Goal: Task Accomplishment & Management: Complete application form

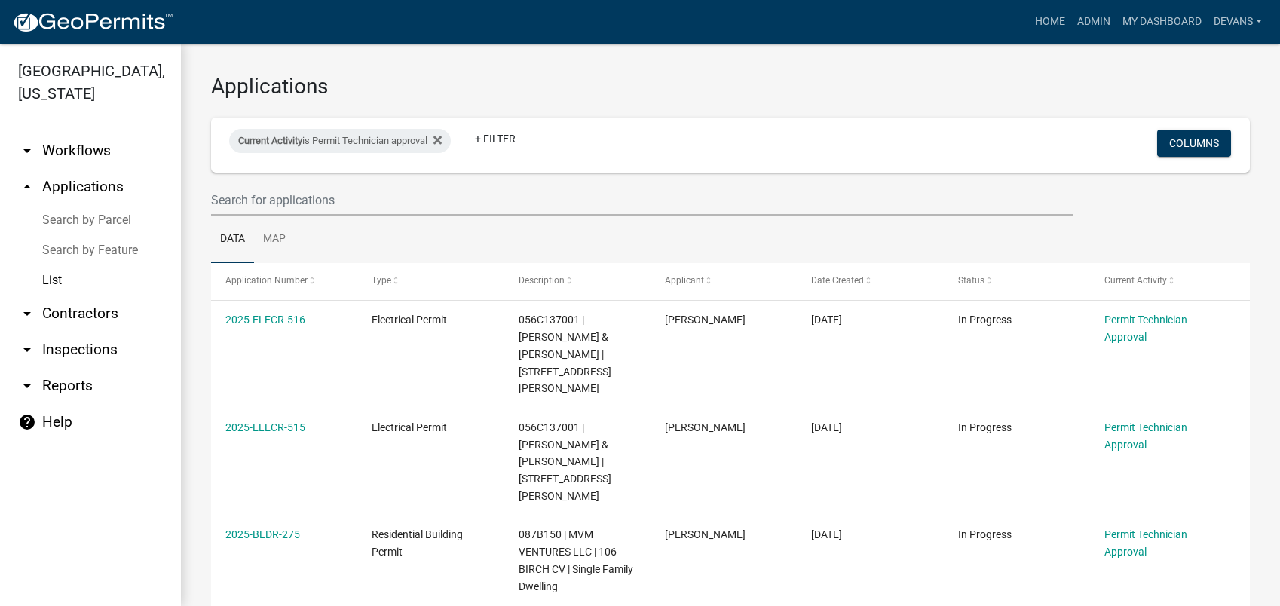
select select "1: 25"
click at [442, 139] on icon at bounding box center [437, 140] width 8 height 12
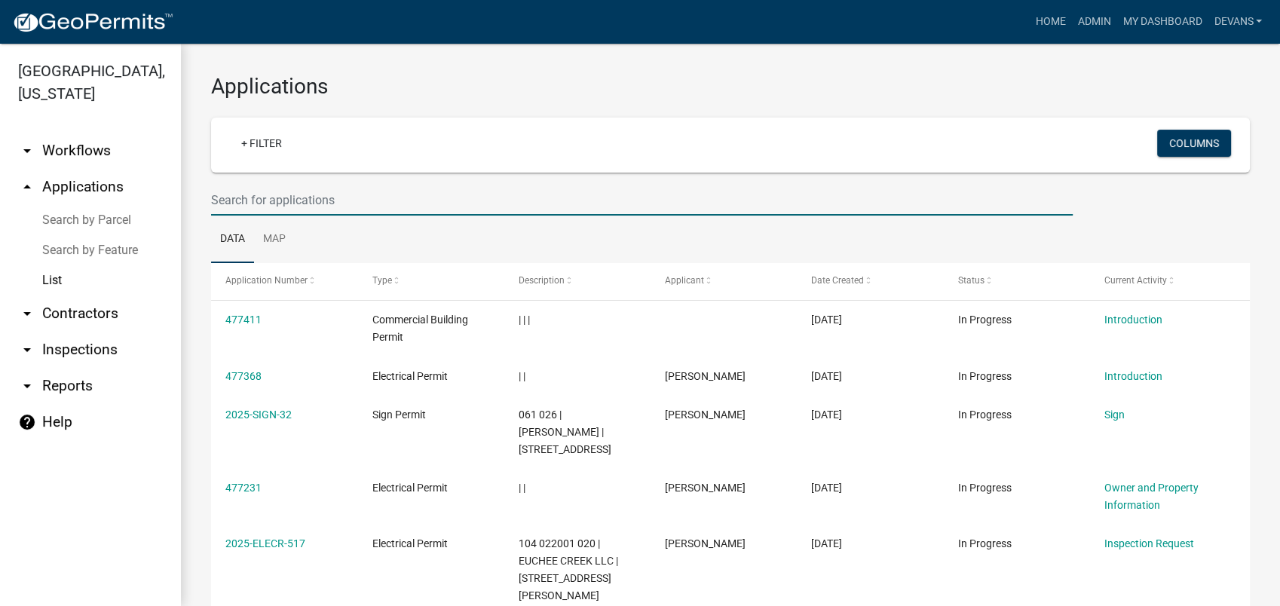
click at [216, 201] on input "text" at bounding box center [641, 200] width 861 height 31
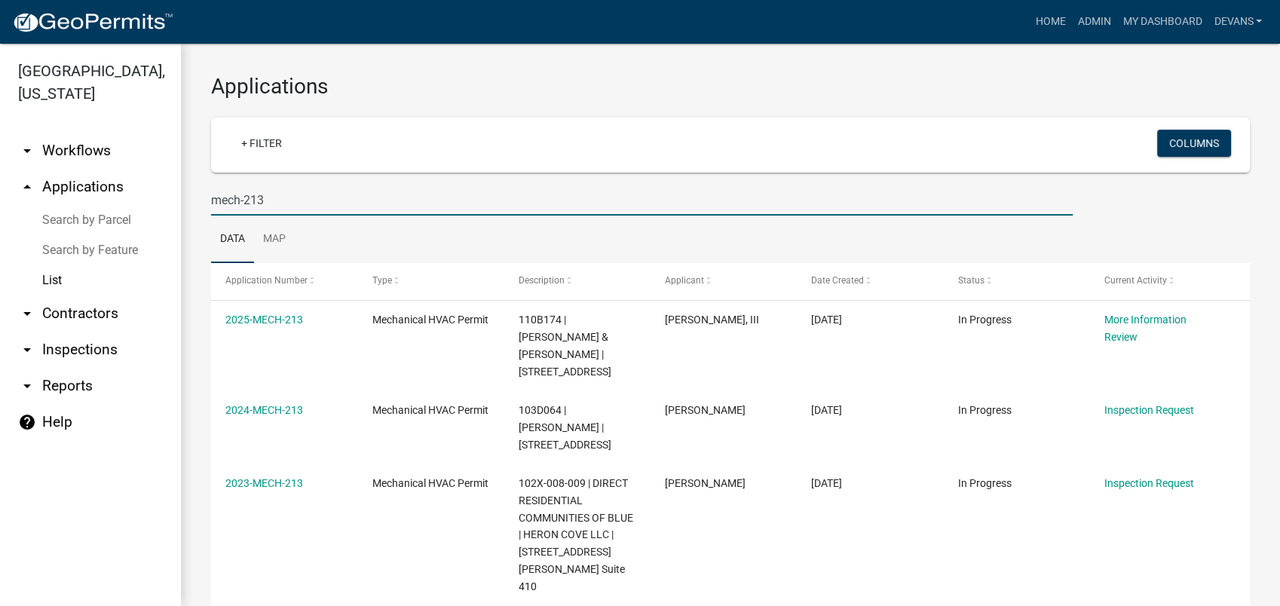
click at [267, 199] on input "mech-213" at bounding box center [641, 200] width 861 height 31
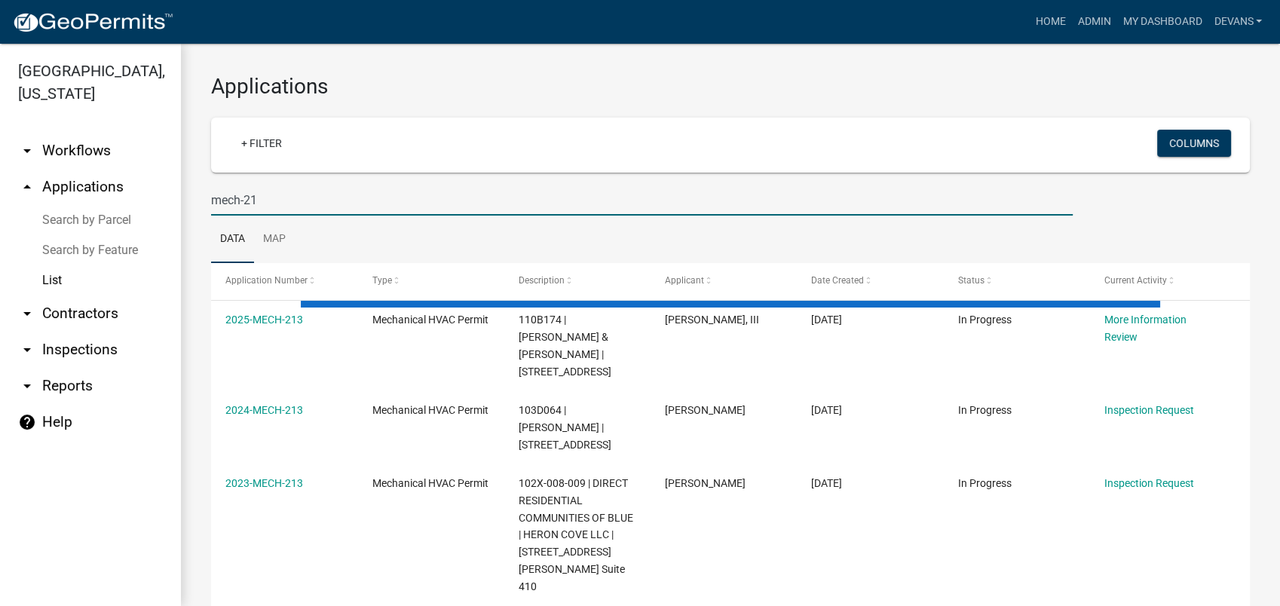
type input "mech-213"
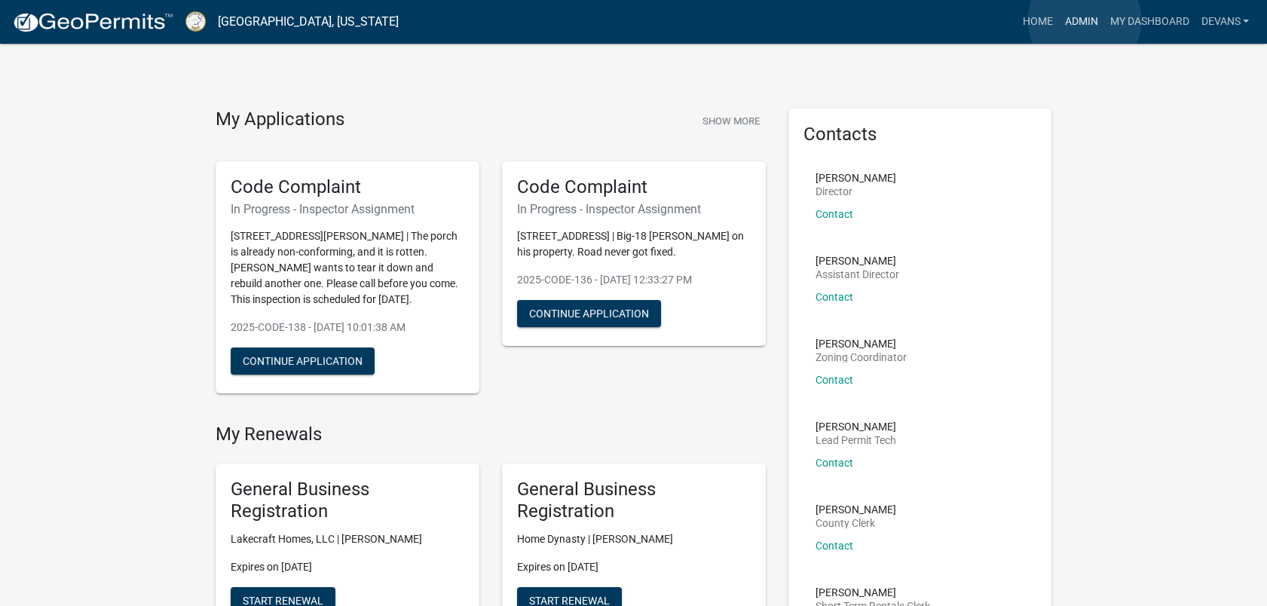
drag, startPoint x: 1084, startPoint y: 20, endPoint x: 1029, endPoint y: 44, distance: 60.5
click at [1084, 20] on link "Admin" at bounding box center [1080, 22] width 45 height 29
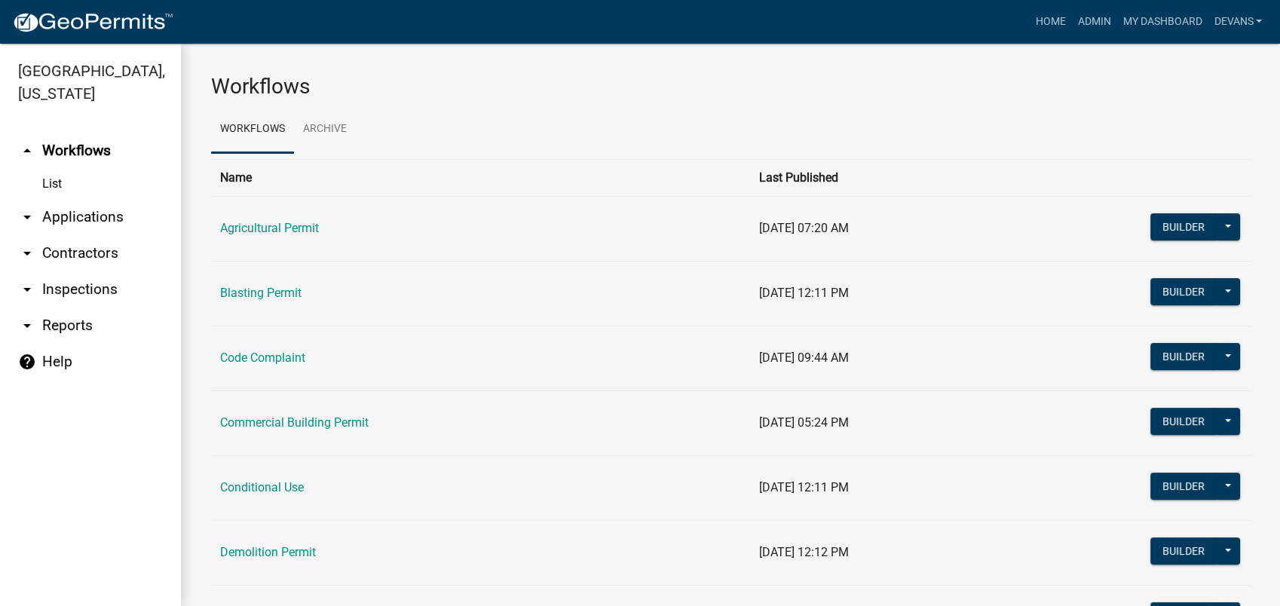
click at [84, 213] on link "arrow_drop_down Applications" at bounding box center [90, 217] width 181 height 36
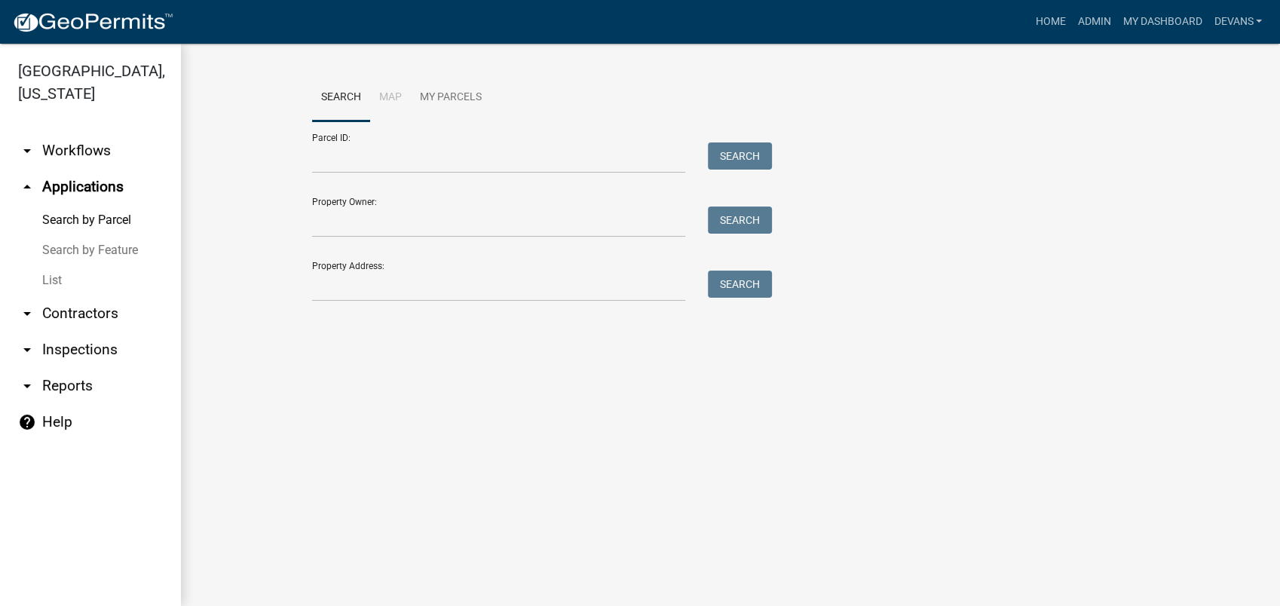
click at [65, 340] on link "arrow_drop_down Inspections" at bounding box center [90, 350] width 181 height 36
click at [65, 368] on link "arrow_drop_down Reports" at bounding box center [90, 386] width 181 height 36
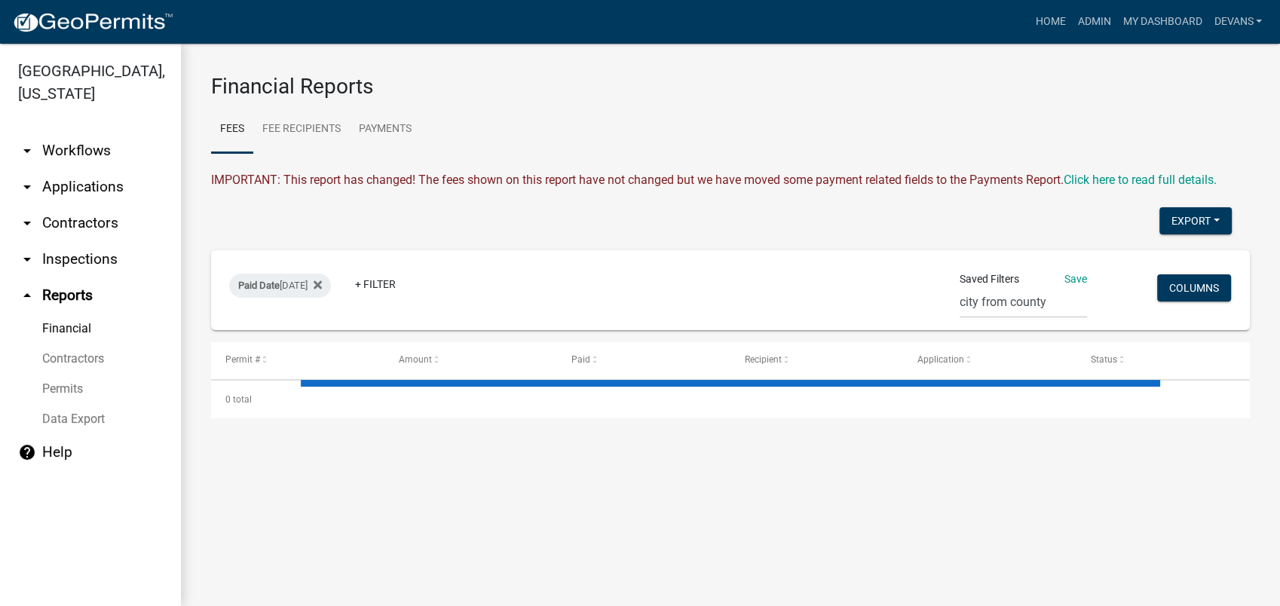
click at [84, 259] on link "arrow_drop_down Inspections" at bounding box center [90, 259] width 181 height 36
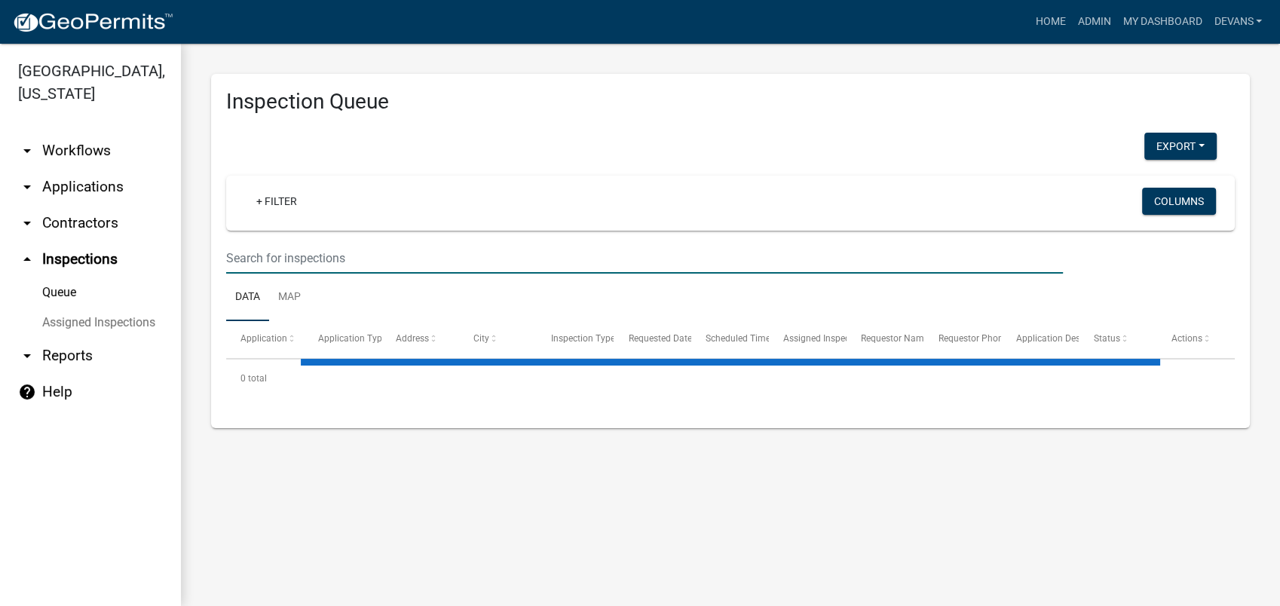
click at [275, 259] on input "text" at bounding box center [644, 258] width 836 height 31
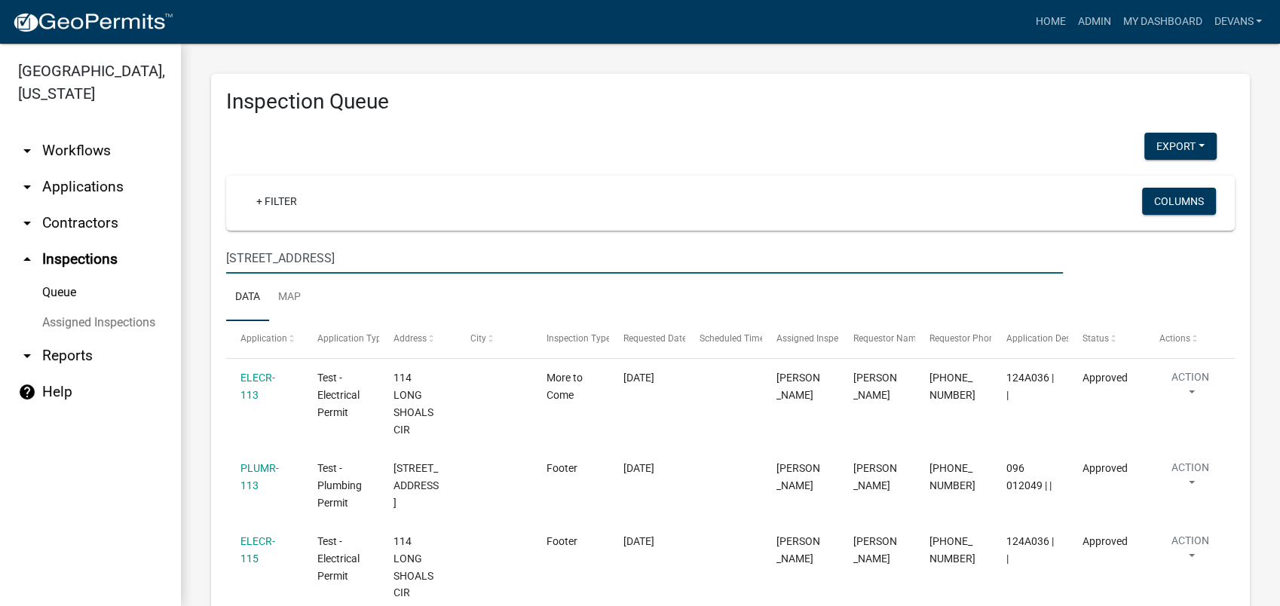
type input "124 forest hill"
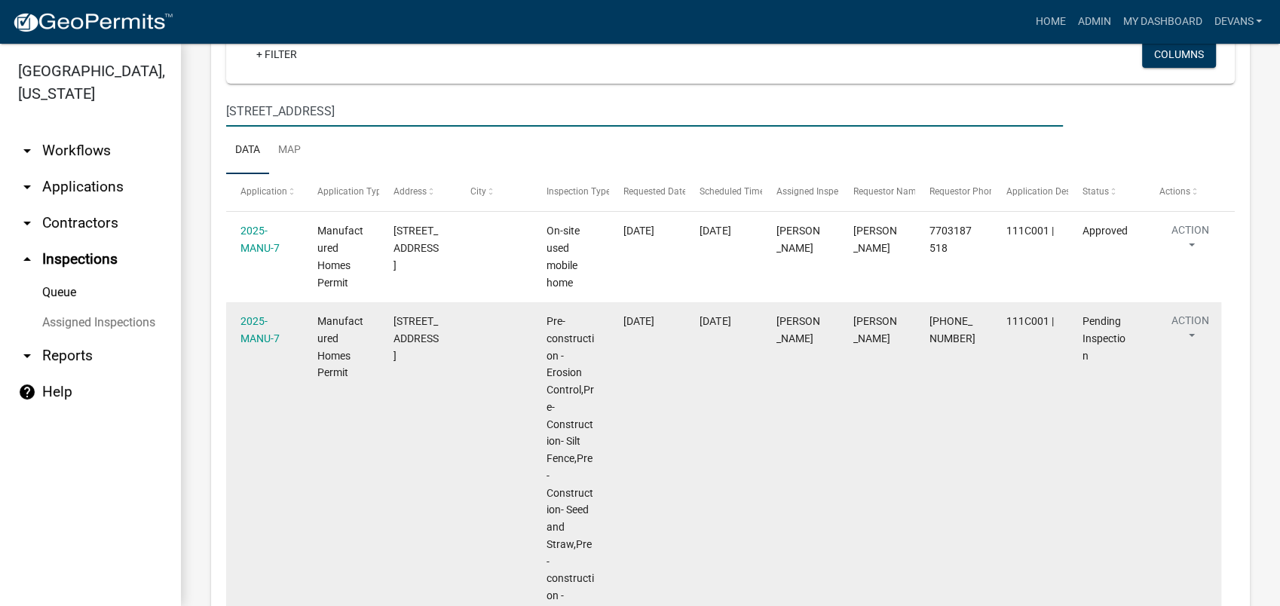
scroll to position [113, 0]
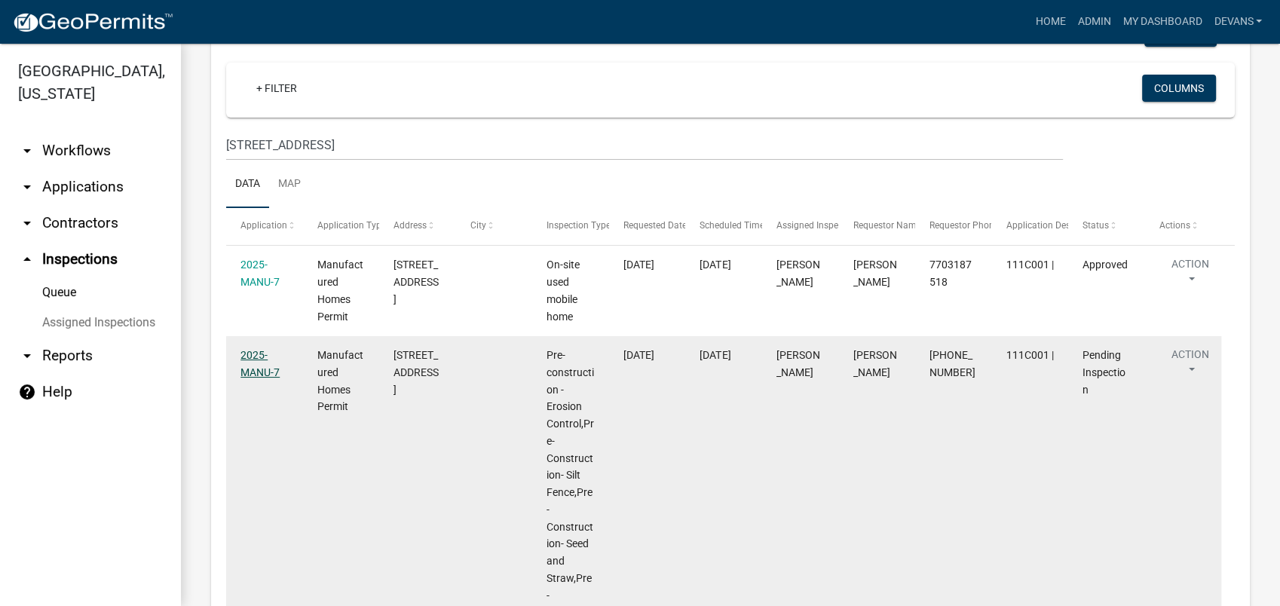
click at [252, 360] on link "2025-MANU-7" at bounding box center [259, 363] width 39 height 29
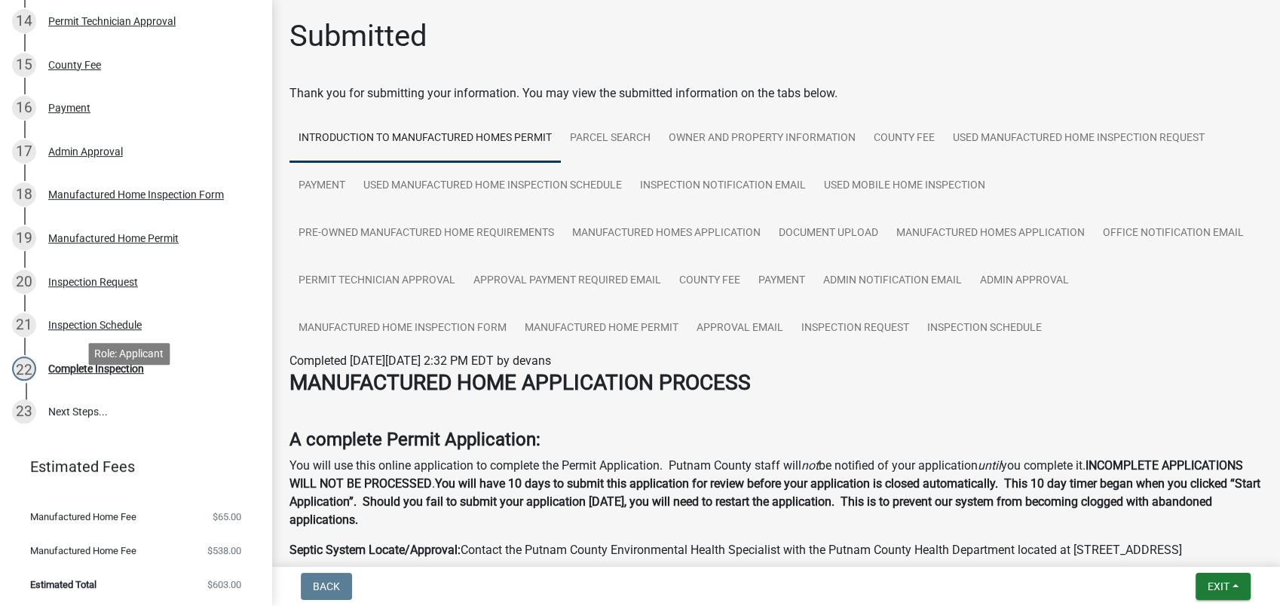
scroll to position [842, 0]
click at [102, 325] on div "Inspection Schedule" at bounding box center [94, 324] width 93 height 11
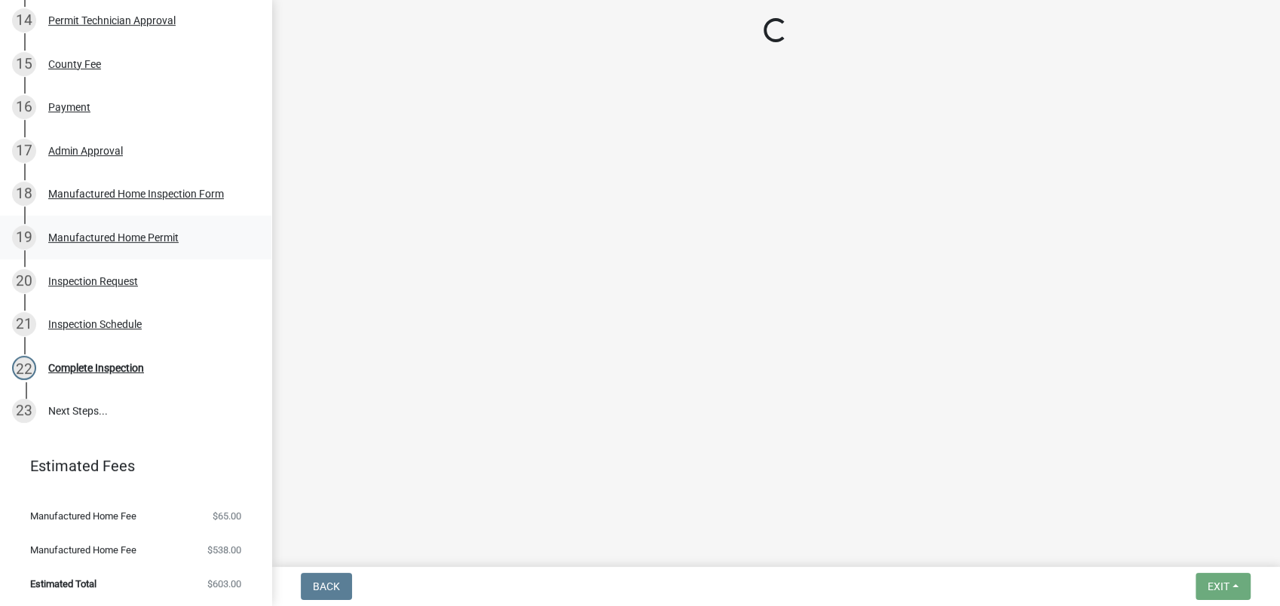
select select "07642ab0-564c-47bb-824b-0ccf2da83593"
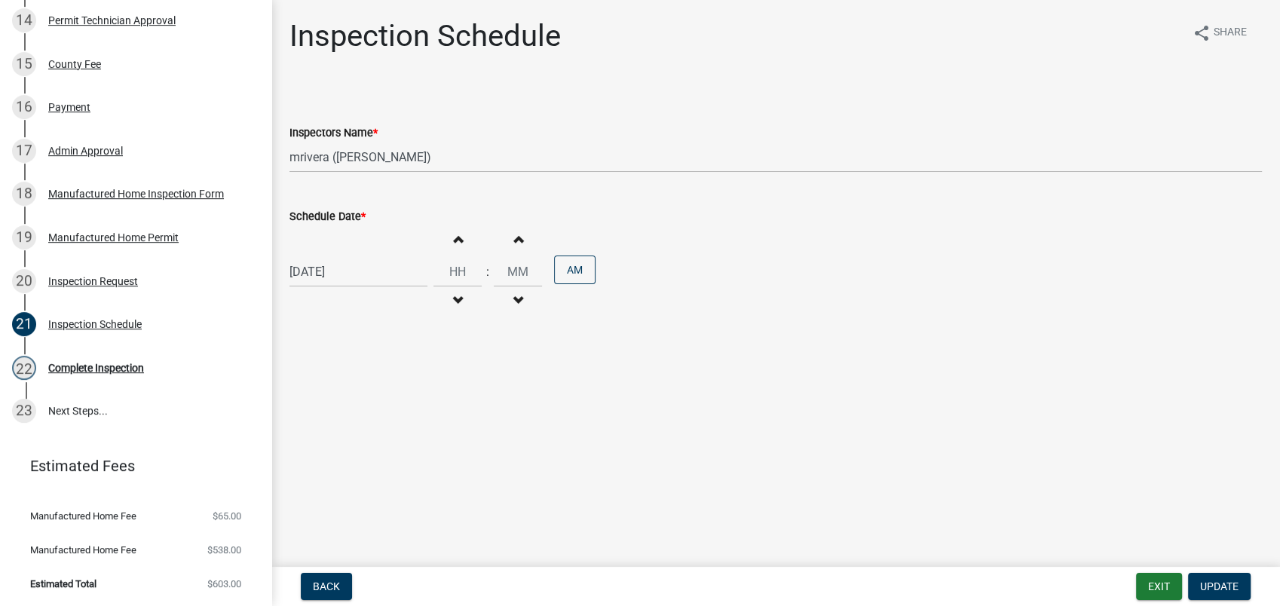
select select "9"
select select "2025"
click at [307, 265] on input "[DATE]" at bounding box center [358, 271] width 138 height 31
click at [310, 400] on div "15" at bounding box center [304, 400] width 24 height 24
type input "09/15/2025"
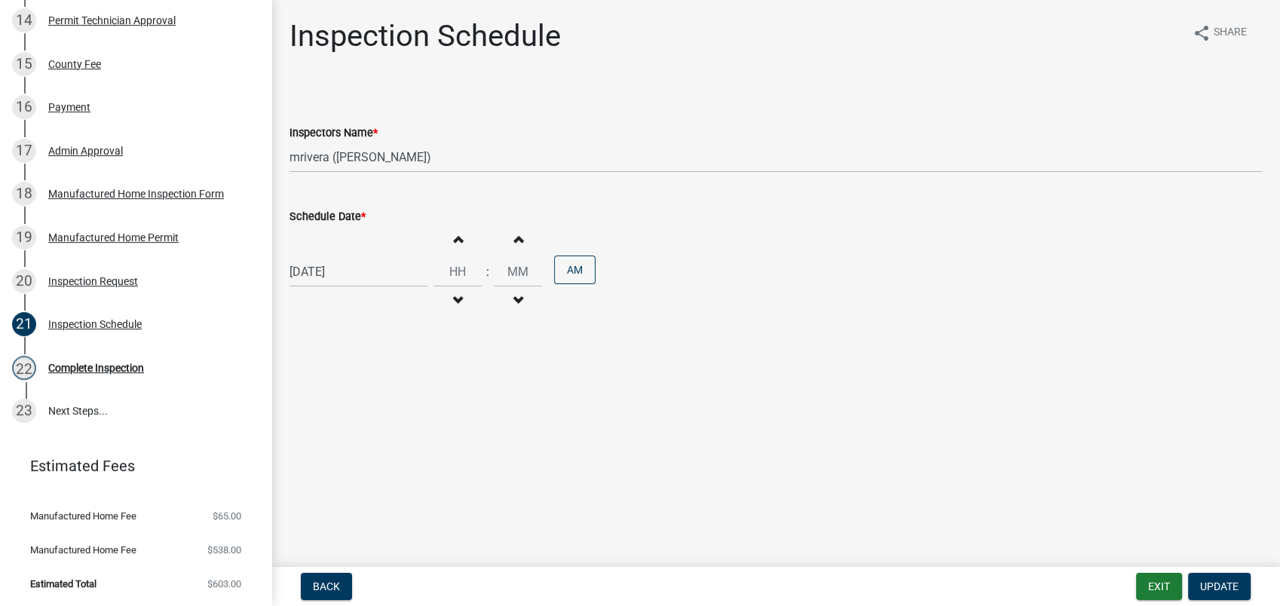
drag, startPoint x: -4, startPoint y: 634, endPoint x: 1191, endPoint y: 567, distance: 1197.0
drag, startPoint x: 1191, startPoint y: 567, endPoint x: 863, endPoint y: 359, distance: 388.5
click at [863, 359] on main "Inspection Schedule share Share Inspectors Name * Select Item... mrivera (Miche…" at bounding box center [775, 280] width 1008 height 561
click at [1161, 588] on button "Exit" at bounding box center [1159, 586] width 46 height 27
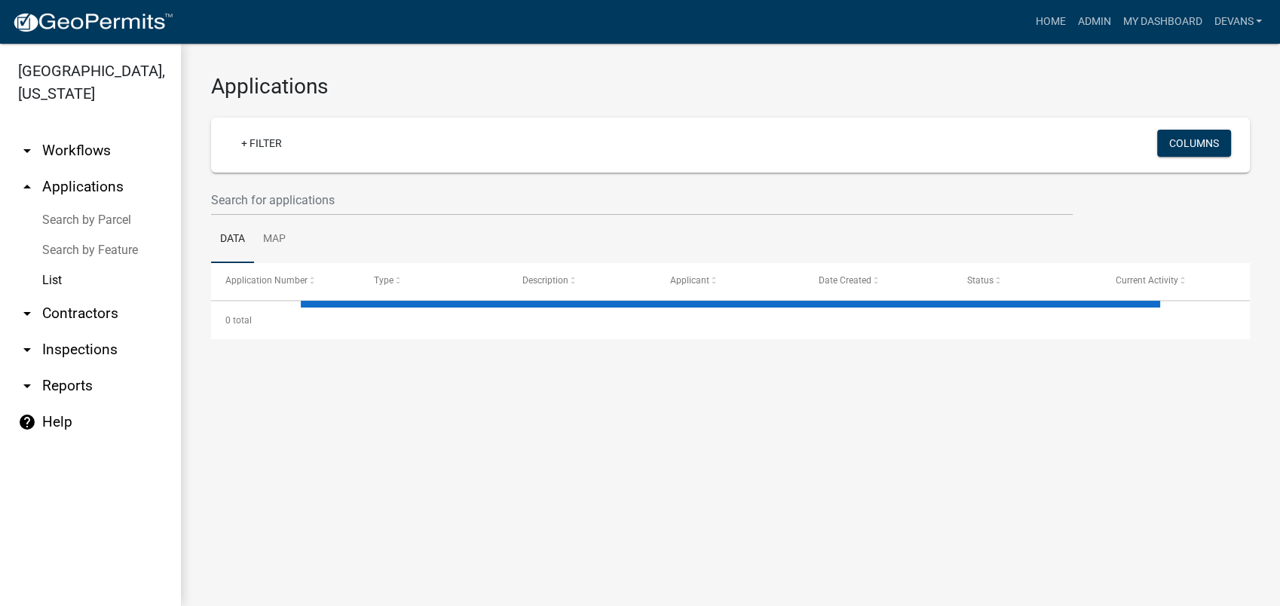
select select "1: 25"
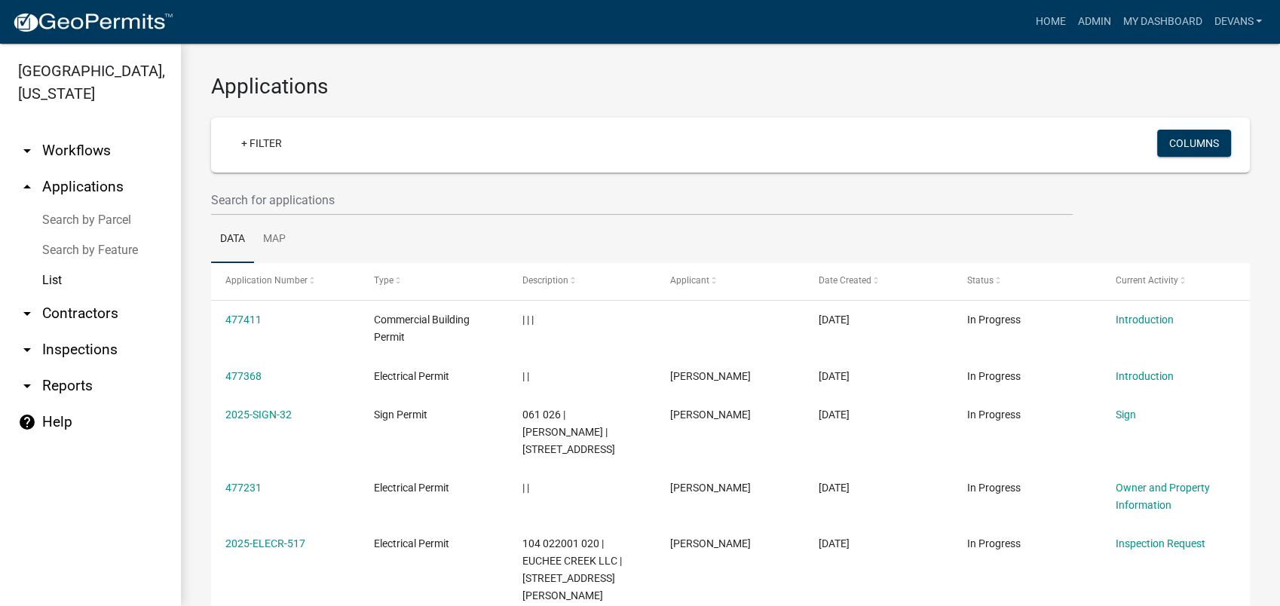
click at [58, 350] on link "arrow_drop_down Inspections" at bounding box center [90, 350] width 181 height 36
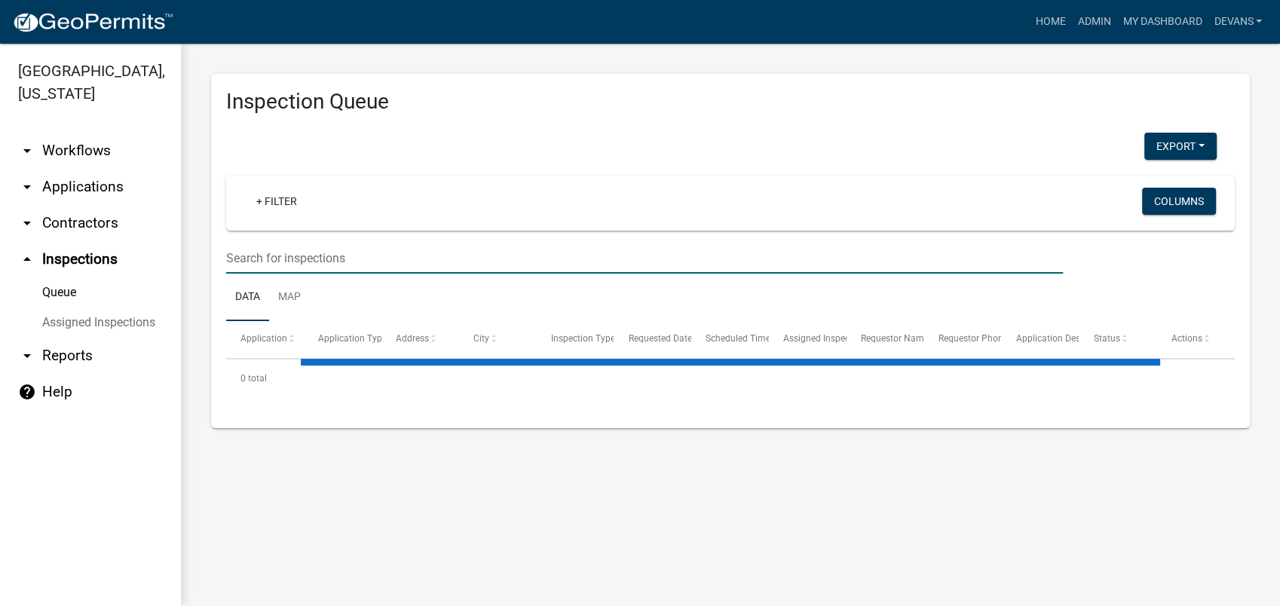
click at [243, 248] on input "text" at bounding box center [644, 258] width 836 height 31
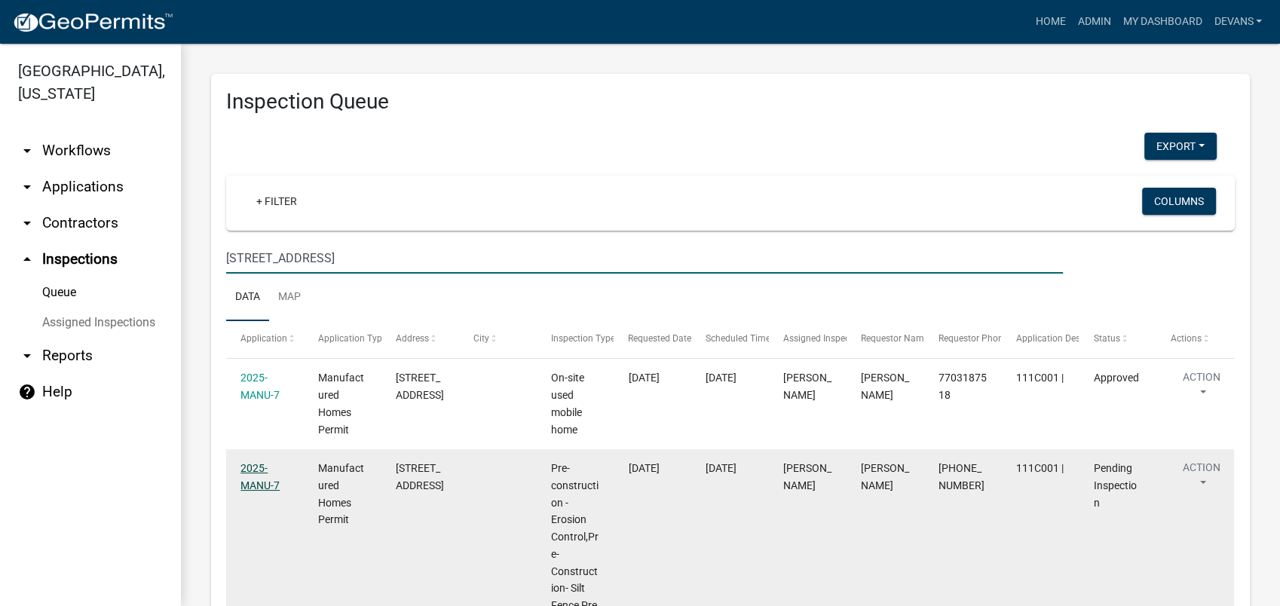
type input "124 forest hill"
click at [250, 472] on link "2025-MANU-7" at bounding box center [259, 476] width 39 height 29
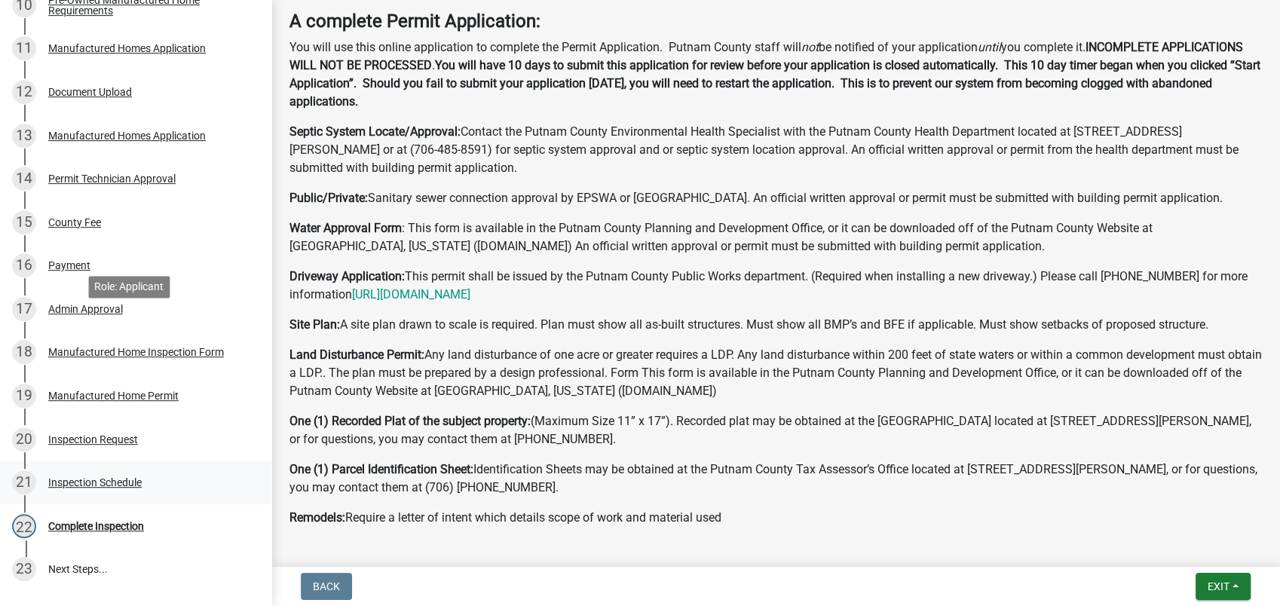
scroll to position [842, 0]
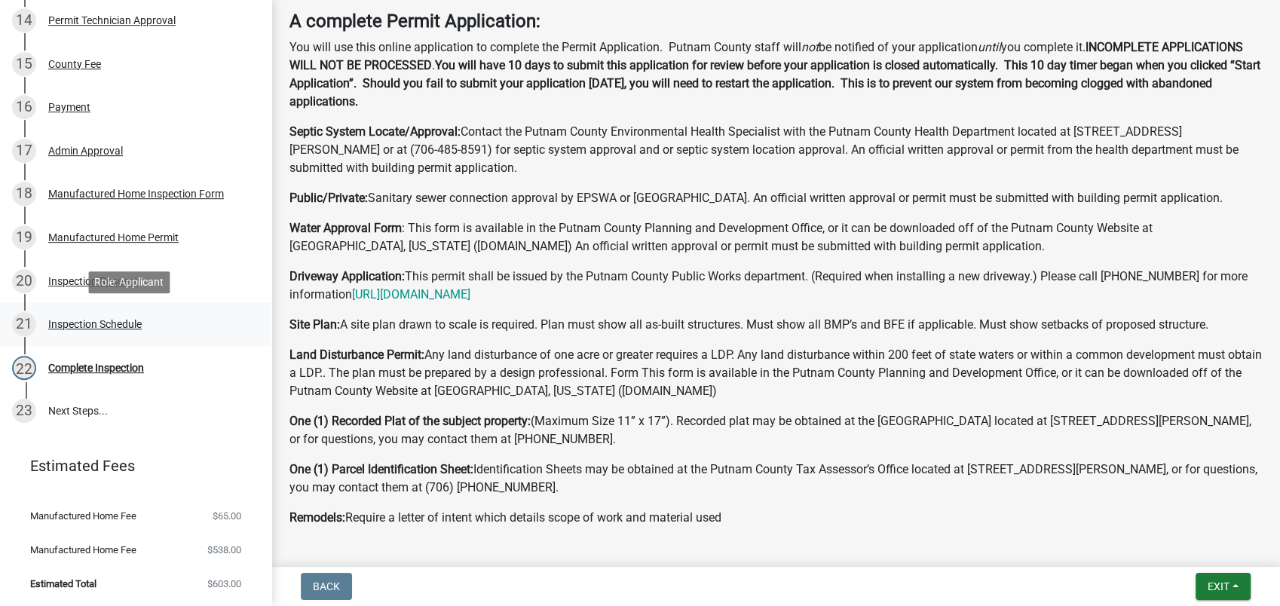
click at [109, 322] on div "Inspection Schedule" at bounding box center [94, 324] width 93 height 11
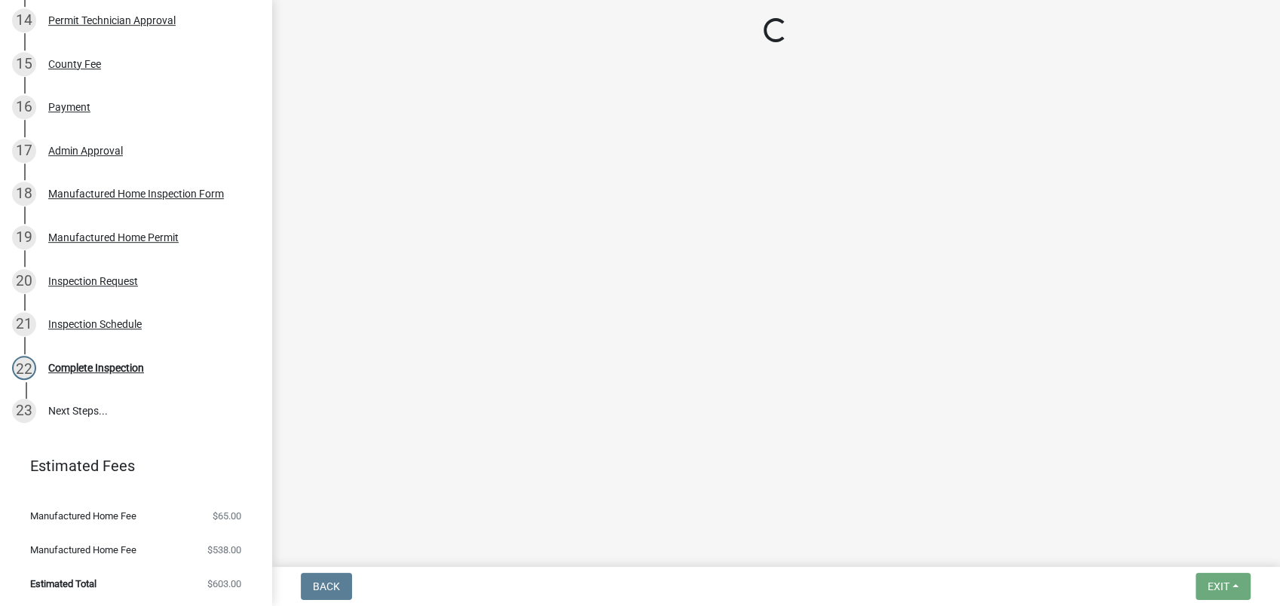
select select "07642ab0-564c-47bb-824b-0ccf2da83593"
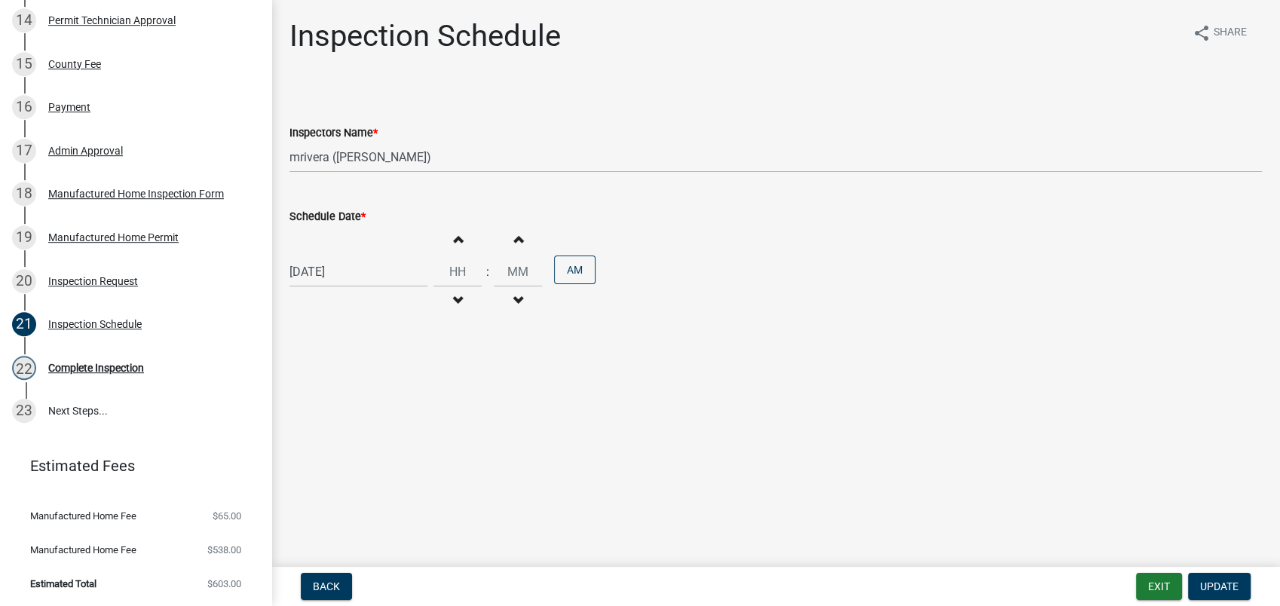
select select "9"
select select "2025"
click at [332, 277] on div "09/12/2025 Jan Feb Mar Apr May Jun Jul Aug Sep Oct Nov Dec 1525 1526 1527 1528 …" at bounding box center [358, 271] width 138 height 31
drag, startPoint x: 311, startPoint y: 395, endPoint x: 318, endPoint y: 391, distance: 7.8
click at [310, 395] on div "15" at bounding box center [304, 400] width 24 height 24
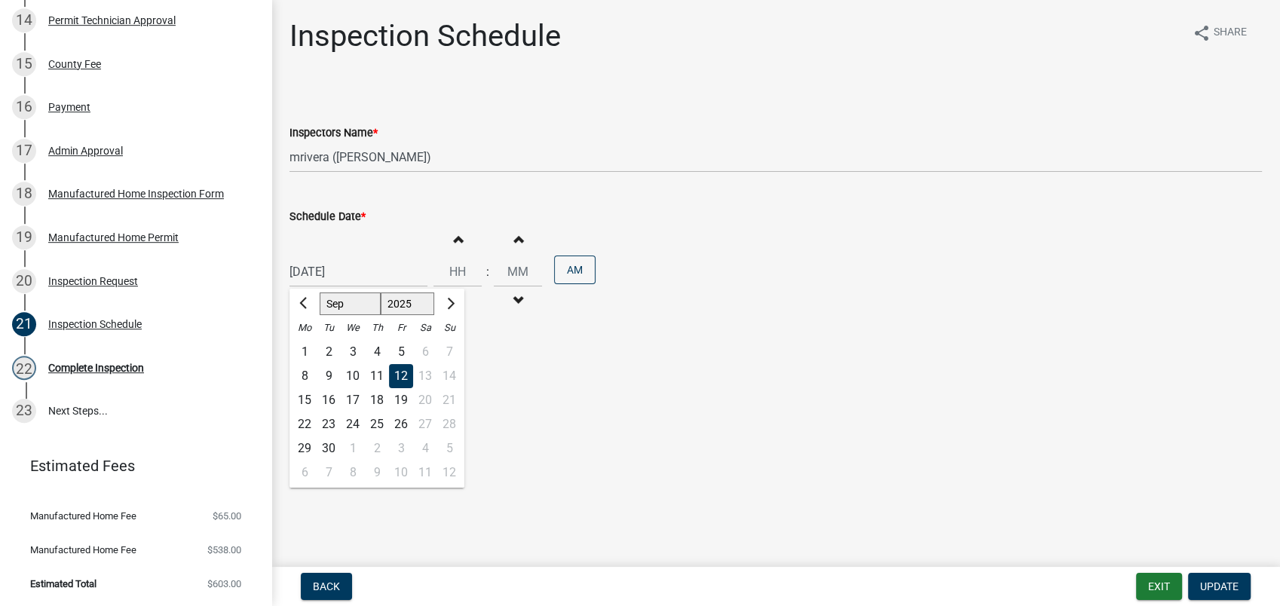
type input "09/15/2025"
click at [1211, 586] on span "Update" at bounding box center [1219, 586] width 38 height 12
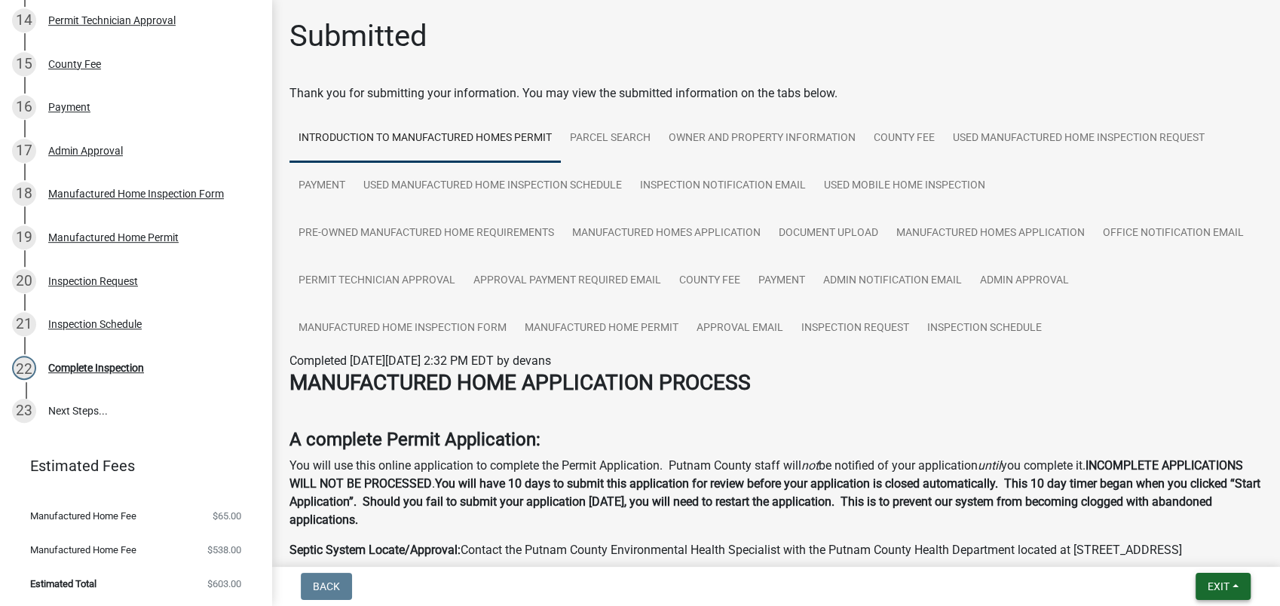
click at [1207, 584] on span "Exit" at bounding box center [1218, 586] width 22 height 12
click at [1167, 544] on button "Save & Exit" at bounding box center [1190, 547] width 121 height 36
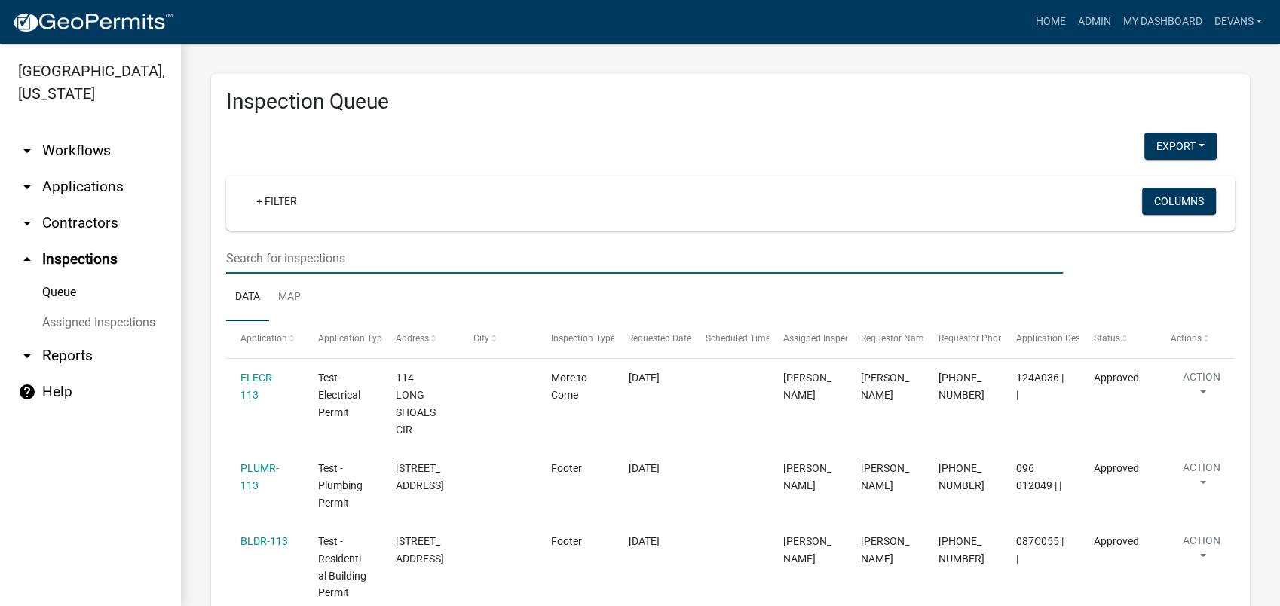
click at [335, 258] on input "text" at bounding box center [644, 258] width 836 height 31
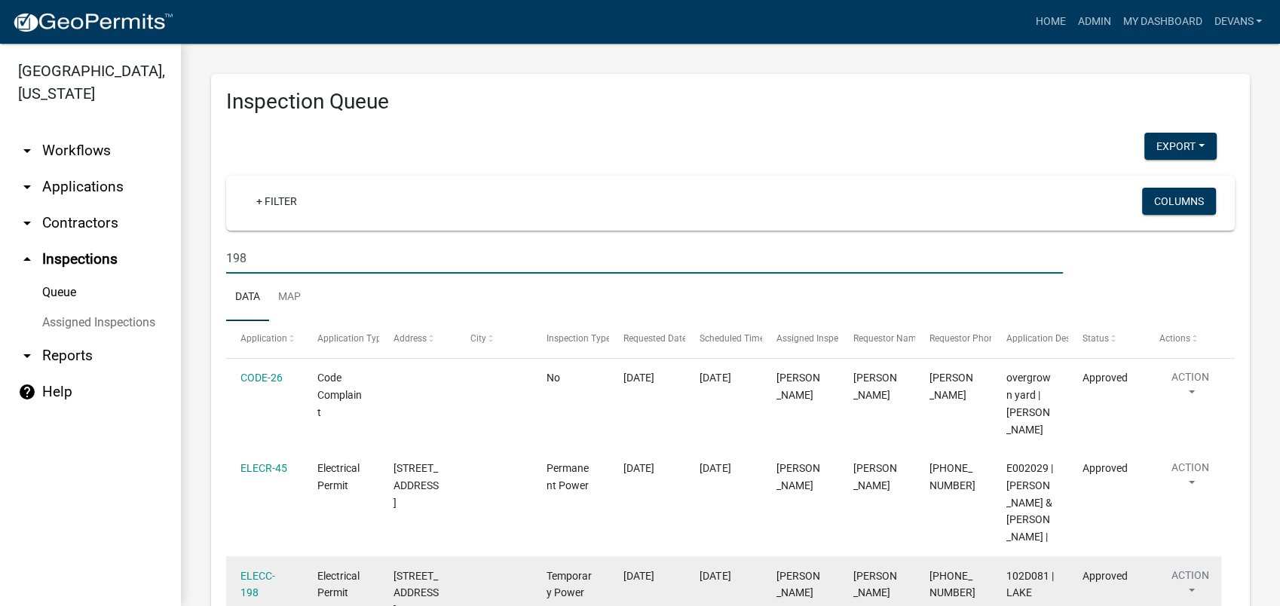
type input "198"
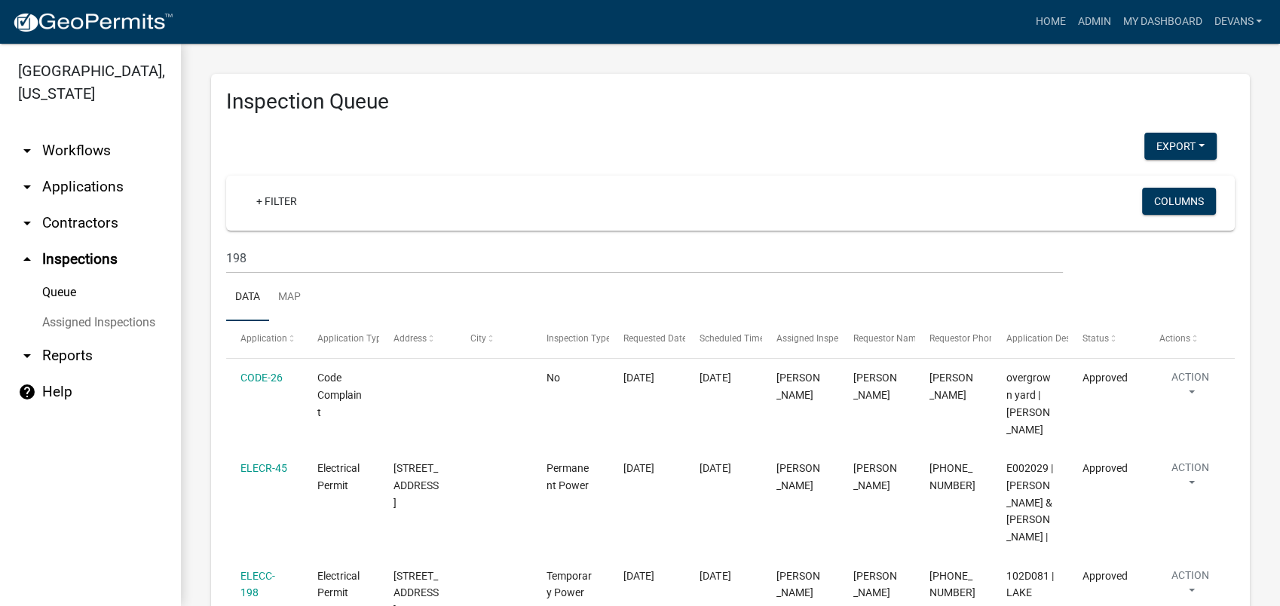
click at [51, 191] on link "arrow_drop_down Applications" at bounding box center [90, 187] width 181 height 36
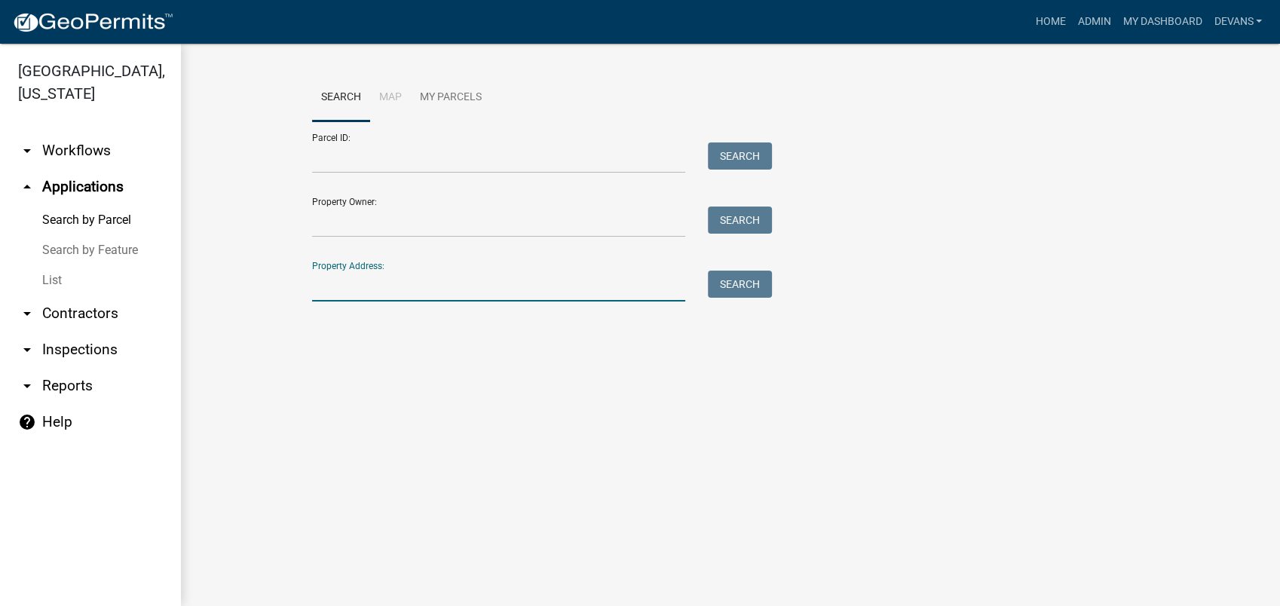
click at [381, 296] on input "Property Address:" at bounding box center [498, 286] width 373 height 31
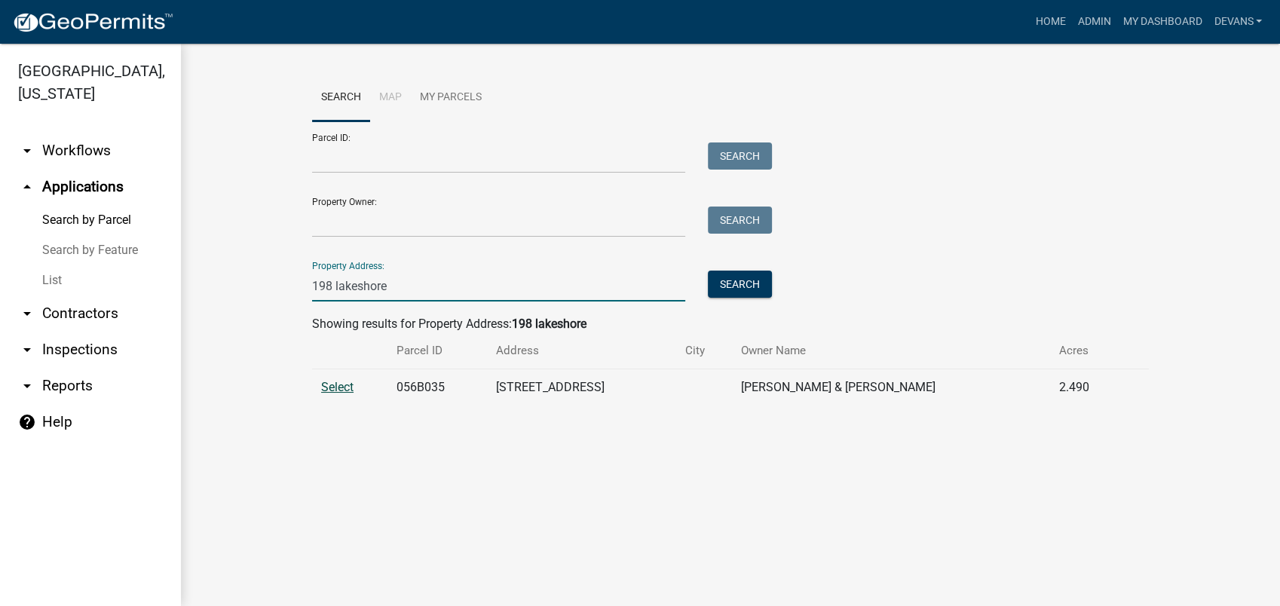
type input "198 lakeshore"
click at [339, 383] on span "Select" at bounding box center [337, 387] width 32 height 14
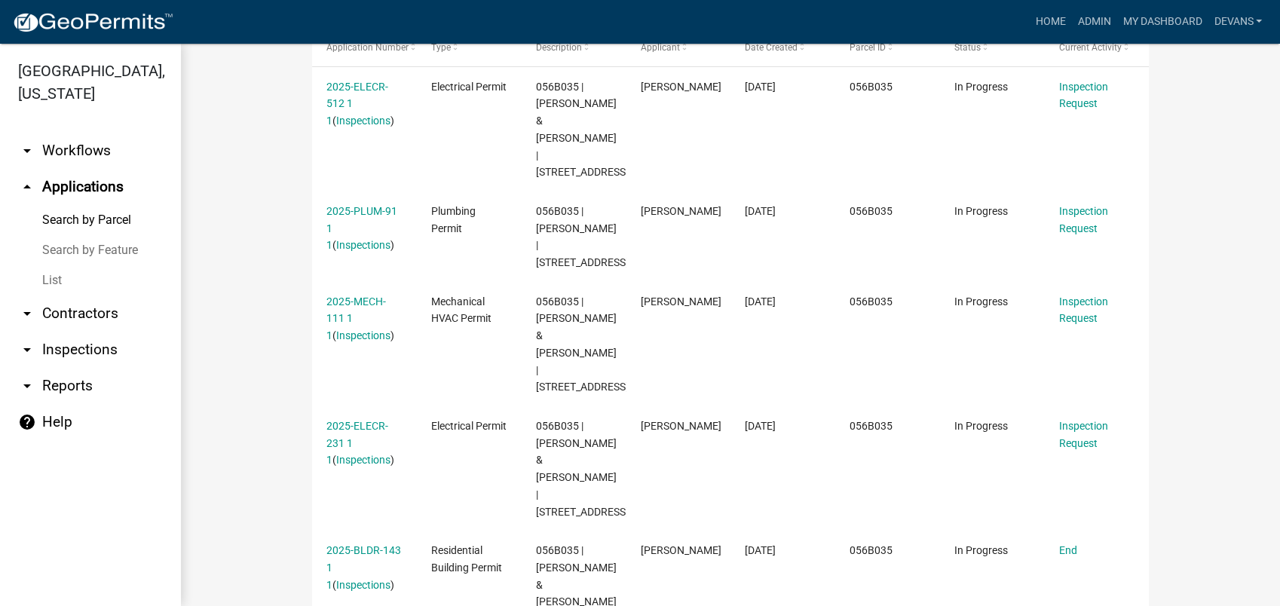
scroll to position [625, 0]
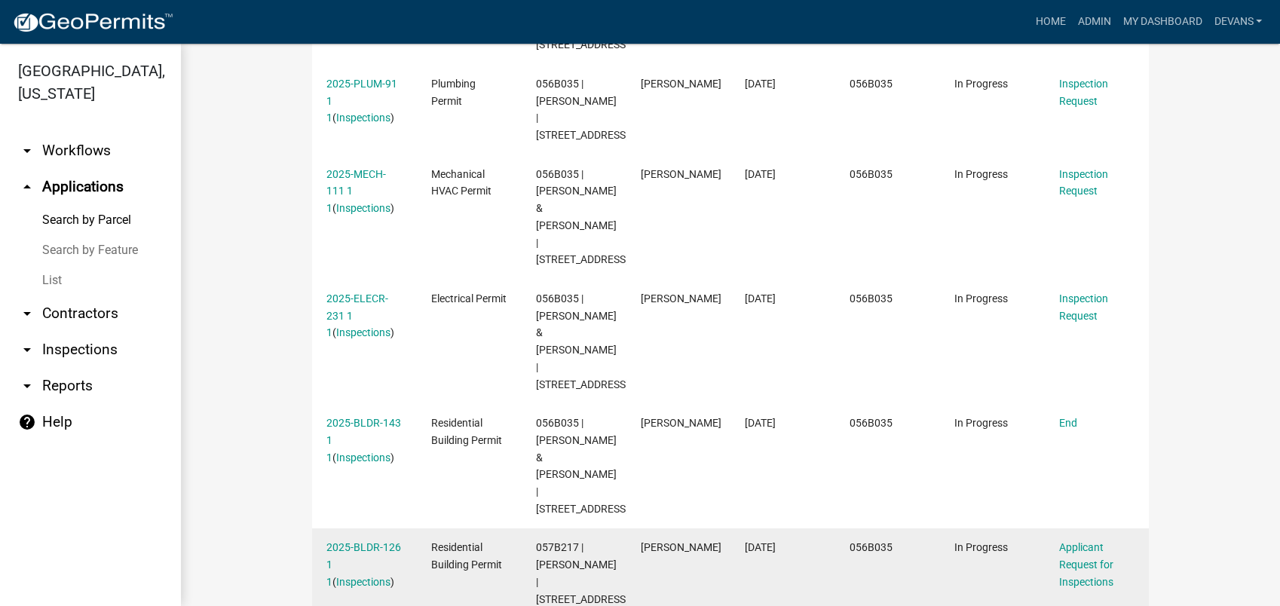
click at [354, 539] on div "2025-BLDR-126 1 1 ( Inspections )" at bounding box center [363, 564] width 75 height 51
drag, startPoint x: 354, startPoint y: 452, endPoint x: 359, endPoint y: 500, distance: 47.8
click at [359, 528] on datatable-body-cell "2025-BLDR-126 1 1 ( Inspections )" at bounding box center [364, 573] width 105 height 90
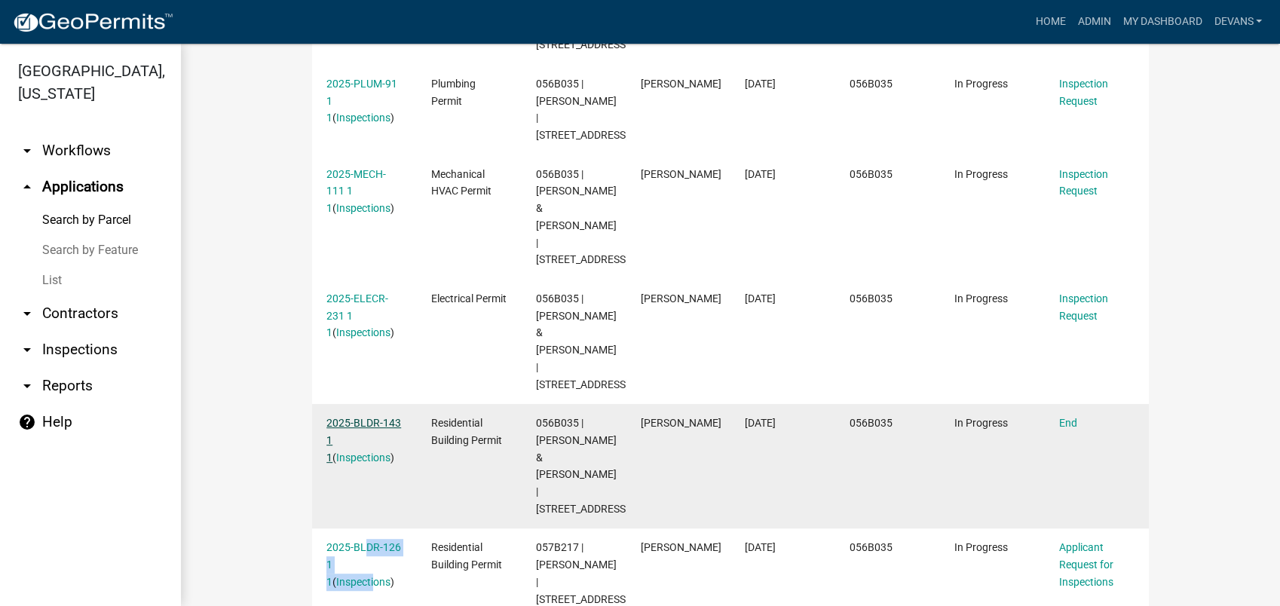
drag, startPoint x: 359, startPoint y: 500, endPoint x: 368, endPoint y: 352, distance: 147.9
click at [368, 417] on link "2025-BLDR-143 1 1" at bounding box center [363, 440] width 75 height 47
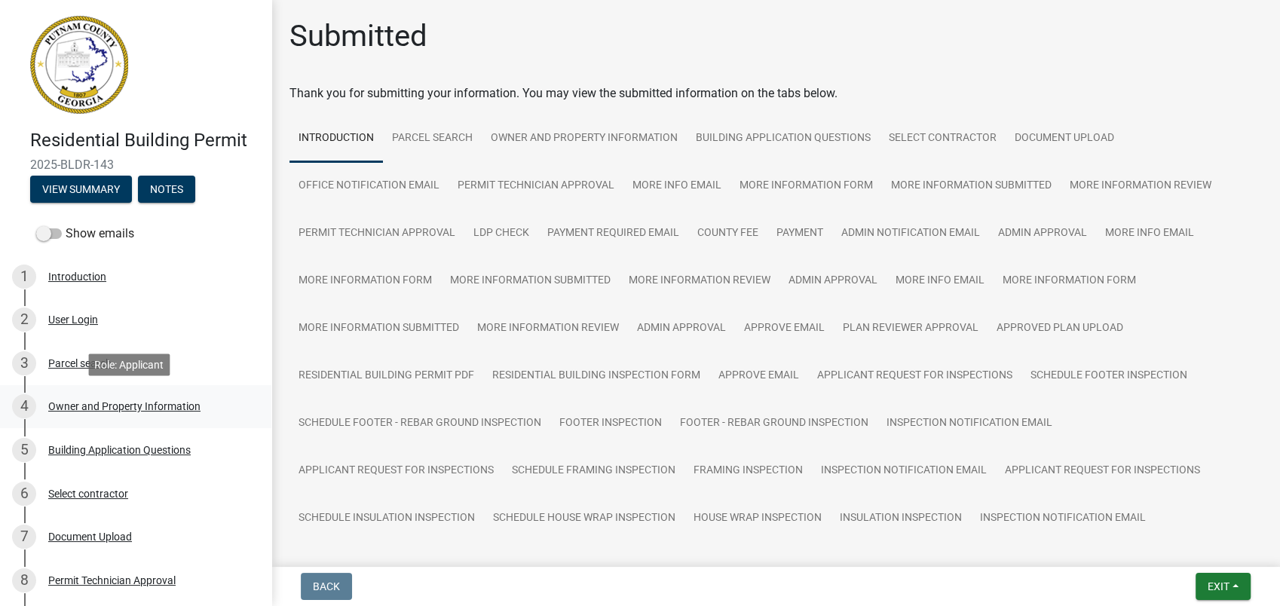
click at [145, 404] on div "Owner and Property Information" at bounding box center [124, 406] width 152 height 11
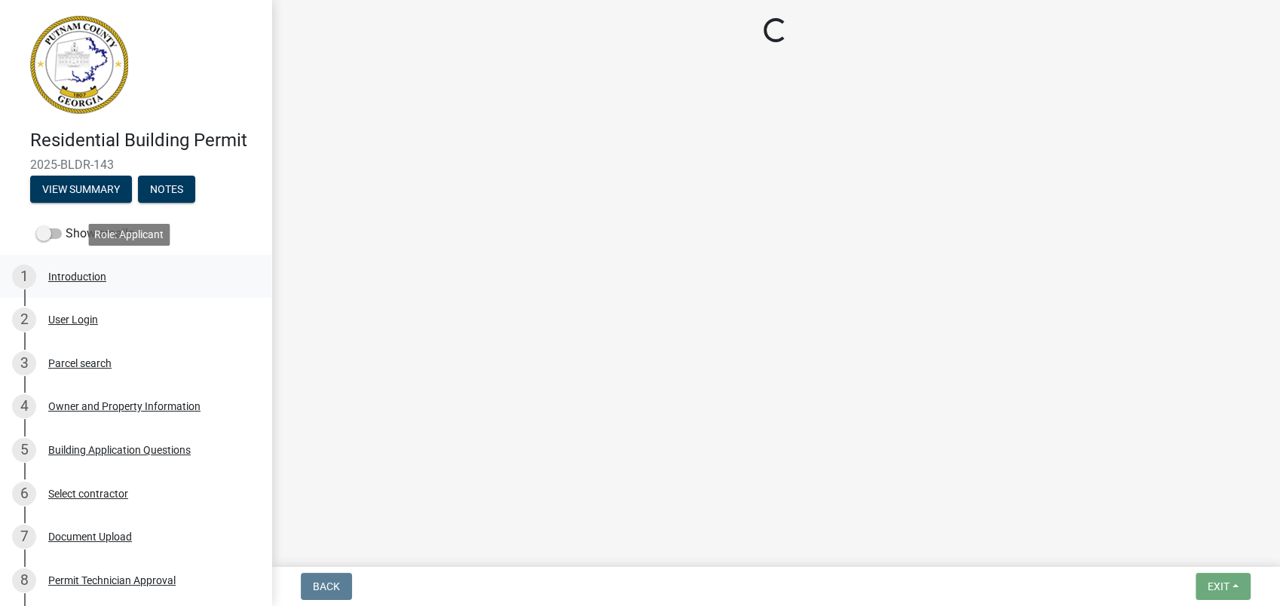
select select "34fe85c2-5f76-4343-b6bb-8ca387e0bed7"
select select "83394b22-4a11-496c-8e5c-75ade2e72faf"
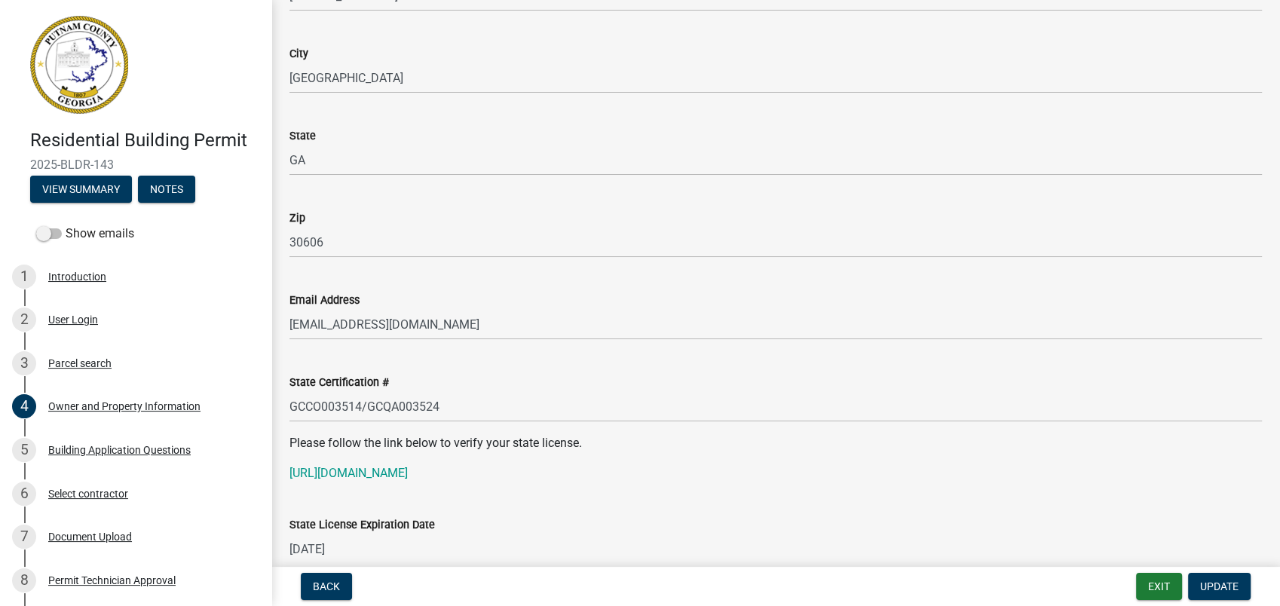
scroll to position [1591, 0]
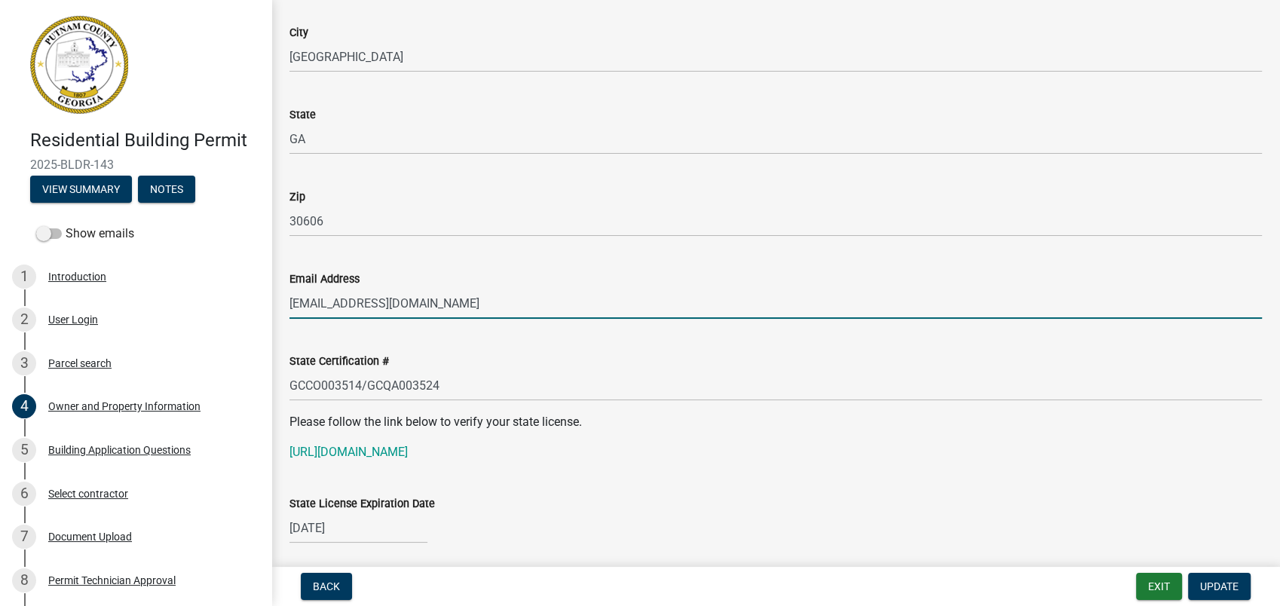
drag, startPoint x: 491, startPoint y: 304, endPoint x: 268, endPoint y: 300, distance: 222.3
click at [266, 301] on div "Residential Building Permit 2025-BLDR-143 View Summary Notes Show emails 1 Intr…" at bounding box center [640, 303] width 1280 height 606
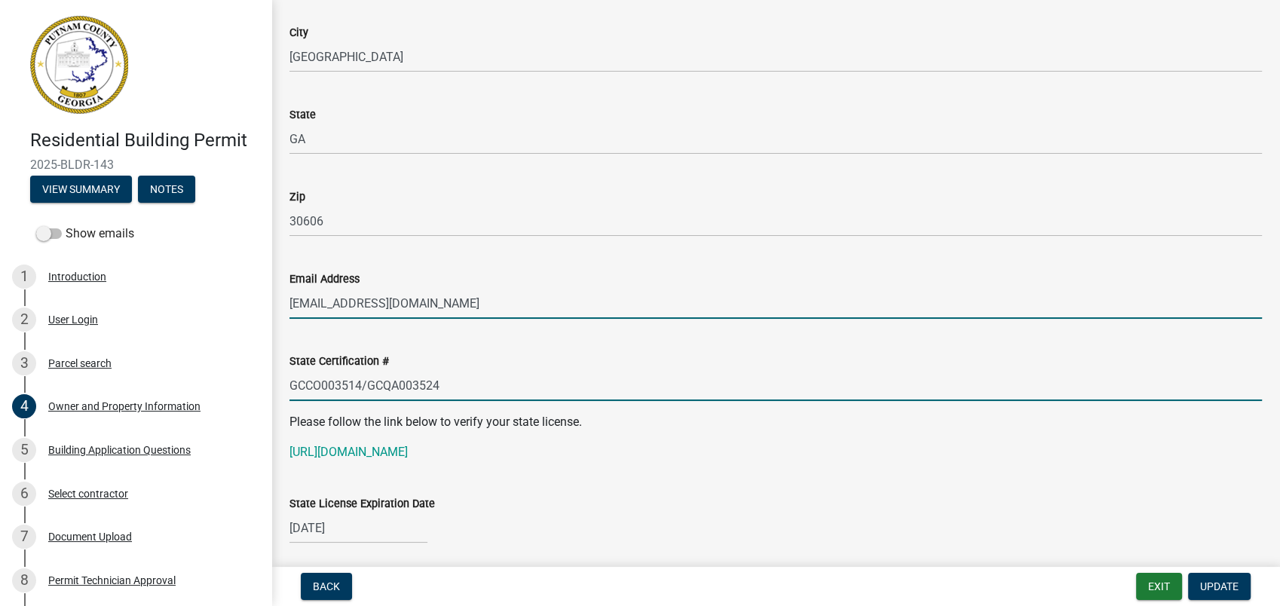
click at [979, 378] on input "GCCO003514/GCQA003524" at bounding box center [775, 385] width 972 height 31
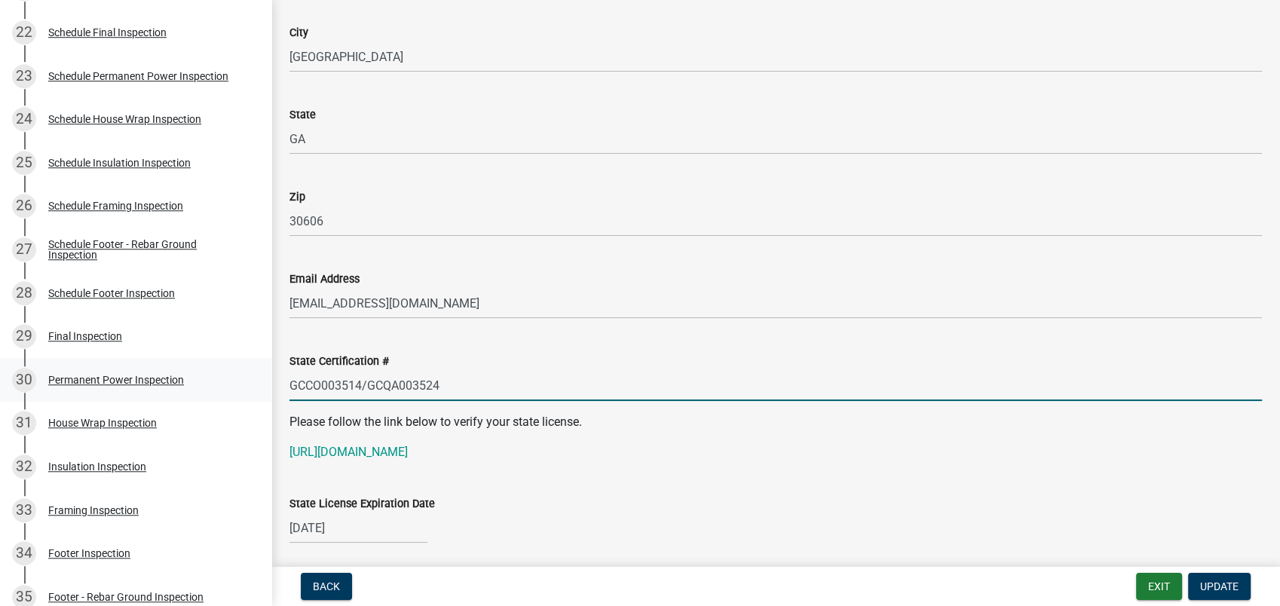
scroll to position [1437, 0]
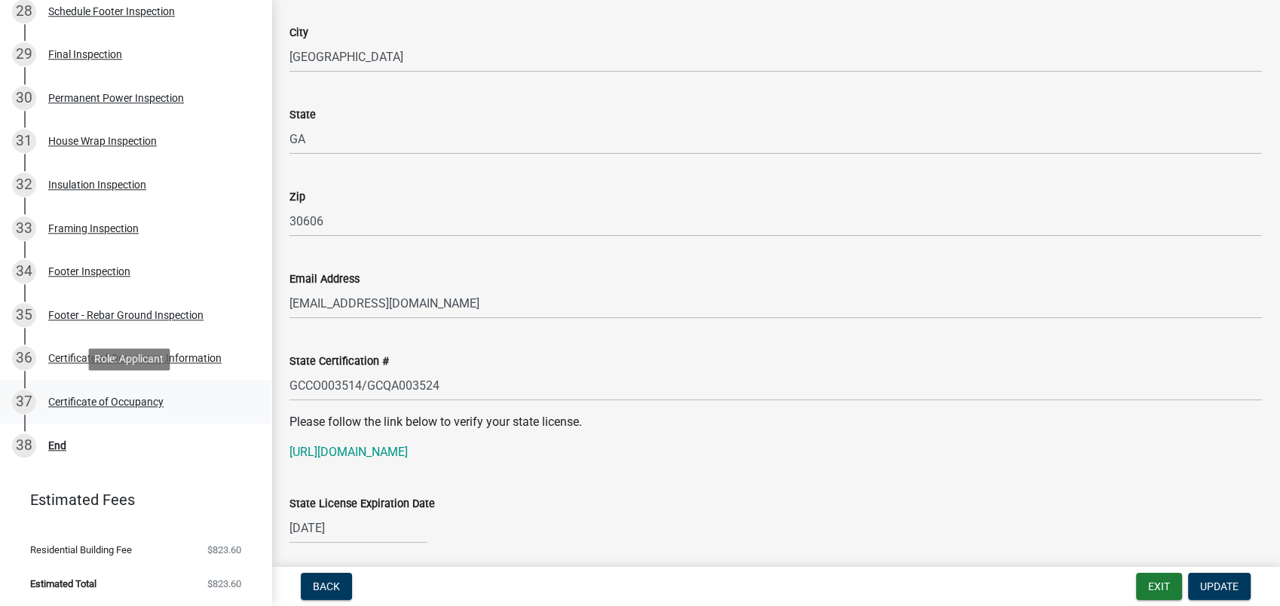
click at [108, 392] on div "37 Certificate of Occupancy" at bounding box center [129, 402] width 235 height 24
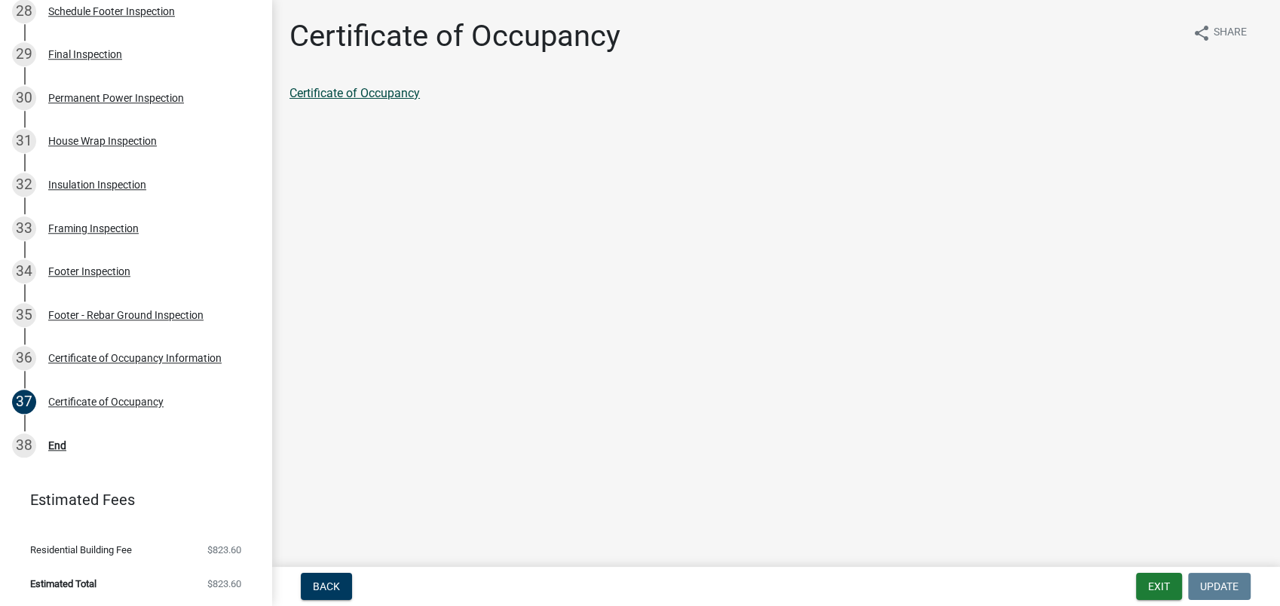
click at [352, 92] on link "Certificate of Occupancy" at bounding box center [354, 93] width 130 height 14
click at [1145, 579] on button "Exit" at bounding box center [1159, 586] width 46 height 27
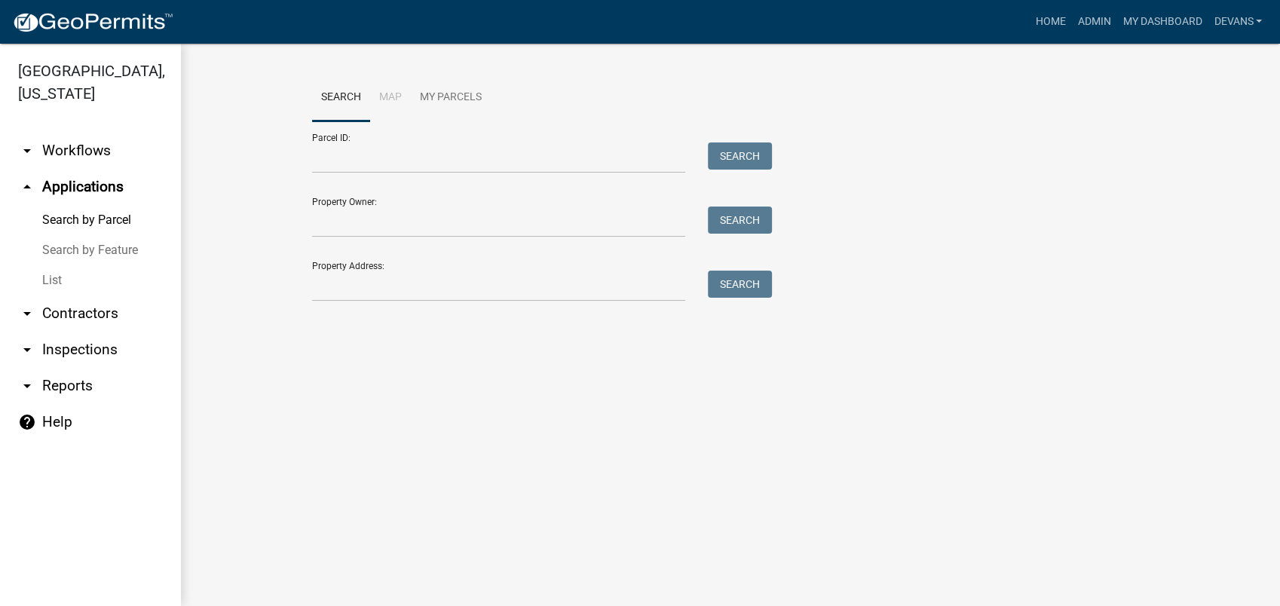
click at [78, 355] on link "arrow_drop_down Inspections" at bounding box center [90, 350] width 181 height 36
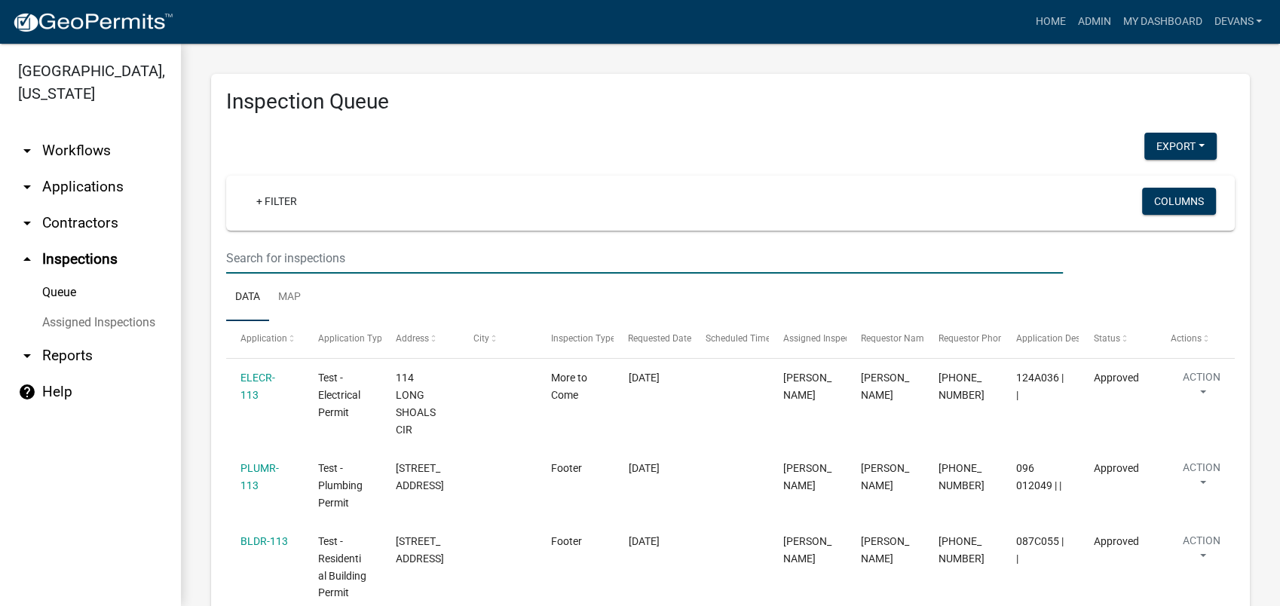
click at [278, 263] on input "text" at bounding box center [644, 258] width 836 height 31
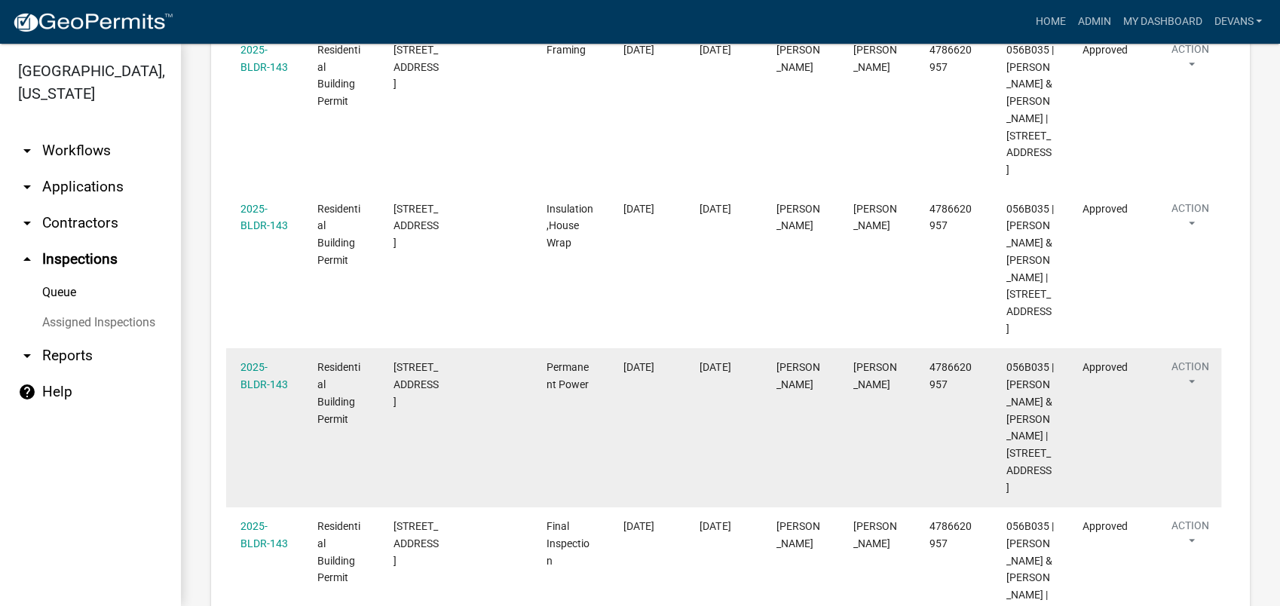
scroll to position [1114, 0]
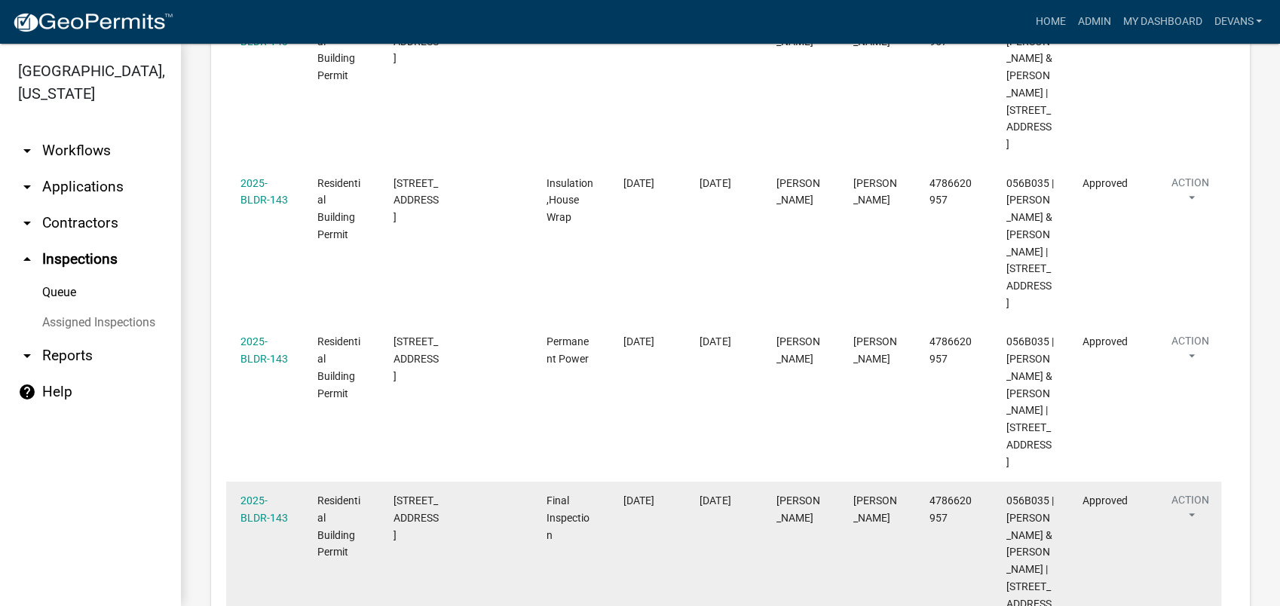
type input "198 lakeshore"
click at [248, 492] on div "2025-BLDR-143" at bounding box center [263, 509] width 47 height 35
click at [249, 494] on link "2025-BLDR-143" at bounding box center [263, 508] width 47 height 29
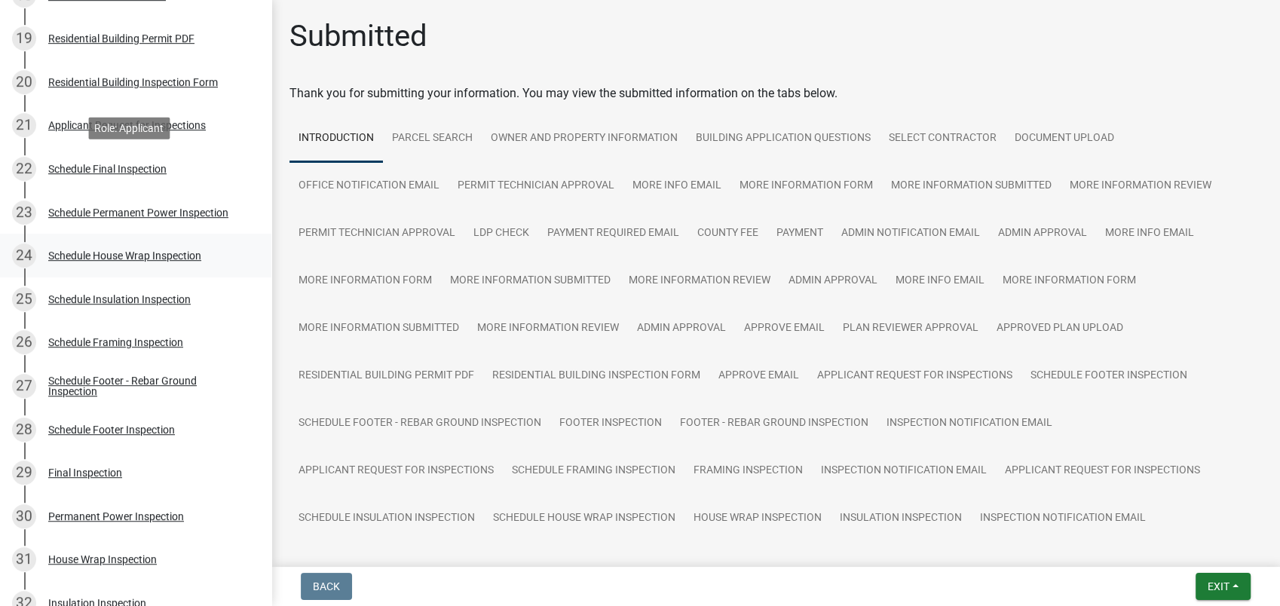
scroll to position [934, 0]
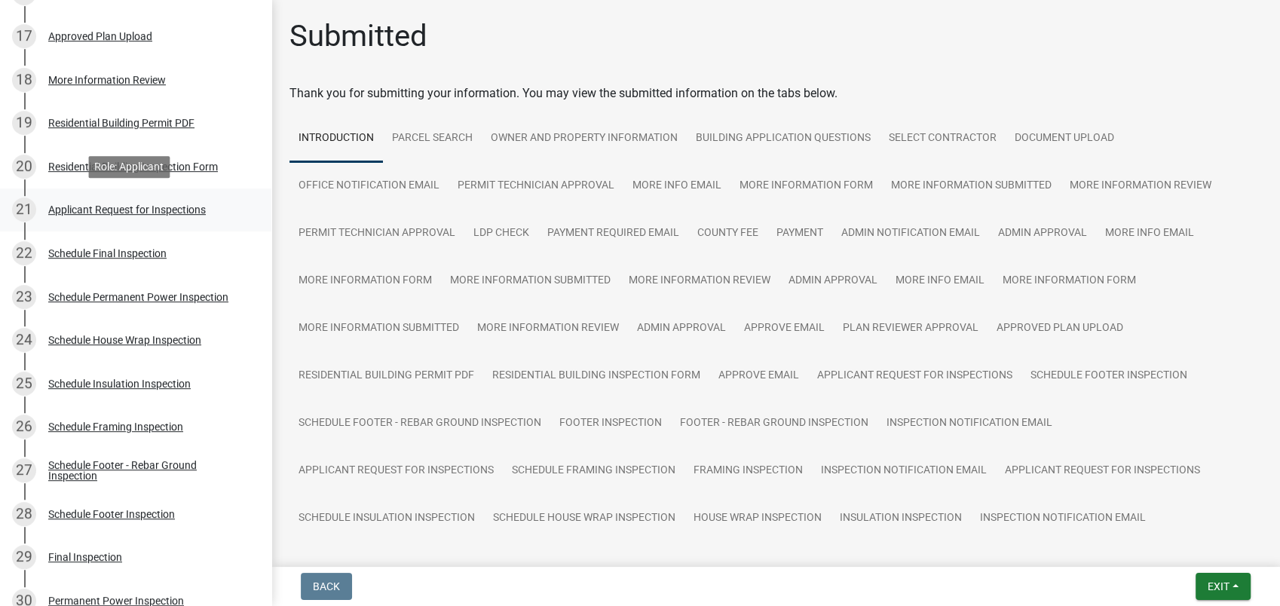
click at [121, 204] on div "Applicant Request for Inspections" at bounding box center [126, 209] width 157 height 11
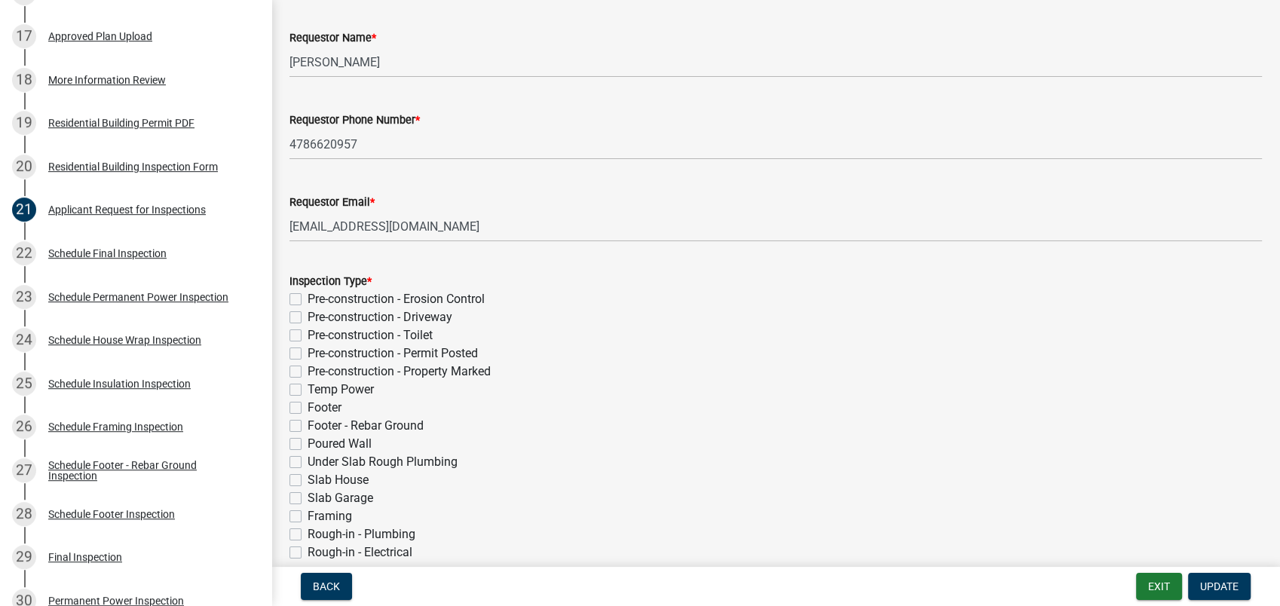
scroll to position [167, 0]
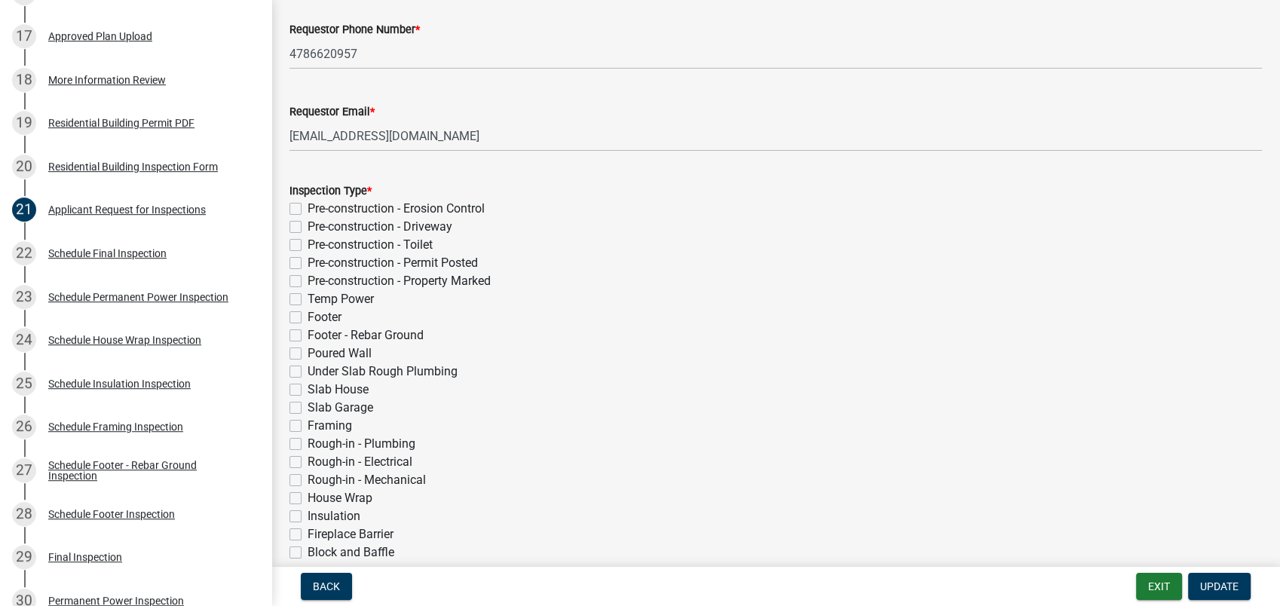
click at [307, 206] on label "Pre-construction - Erosion Control" at bounding box center [395, 209] width 177 height 18
click at [307, 206] on input "Pre-construction - Erosion Control" at bounding box center [312, 205] width 10 height 10
checkbox input "true"
checkbox input "false"
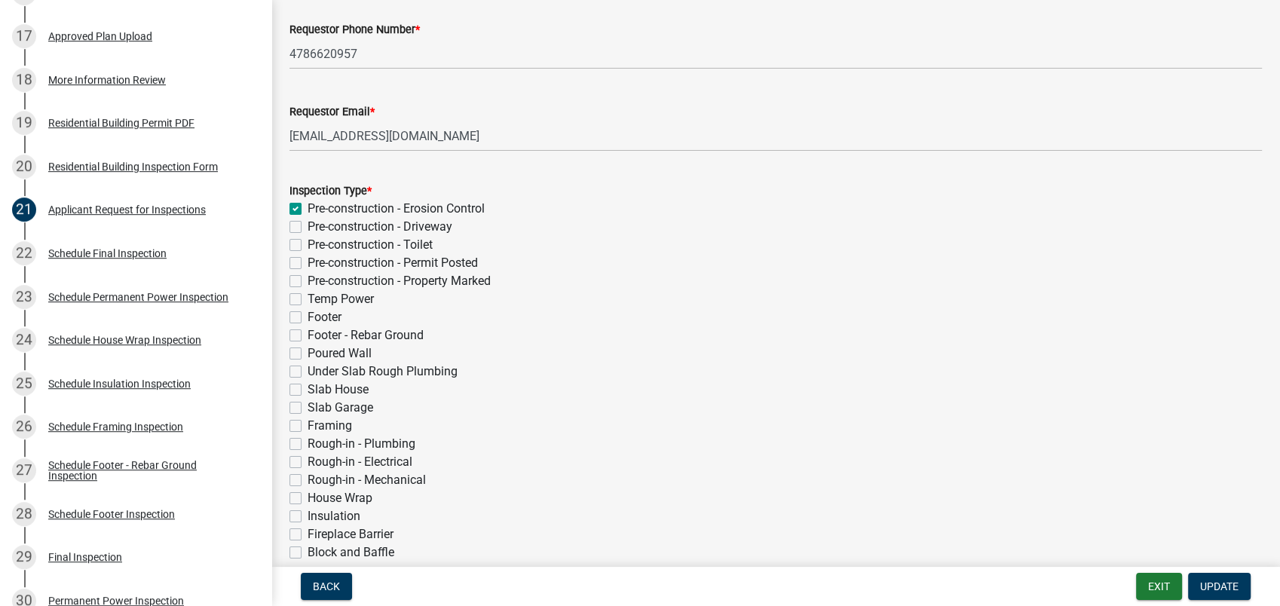
checkbox input "false"
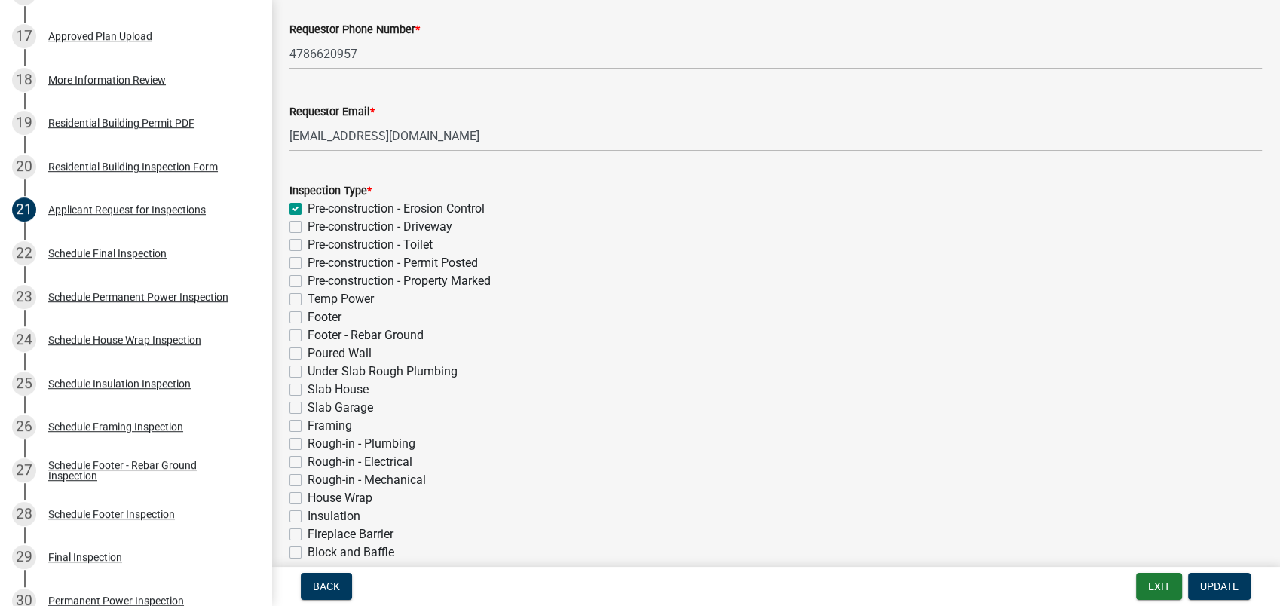
checkbox input "false"
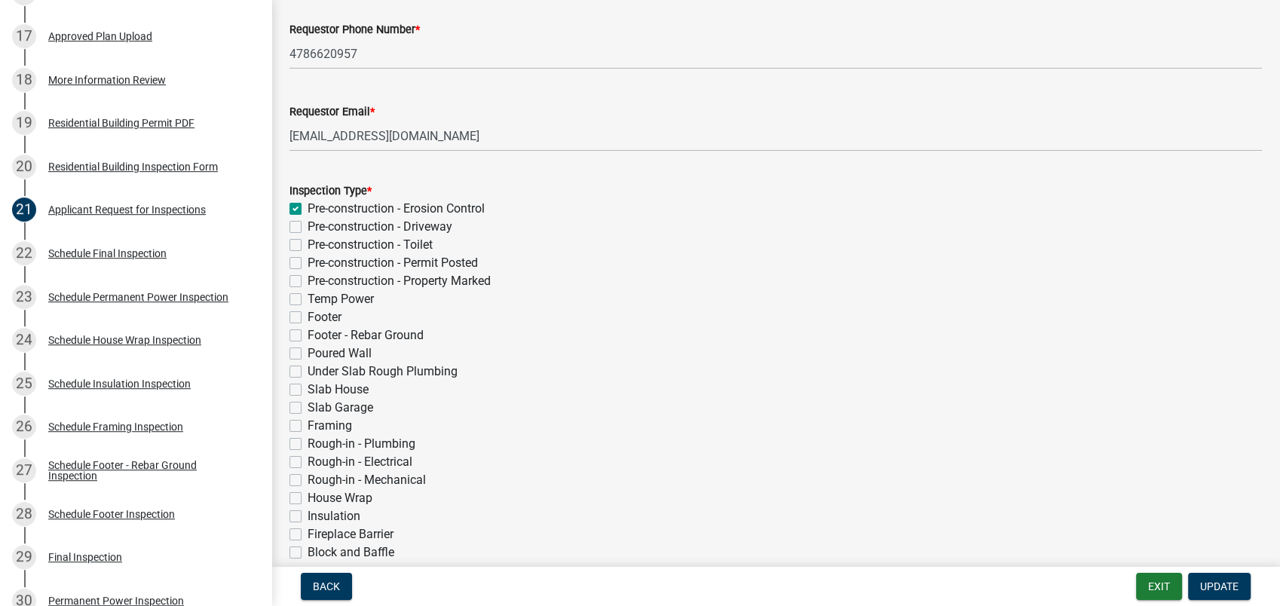
checkbox input "false"
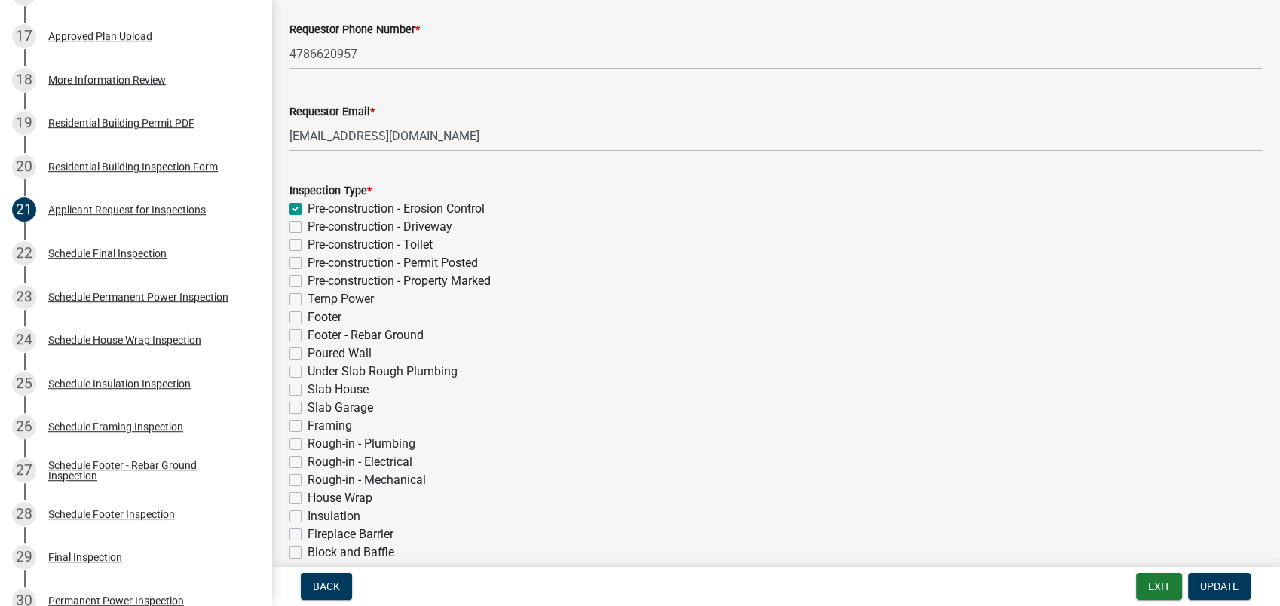
checkbox input "false"
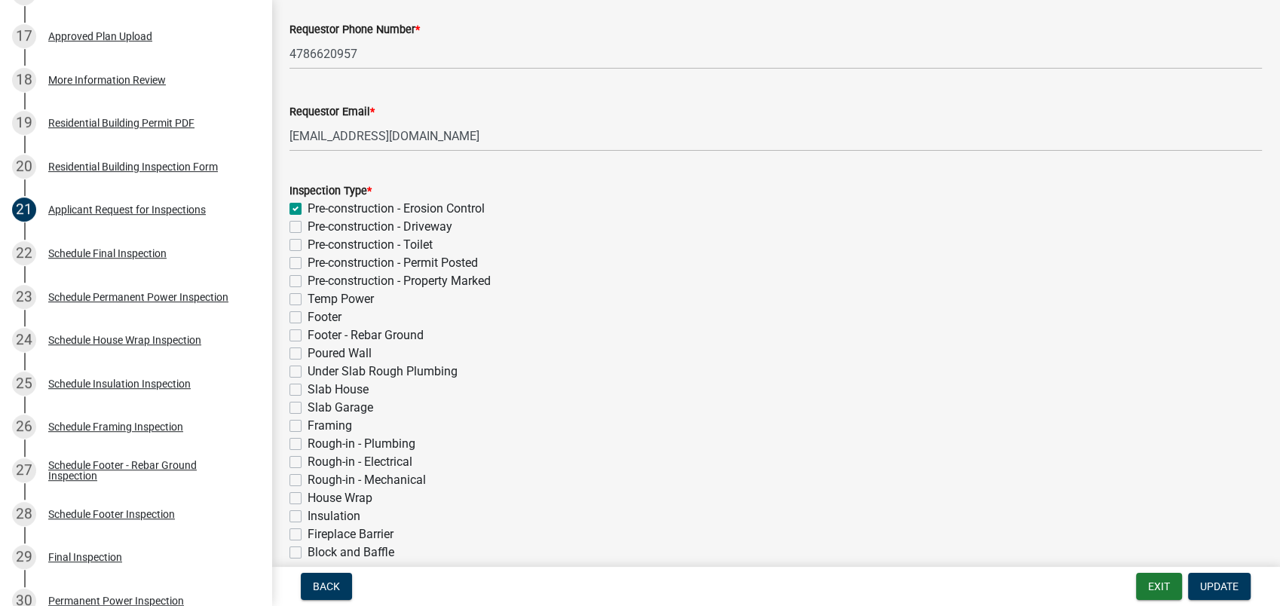
checkbox input "false"
checkbox input "true"
checkbox input "false"
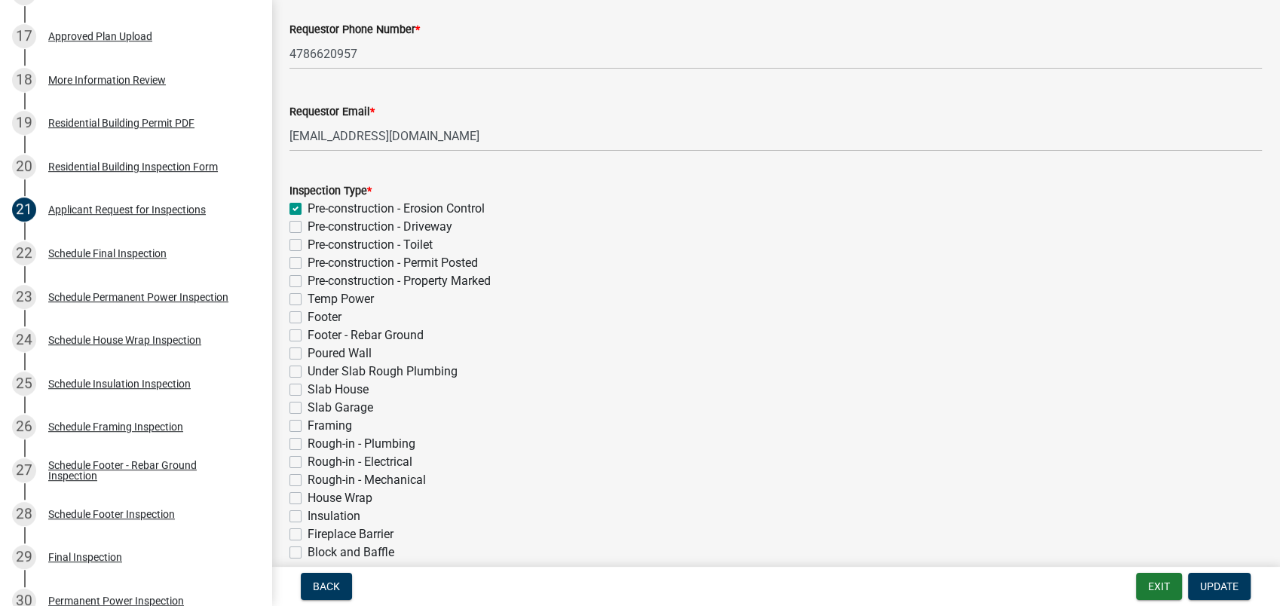
click at [307, 225] on label "Pre-construction - Driveway" at bounding box center [379, 227] width 145 height 18
click at [307, 225] on input "Pre-construction - Driveway" at bounding box center [312, 223] width 10 height 10
checkbox input "true"
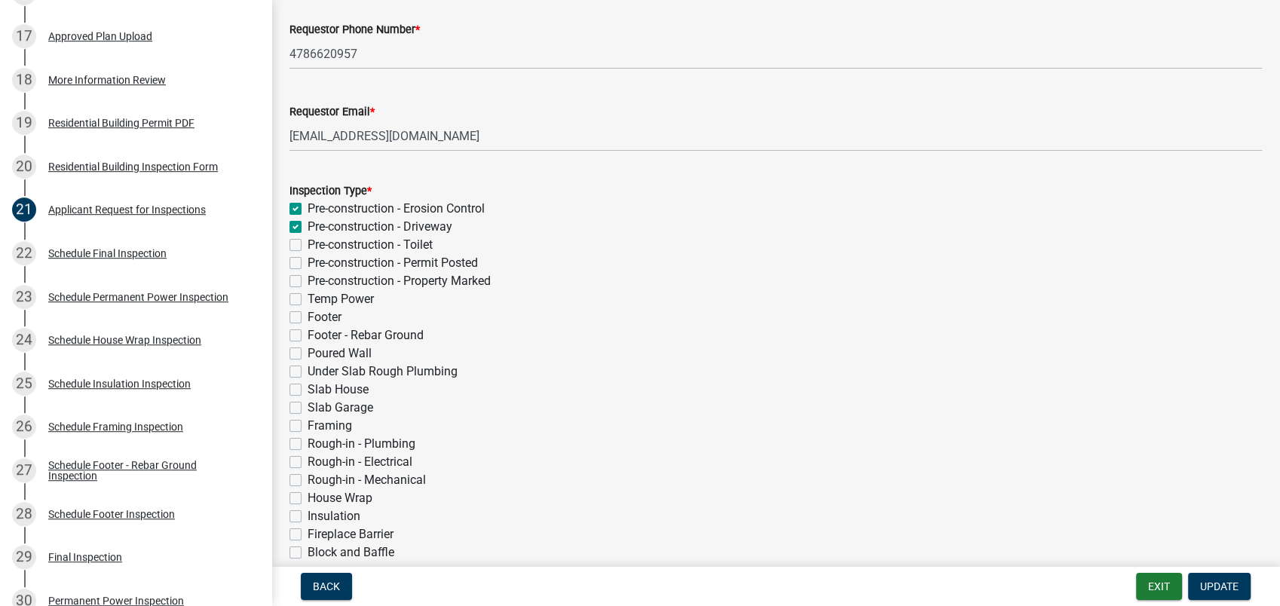
checkbox input "false"
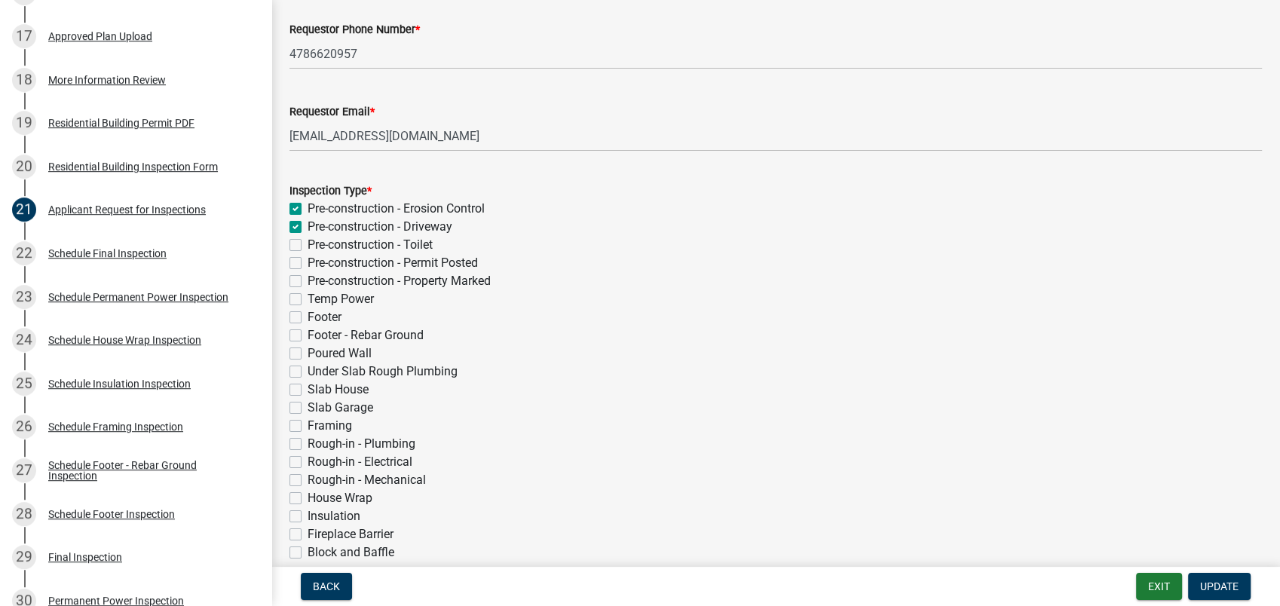
checkbox input "false"
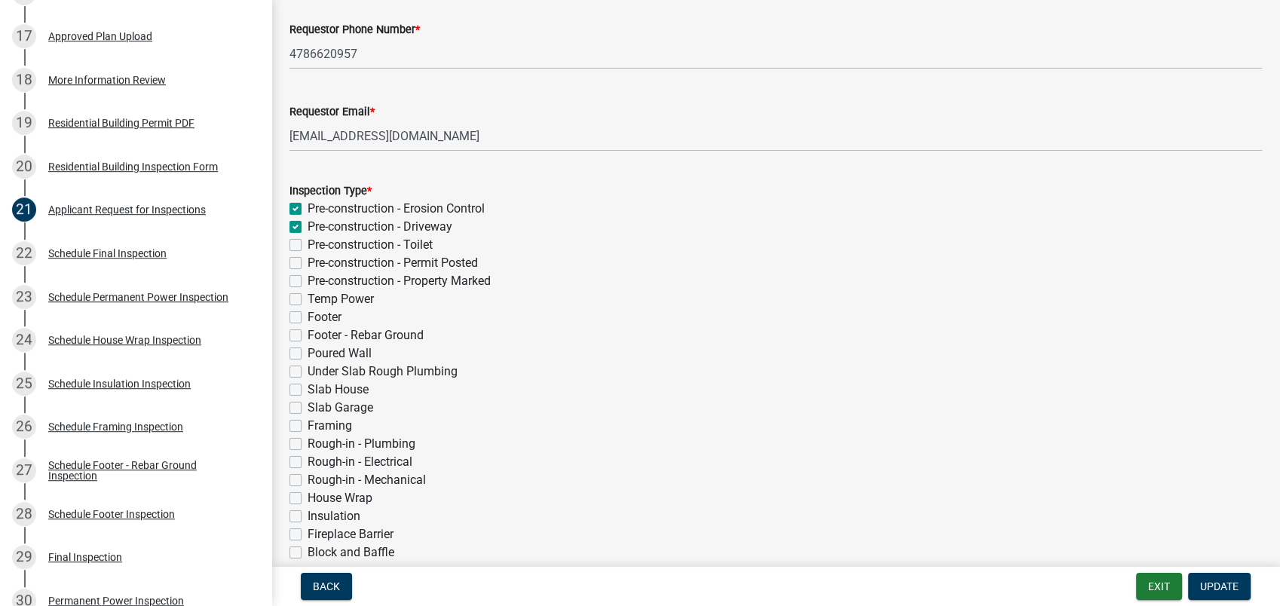
checkbox input "false"
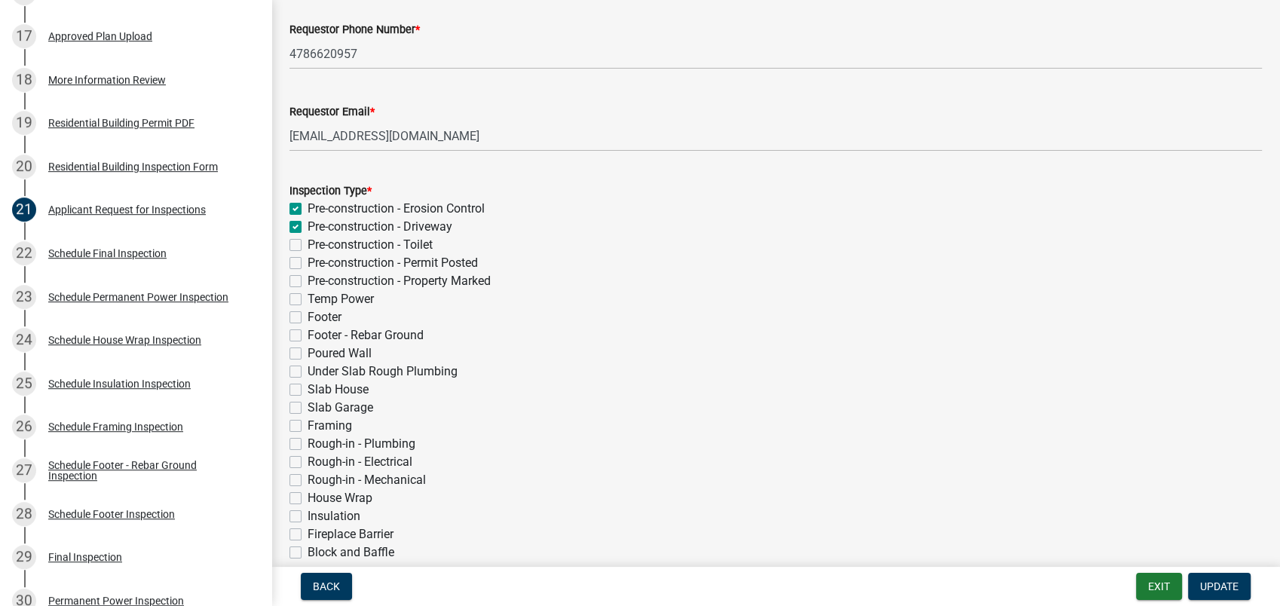
checkbox input "false"
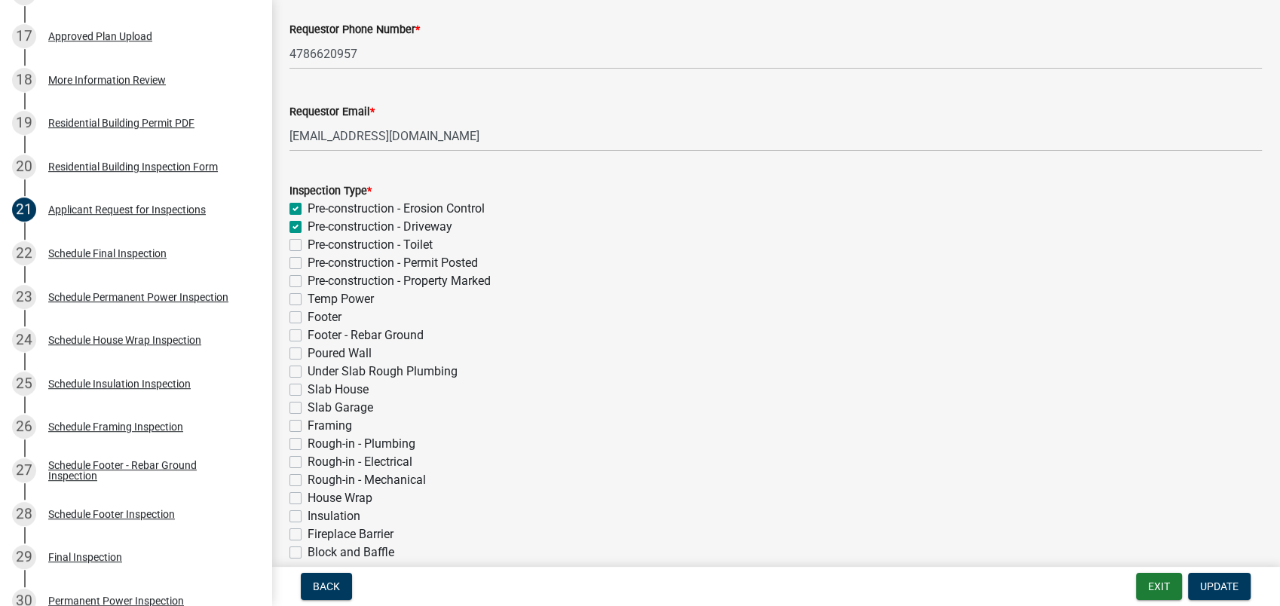
checkbox input "false"
checkbox input "true"
checkbox input "false"
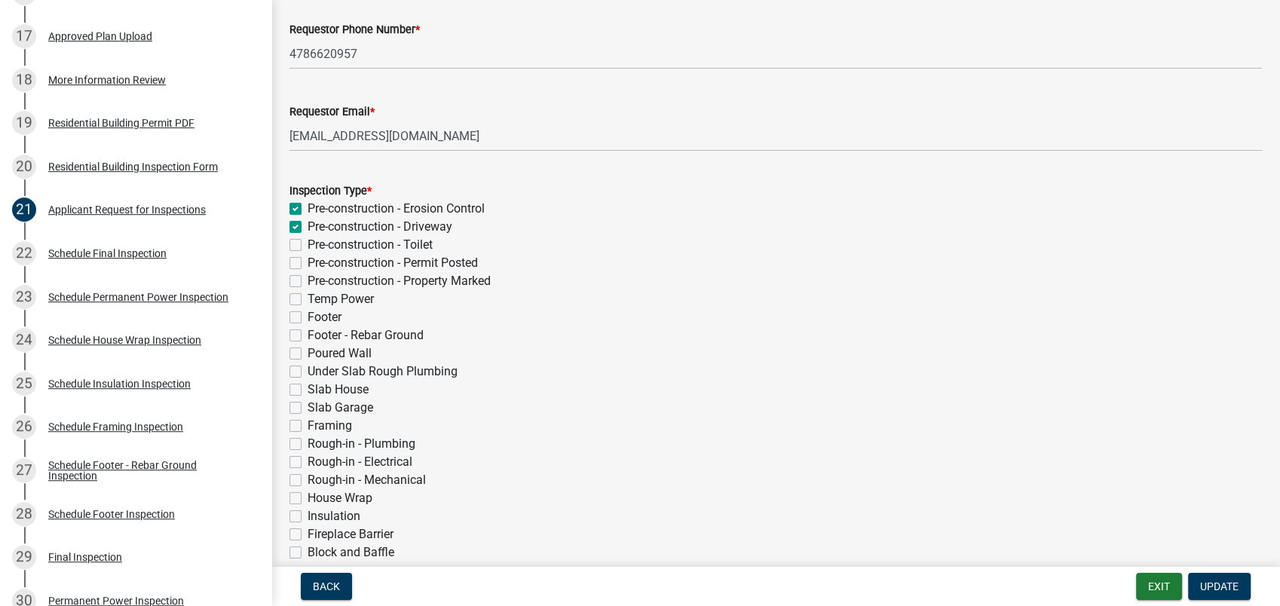
checkbox input "false"
click at [307, 246] on label "Pre-construction - Toilet" at bounding box center [369, 245] width 125 height 18
click at [307, 246] on input "Pre-construction - Toilet" at bounding box center [312, 241] width 10 height 10
checkbox input "true"
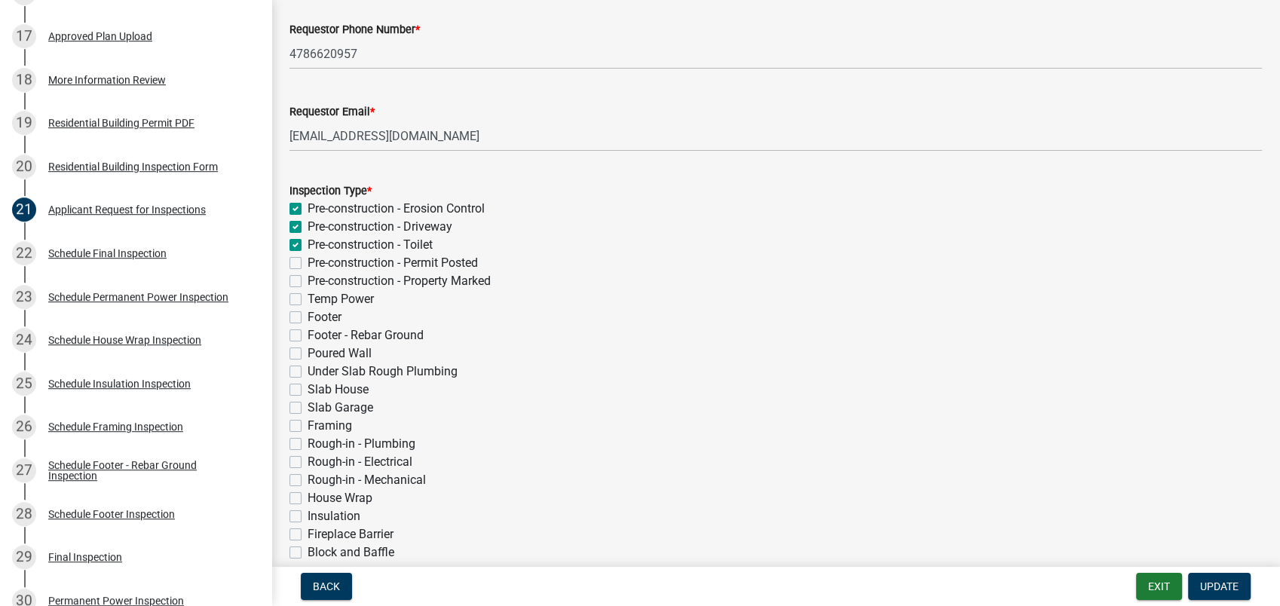
checkbox input "true"
checkbox input "false"
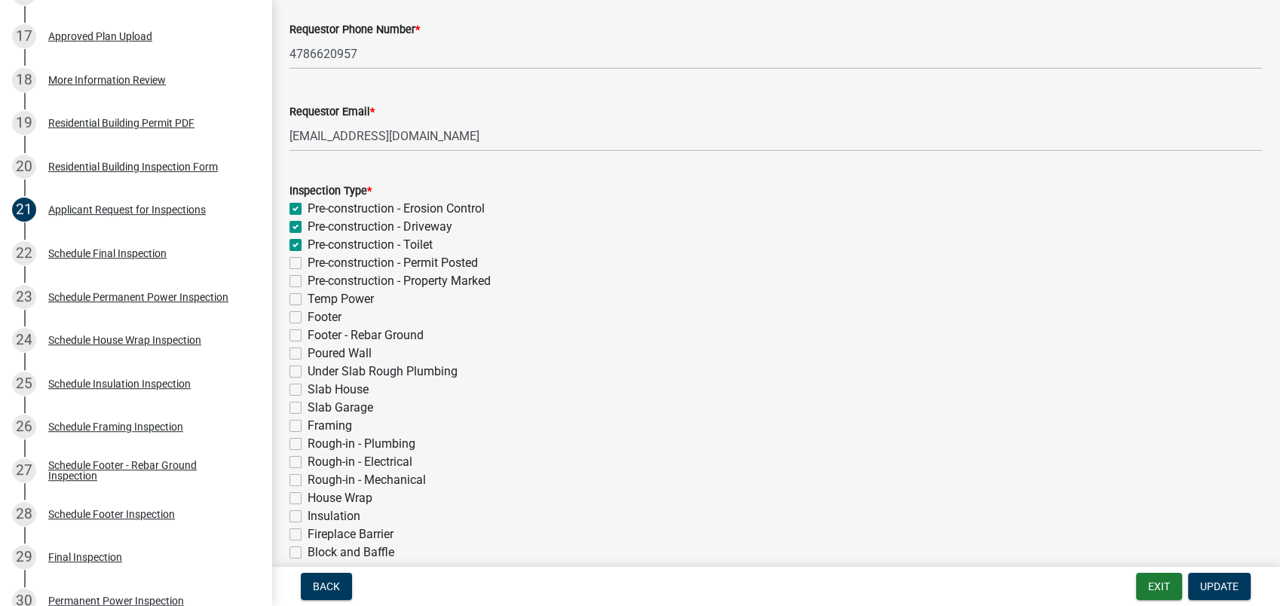
checkbox input "false"
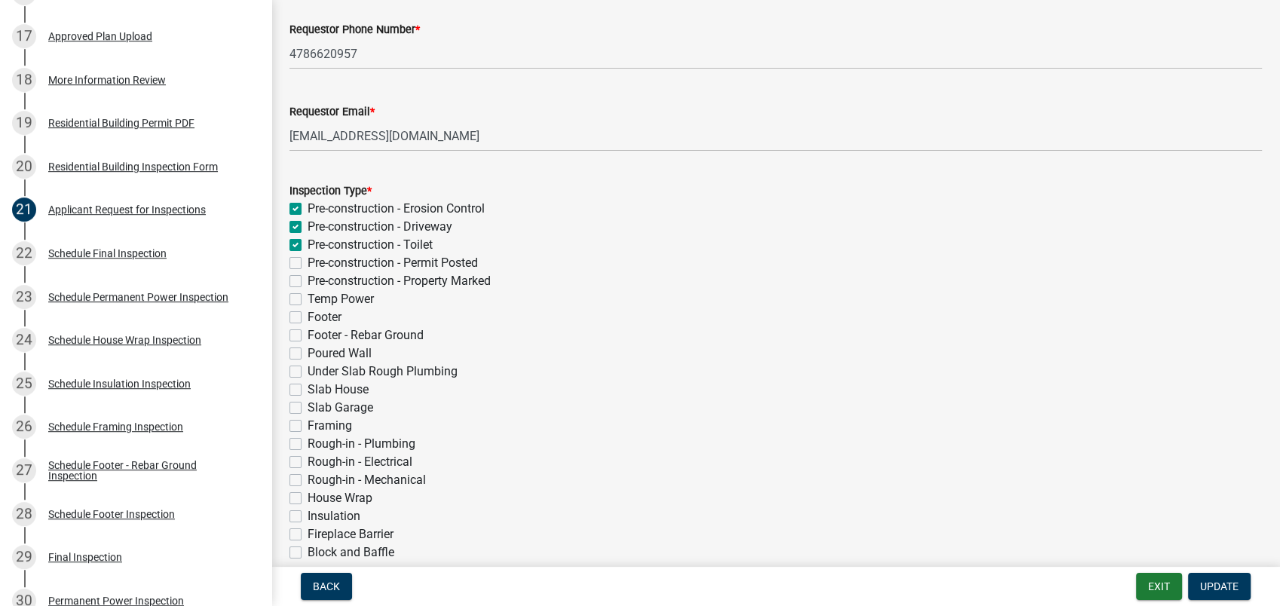
checkbox input "false"
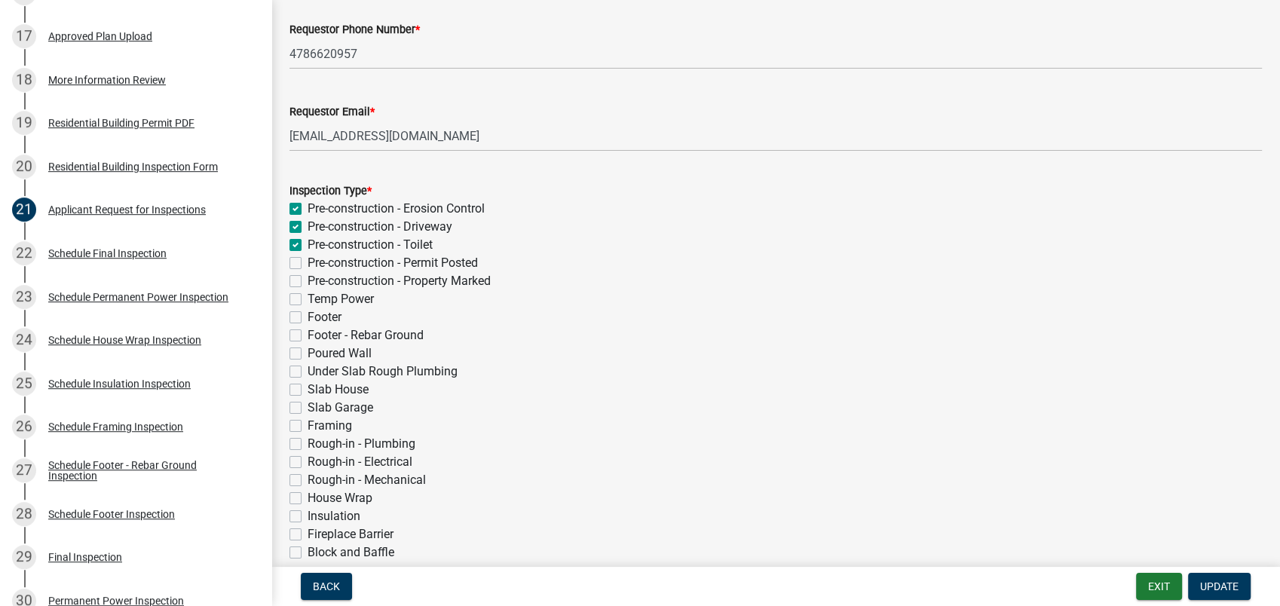
checkbox input "false"
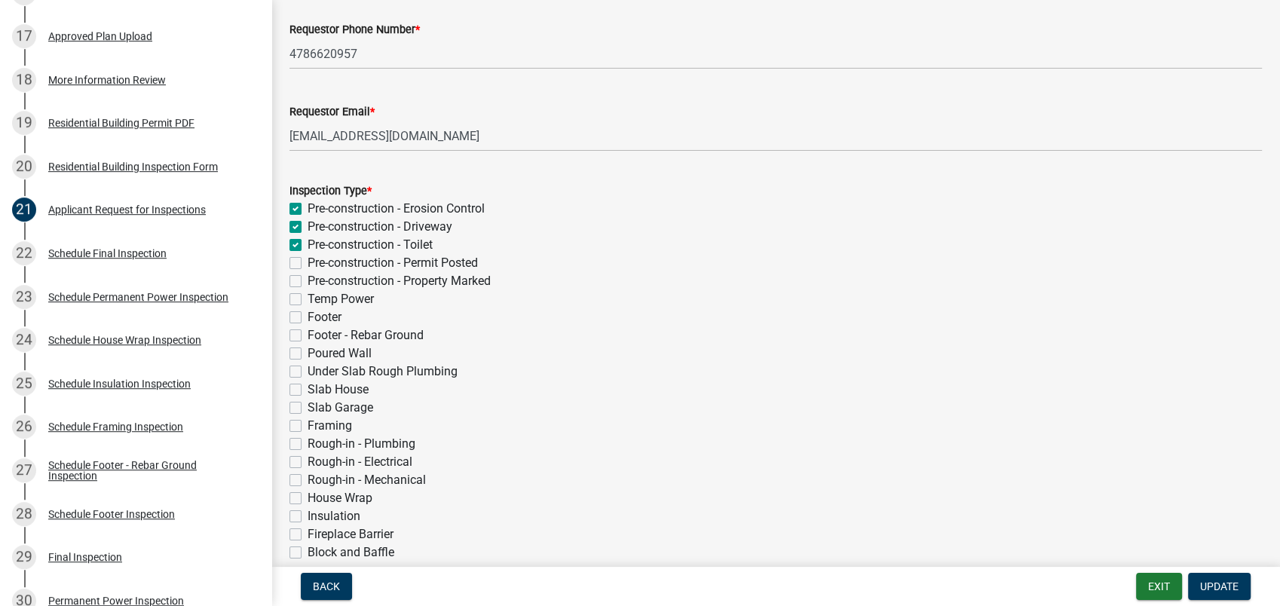
checkbox input "false"
checkbox input "true"
checkbox input "false"
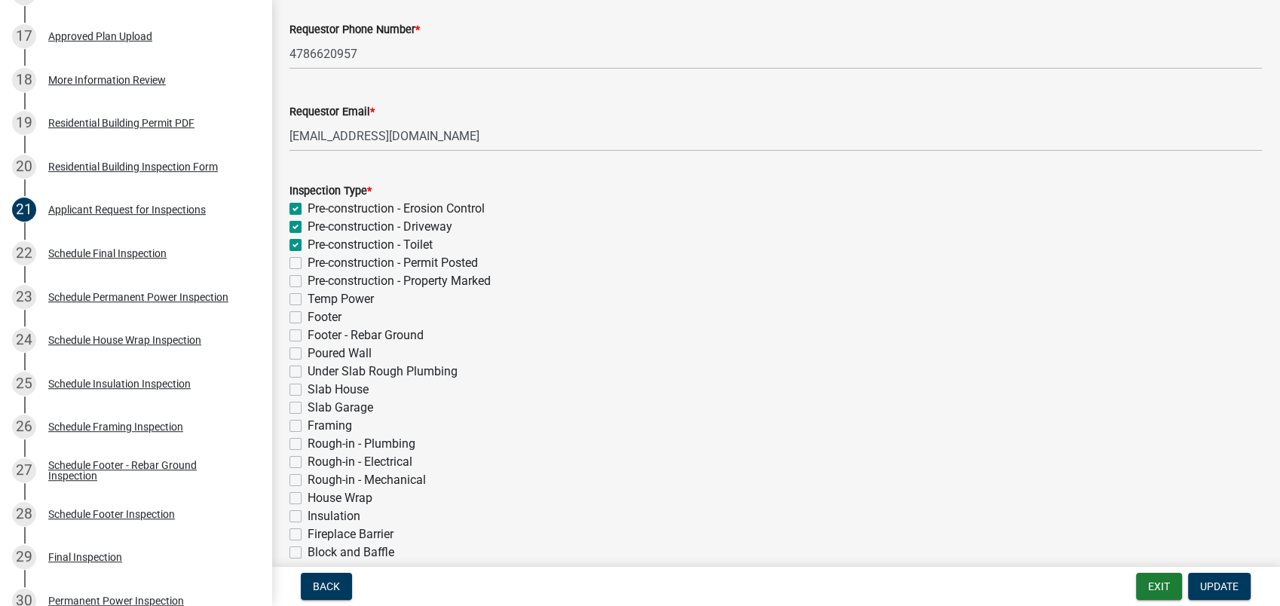
checkbox input "false"
click at [307, 265] on label "Pre-construction - Permit Posted" at bounding box center [392, 263] width 170 height 18
click at [307, 264] on input "Pre-construction - Permit Posted" at bounding box center [312, 259] width 10 height 10
checkbox input "true"
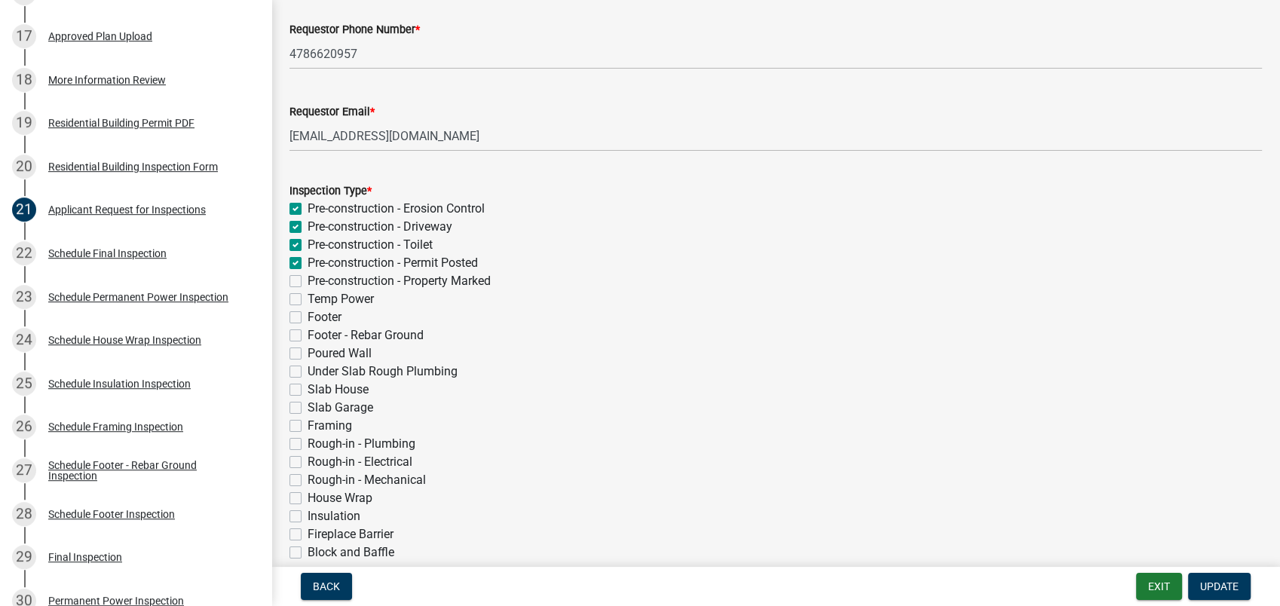
checkbox input "true"
checkbox input "false"
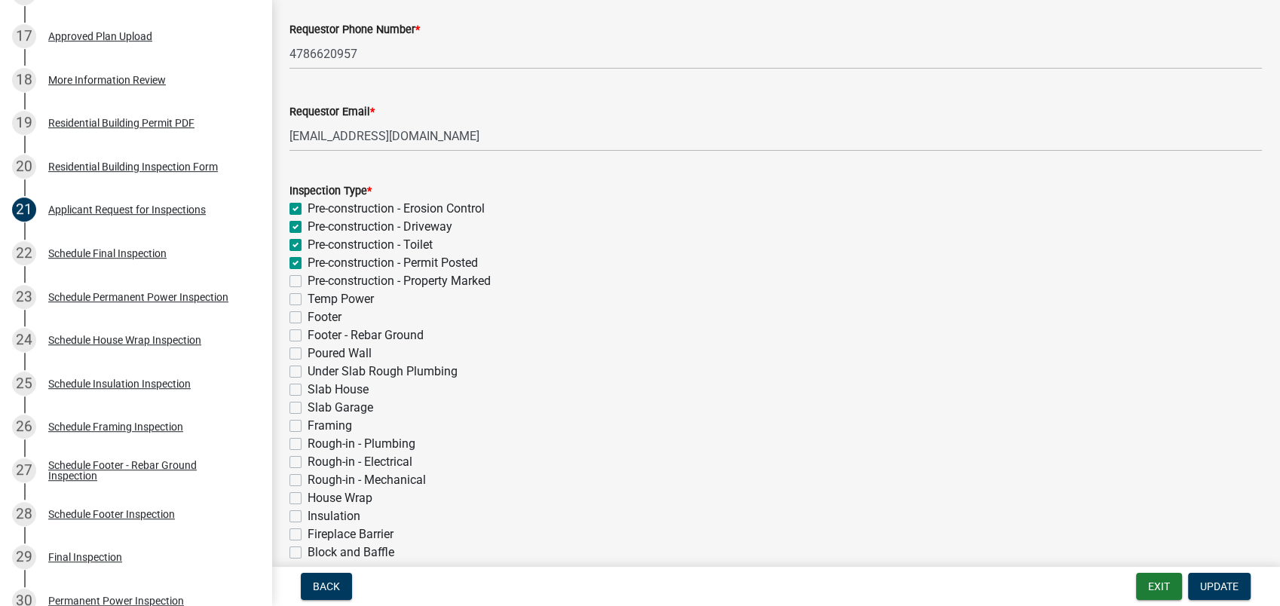
checkbox input "false"
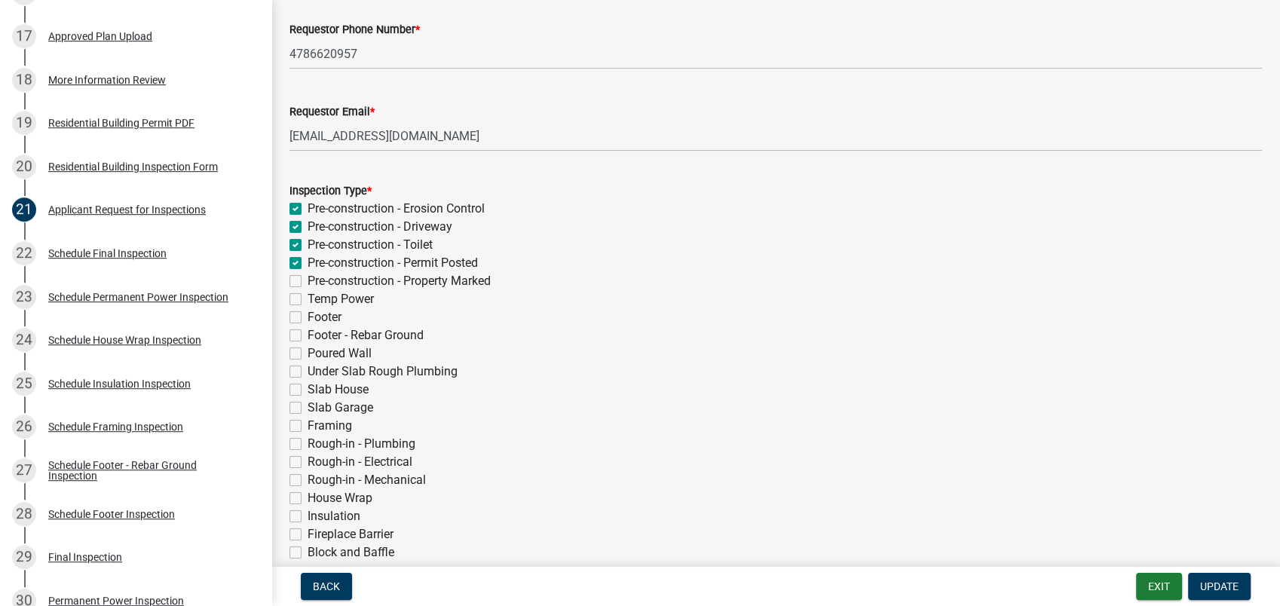
checkbox input "false"
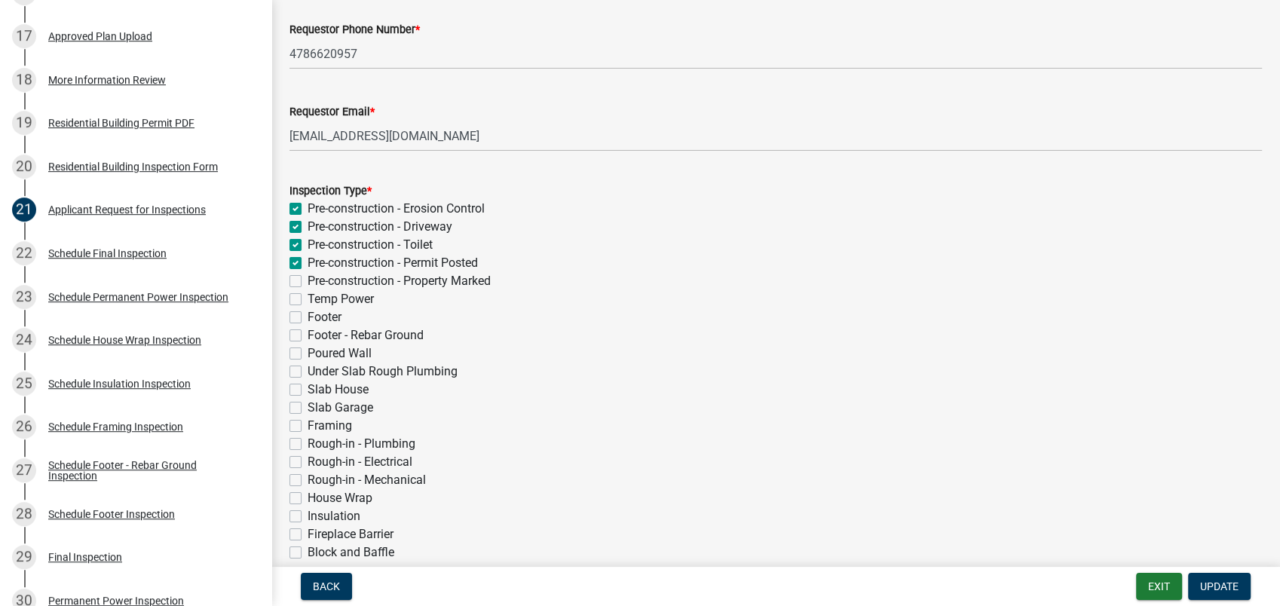
checkbox input "false"
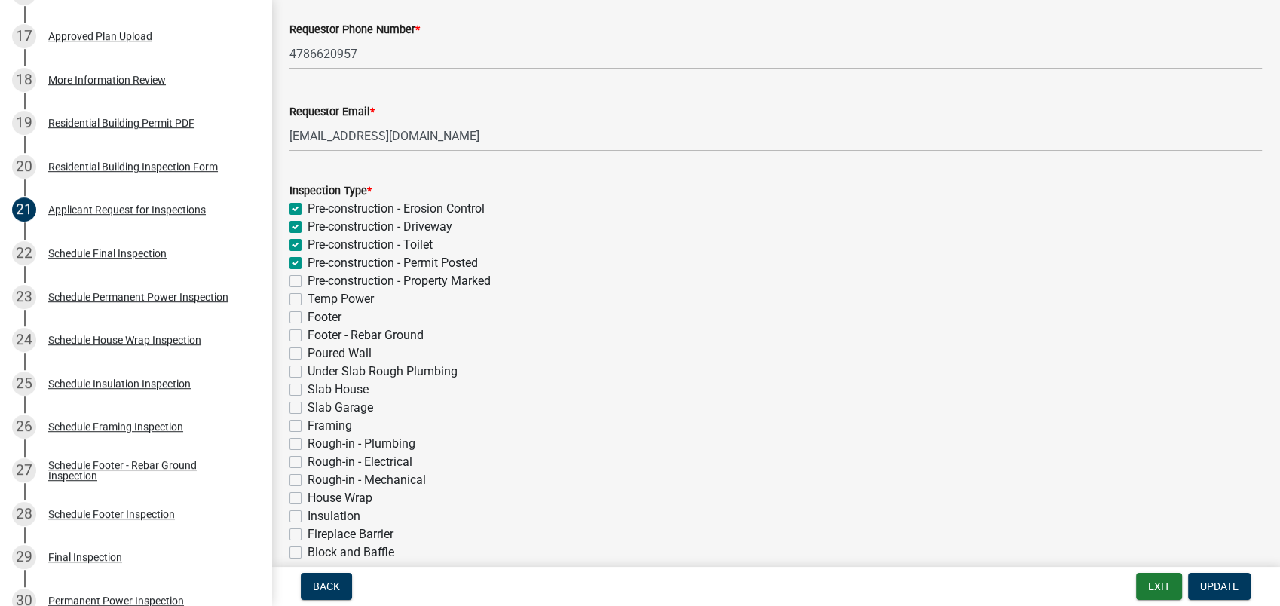
checkbox input "false"
checkbox input "true"
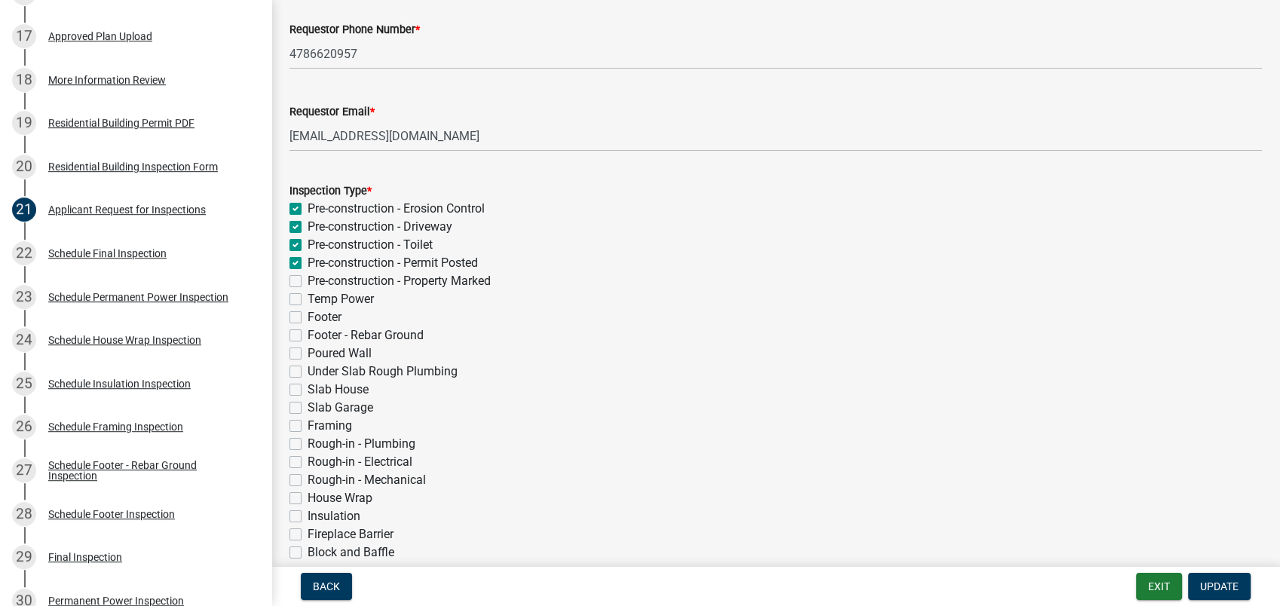
checkbox input "false"
click at [307, 283] on label "Pre-construction - Property Marked" at bounding box center [398, 281] width 183 height 18
click at [307, 282] on input "Pre-construction - Property Marked" at bounding box center [312, 277] width 10 height 10
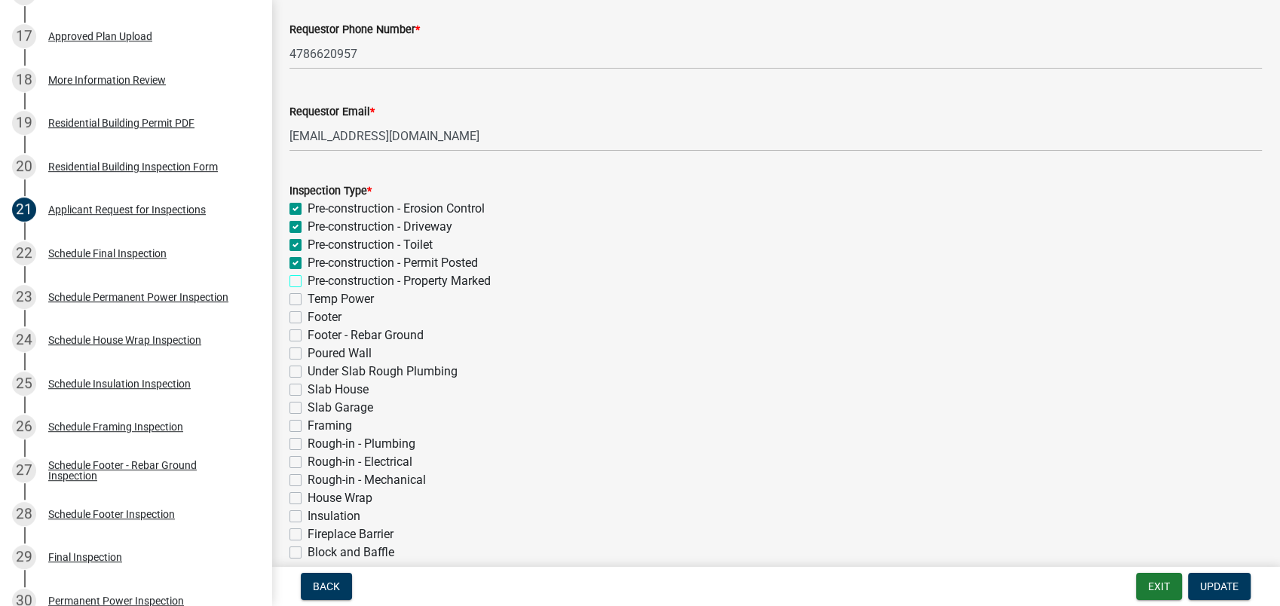
checkbox input "true"
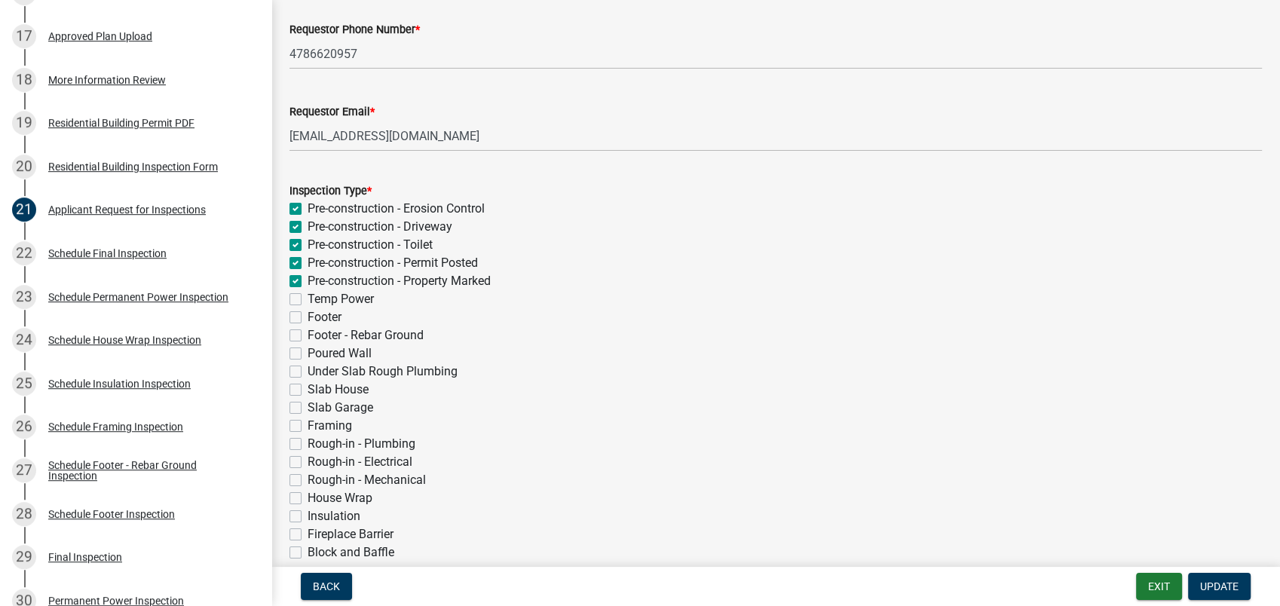
checkbox input "true"
checkbox input "false"
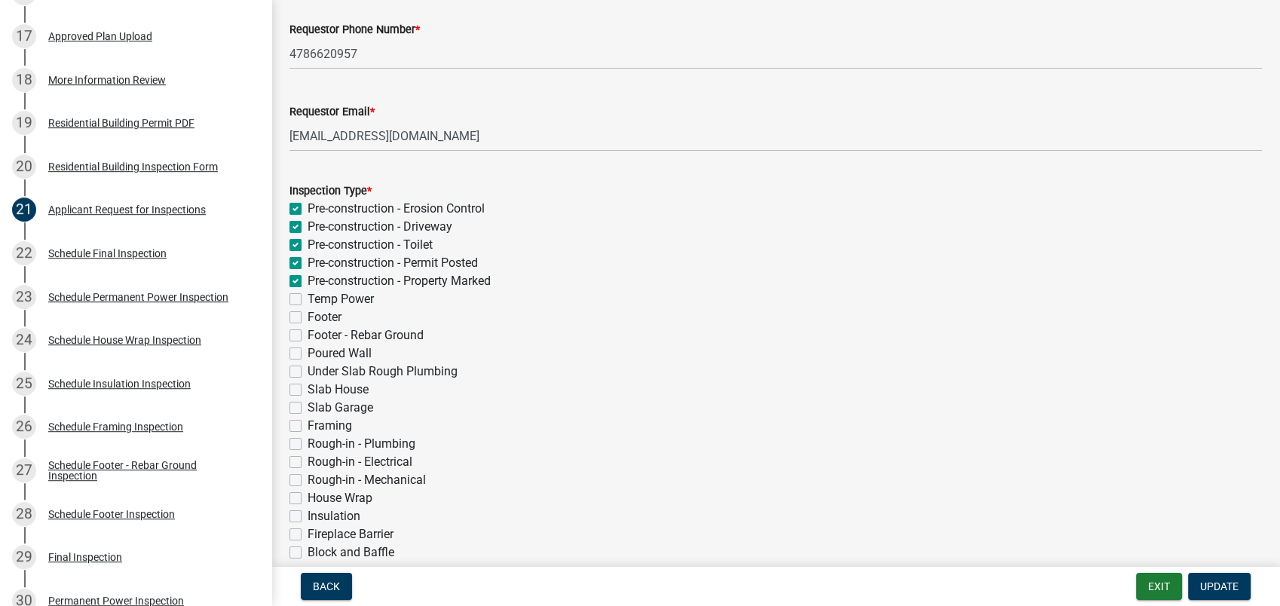
checkbox input "false"
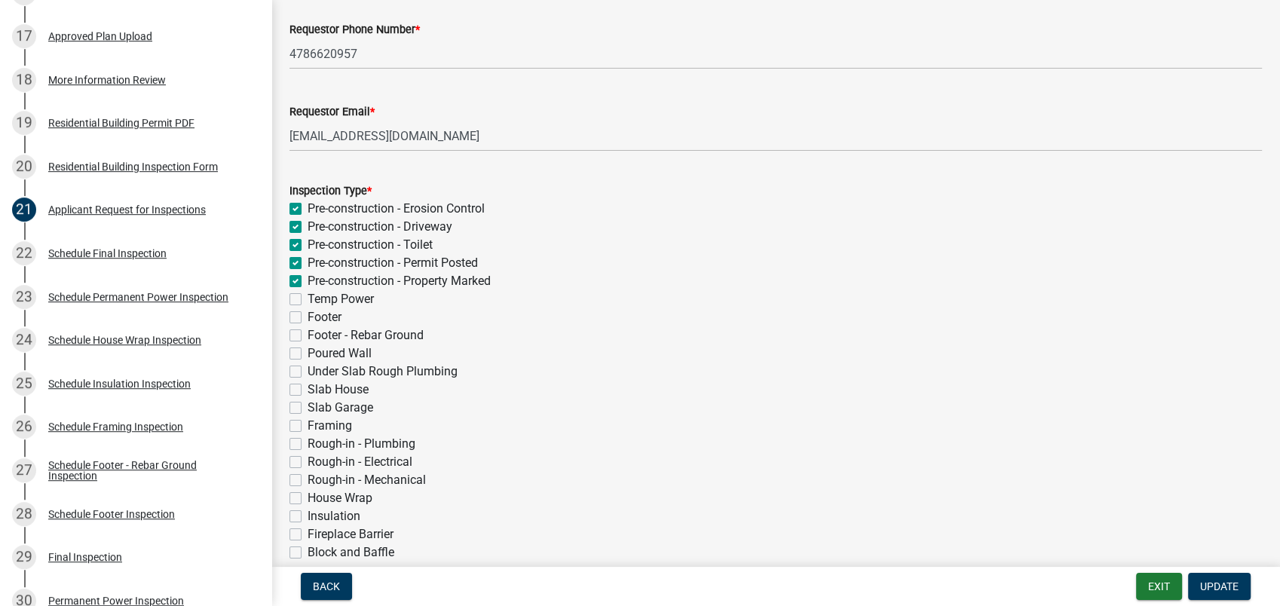
checkbox input "false"
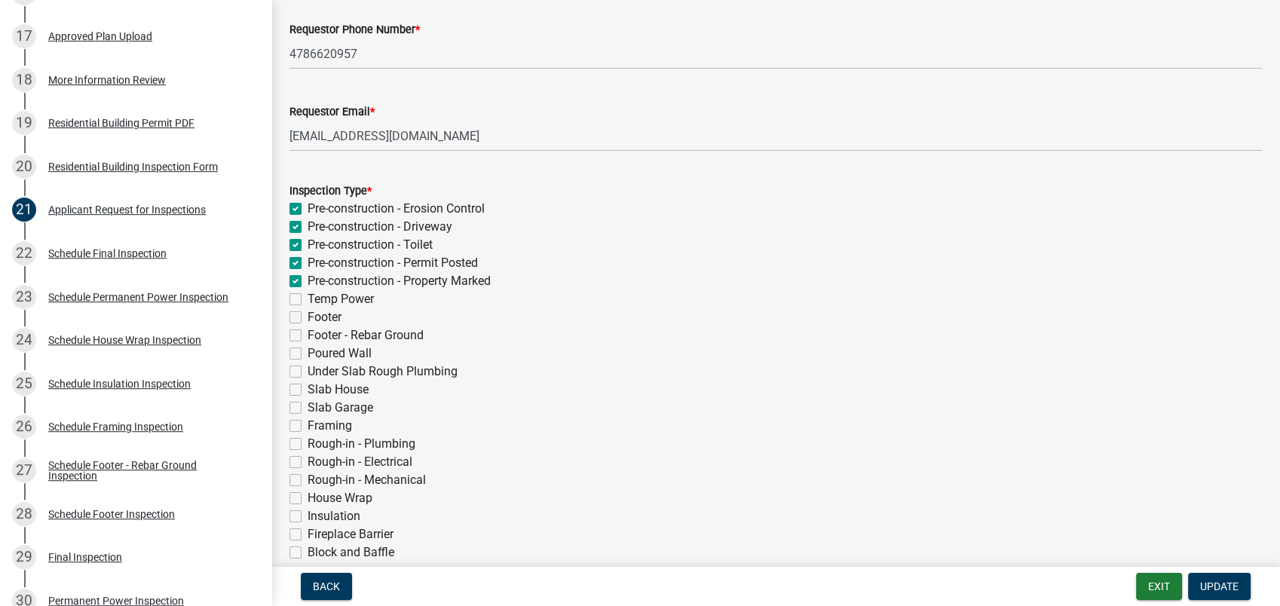
checkbox input "false"
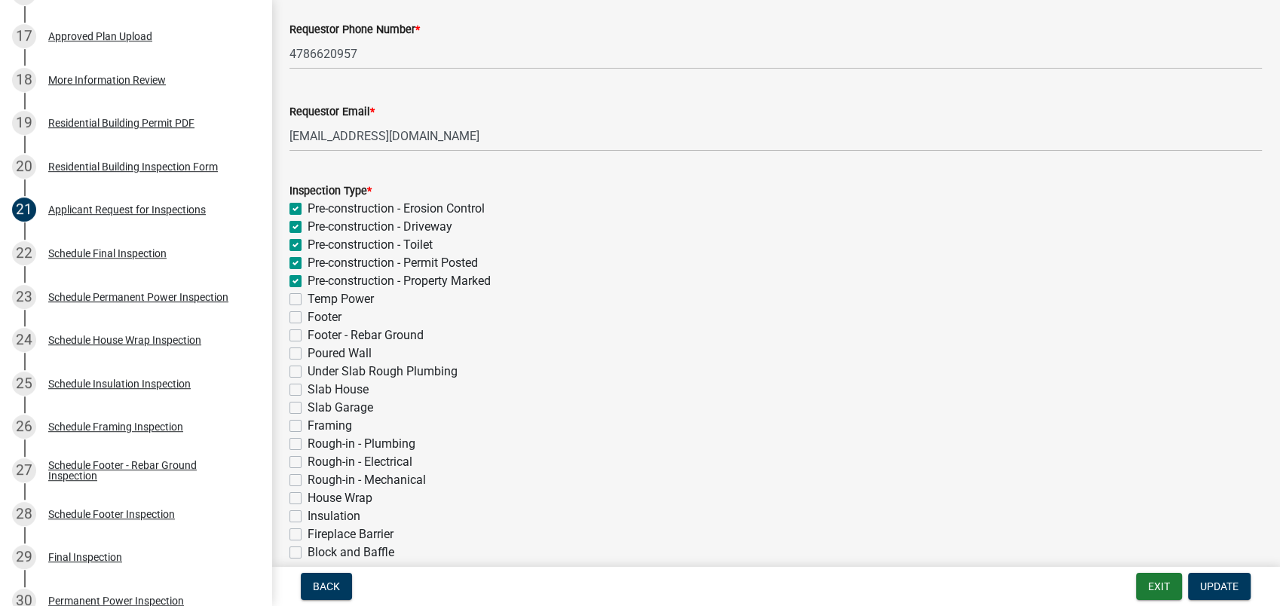
checkbox input "true"
checkbox input "false"
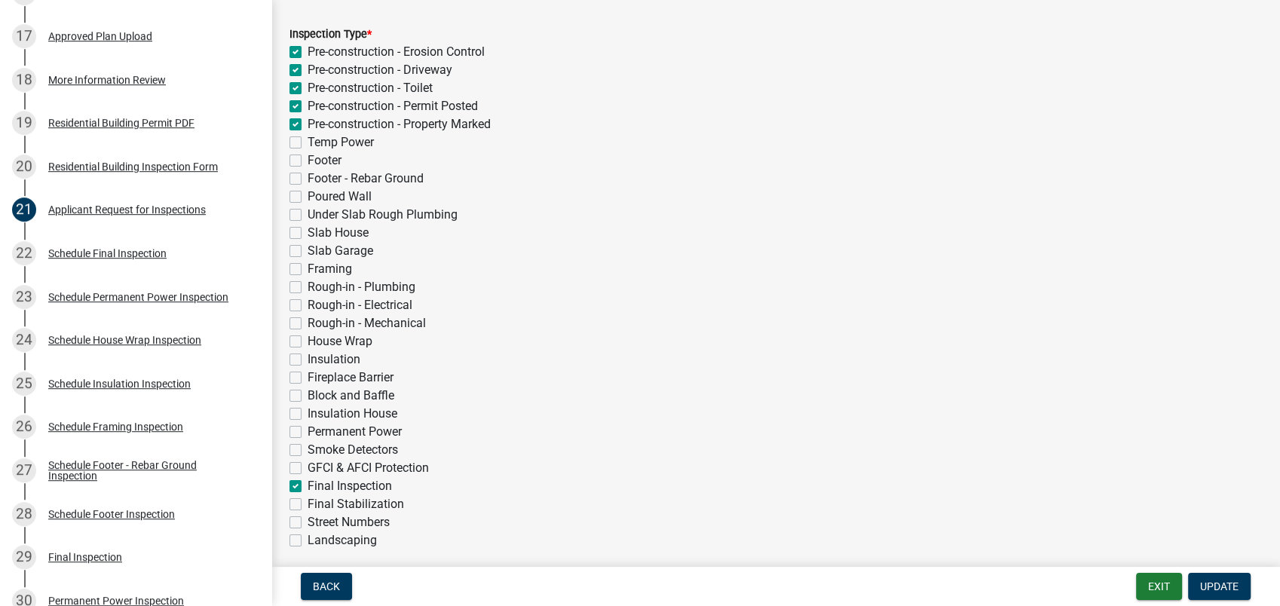
scroll to position [335, 0]
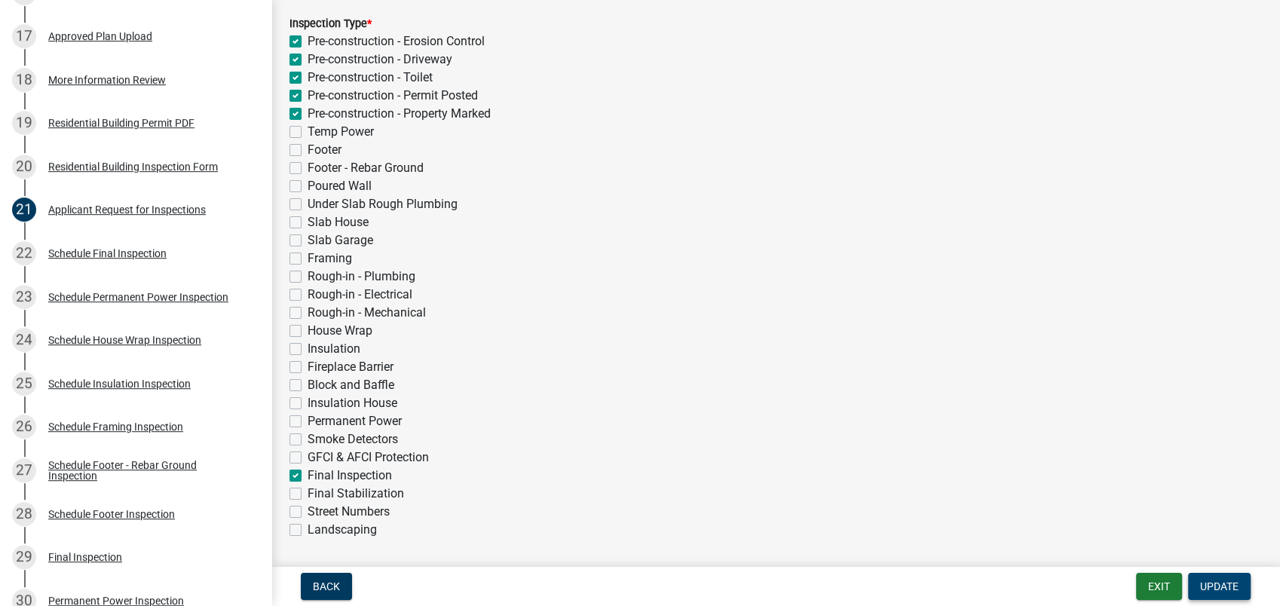
drag, startPoint x: 1223, startPoint y: 591, endPoint x: 1190, endPoint y: 627, distance: 49.1
drag, startPoint x: 1190, startPoint y: 627, endPoint x: 909, endPoint y: 373, distance: 378.8
click at [918, 373] on div "Fireplace Barrier" at bounding box center [775, 367] width 972 height 18
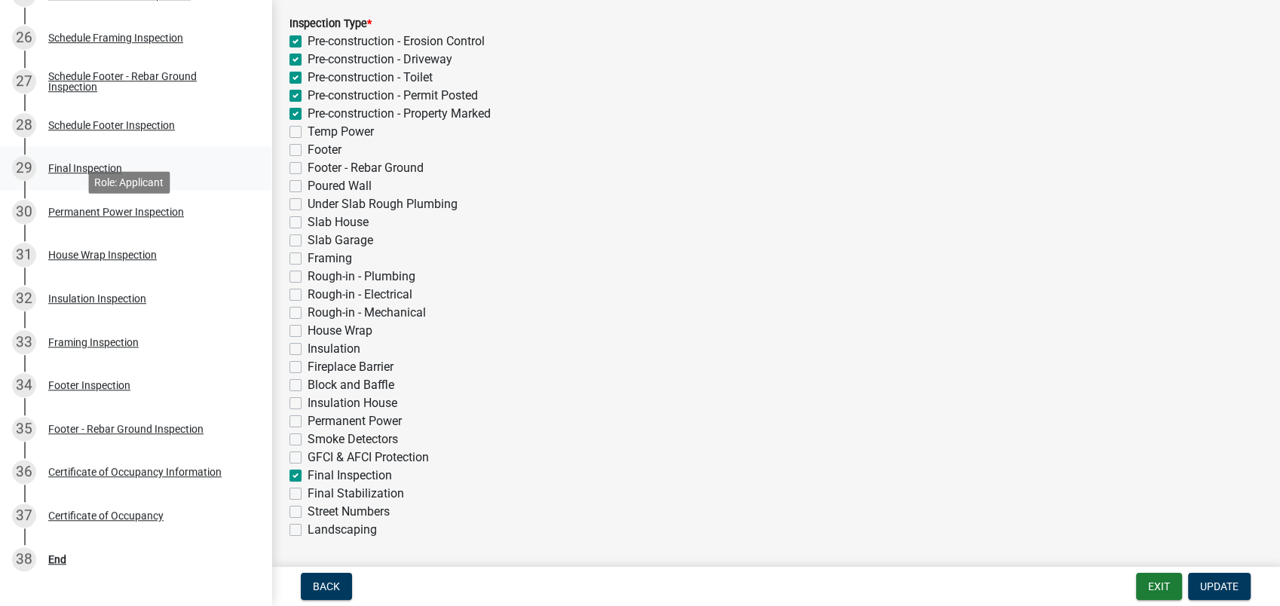
scroll to position [1353, 0]
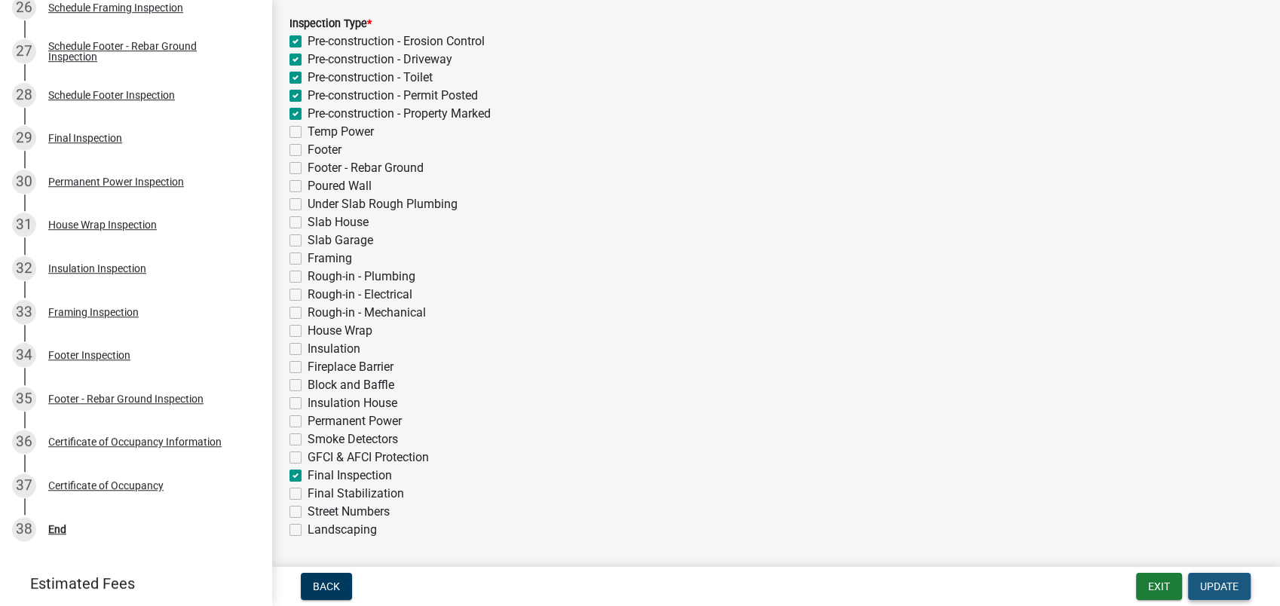
click at [1215, 583] on span "Update" at bounding box center [1219, 586] width 38 height 12
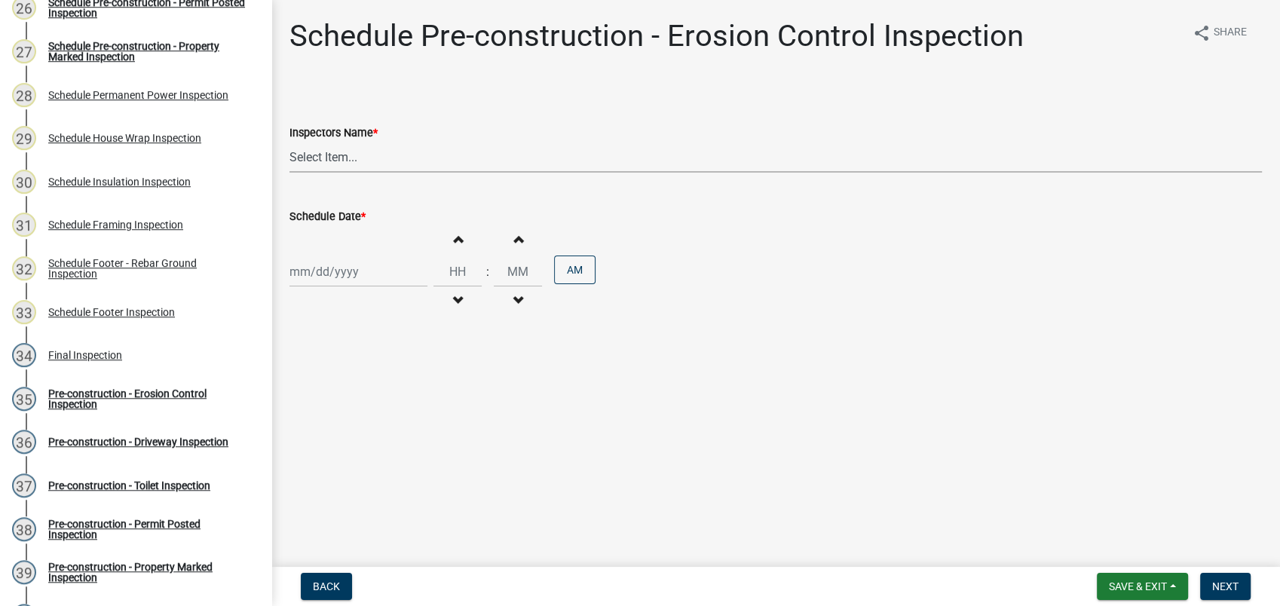
click at [335, 159] on select "Select Item... mrivera (Michele Rivera) StephanieM (Stephanie Morris ) QGrissom…" at bounding box center [775, 157] width 972 height 31
select select "af3c6edf-34d7-49be-824e-99d5d0a3954f"
click at [289, 142] on select "Select Item... mrivera (Michele Rivera) StephanieM (Stephanie Morris ) QGrissom…" at bounding box center [775, 157] width 972 height 31
click at [323, 277] on div at bounding box center [358, 271] width 138 height 31
select select "9"
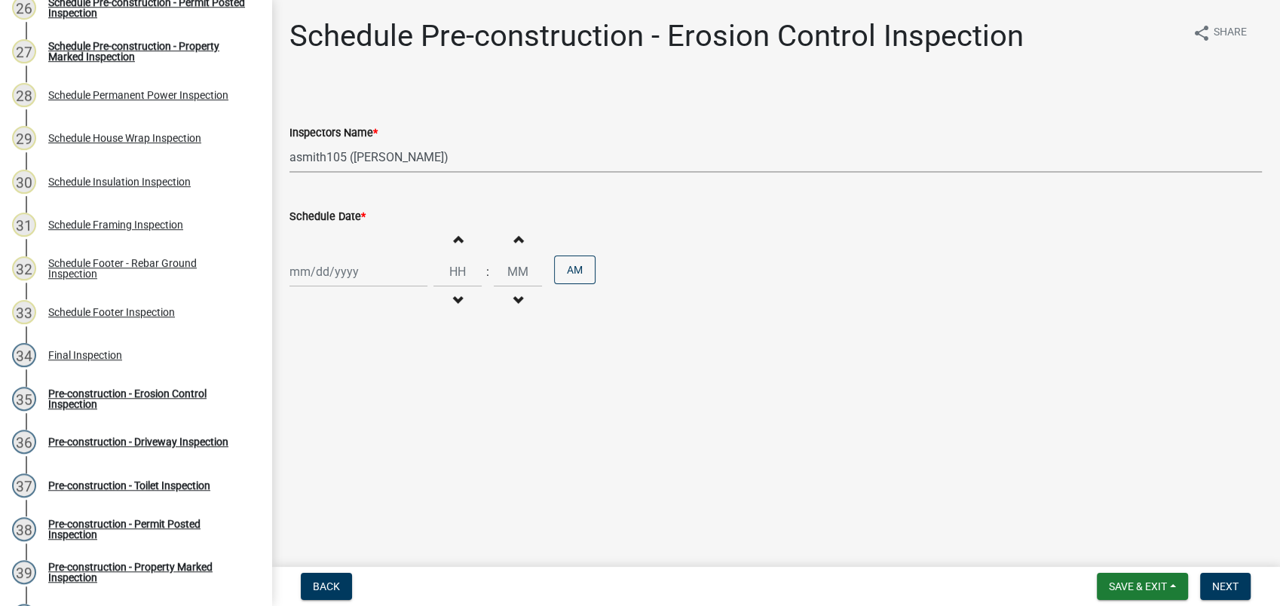
select select "2025"
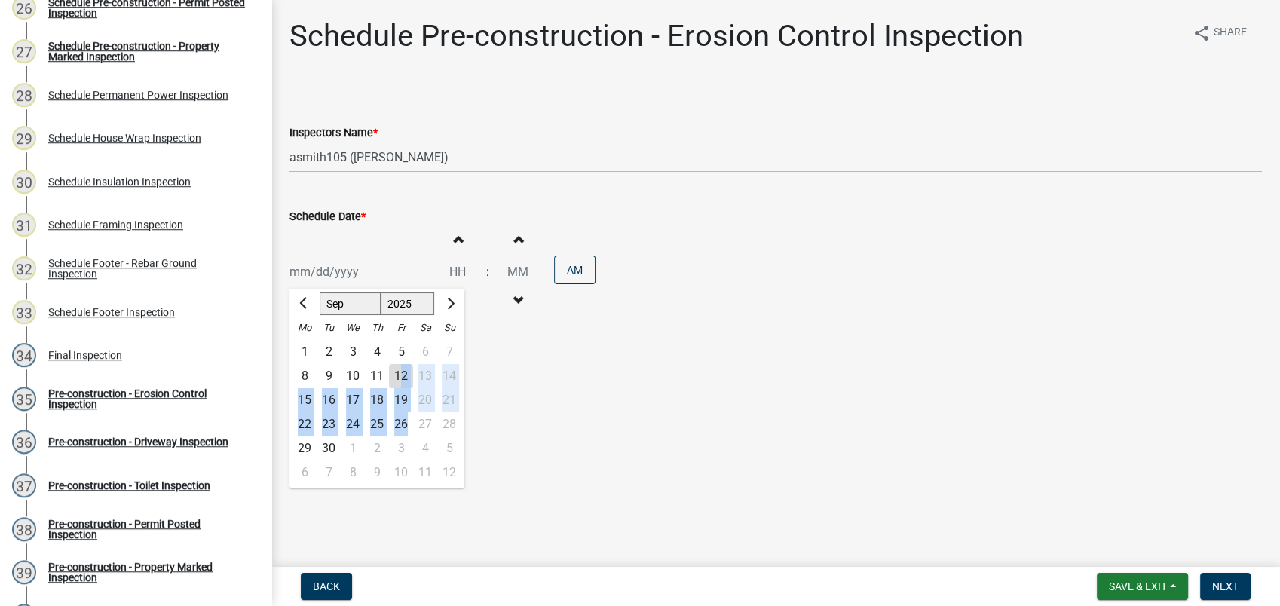
drag, startPoint x: 404, startPoint y: 378, endPoint x: 410, endPoint y: 433, distance: 55.3
click at [410, 433] on ngb-datepicker-month "Mo Tu We Th Fr Sa Su 1 2 3 4 5 6 7 8 9 10 11 12 13 14 15 16 17 18 19 20 21 22 2…" at bounding box center [376, 402] width 175 height 172
drag, startPoint x: 410, startPoint y: 433, endPoint x: 509, endPoint y: 408, distance: 102.4
click at [557, 402] on main "Schedule Pre-construction - Erosion Control Inspection share Share Inspectors N…" at bounding box center [775, 280] width 1008 height 561
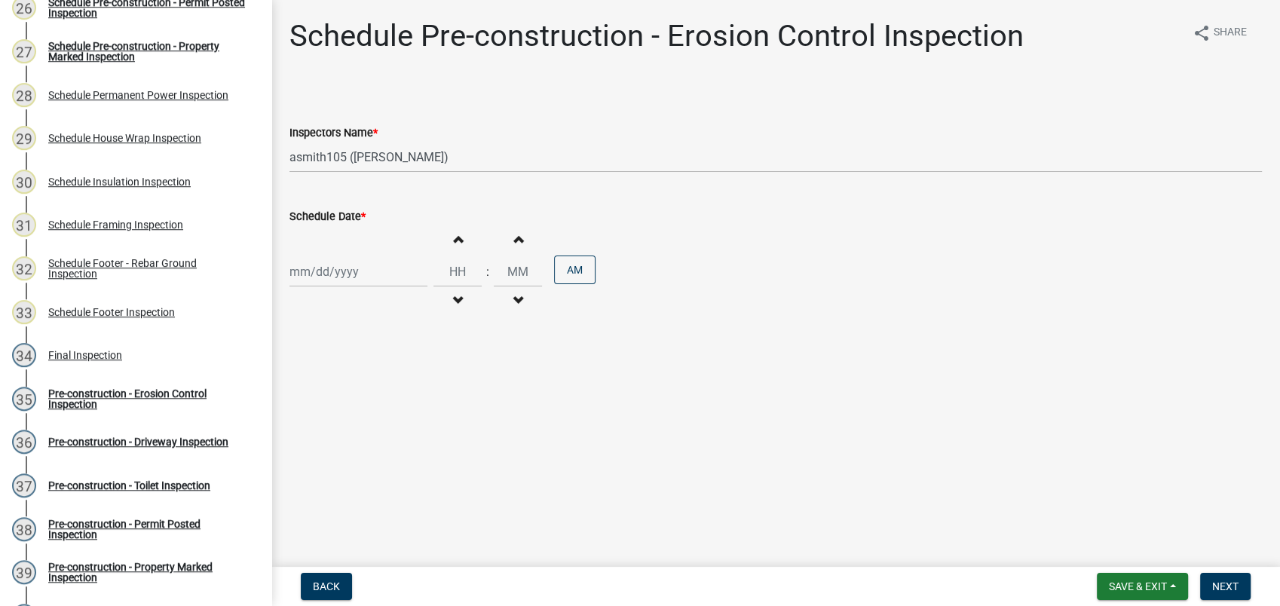
select select "9"
select select "2025"
drag, startPoint x: 384, startPoint y: 286, endPoint x: 386, endPoint y: 277, distance: 9.2
click at [384, 286] on div "Jan Feb Mar Apr May Jun Jul Aug Sep Oct Nov Dec 1525 1526 1527 1528 1529 1530 1…" at bounding box center [358, 271] width 138 height 31
click at [382, 378] on div "11" at bounding box center [377, 376] width 24 height 24
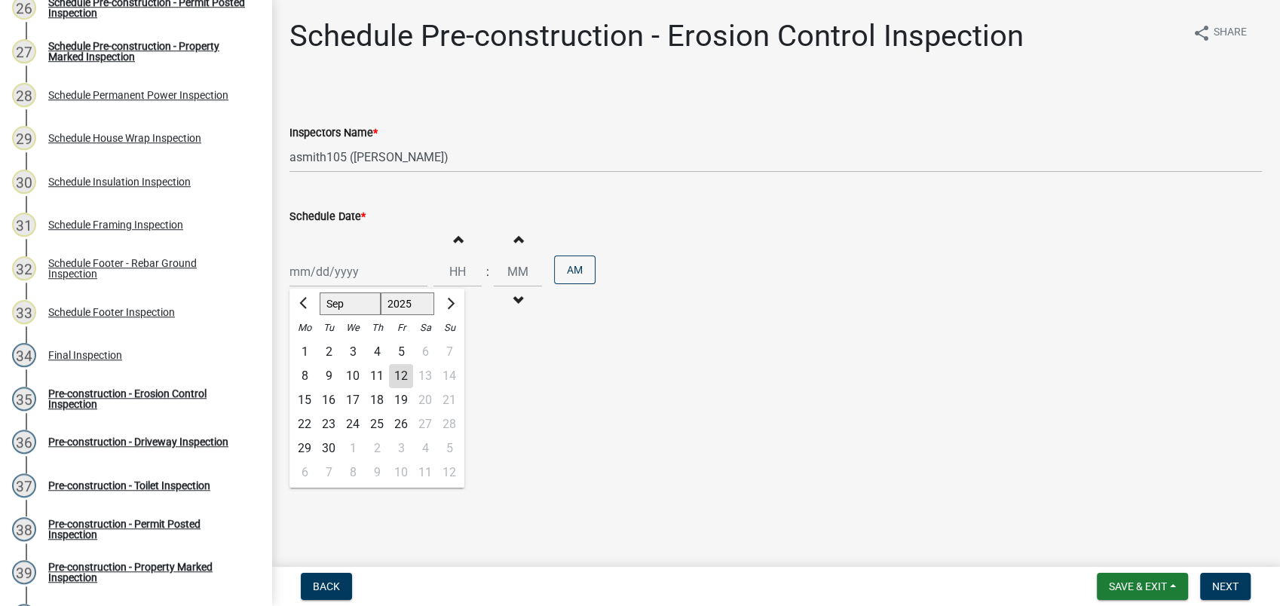
type input "[DATE]"
click at [1222, 581] on span "Next" at bounding box center [1225, 586] width 26 height 12
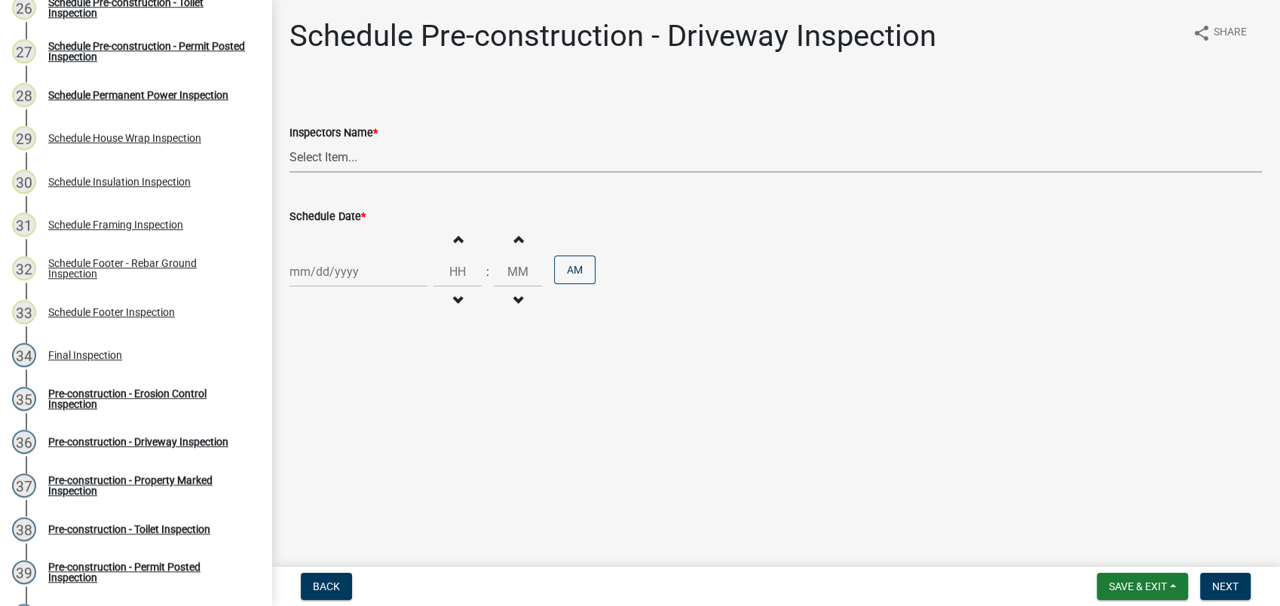
click at [356, 155] on select "Select Item... mrivera (Michele Rivera) StephanieM (Stephanie Morris ) QGrissom…" at bounding box center [775, 157] width 972 height 31
select select "af3c6edf-34d7-49be-824e-99d5d0a3954f"
click at [289, 142] on select "Select Item... mrivera (Michele Rivera) StephanieM (Stephanie Morris ) QGrissom…" at bounding box center [775, 157] width 972 height 31
select select "9"
select select "2025"
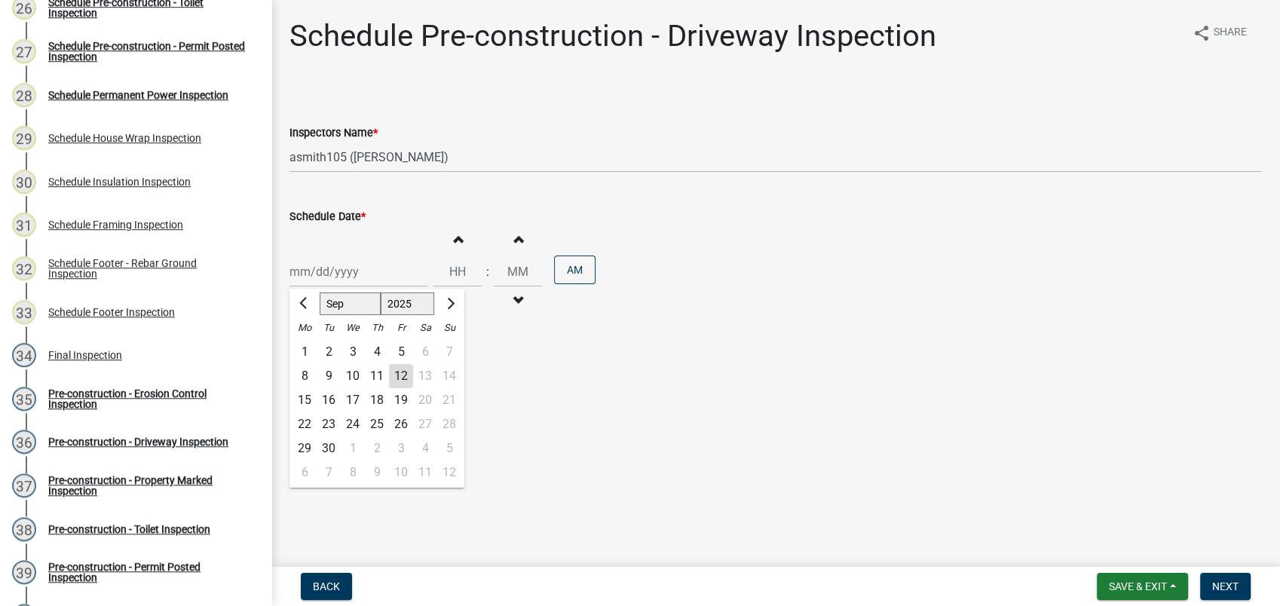
click at [322, 277] on div "Jan Feb Mar Apr May Jun Jul Aug Sep Oct Nov Dec 1525 1526 1527 1528 1529 1530 1…" at bounding box center [358, 271] width 138 height 31
click at [375, 374] on div "11" at bounding box center [377, 376] width 24 height 24
type input "[DATE]"
click at [1233, 590] on span "Next" at bounding box center [1225, 586] width 26 height 12
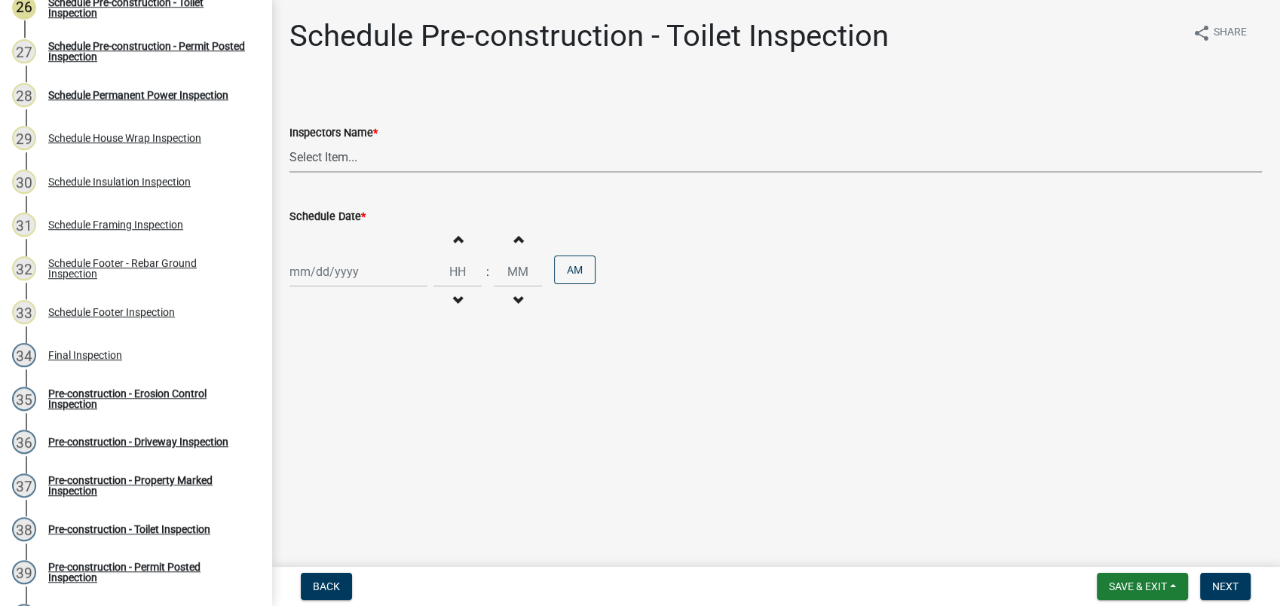
click at [329, 145] on select "Select Item... mrivera (Michele Rivera) StephanieM (Stephanie Morris ) QGrissom…" at bounding box center [775, 157] width 972 height 31
select select "af3c6edf-34d7-49be-824e-99d5d0a3954f"
click at [289, 142] on select "Select Item... mrivera (Michele Rivera) StephanieM (Stephanie Morris ) QGrissom…" at bounding box center [775, 157] width 972 height 31
click at [320, 271] on div at bounding box center [358, 271] width 138 height 31
select select "9"
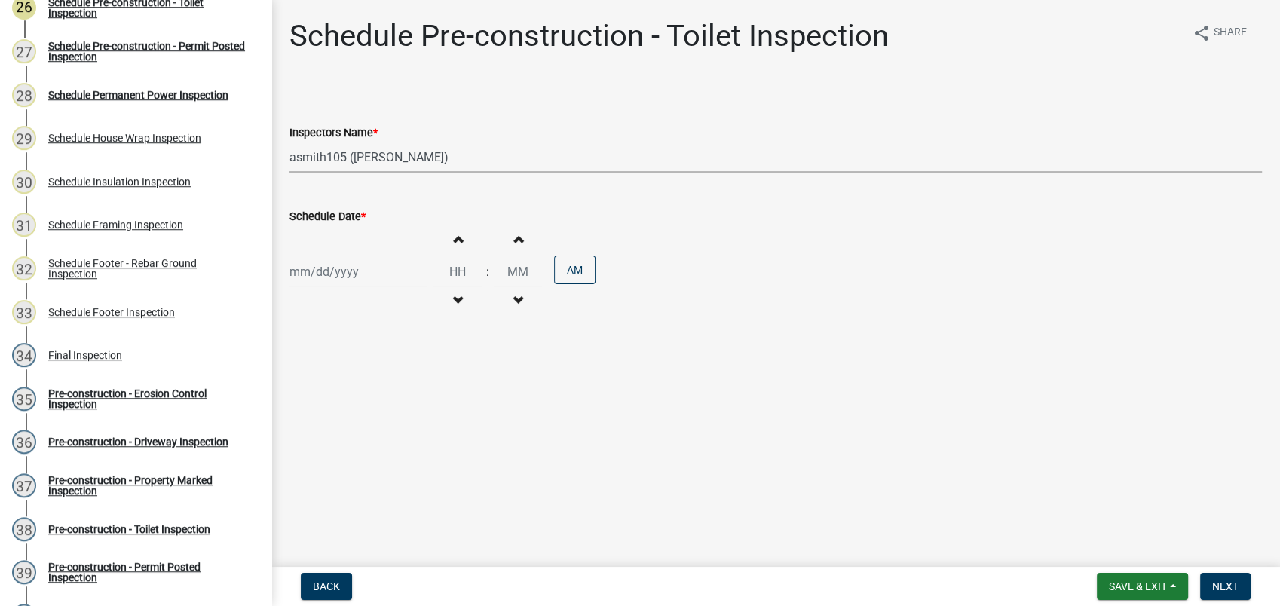
select select "2025"
click at [374, 378] on div "11" at bounding box center [377, 376] width 24 height 24
type input "[DATE]"
click at [1230, 582] on span "Next" at bounding box center [1225, 586] width 26 height 12
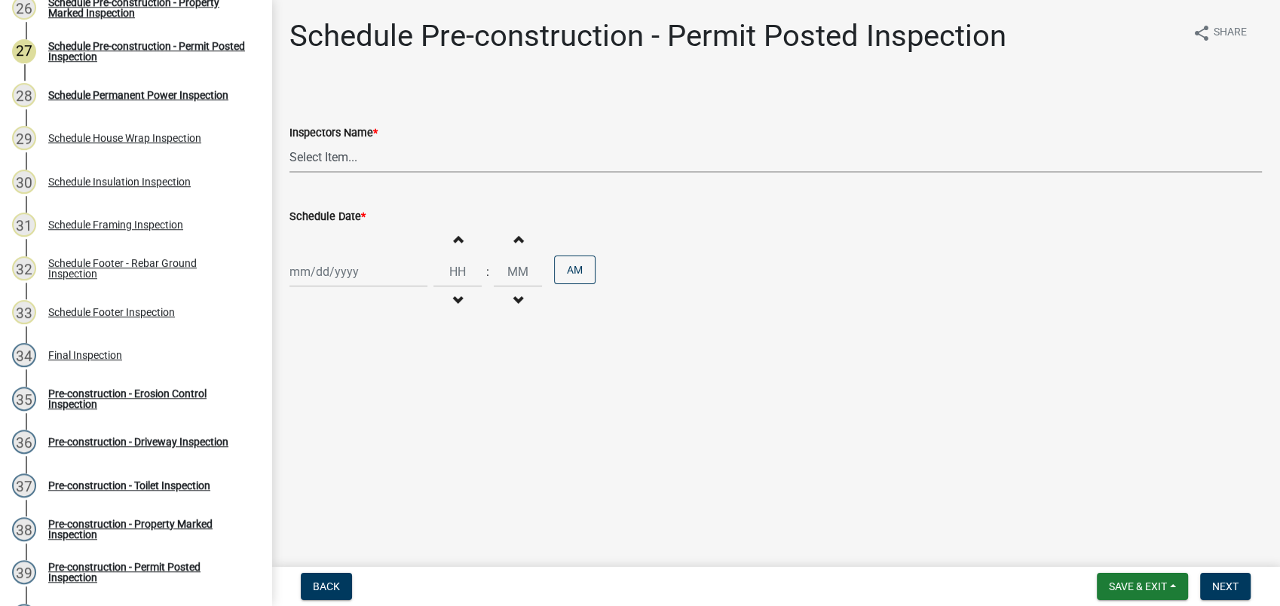
click at [338, 157] on select "Select Item... mrivera (Michele Rivera) StephanieM (Stephanie Morris ) QGrissom…" at bounding box center [775, 157] width 972 height 31
select select "af3c6edf-34d7-49be-824e-99d5d0a3954f"
click at [289, 142] on select "Select Item... mrivera (Michele Rivera) StephanieM (Stephanie Morris ) QGrissom…" at bounding box center [775, 157] width 972 height 31
click at [320, 263] on input "Schedule Date *" at bounding box center [358, 271] width 138 height 31
select select "9"
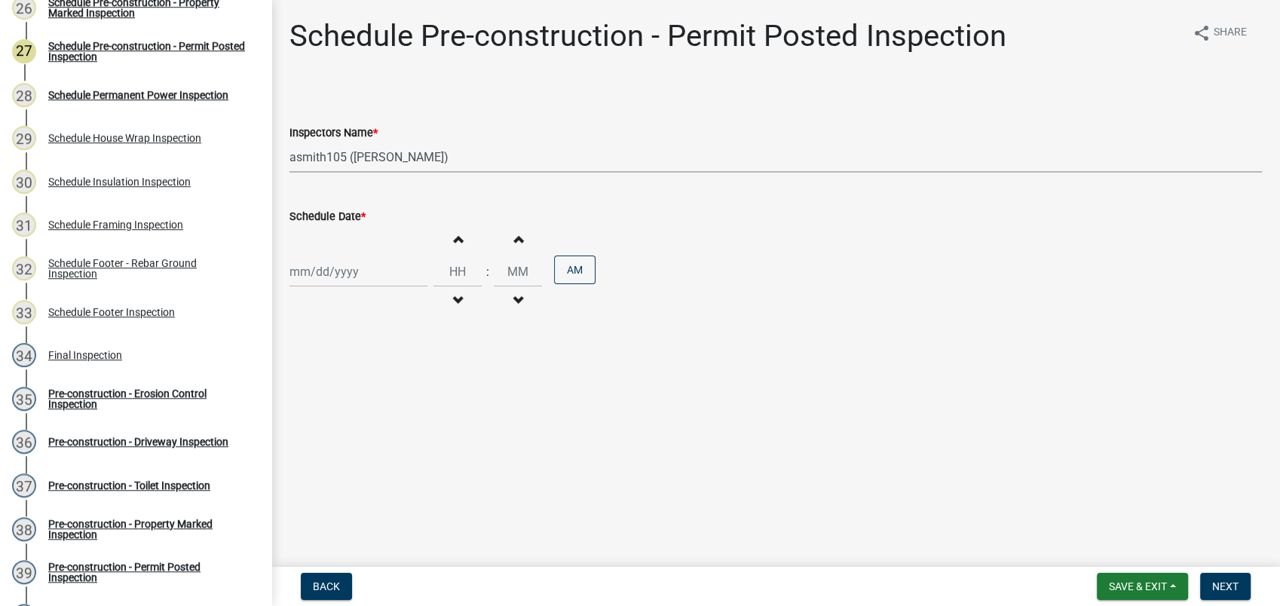
select select "2025"
click at [371, 377] on div "11" at bounding box center [377, 376] width 24 height 24
type input "[DATE]"
click at [1234, 592] on span "Next" at bounding box center [1225, 586] width 26 height 12
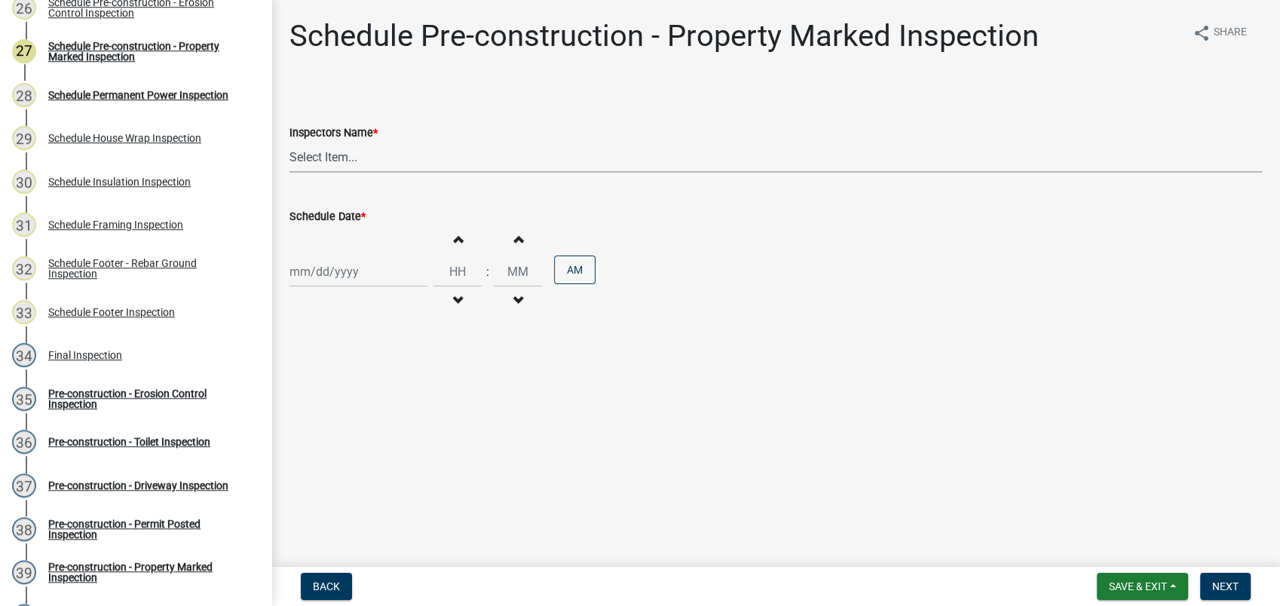
click at [325, 151] on select "Select Item... mrivera (Michele Rivera) StephanieM (Stephanie Morris ) QGrissom…" at bounding box center [775, 157] width 972 height 31
select select "af3c6edf-34d7-49be-824e-99d5d0a3954f"
click at [289, 142] on select "Select Item... mrivera (Michele Rivera) StephanieM (Stephanie Morris ) QGrissom…" at bounding box center [775, 157] width 972 height 31
select select "9"
select select "2025"
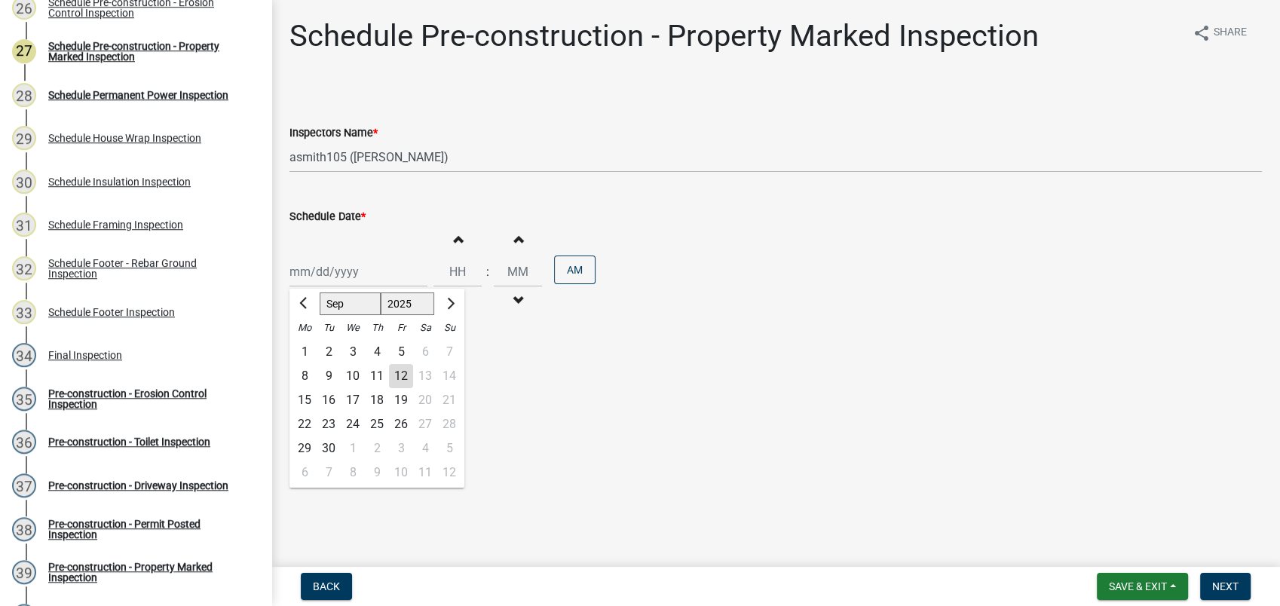
click at [323, 272] on div "Jan Feb Mar Apr May Jun Jul Aug Sep Oct Nov Dec 1525 1526 1527 1528 1529 1530 1…" at bounding box center [358, 271] width 138 height 31
click at [383, 373] on div "11" at bounding box center [377, 376] width 24 height 24
type input "[DATE]"
click at [1222, 595] on button "Next" at bounding box center [1225, 586] width 50 height 27
click at [314, 157] on select "Select Item... mrivera (Michele Rivera) StephanieM (Stephanie Morris ) QGrissom…" at bounding box center [775, 157] width 972 height 31
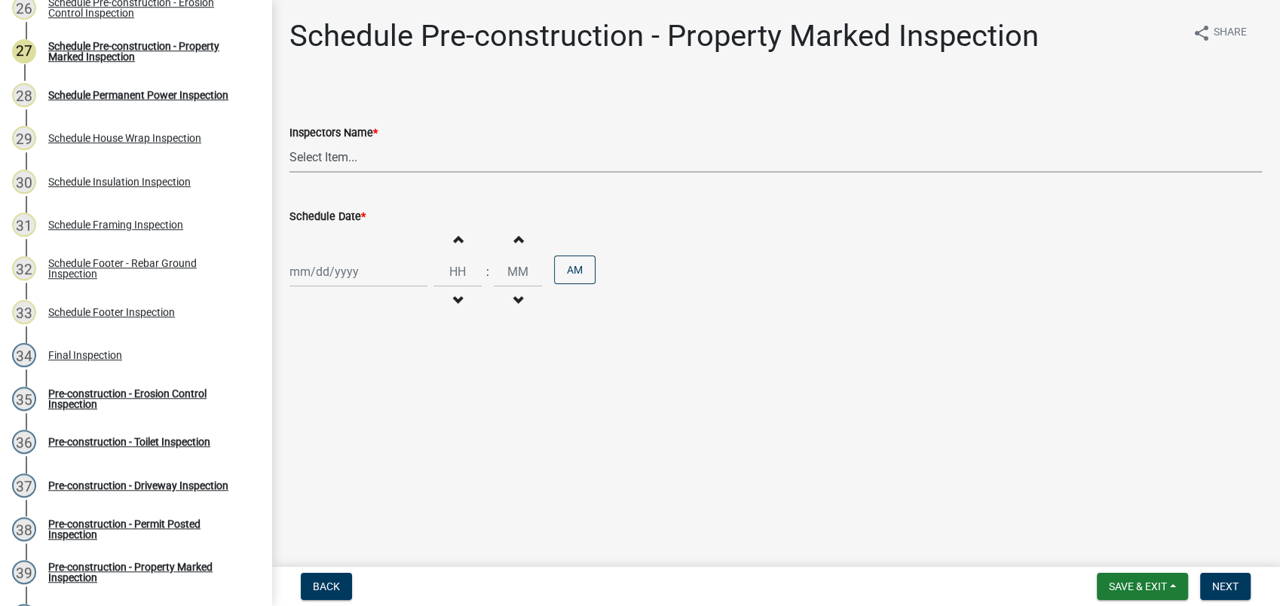
select select "af3c6edf-34d7-49be-824e-99d5d0a3954f"
click at [289, 142] on select "Select Item... mrivera (Michele Rivera) StephanieM (Stephanie Morris ) QGrissom…" at bounding box center [775, 157] width 972 height 31
select select "9"
select select "2025"
click at [317, 271] on div "Jan Feb Mar Apr May Jun Jul Aug Sep Oct Nov Dec 1525 1526 1527 1528 1529 1530 1…" at bounding box center [358, 271] width 138 height 31
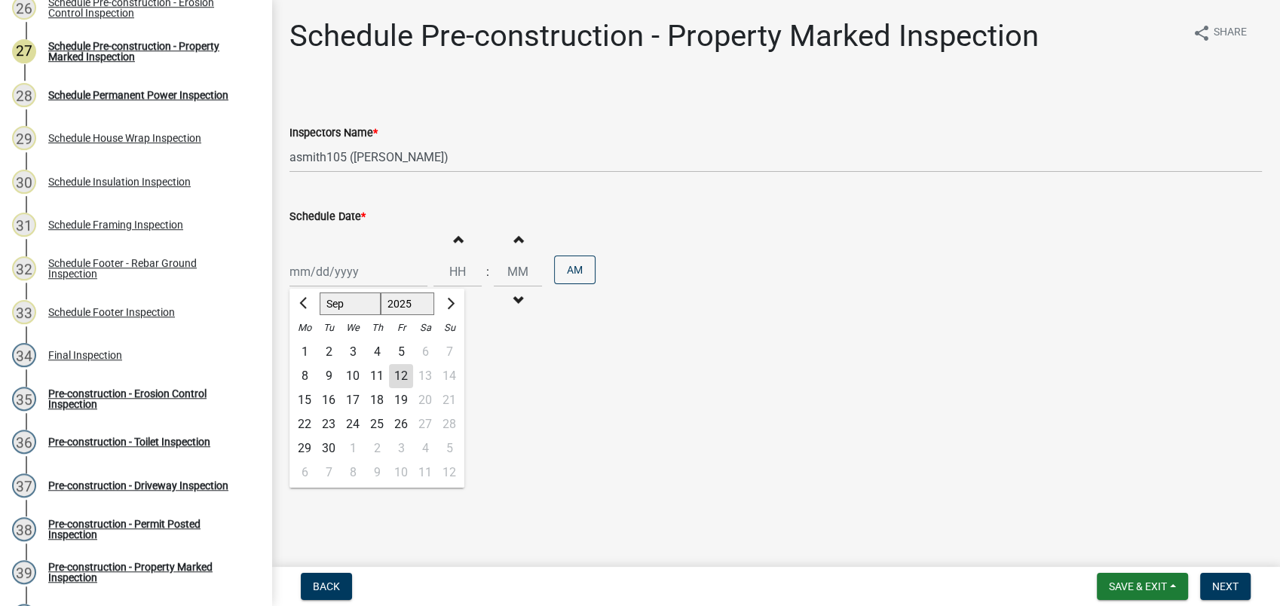
click at [383, 375] on div "11" at bounding box center [377, 376] width 24 height 24
type input "[DATE]"
click at [1228, 586] on span "Next" at bounding box center [1225, 586] width 26 height 12
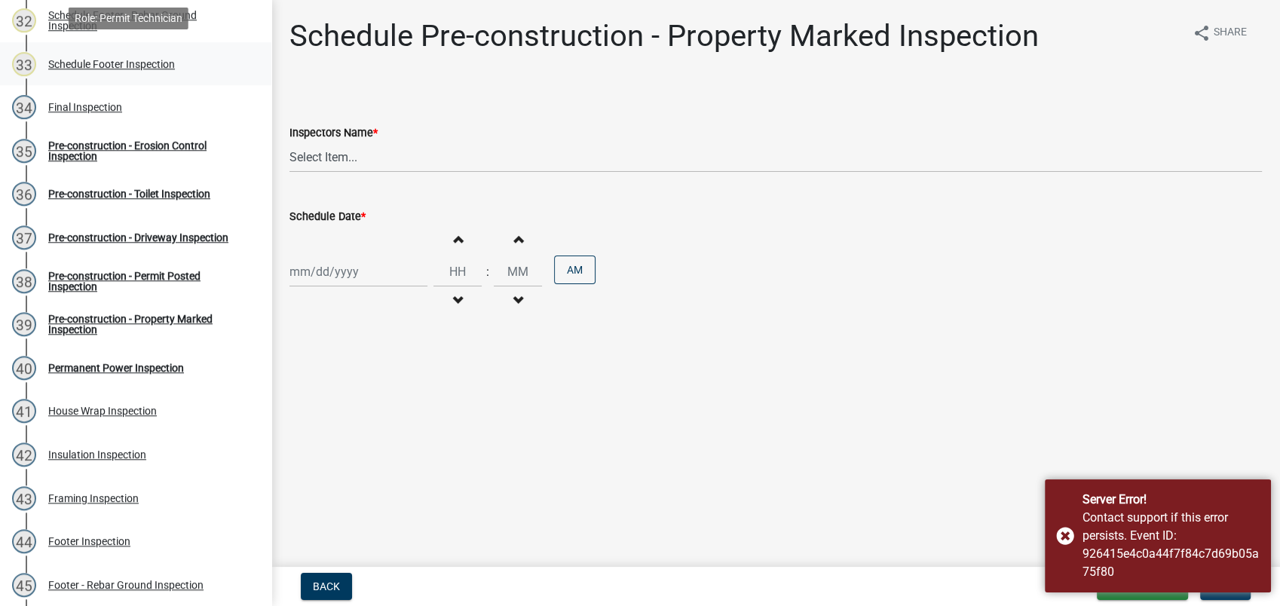
scroll to position [1604, 0]
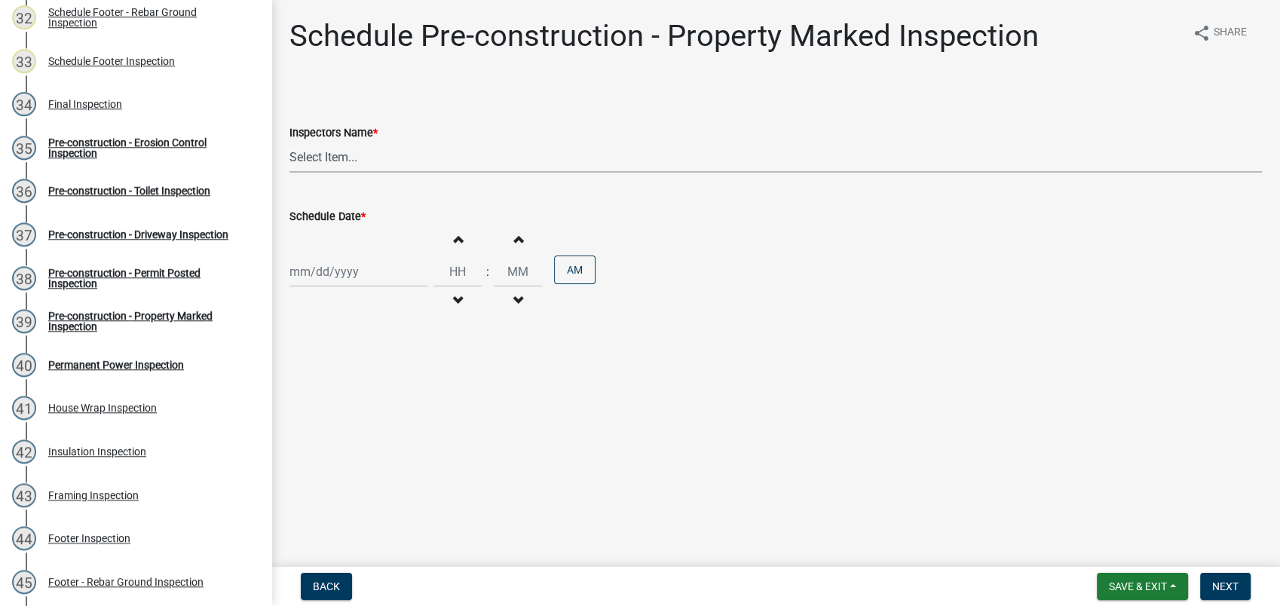
click at [329, 161] on select "Select Item... mrivera (Michele Rivera) StephanieM (Stephanie Morris ) QGrissom…" at bounding box center [775, 157] width 972 height 31
select select "af3c6edf-34d7-49be-824e-99d5d0a3954f"
click at [289, 142] on select "Select Item... mrivera (Michele Rivera) StephanieM (Stephanie Morris ) QGrissom…" at bounding box center [775, 157] width 972 height 31
click at [332, 277] on div at bounding box center [358, 271] width 138 height 31
select select "9"
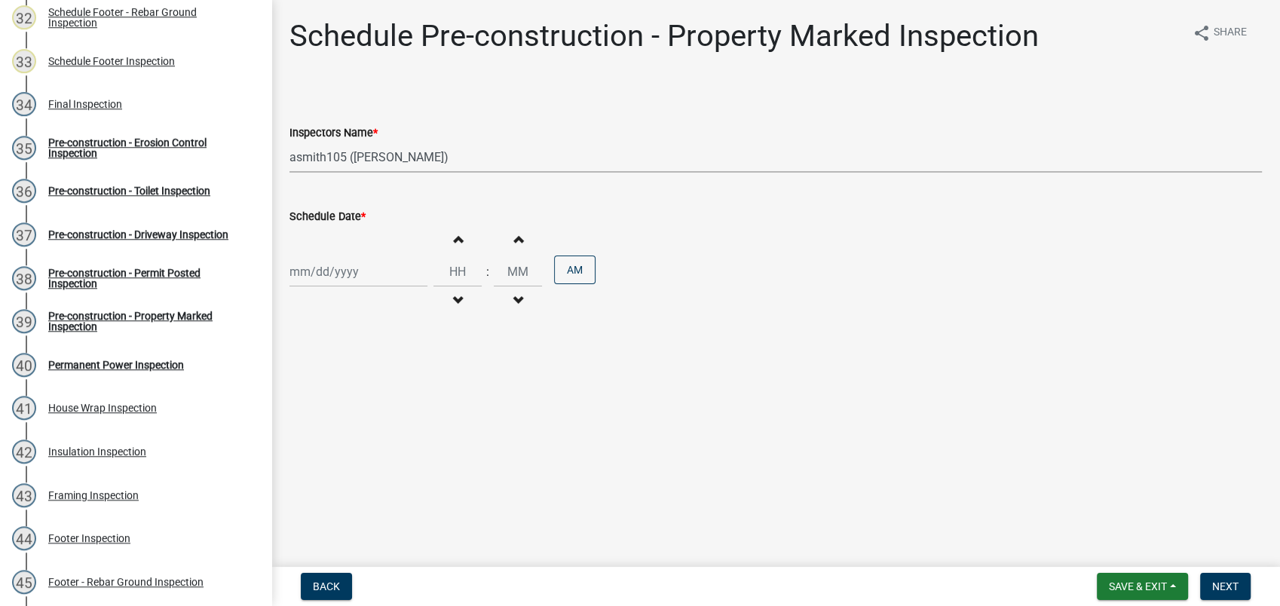
select select "2025"
click at [372, 375] on div "11" at bounding box center [377, 376] width 24 height 24
type input "[DATE]"
click at [1219, 591] on span "Next" at bounding box center [1225, 586] width 26 height 12
click at [338, 153] on select "Select Item... mrivera (Michele Rivera) StephanieM (Stephanie Morris ) QGrissom…" at bounding box center [775, 157] width 972 height 31
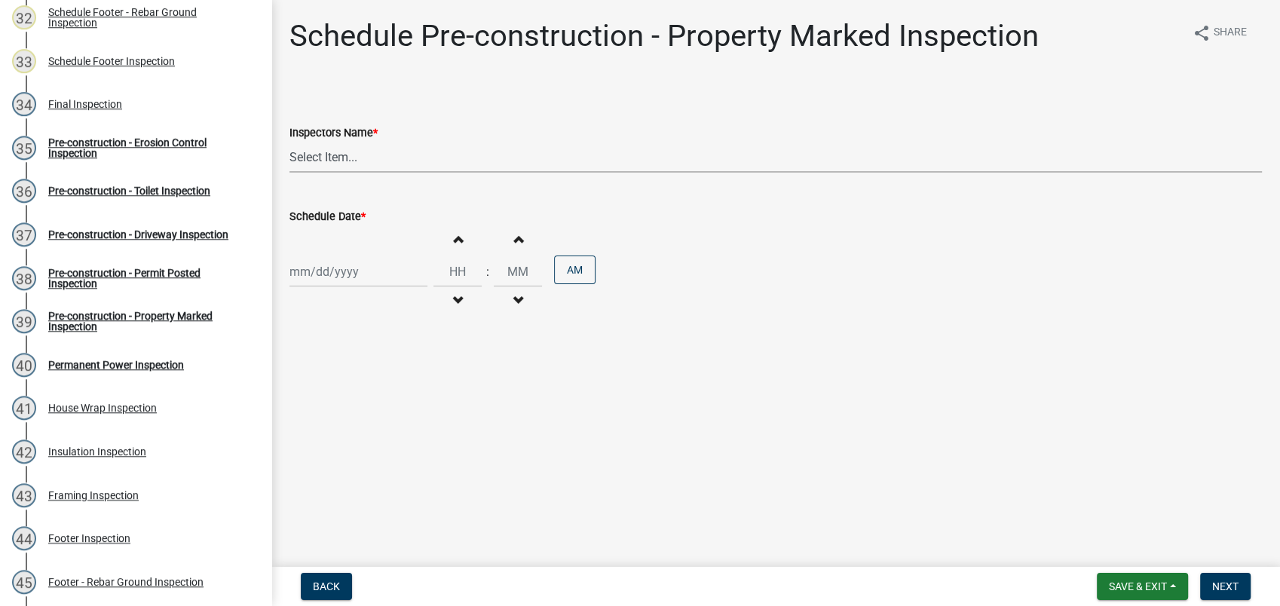
select select "af3c6edf-34d7-49be-824e-99d5d0a3954f"
click at [289, 142] on select "Select Item... mrivera (Michele Rivera) StephanieM (Stephanie Morris ) QGrissom…" at bounding box center [775, 157] width 972 height 31
select select "9"
select select "2025"
click at [310, 261] on input "Schedule Date *" at bounding box center [358, 271] width 138 height 31
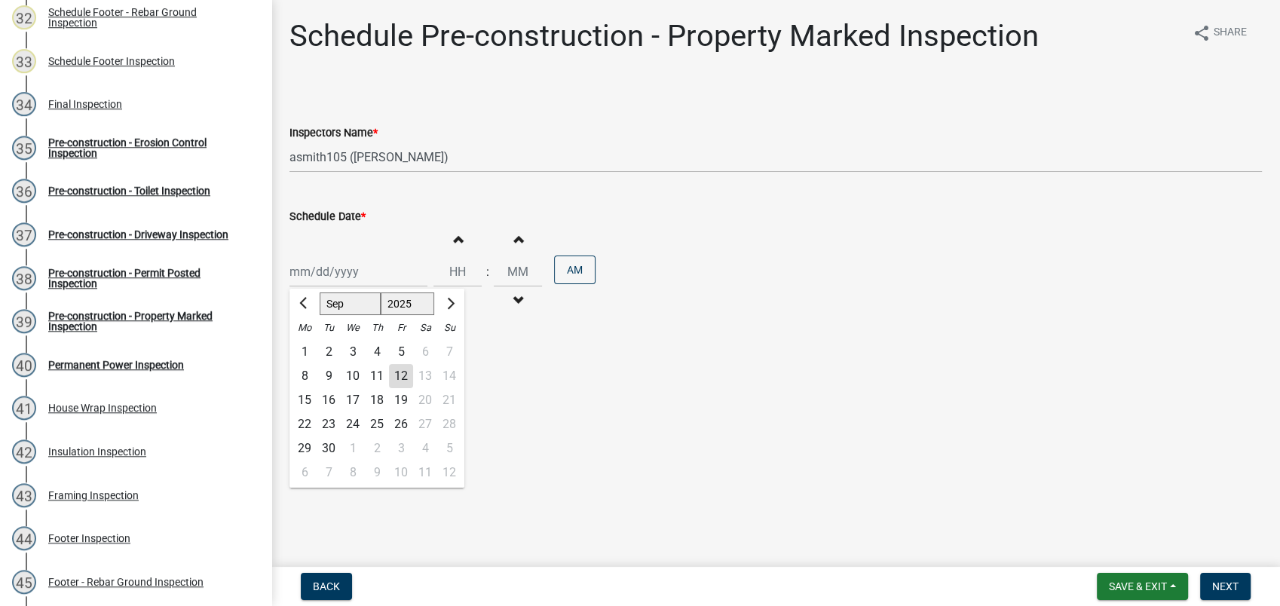
click at [374, 373] on div "11" at bounding box center [377, 376] width 24 height 24
type input "[DATE]"
click at [1228, 586] on span "Next" at bounding box center [1225, 586] width 26 height 12
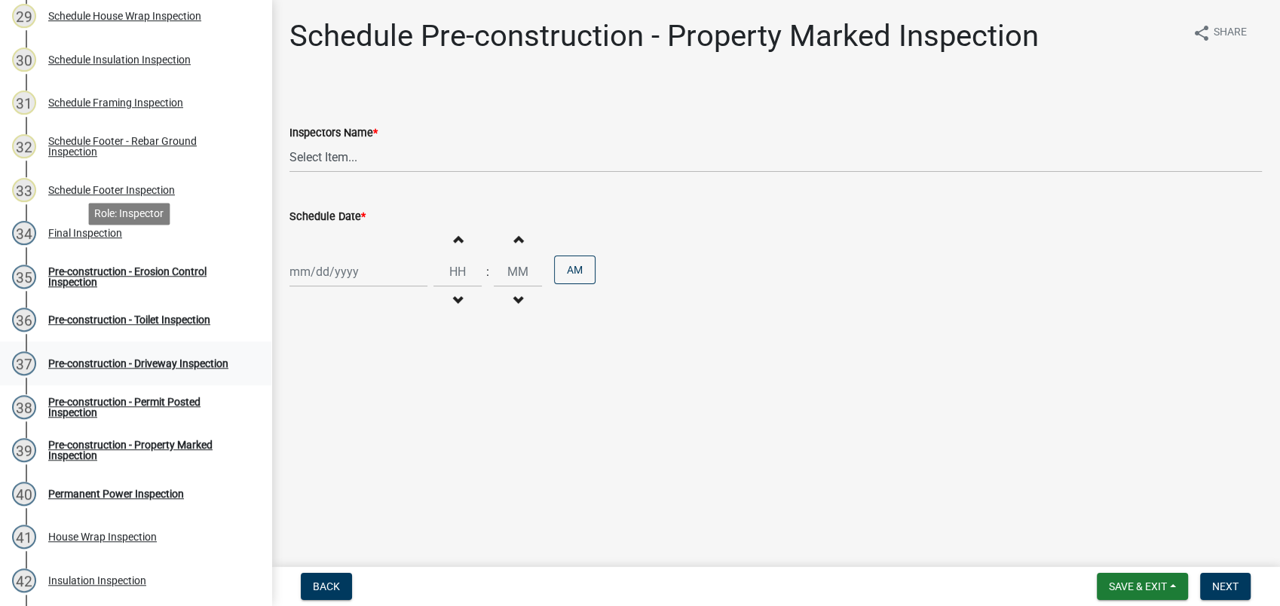
scroll to position [1453, 0]
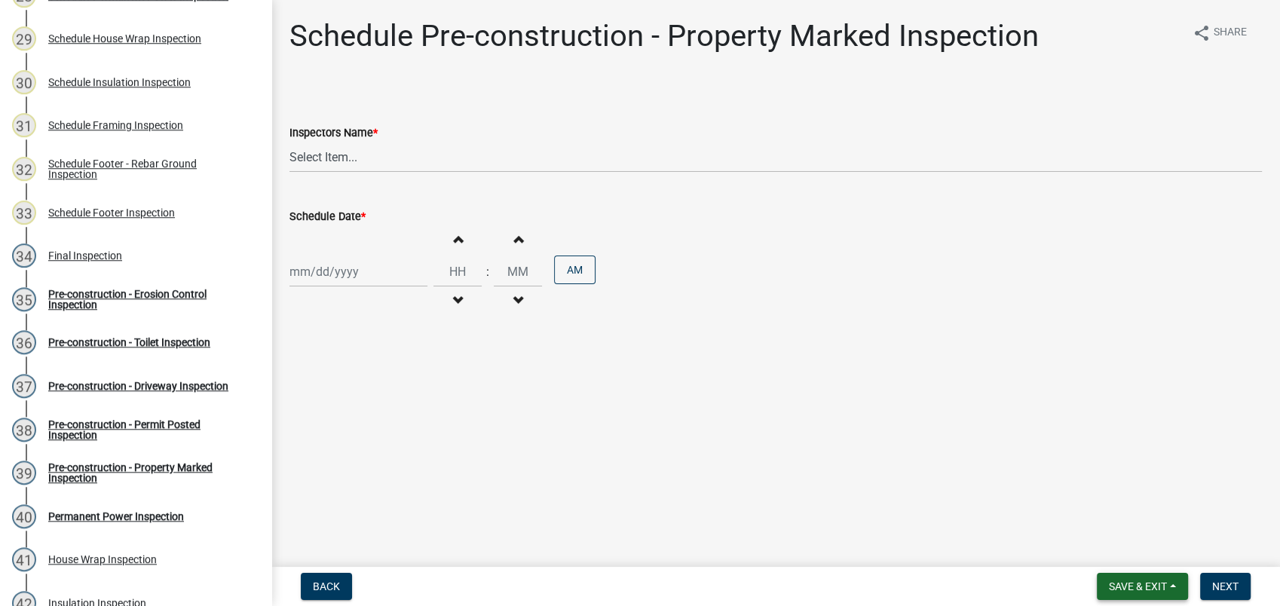
click at [1121, 580] on span "Save & Exit" at bounding box center [1138, 586] width 58 height 12
click at [1115, 552] on button "Save & Exit" at bounding box center [1127, 547] width 121 height 36
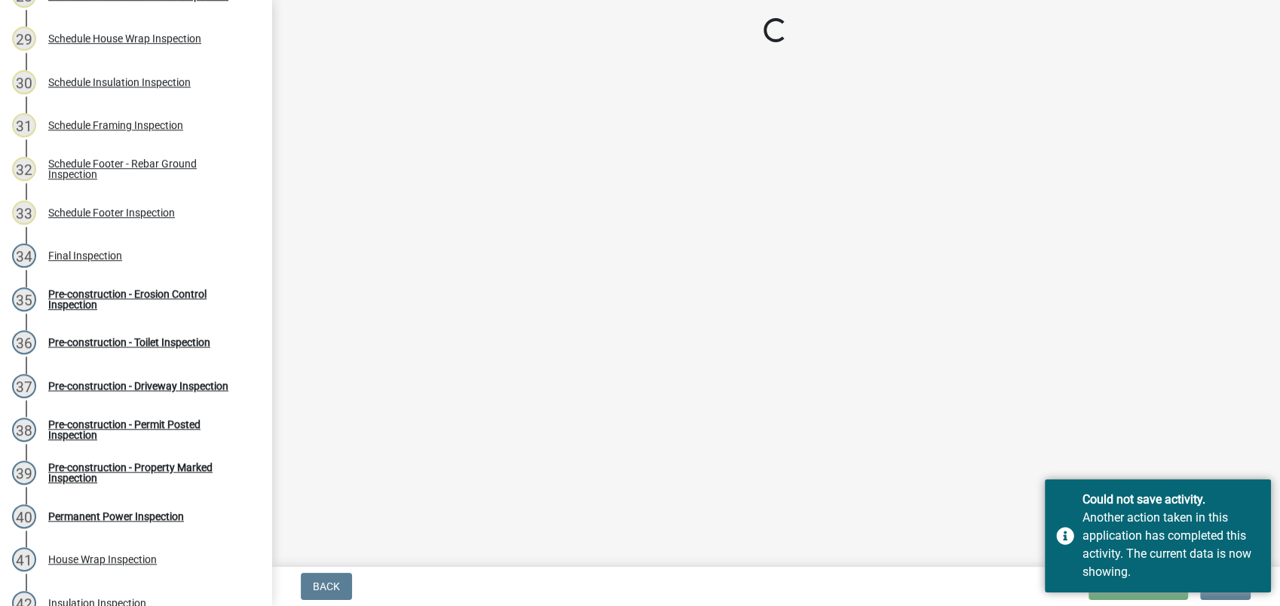
select select "af3c6edf-34d7-49be-824e-99d5d0a3954f"
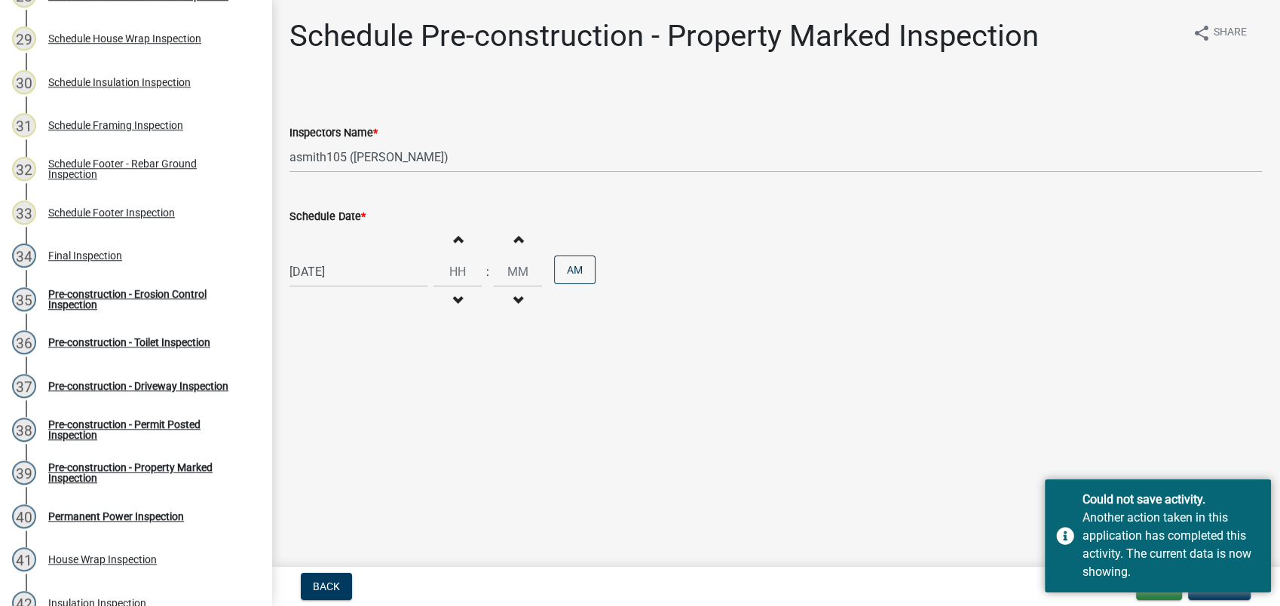
click at [833, 488] on main "Schedule Pre-construction - Property Marked Inspection share Share Inspectors N…" at bounding box center [775, 280] width 1008 height 561
click at [1237, 471] on main "Schedule Pre-construction - Property Marked Inspection share Share Inspectors N…" at bounding box center [775, 280] width 1008 height 561
click at [1260, 502] on div "Could not save activity. Another action taken in this application has completed…" at bounding box center [1157, 535] width 226 height 113
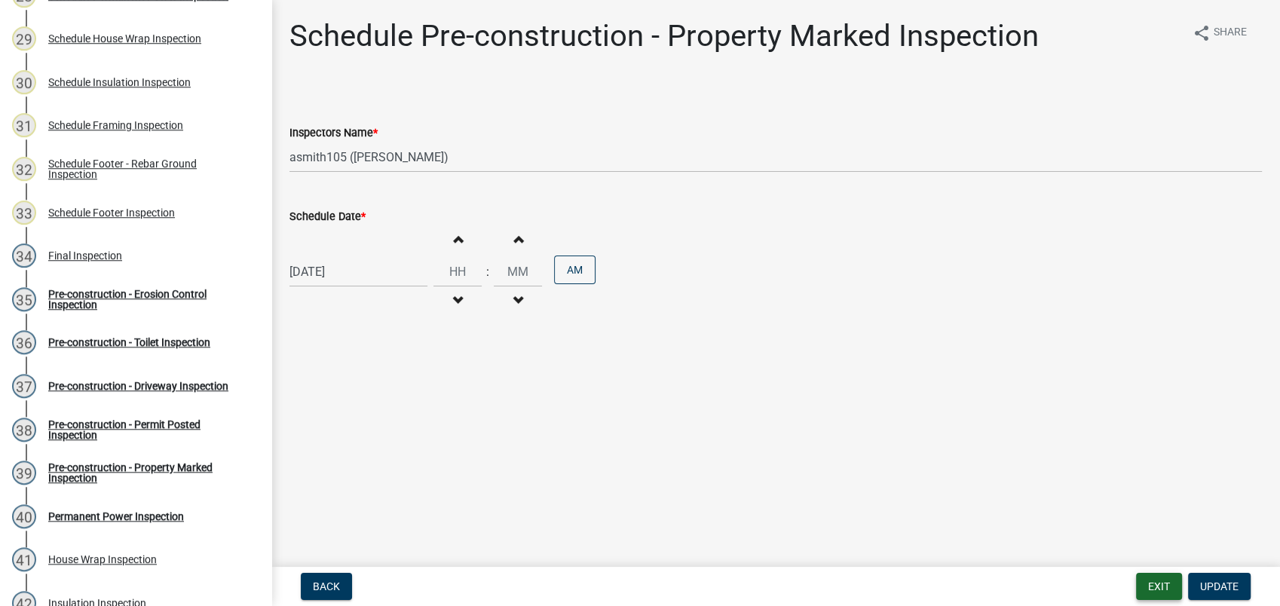
click at [1164, 592] on button "Exit" at bounding box center [1159, 586] width 46 height 27
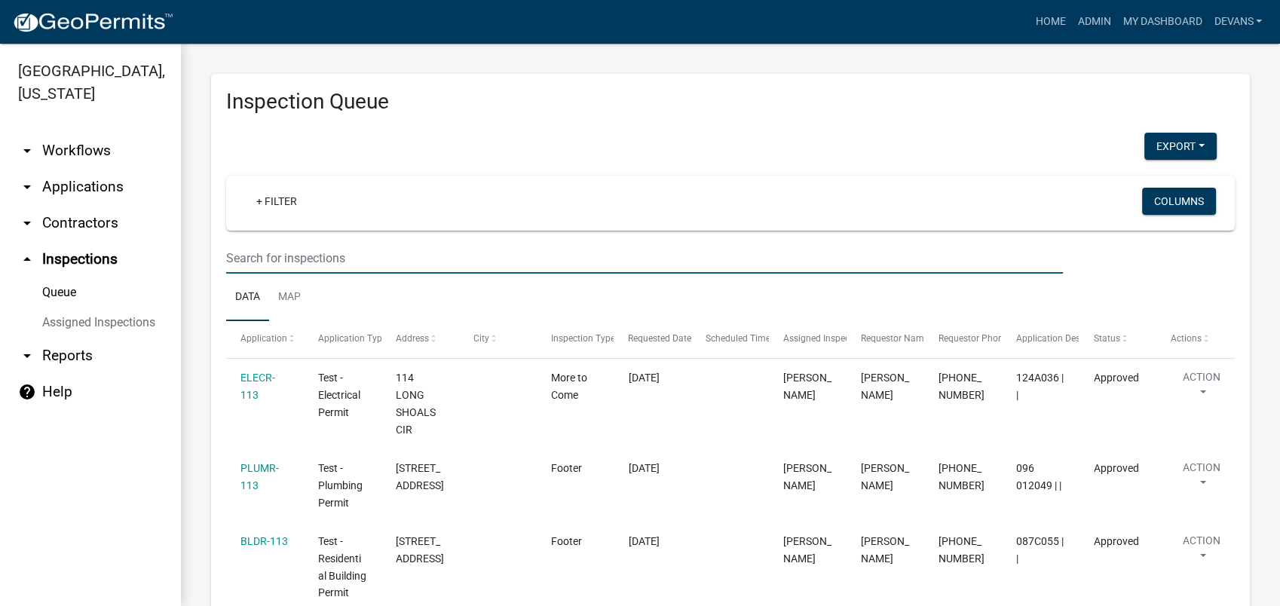
click at [248, 252] on input "text" at bounding box center [644, 258] width 836 height 31
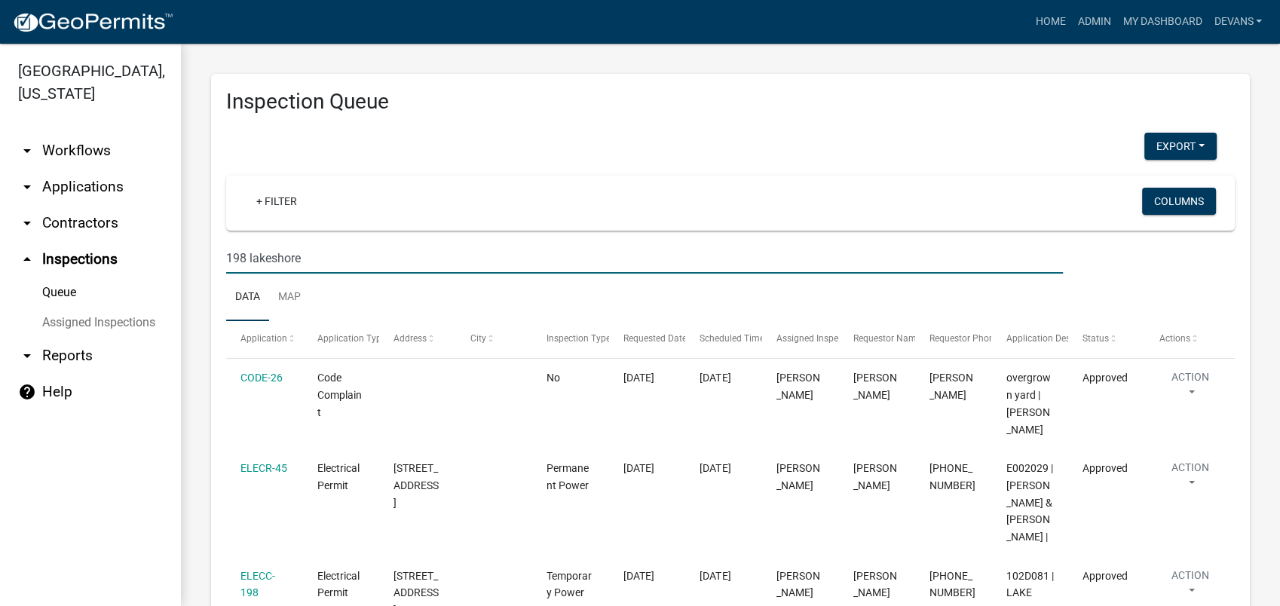
type input "198 lakeshore"
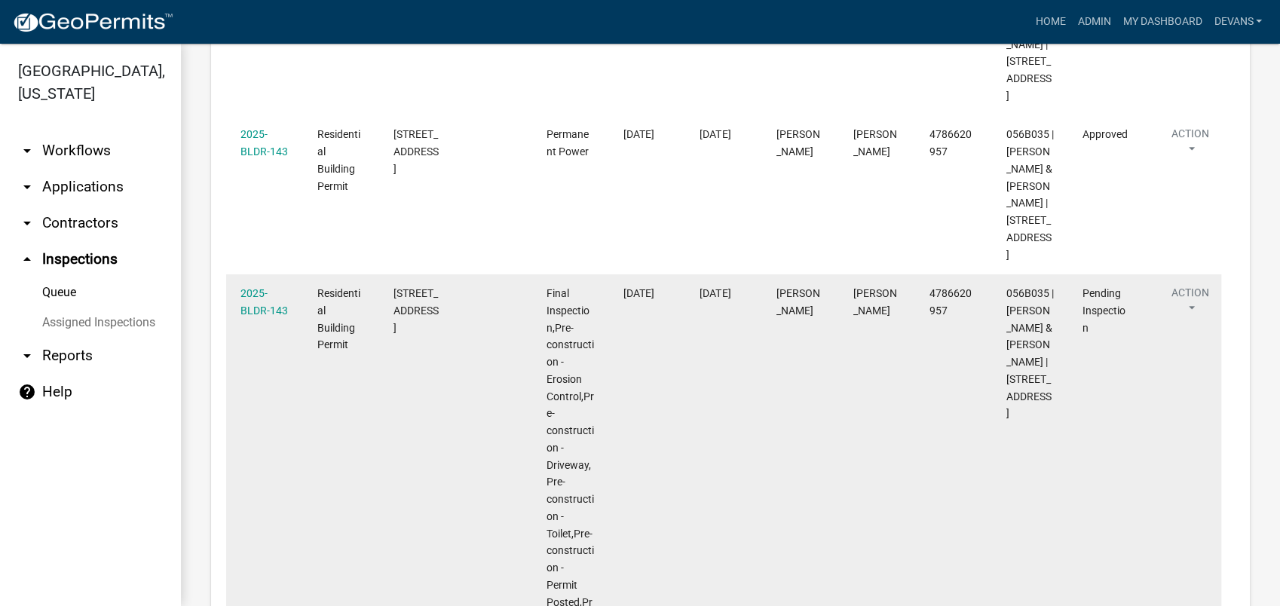
scroll to position [1405, 0]
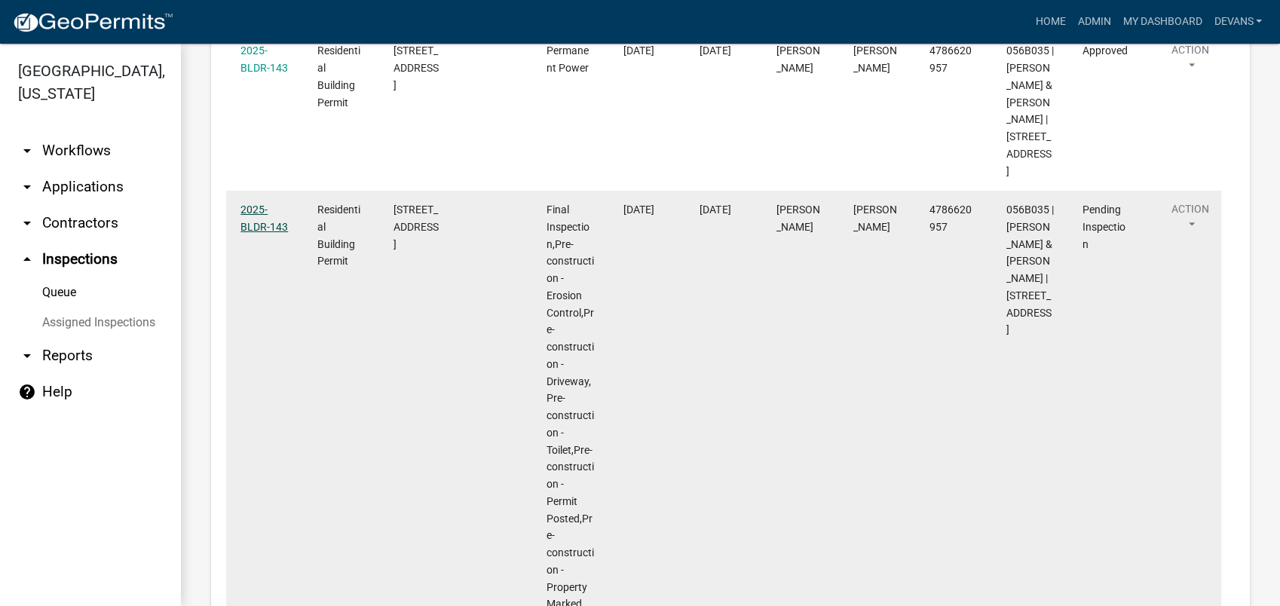
click at [256, 203] on link "2025-BLDR-143" at bounding box center [263, 217] width 47 height 29
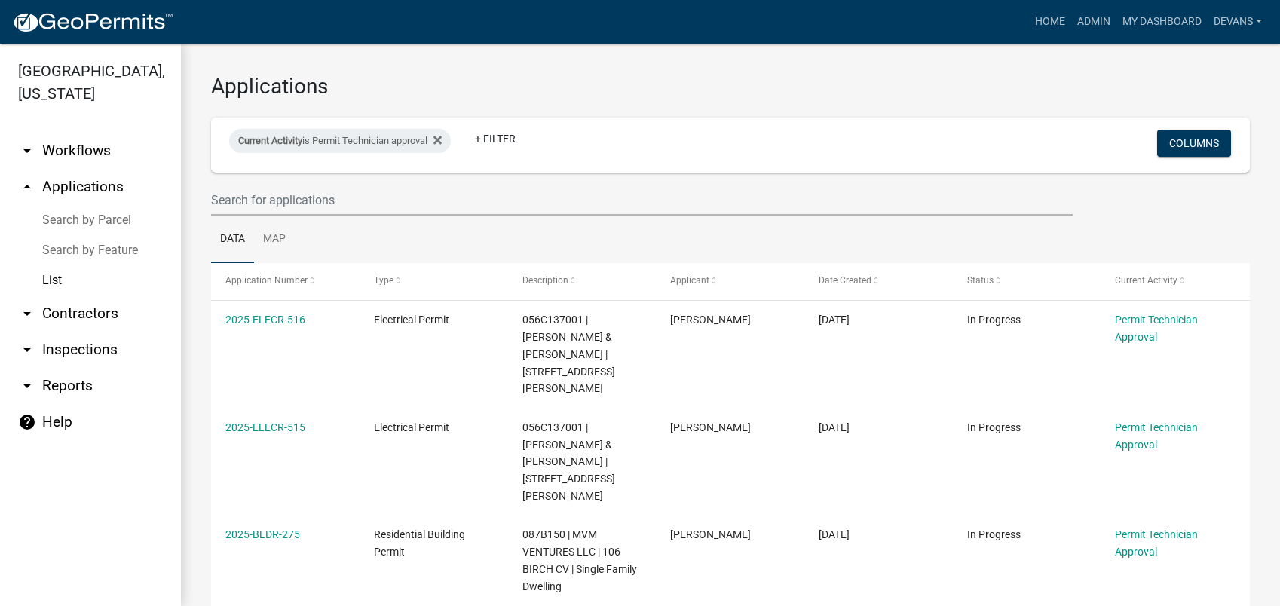
select select "1: 25"
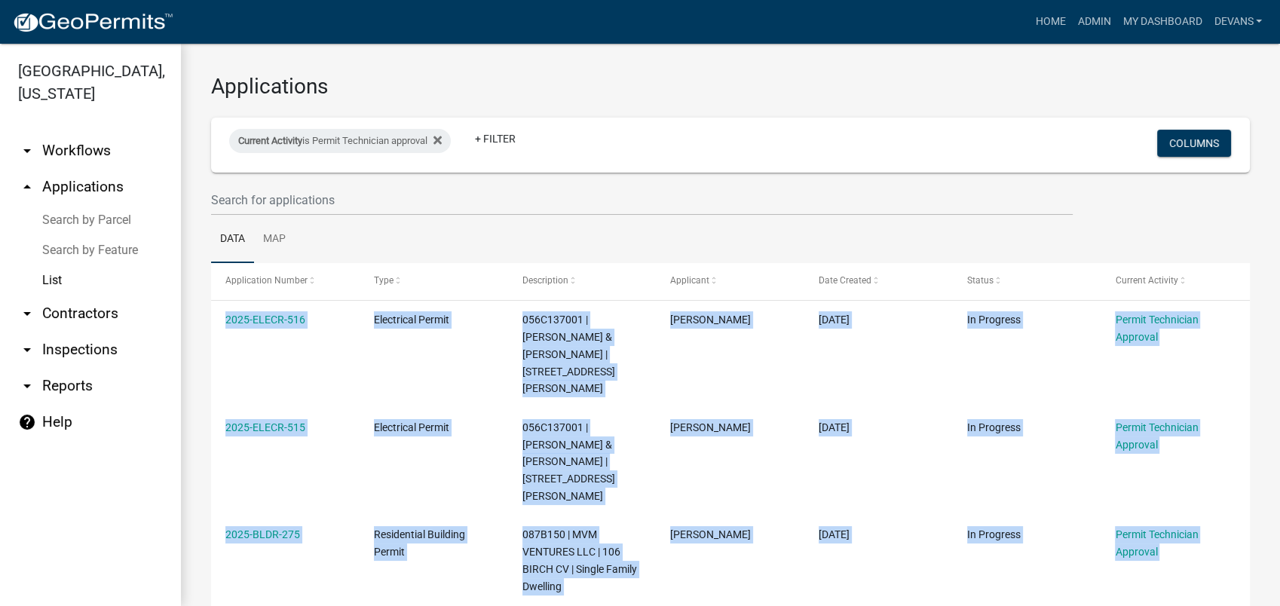
scroll to position [1053, 0]
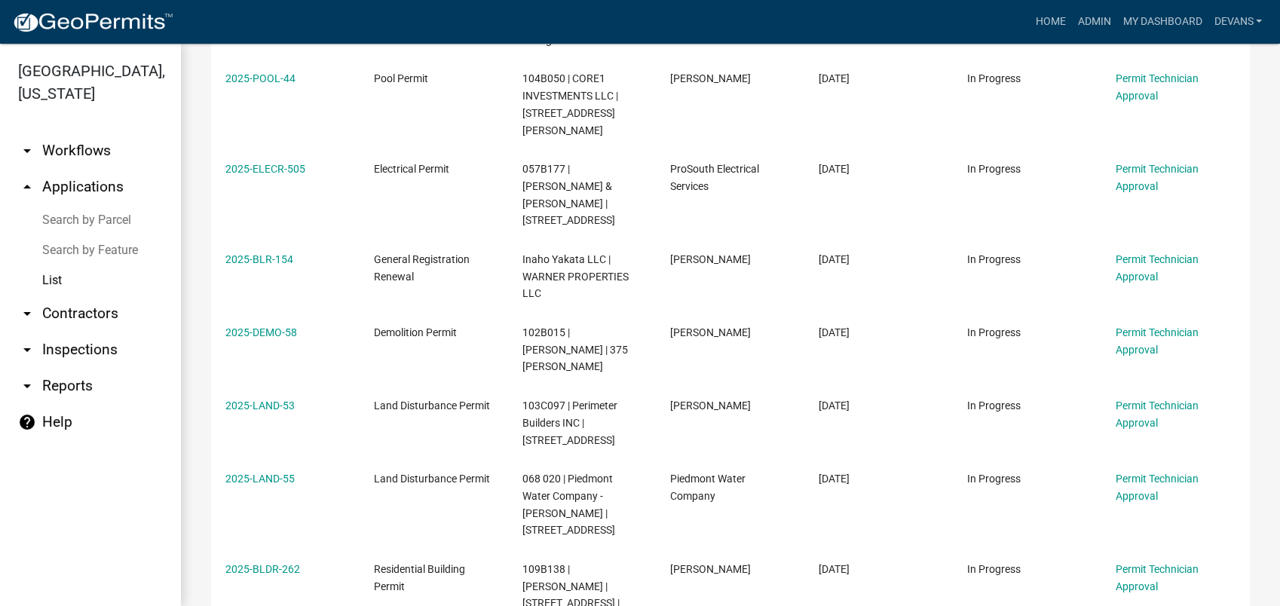
click at [54, 281] on link "List" at bounding box center [90, 280] width 181 height 30
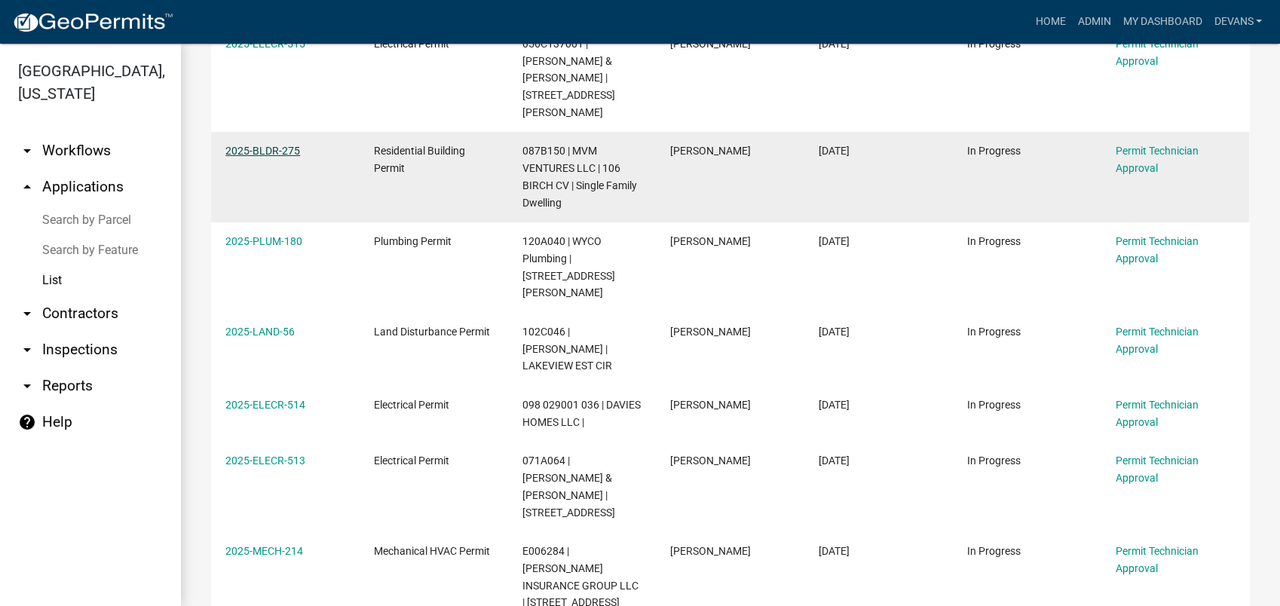
scroll to position [0, 0]
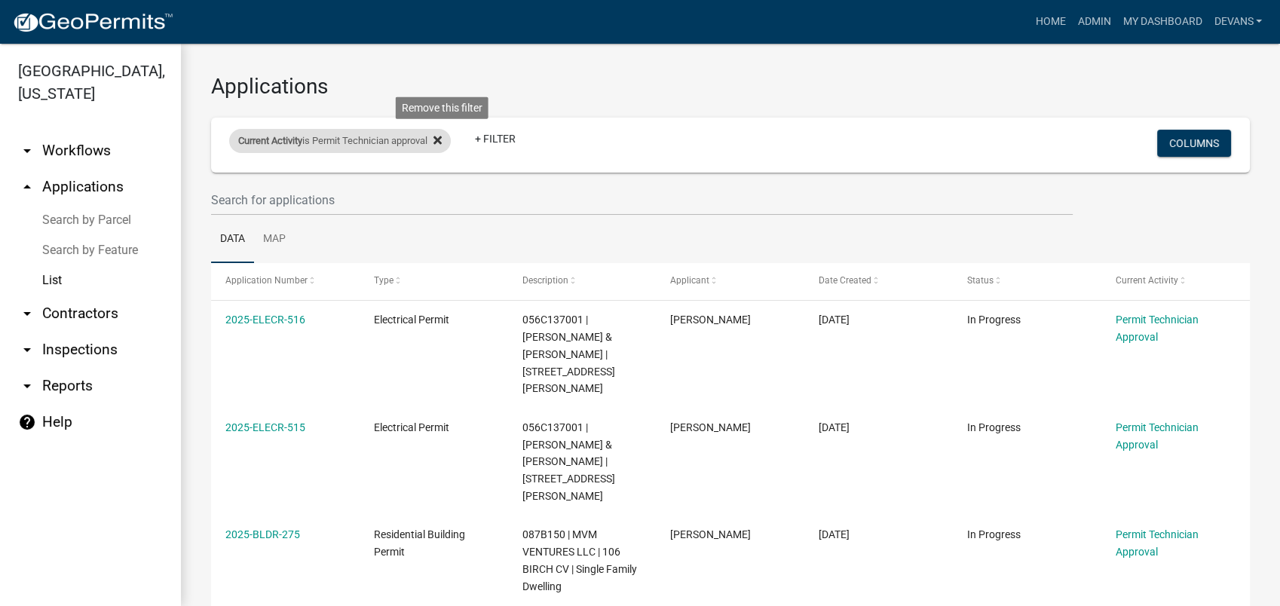
click at [442, 139] on icon at bounding box center [437, 140] width 8 height 8
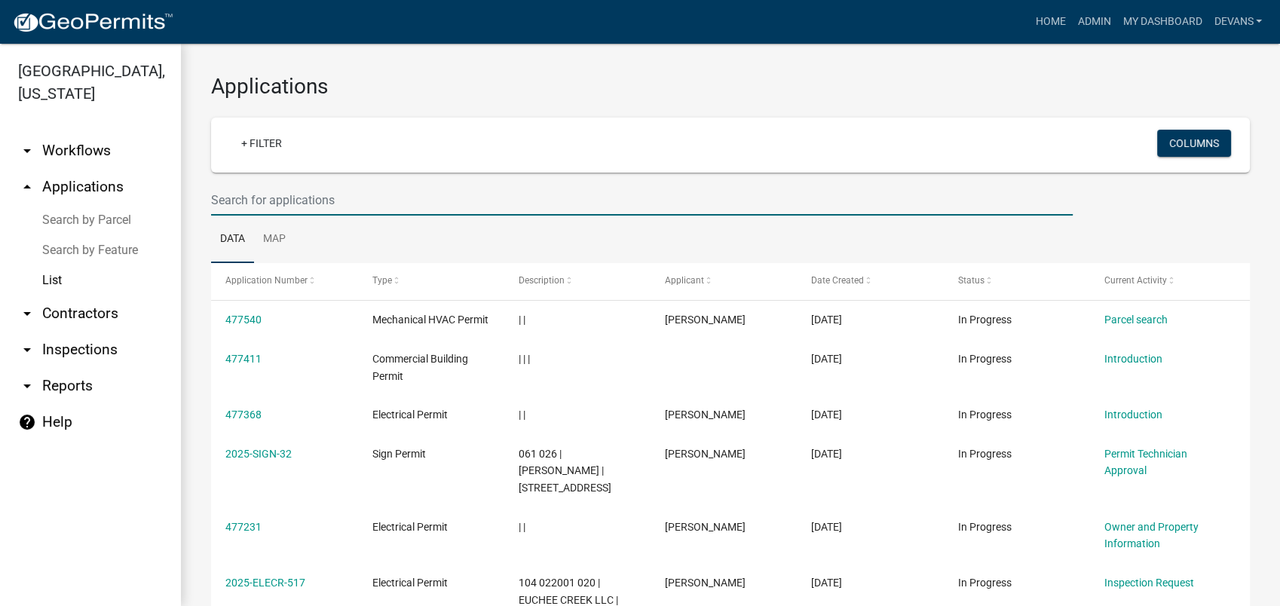
click at [286, 200] on input "text" at bounding box center [641, 200] width 861 height 31
click at [84, 187] on link "arrow_drop_up Applications" at bounding box center [90, 187] width 181 height 36
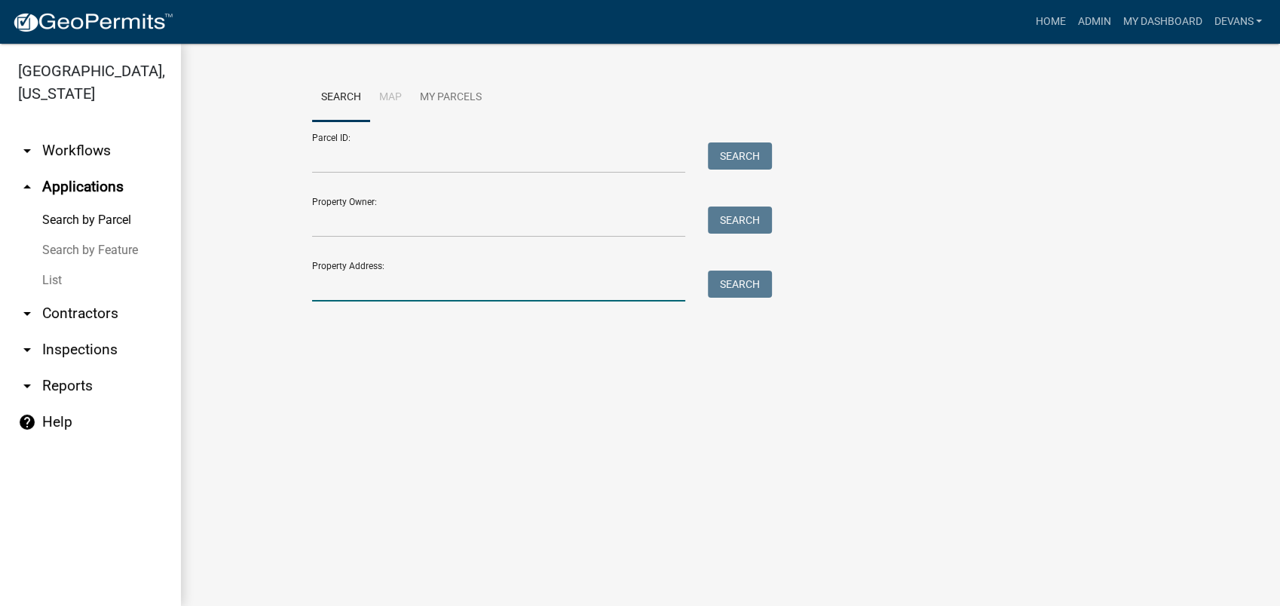
click at [368, 287] on input "Property Address:" at bounding box center [498, 286] width 373 height 31
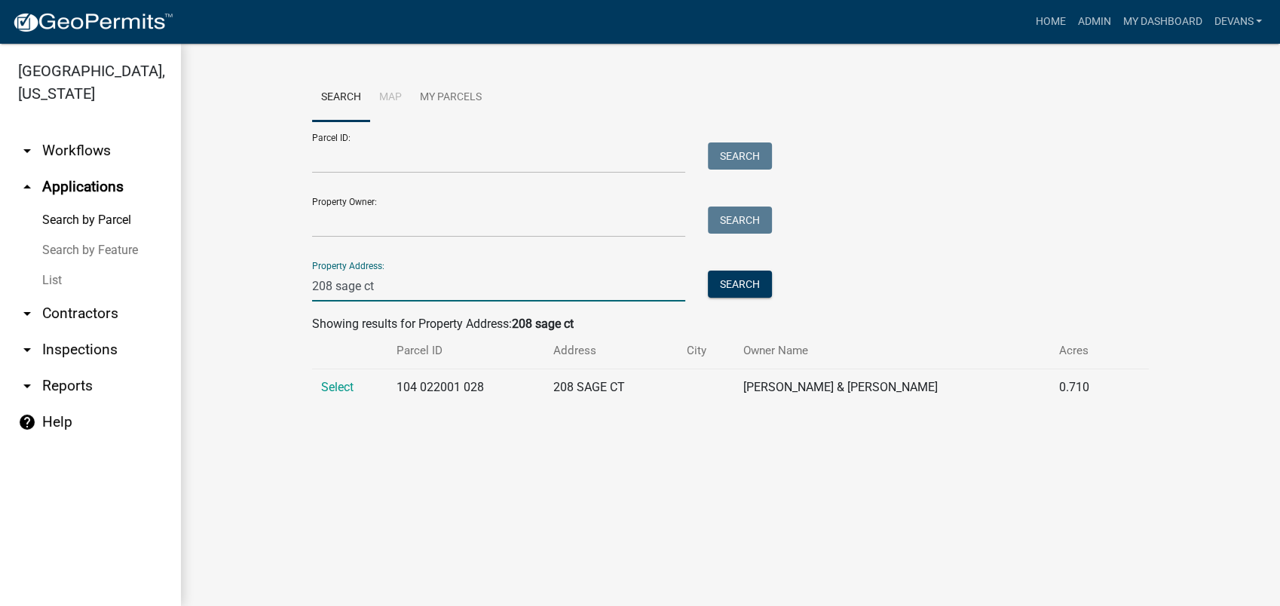
type input "208 sage ct"
click at [326, 378] on td "Select" at bounding box center [349, 387] width 75 height 37
click at [327, 378] on td "Select" at bounding box center [349, 387] width 75 height 37
click at [337, 390] on span "Select" at bounding box center [337, 387] width 32 height 14
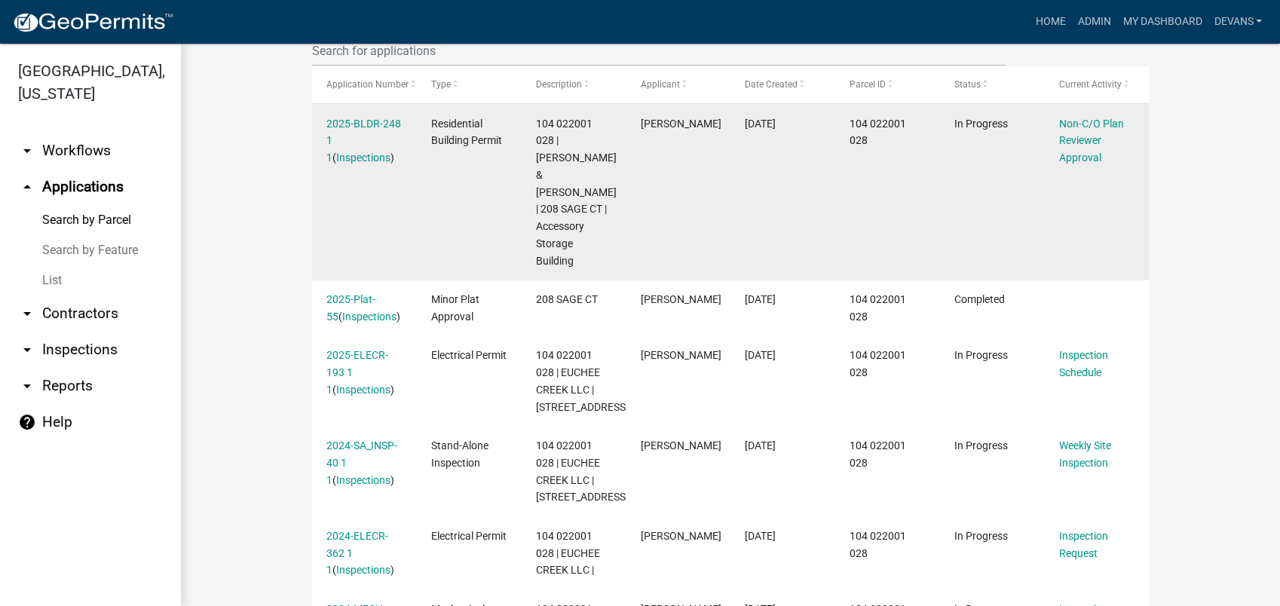
scroll to position [363, 0]
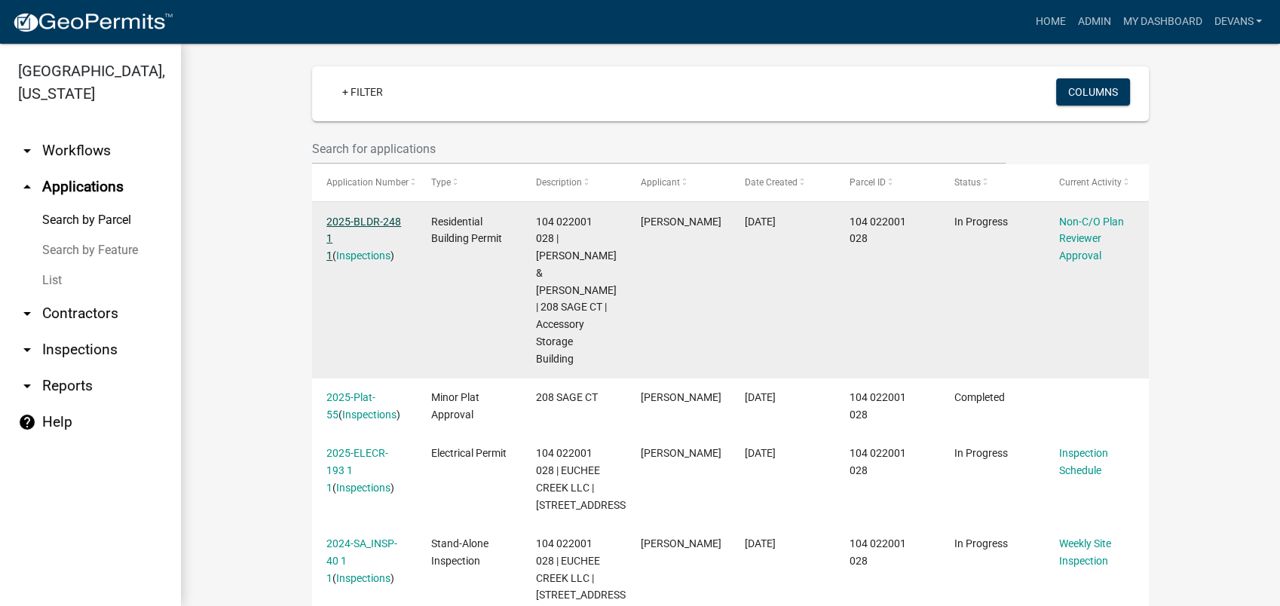
click at [363, 220] on link "2025-BLDR-248 1 1" at bounding box center [363, 239] width 75 height 47
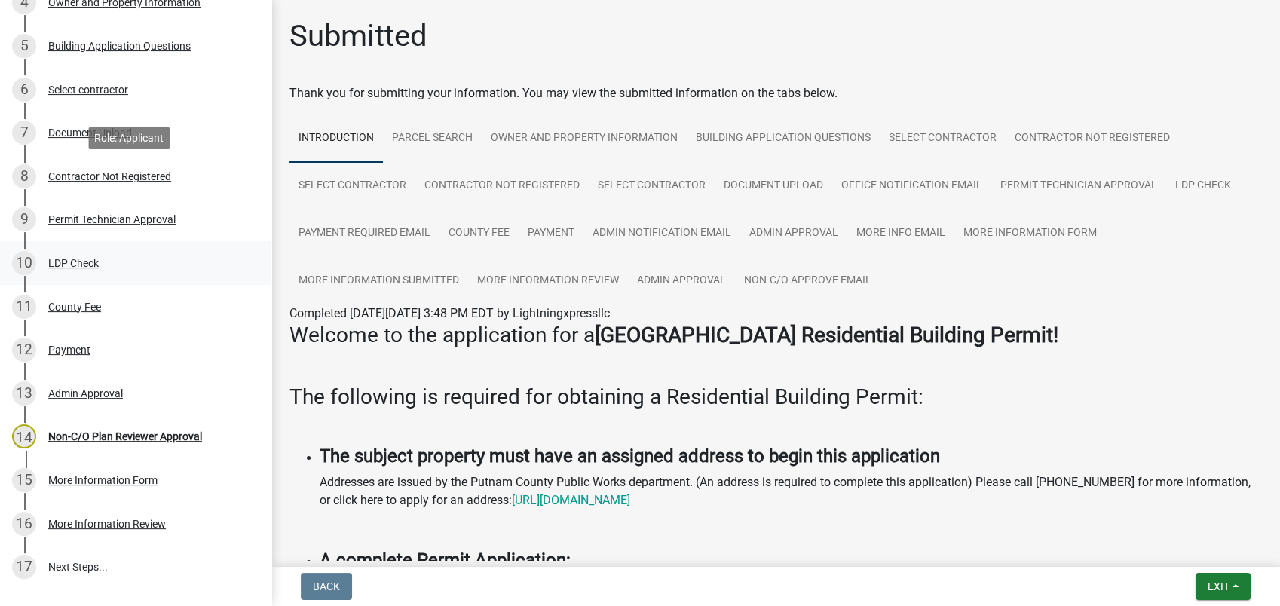
scroll to position [526, 0]
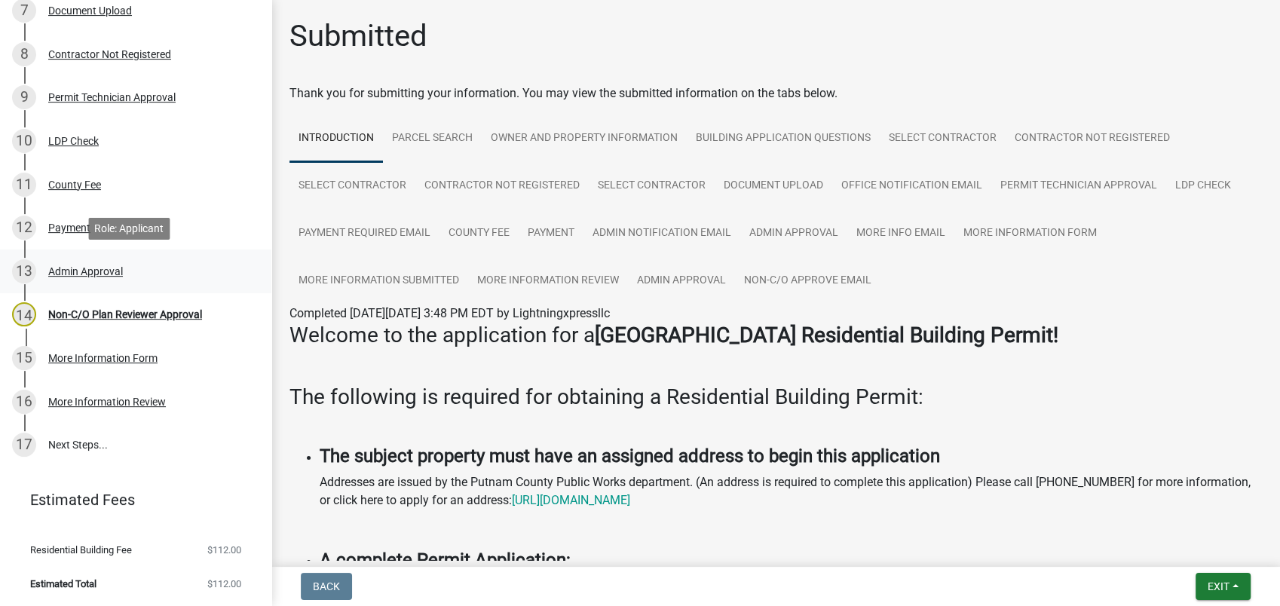
click at [66, 271] on div "Admin Approval" at bounding box center [85, 271] width 75 height 11
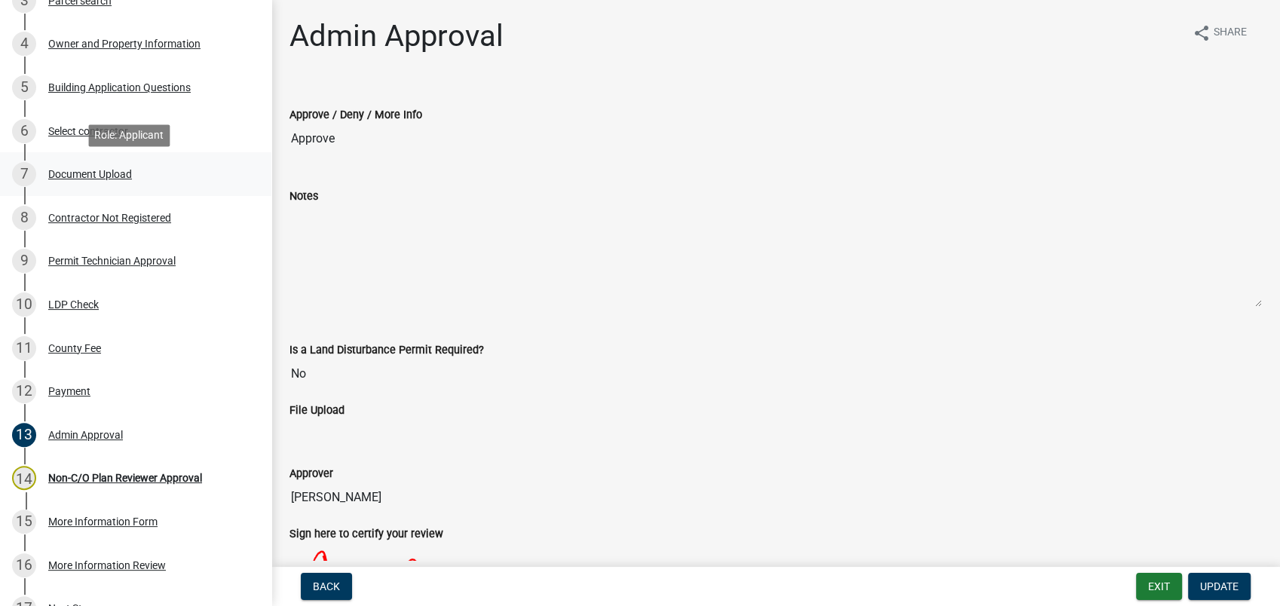
scroll to position [359, 0]
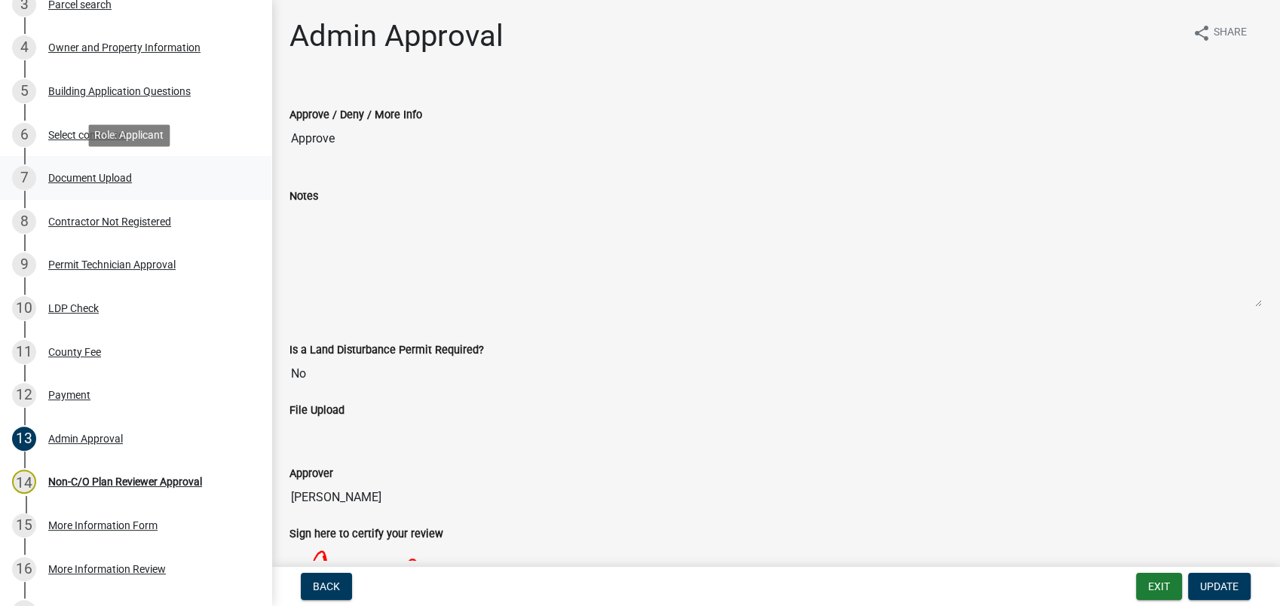
click at [55, 177] on div "Document Upload" at bounding box center [90, 178] width 84 height 11
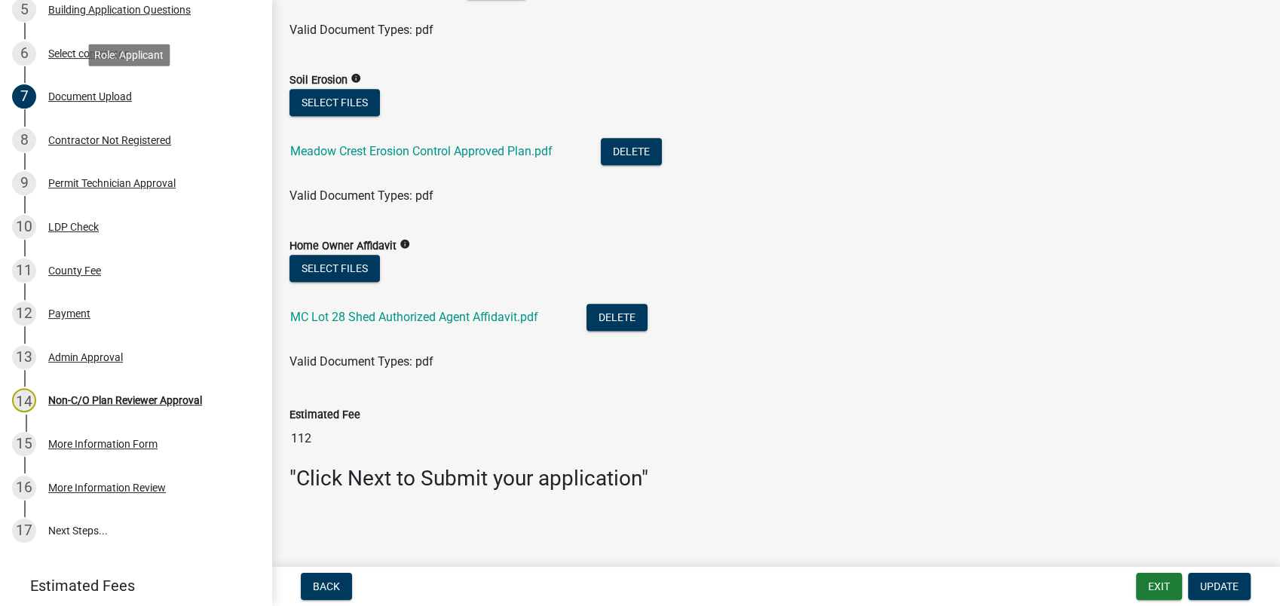
scroll to position [526, 0]
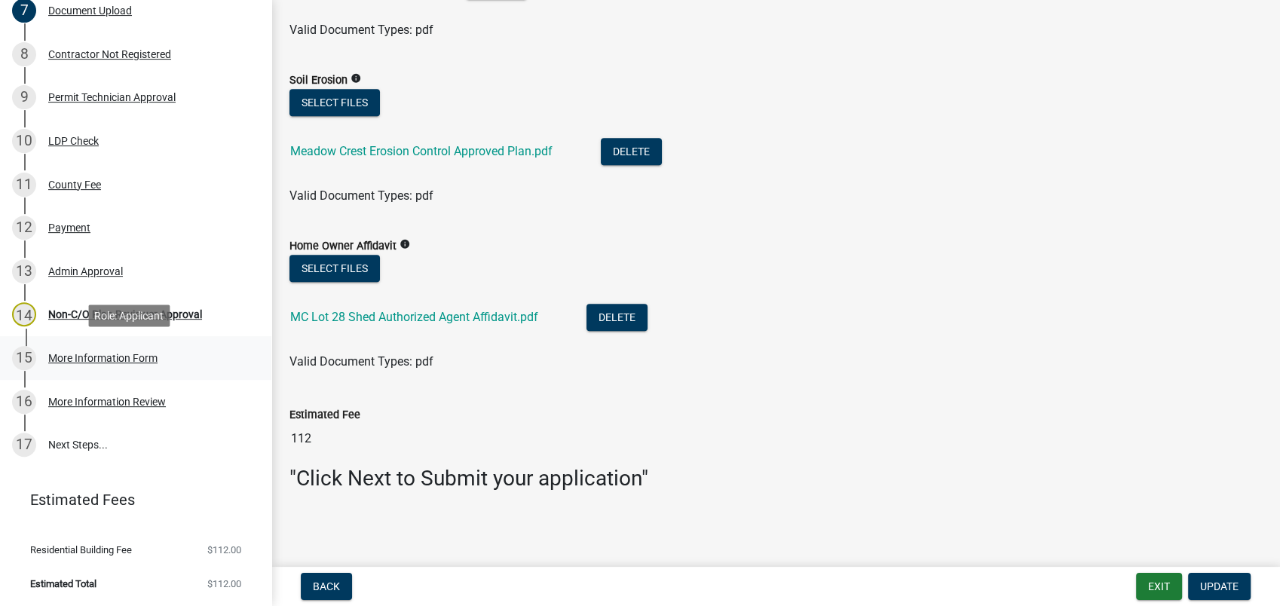
click at [113, 356] on div "More Information Form" at bounding box center [102, 358] width 109 height 11
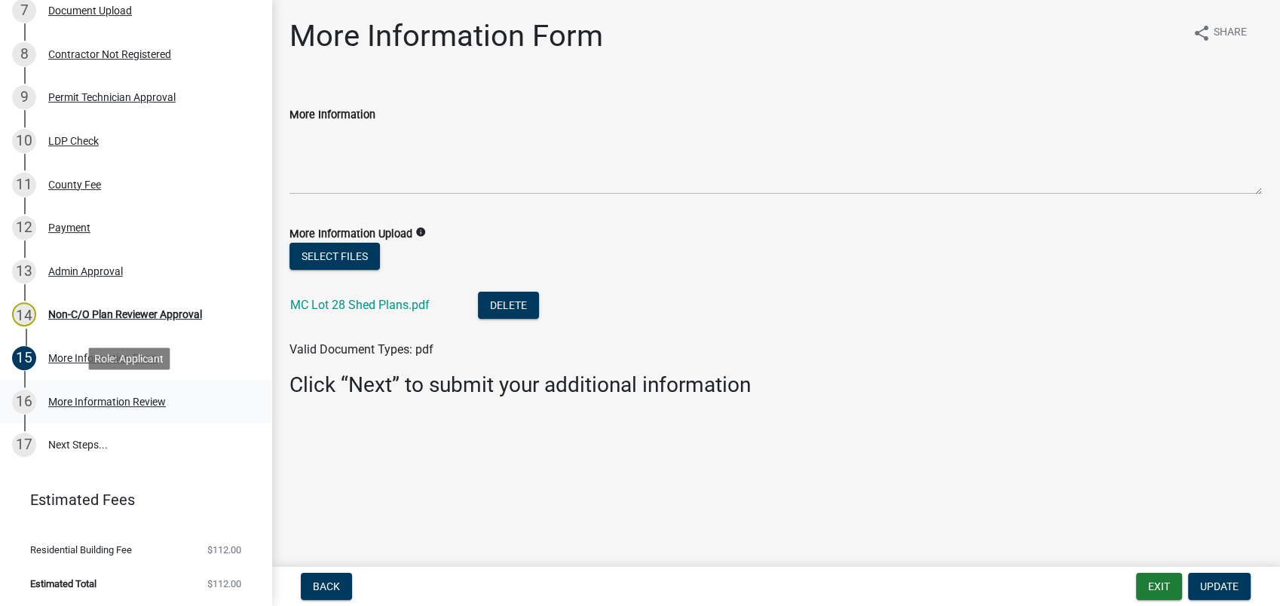
click at [92, 405] on div "More Information Review" at bounding box center [107, 401] width 118 height 11
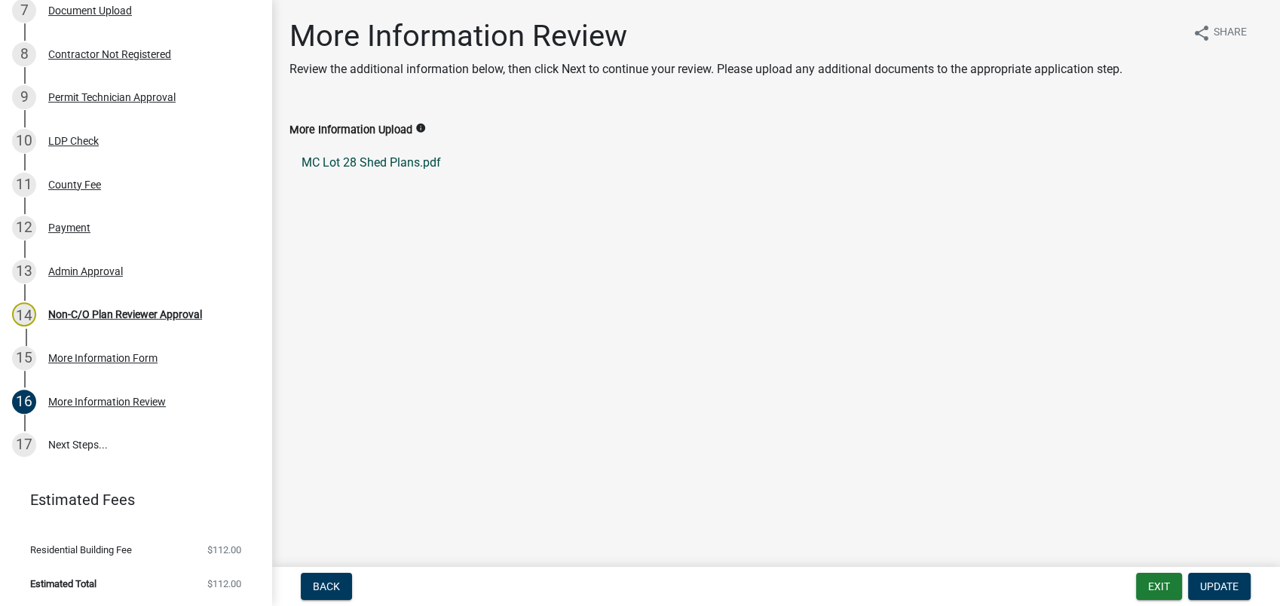
click at [332, 157] on link "MC Lot 28 Shed Plans.pdf" at bounding box center [775, 163] width 972 height 36
click at [90, 266] on div "Admin Approval" at bounding box center [85, 271] width 75 height 11
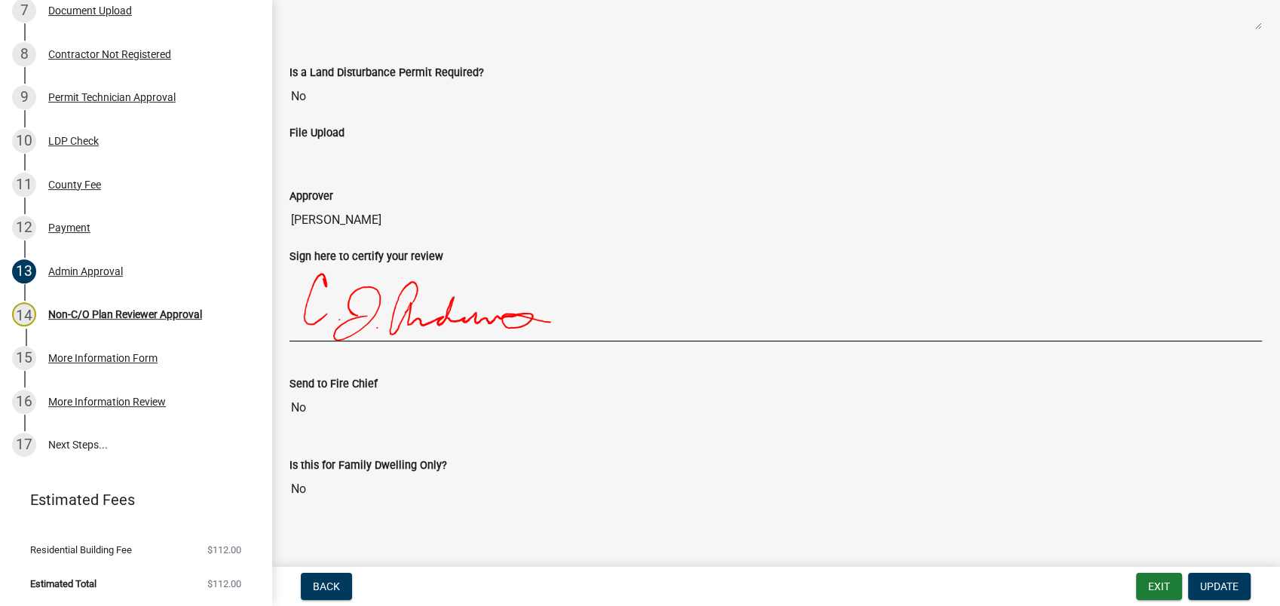
scroll to position [289, 0]
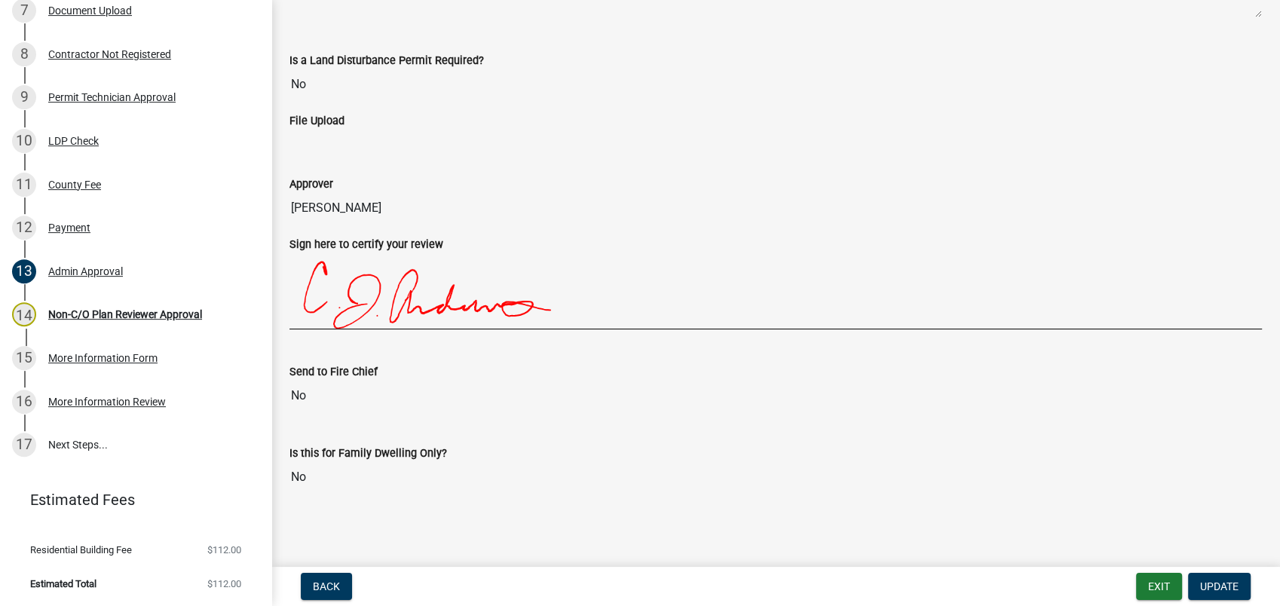
click at [894, 193] on input "Courtney Andrews" at bounding box center [775, 208] width 972 height 30
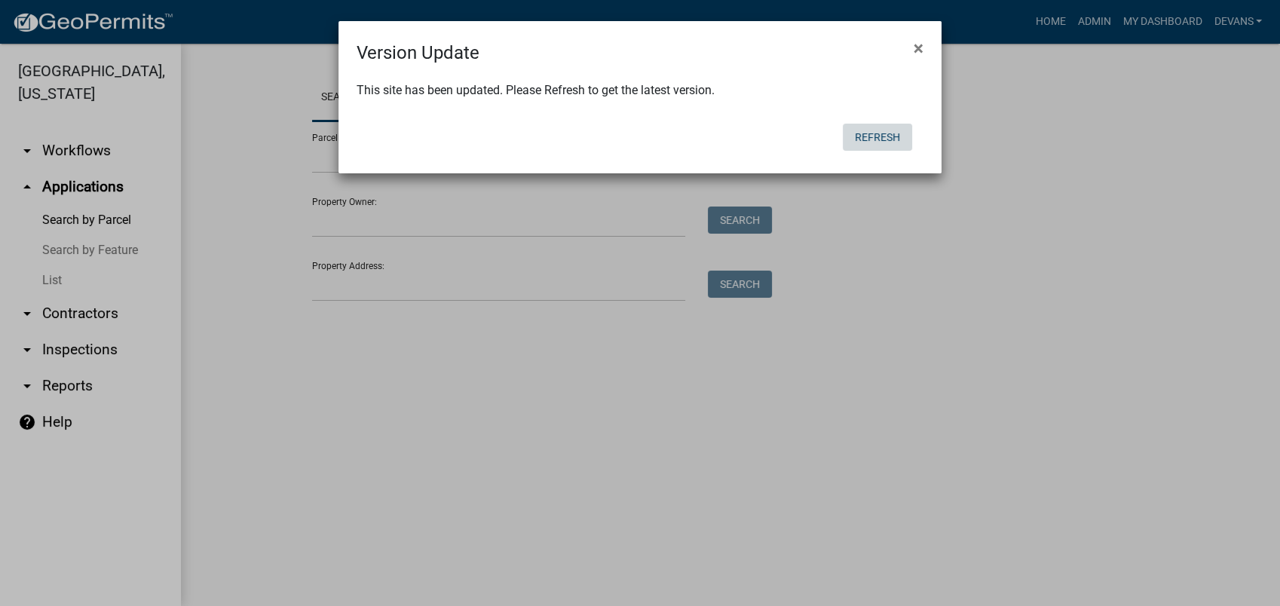
click at [885, 133] on button "Refresh" at bounding box center [876, 137] width 69 height 27
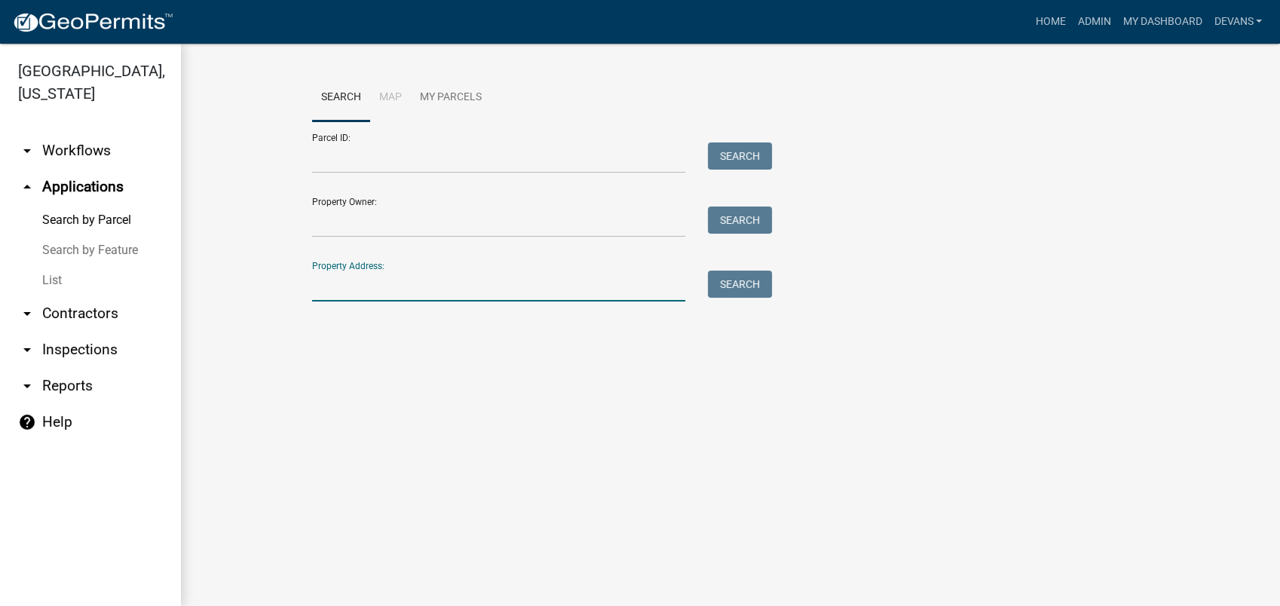
click at [362, 288] on input "Property Address:" at bounding box center [498, 286] width 373 height 31
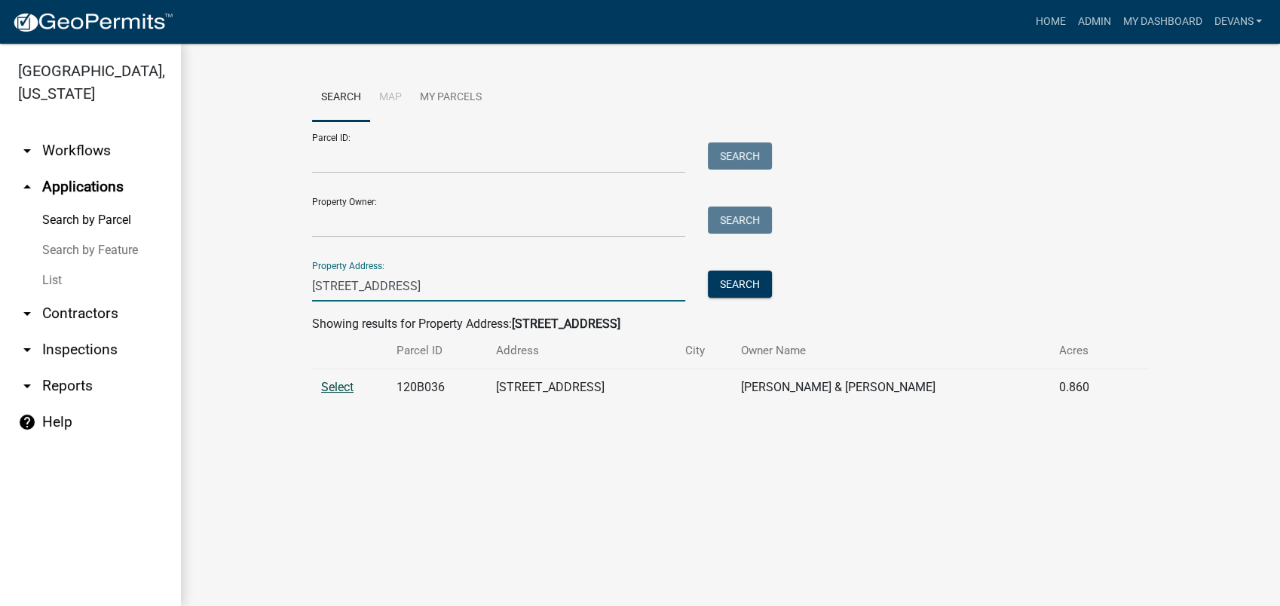
type input "[STREET_ADDRESS]"
click at [343, 386] on span "Select" at bounding box center [337, 387] width 32 height 14
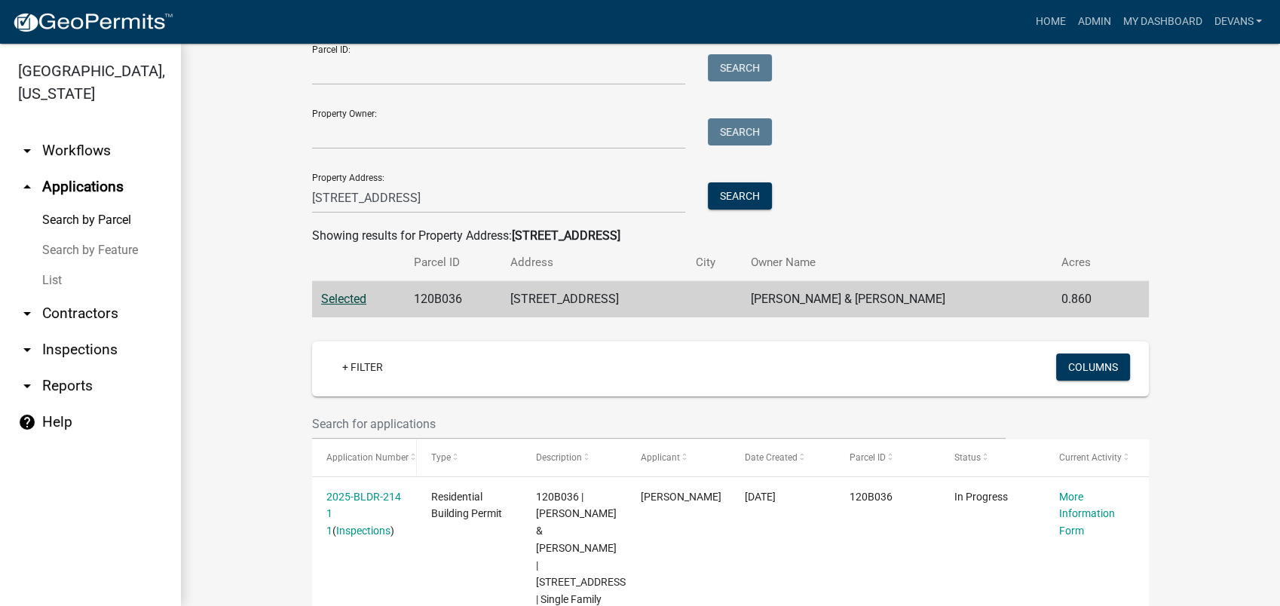
scroll to position [157, 0]
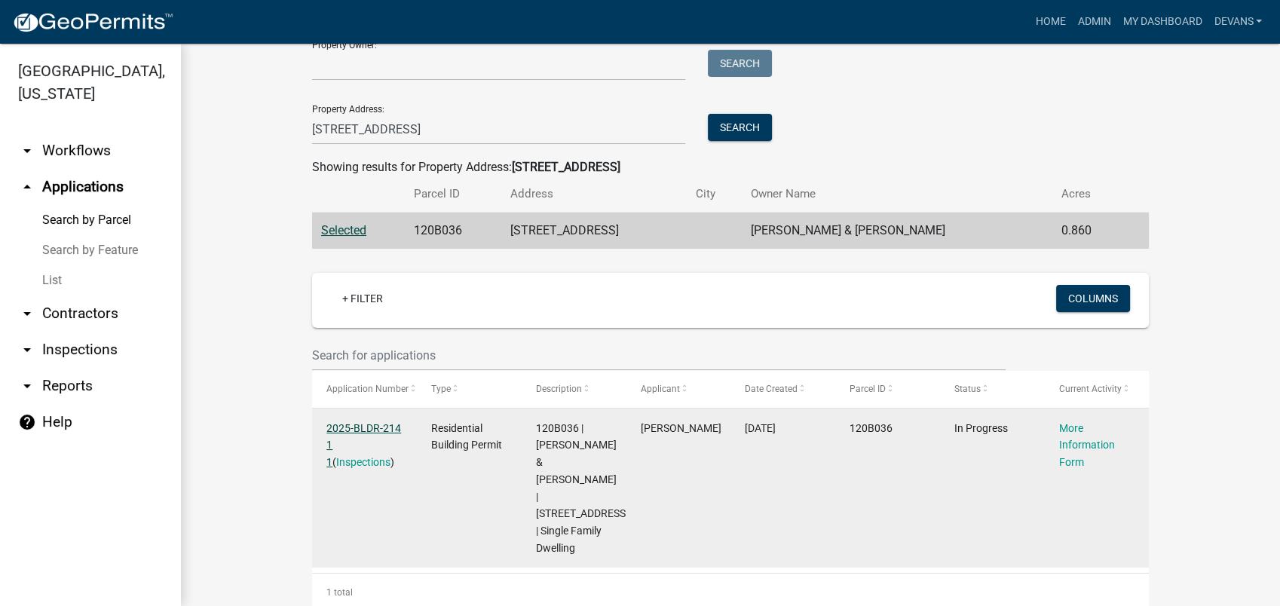
click at [354, 429] on link "2025-BLDR-214 1 1" at bounding box center [363, 445] width 75 height 47
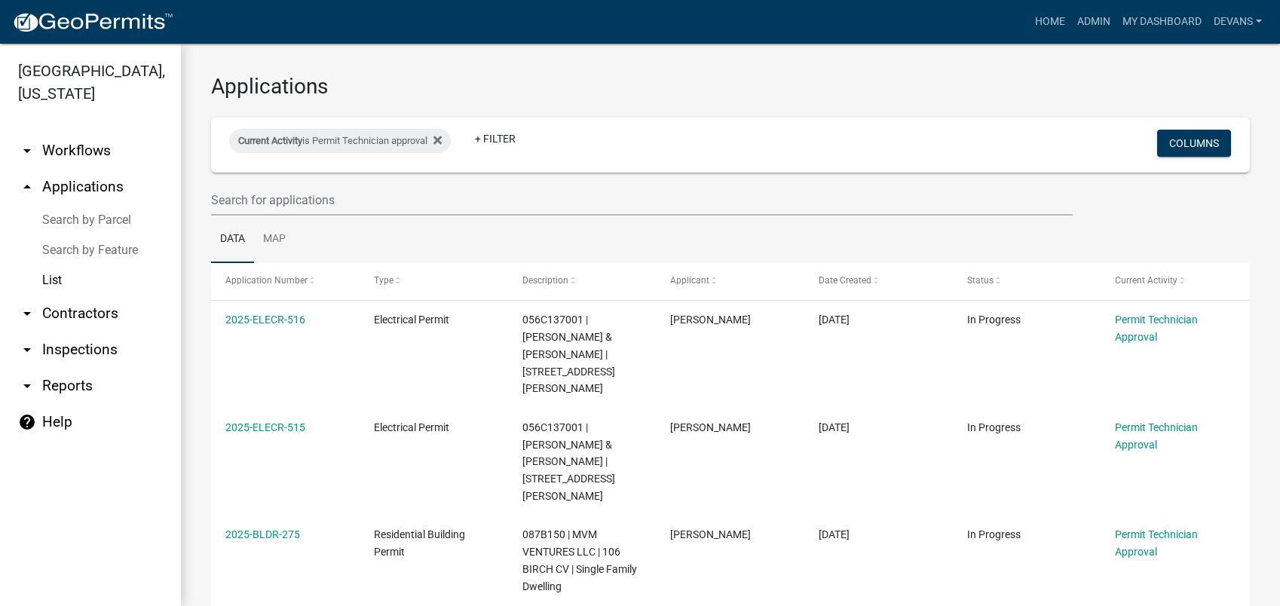
select select "1: 25"
click at [442, 136] on icon at bounding box center [437, 140] width 8 height 12
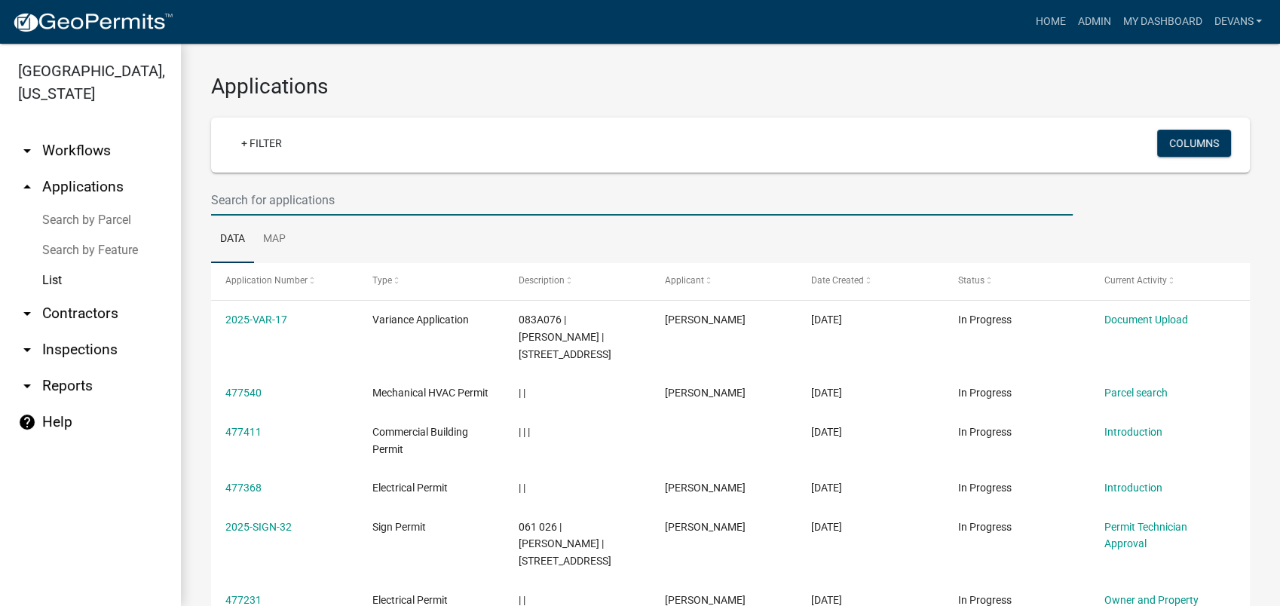
click at [228, 185] on input "text" at bounding box center [641, 200] width 861 height 31
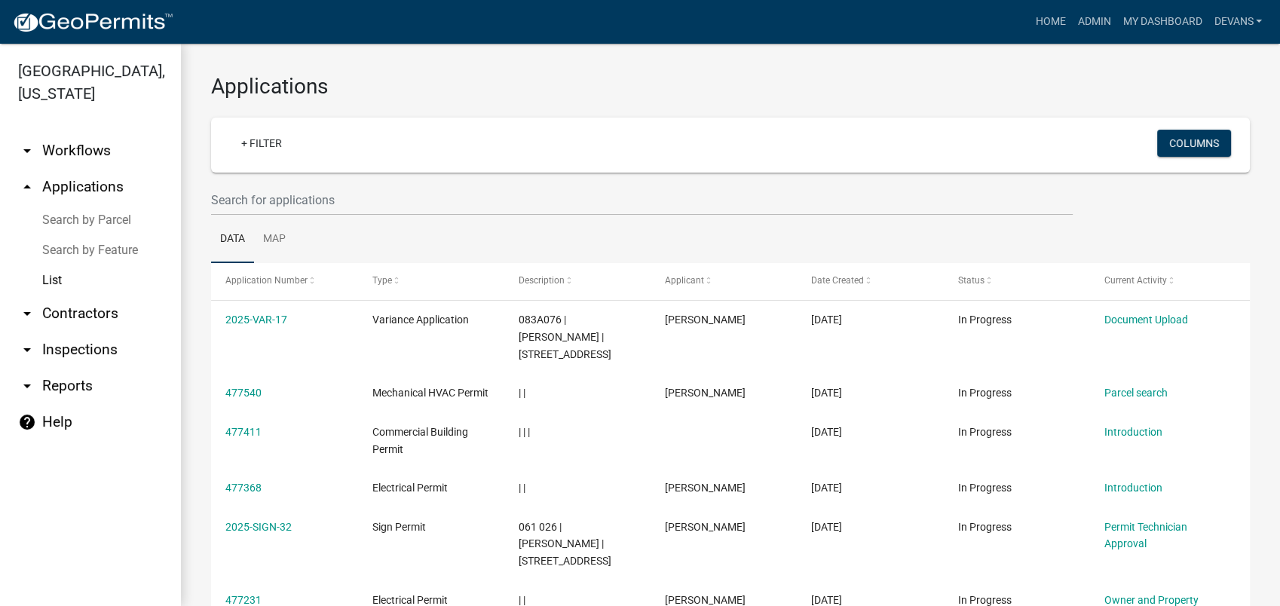
click at [38, 278] on link "List" at bounding box center [90, 280] width 181 height 30
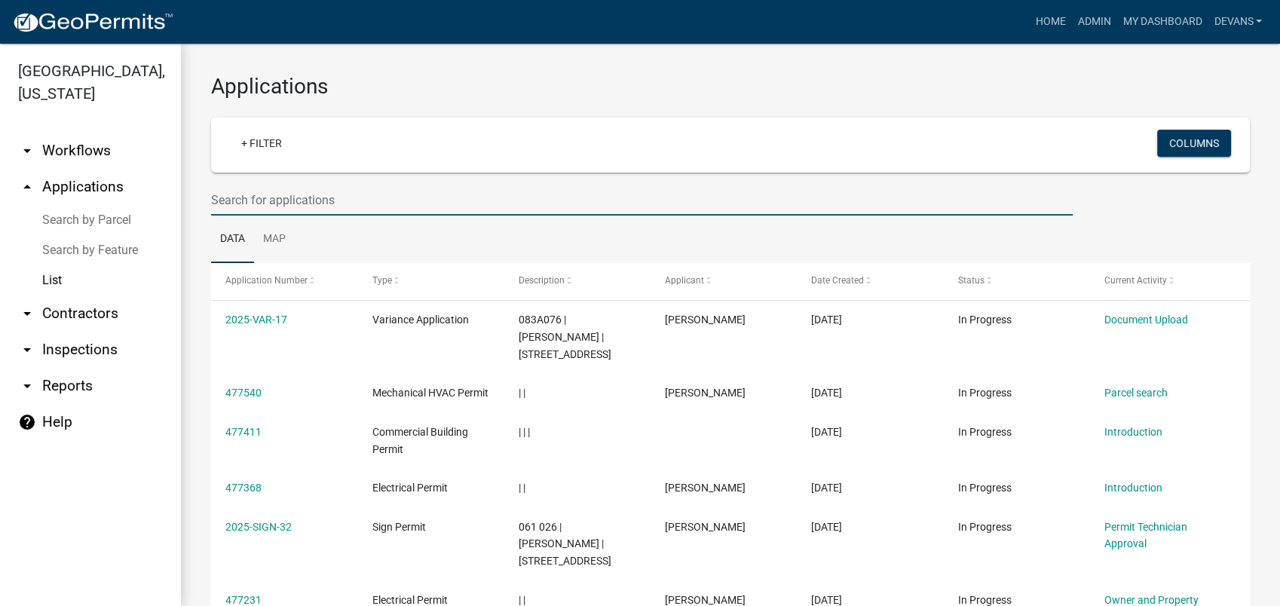
click at [209, 206] on div at bounding box center [642, 200] width 884 height 31
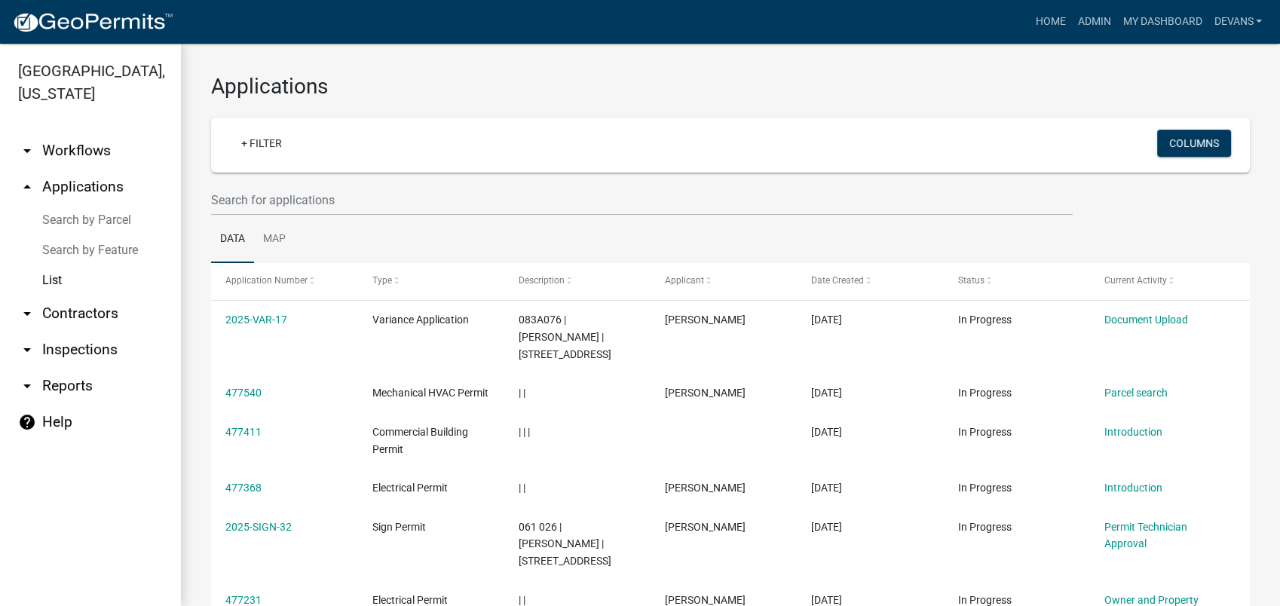
click at [93, 175] on link "arrow_drop_up Applications" at bounding box center [90, 187] width 181 height 36
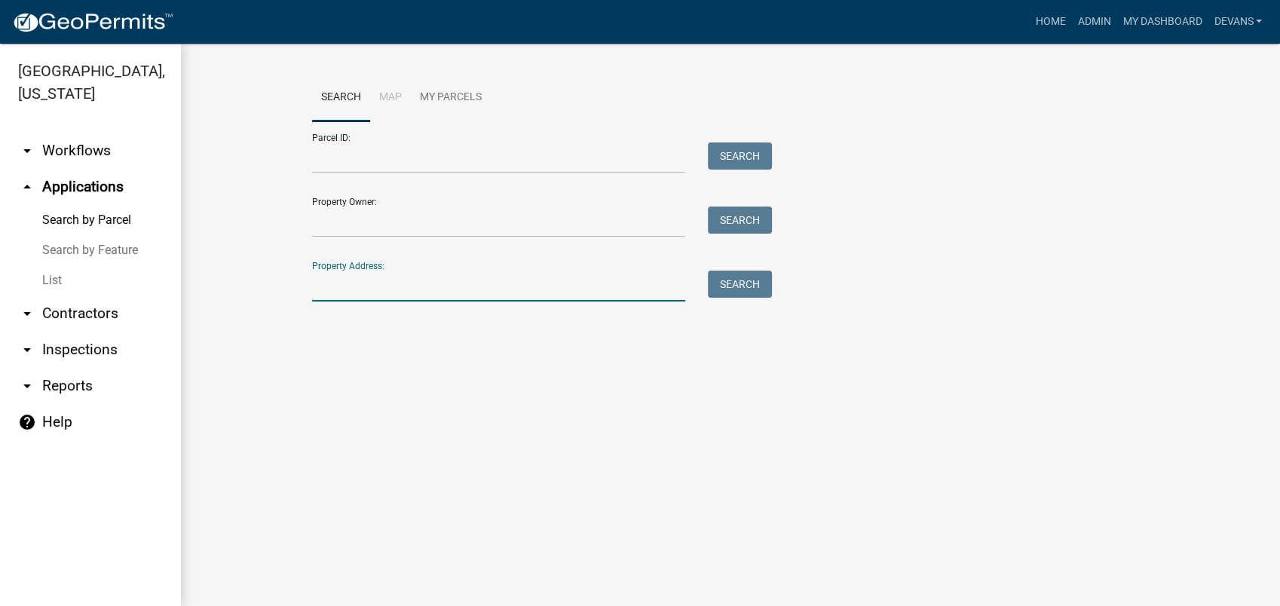
click at [414, 292] on input "Property Address:" at bounding box center [498, 286] width 373 height 31
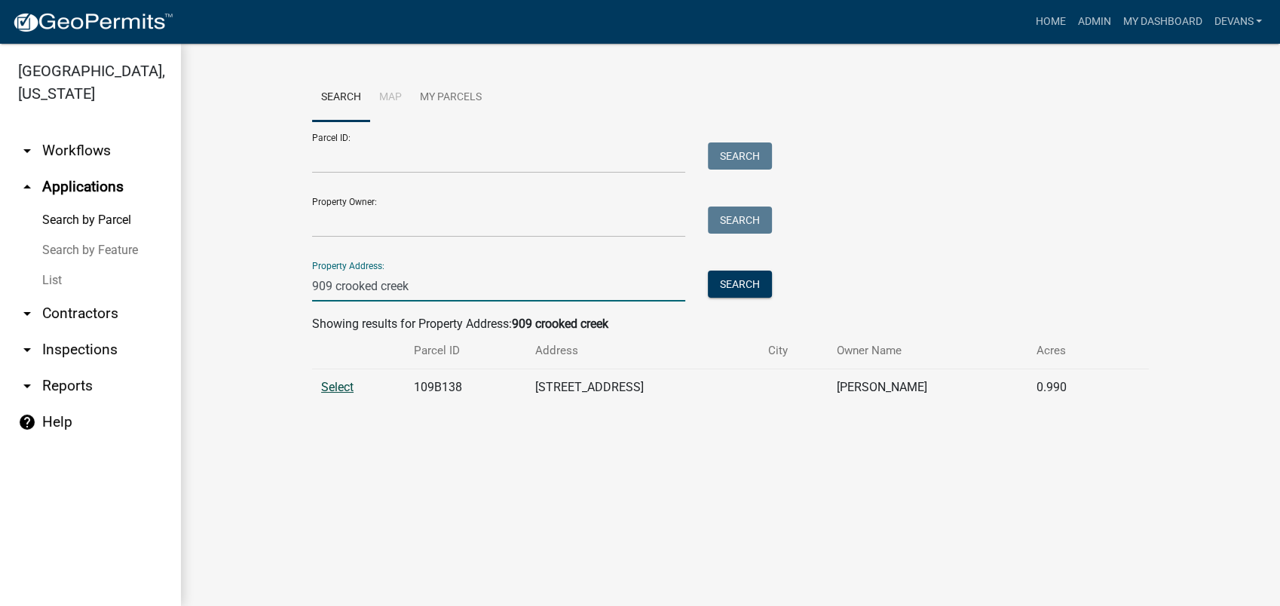
type input "909 crooked creek"
click at [339, 386] on span "Select" at bounding box center [337, 387] width 32 height 14
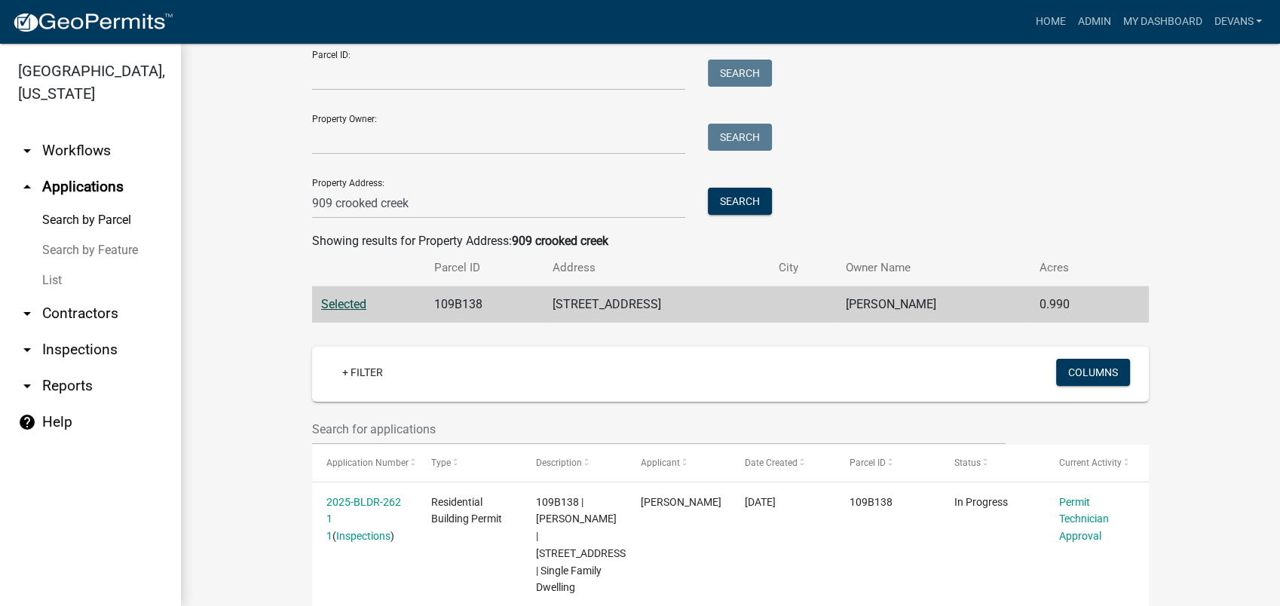
scroll to position [174, 0]
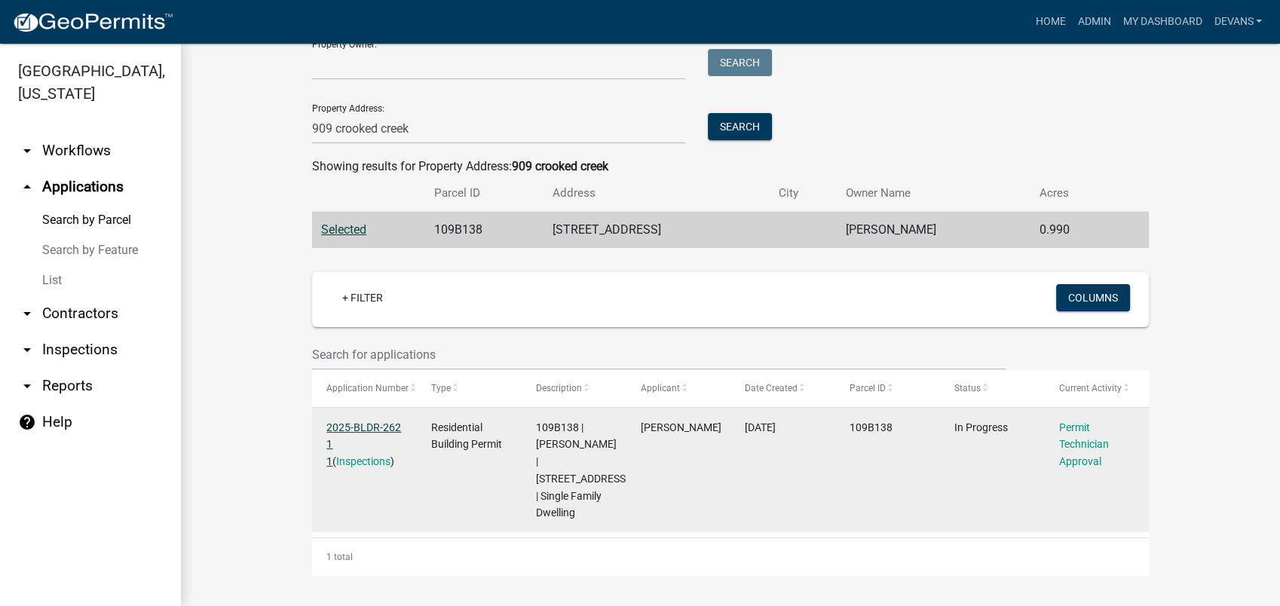
click at [352, 421] on link "2025-BLDR-262 1 1" at bounding box center [363, 444] width 75 height 47
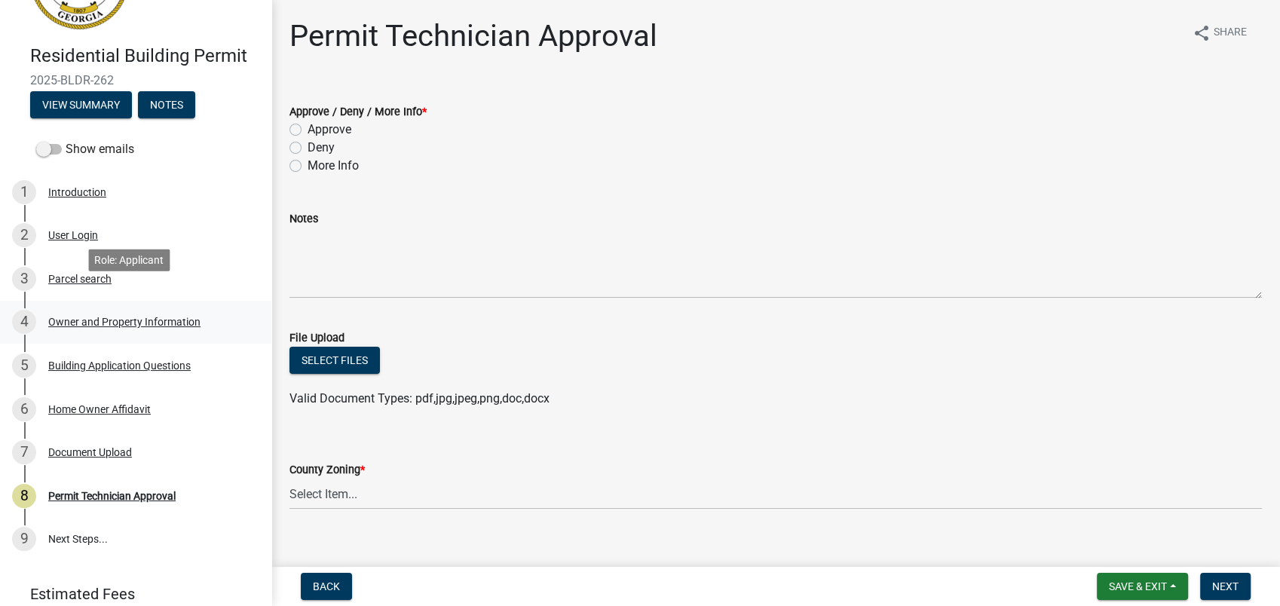
scroll to position [145, 0]
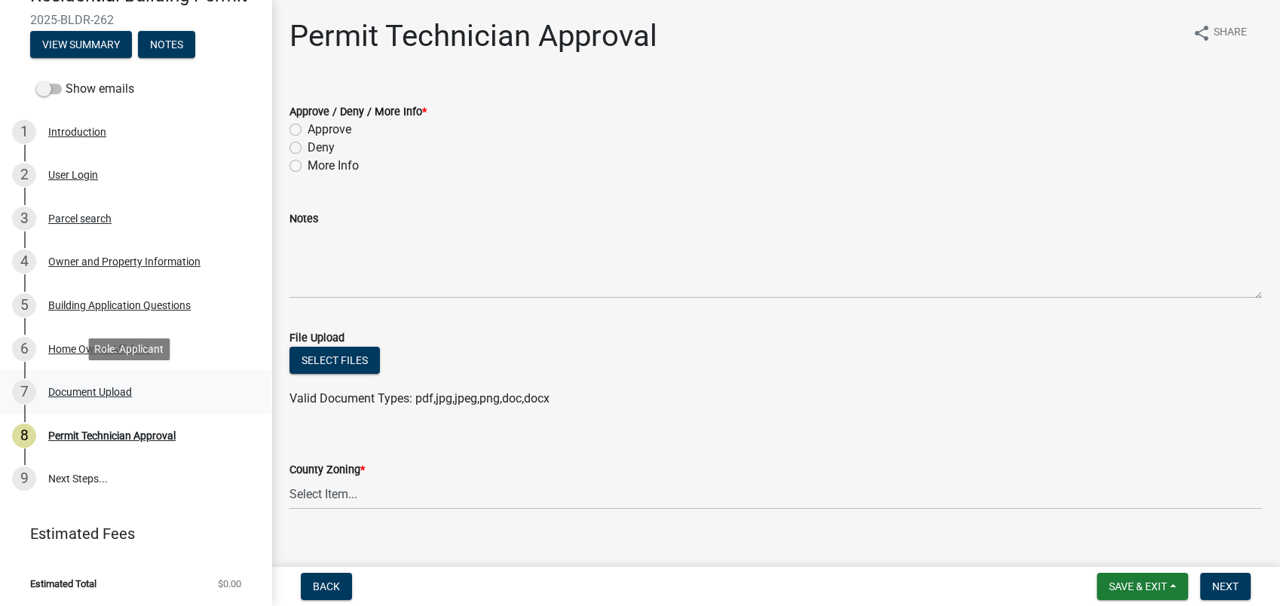
click at [102, 391] on div "Document Upload" at bounding box center [90, 392] width 84 height 11
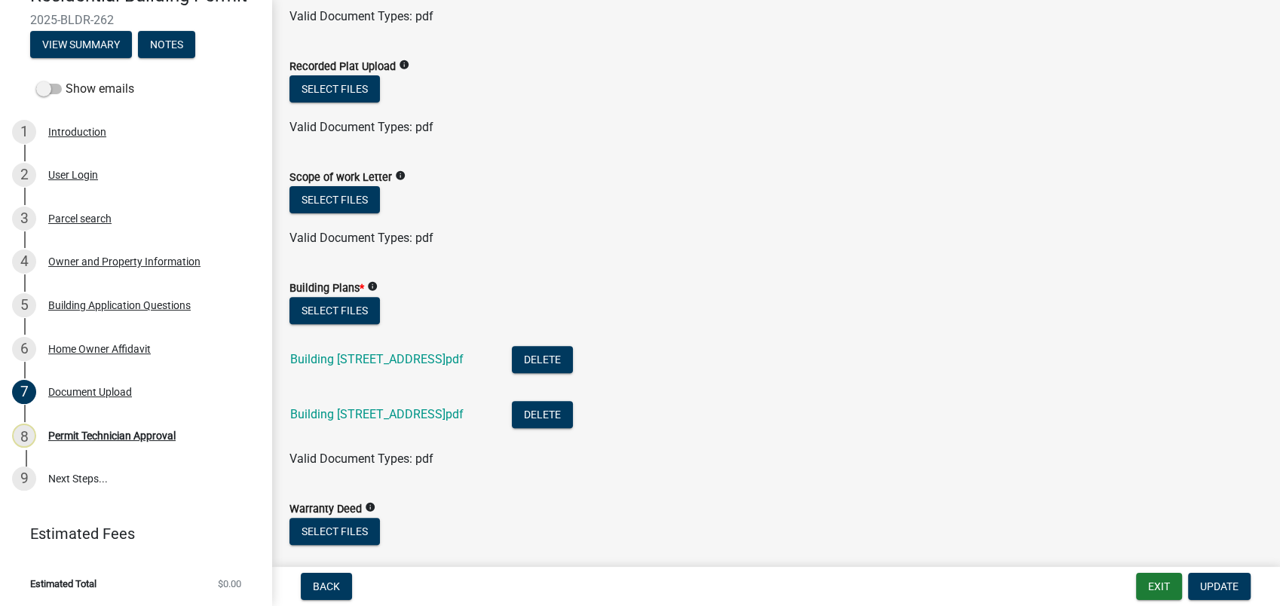
scroll to position [502, 0]
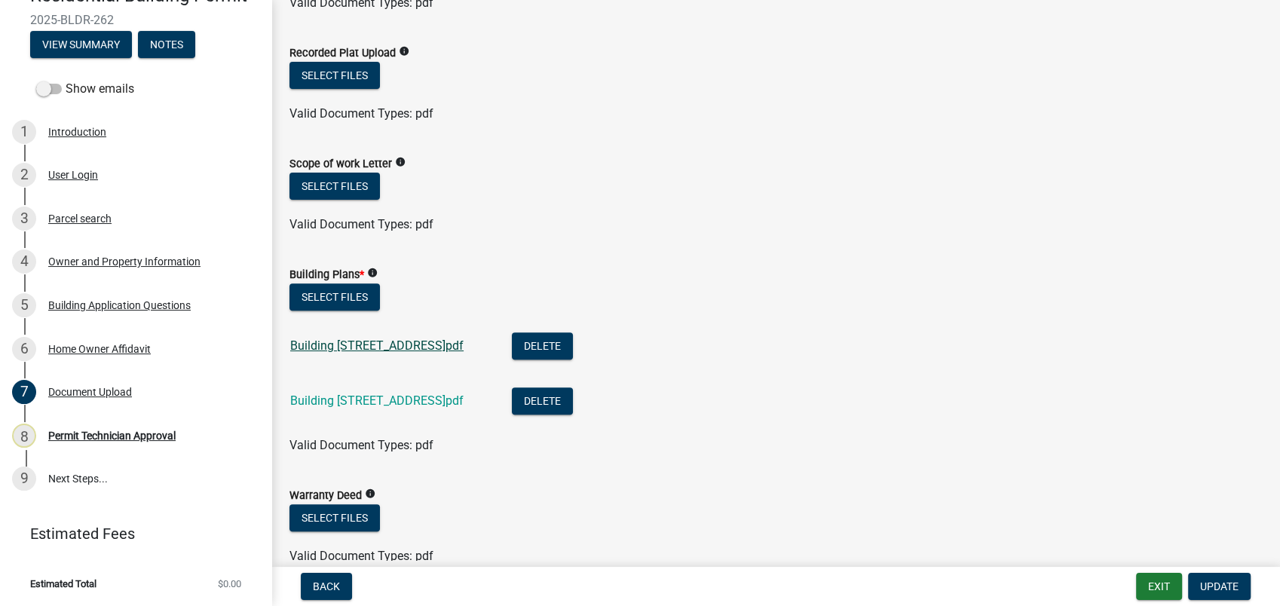
click at [390, 343] on link "Building Plans_909 Crooked Creek Rd.pdf" at bounding box center [376, 345] width 173 height 14
click at [356, 402] on link "Building Plans_909 Crooked Creek Rd_detail.pdf" at bounding box center [376, 400] width 173 height 14
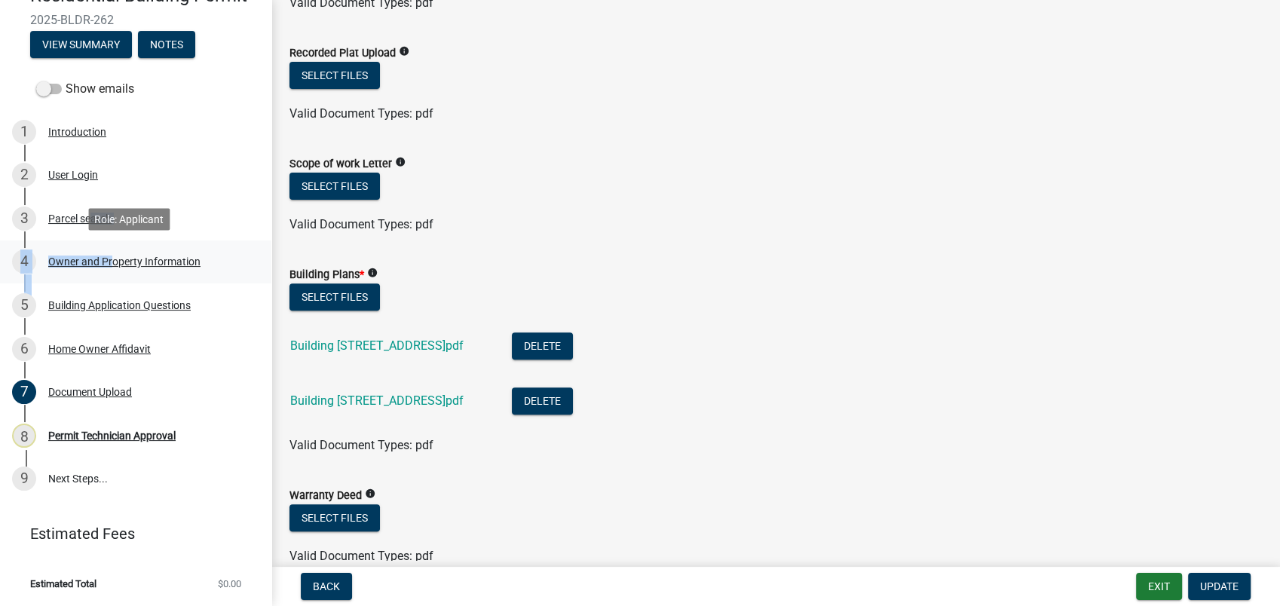
drag, startPoint x: 84, startPoint y: 219, endPoint x: 110, endPoint y: 280, distance: 66.2
click at [108, 277] on ul "1 Introduction 2 User Login 3 Parcel search 4 Owner and Property Information 5 …" at bounding box center [135, 305] width 271 height 402
drag, startPoint x: 110, startPoint y: 280, endPoint x: 71, endPoint y: 133, distance: 152.8
click at [71, 132] on div "Introduction" at bounding box center [77, 132] width 58 height 11
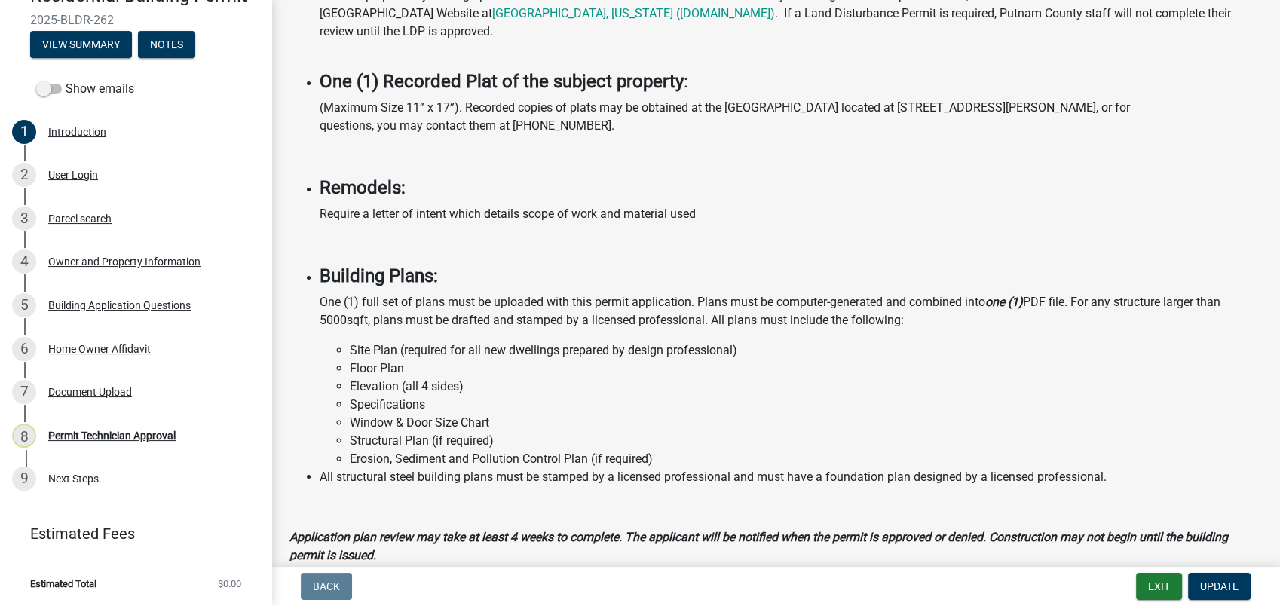
scroll to position [1088, 0]
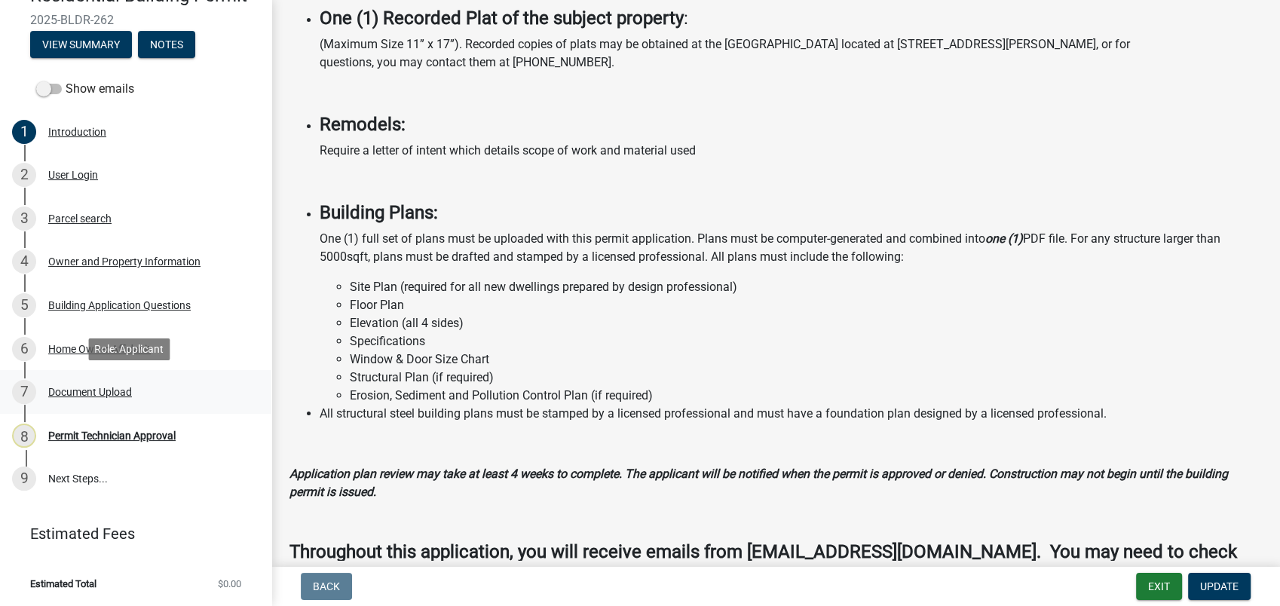
click at [93, 383] on div "7 Document Upload" at bounding box center [129, 392] width 235 height 24
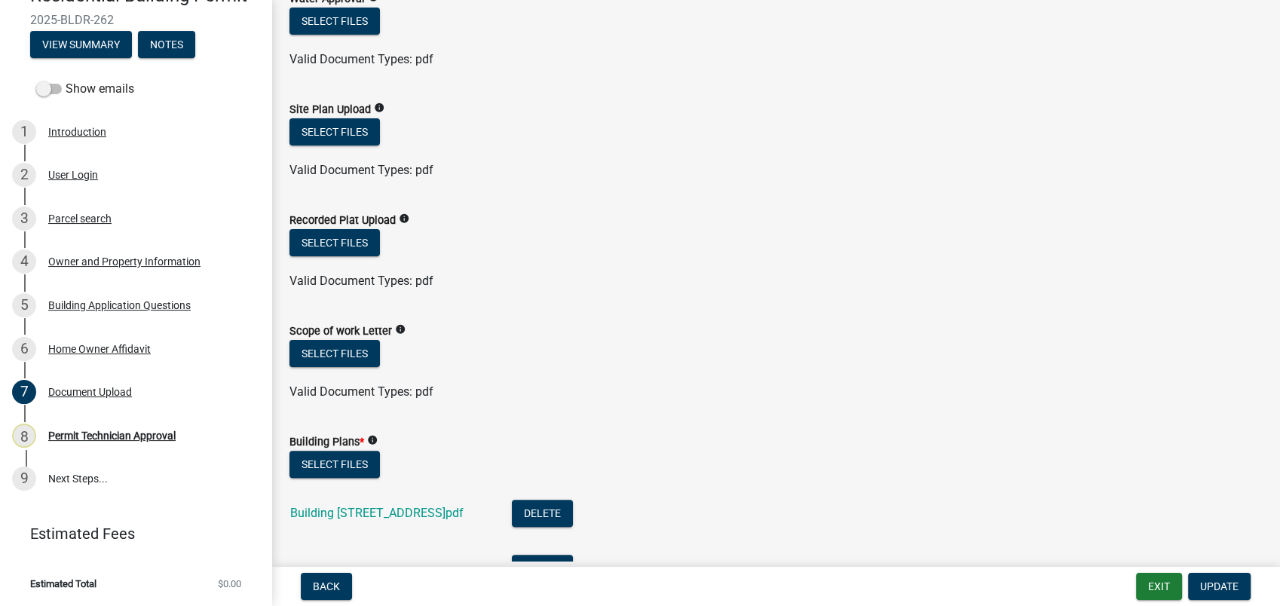
scroll to position [502, 0]
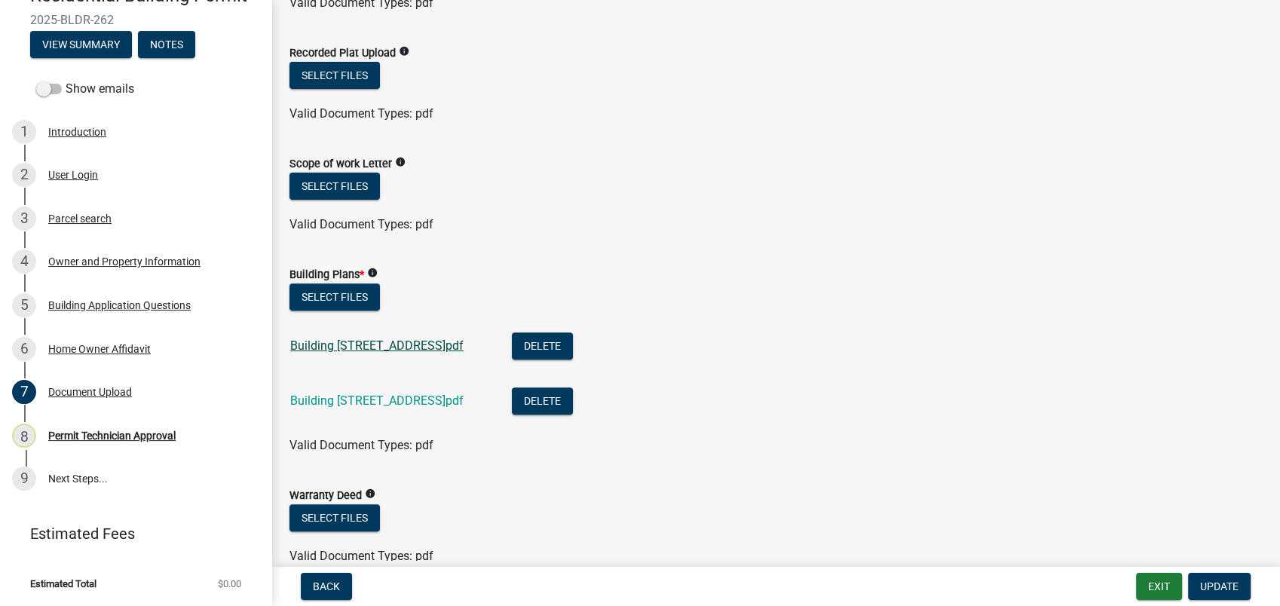
click at [365, 344] on link "Building Plans_909 Crooked Creek Rd.pdf" at bounding box center [376, 345] width 173 height 14
click at [463, 396] on link "Building Plans_909 Crooked Creek Rd_detail.pdf" at bounding box center [376, 400] width 173 height 14
click at [86, 128] on div "Introduction" at bounding box center [77, 132] width 58 height 11
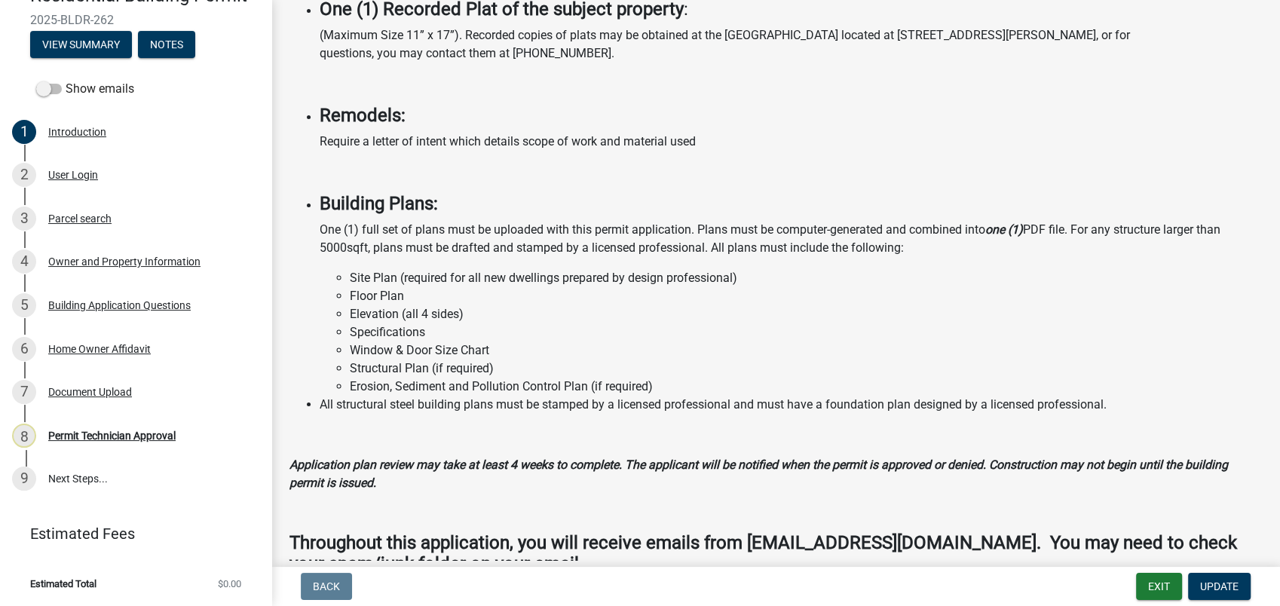
scroll to position [1182, 0]
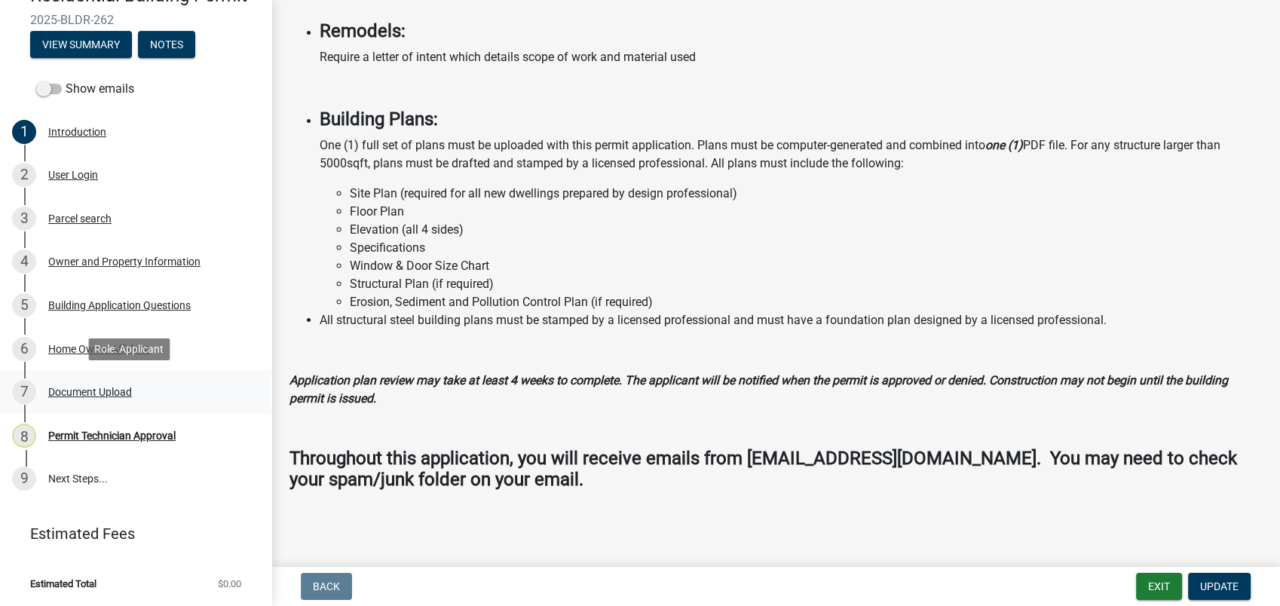
click at [82, 387] on div "Document Upload" at bounding box center [90, 392] width 84 height 11
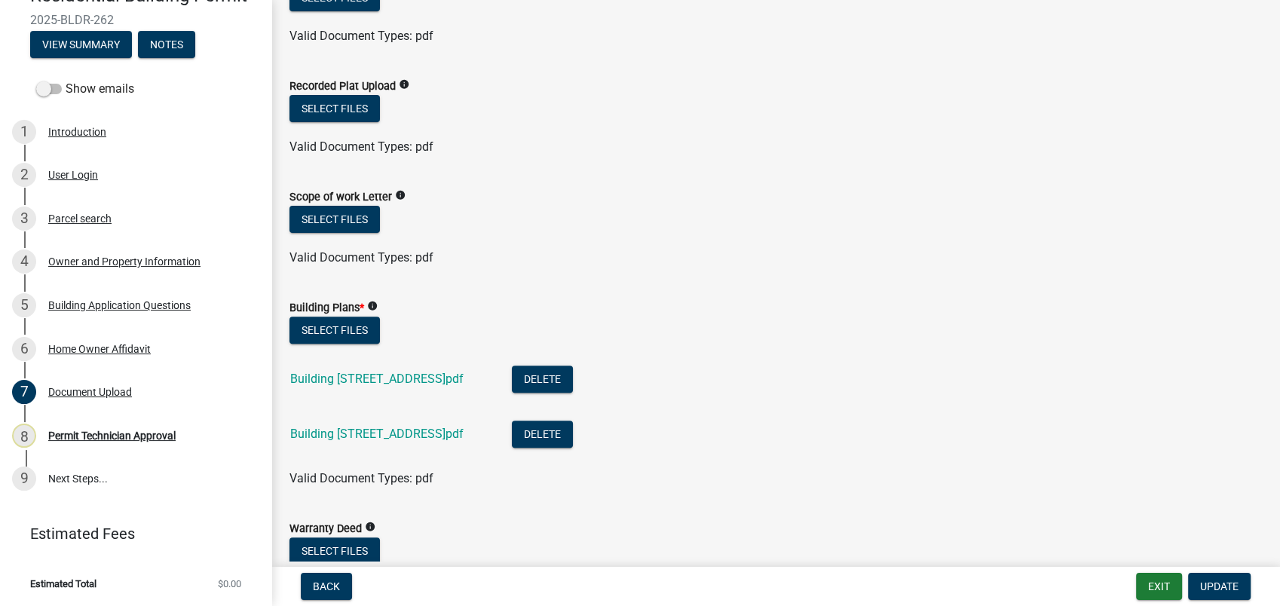
scroll to position [669, 0]
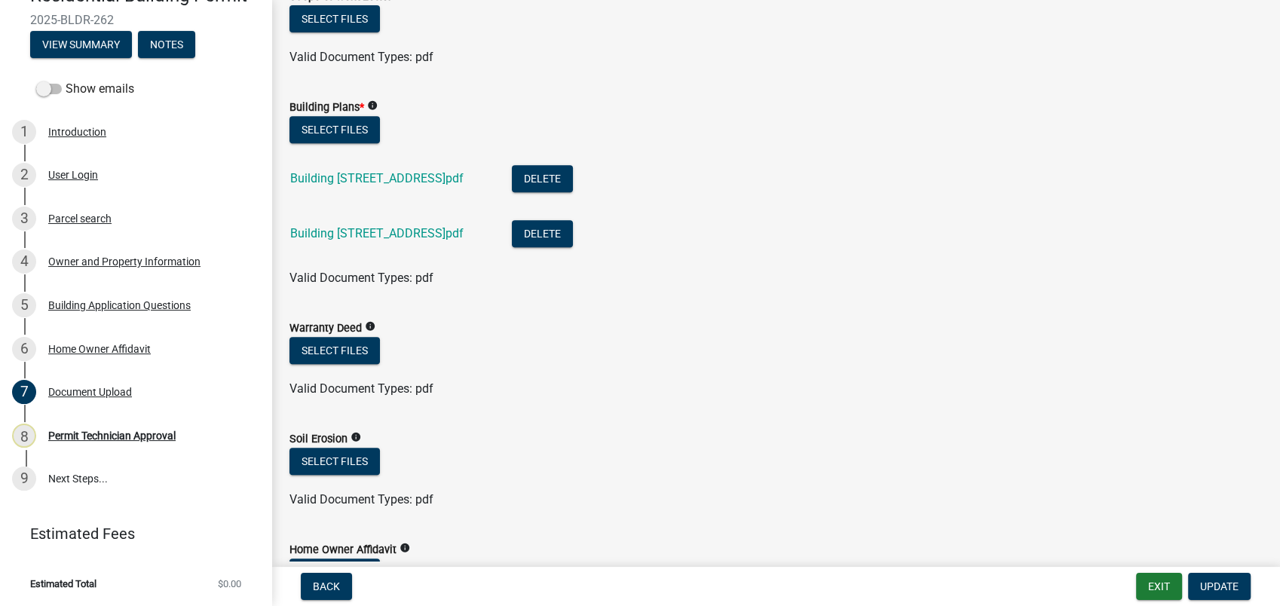
click at [350, 225] on div "Building Plans_909 Crooked Creek Rd_detail.pdf" at bounding box center [388, 235] width 197 height 31
click at [440, 226] on link "Building Plans_909 Crooked Creek Rd_detail.pdf" at bounding box center [376, 233] width 173 height 14
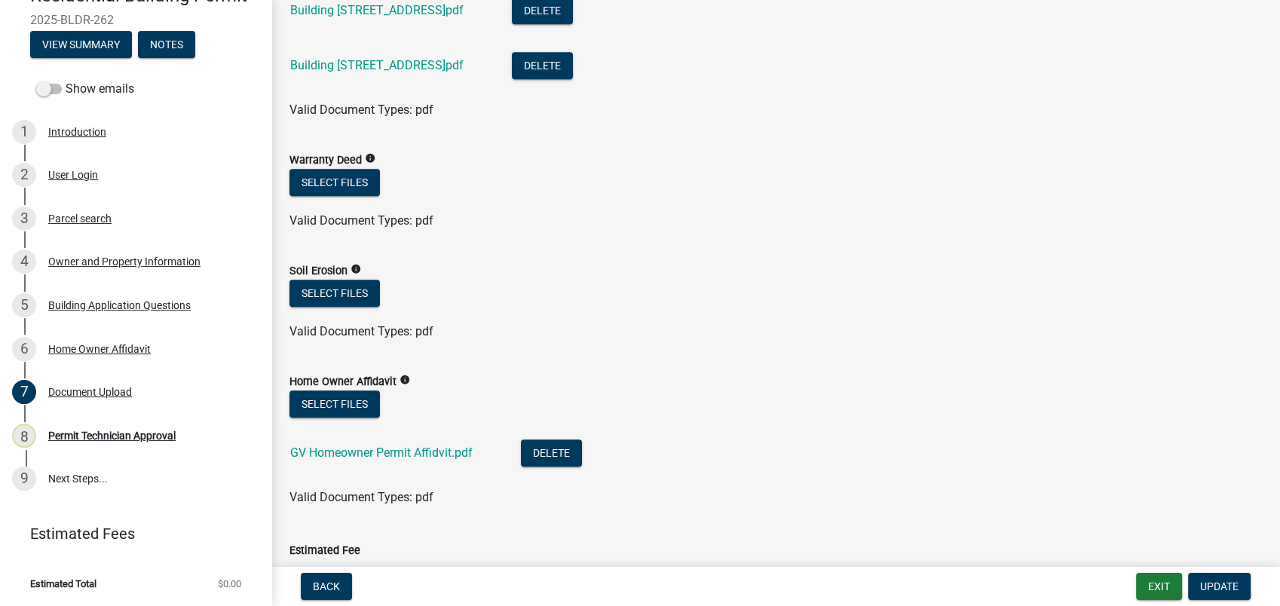
scroll to position [921, 0]
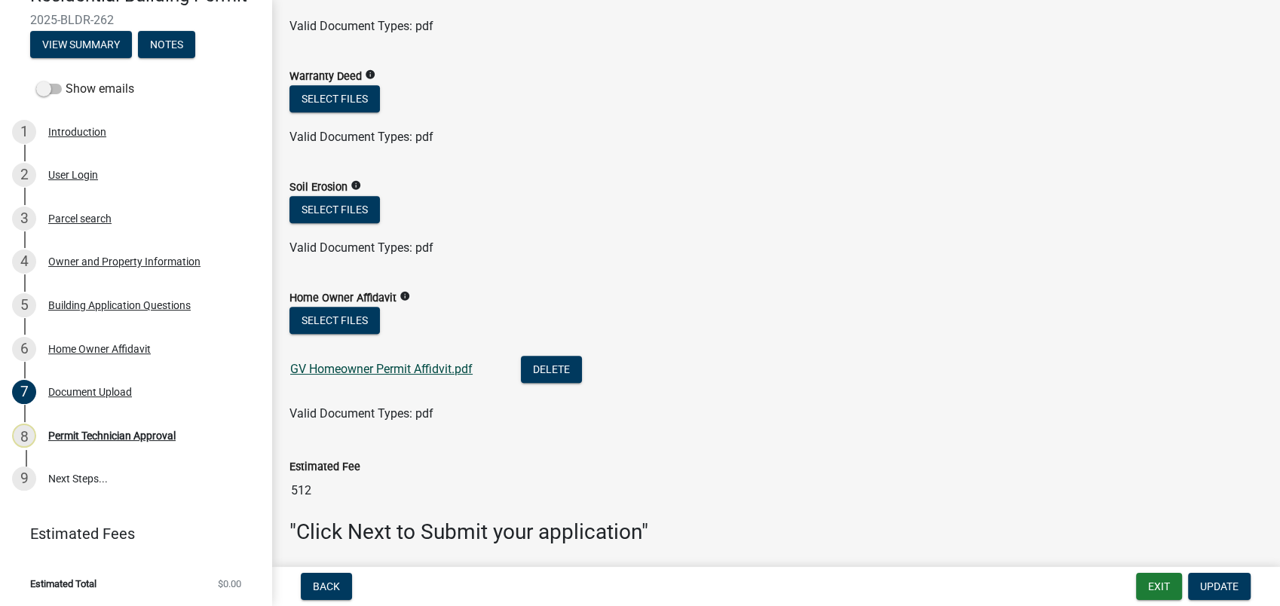
click at [385, 362] on link "GV Homeowner Permit Affidvit.pdf" at bounding box center [381, 369] width 182 height 14
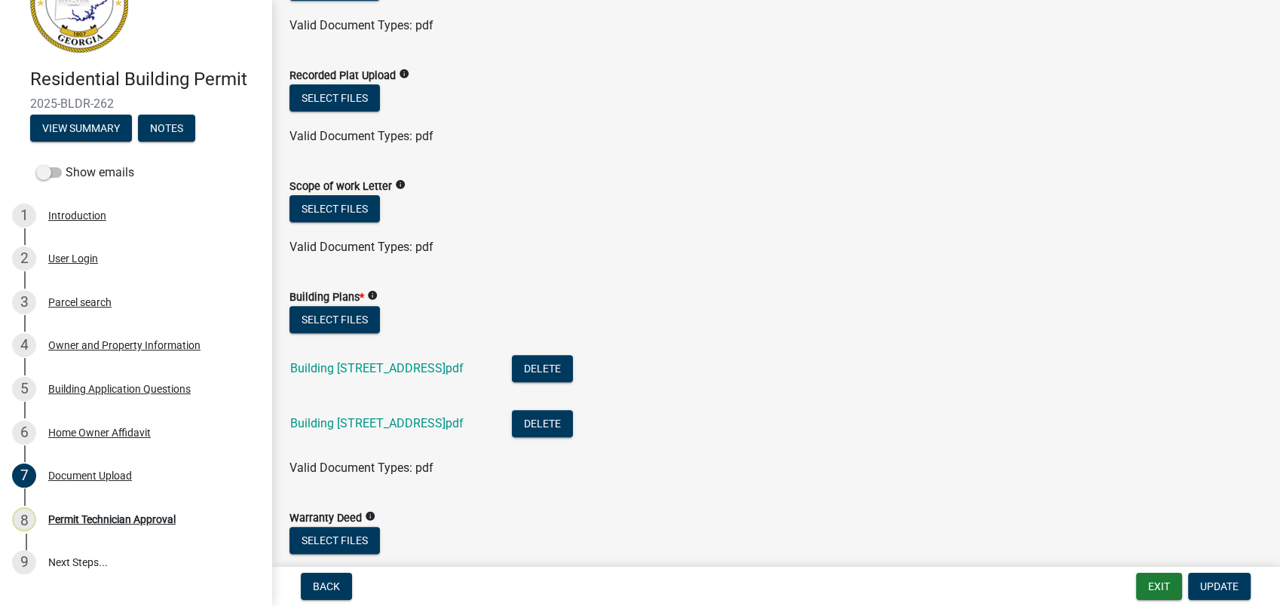
scroll to position [586, 0]
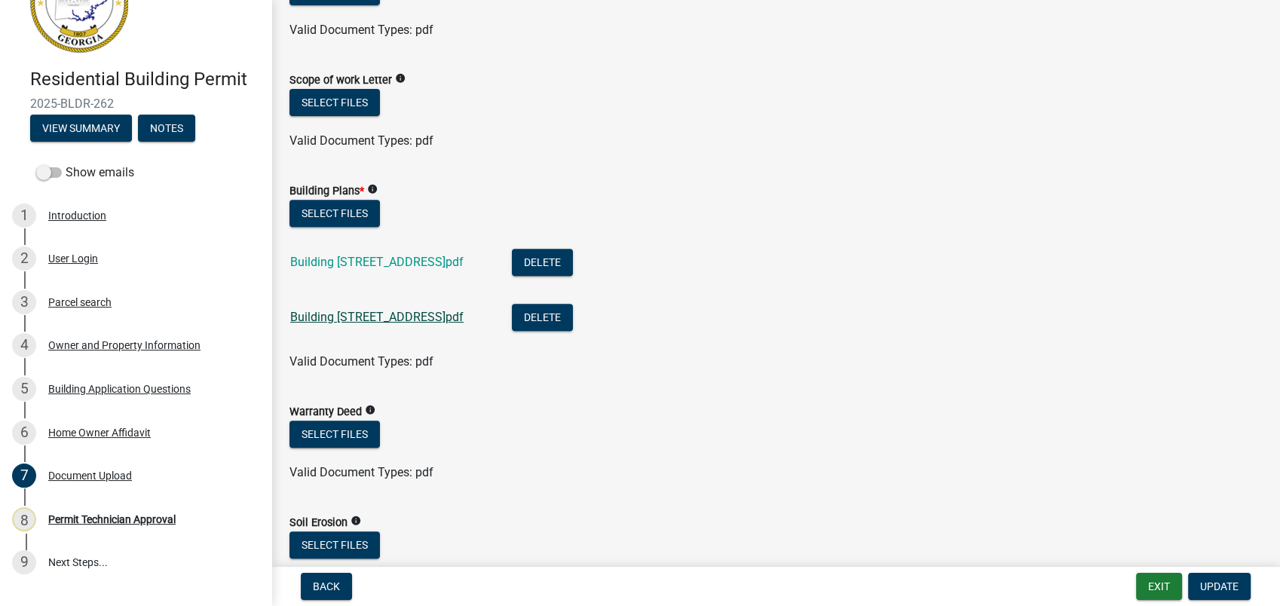
click at [364, 317] on link "Building Plans_909 Crooked Creek Rd_detail.pdf" at bounding box center [376, 317] width 173 height 14
click at [113, 335] on div "4 Owner and Property Information" at bounding box center [129, 345] width 235 height 24
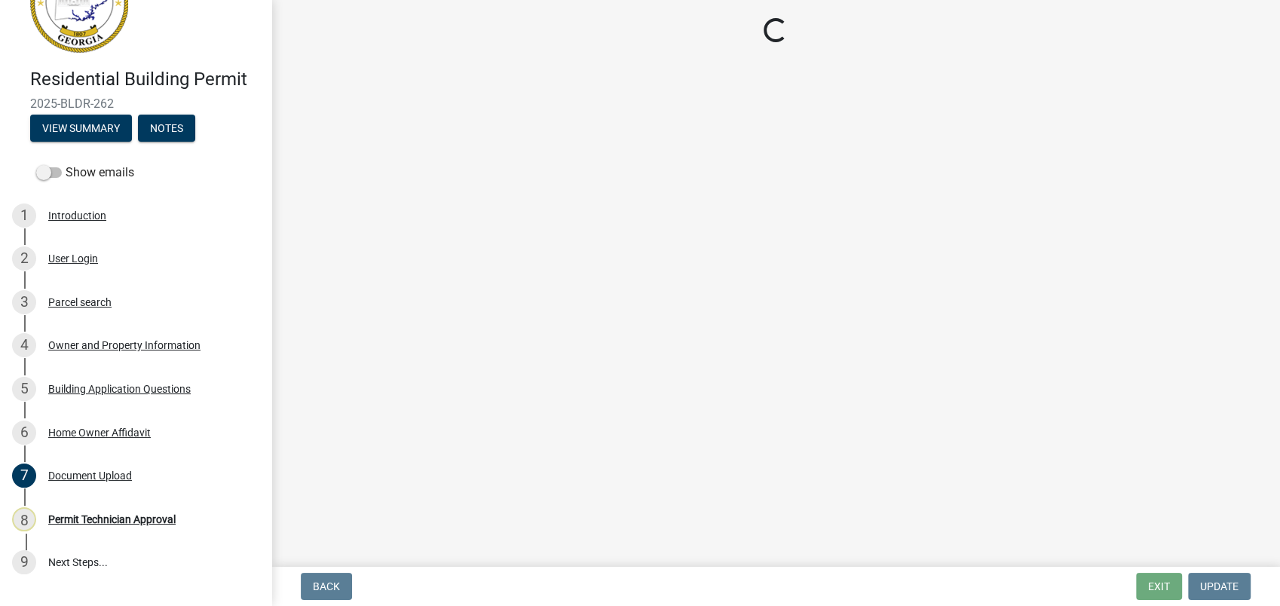
select select "78bfdc44-73ff-456e-a557-d4c99b9c08be"
select select "83394b22-4a11-496c-8e5c-75ade2e72faf"
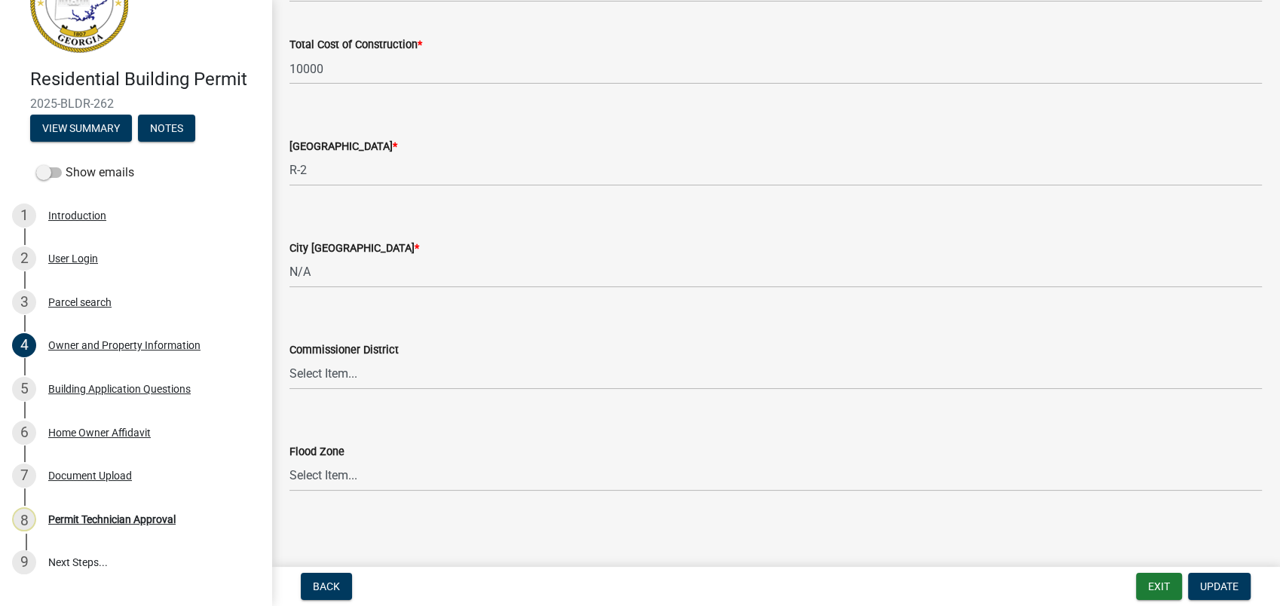
scroll to position [2548, 0]
click at [107, 346] on div "Owner and Property Information" at bounding box center [124, 345] width 152 height 11
click at [115, 391] on div "Building Application Questions" at bounding box center [119, 389] width 142 height 11
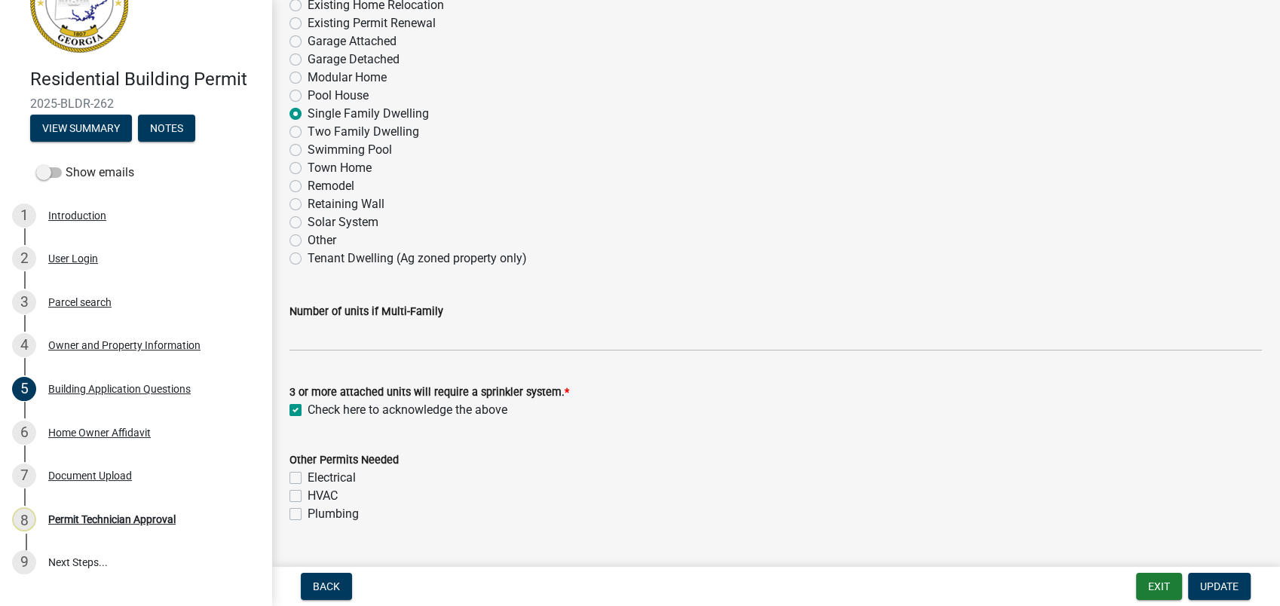
scroll to position [418, 0]
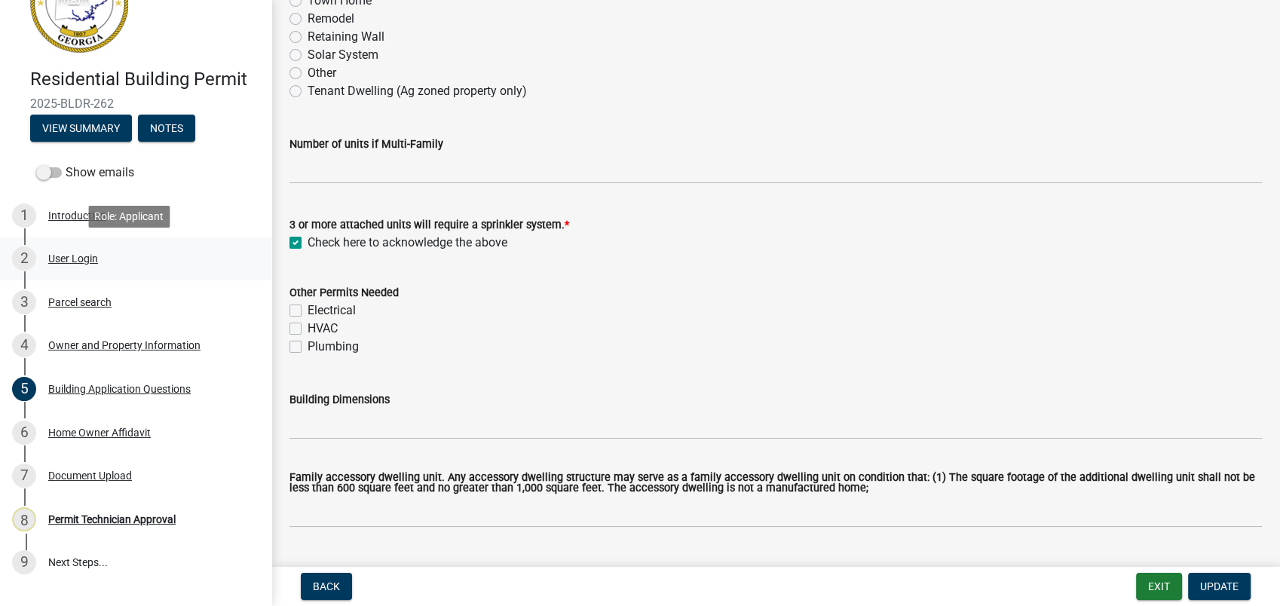
click at [92, 254] on div "User Login" at bounding box center [73, 258] width 50 height 11
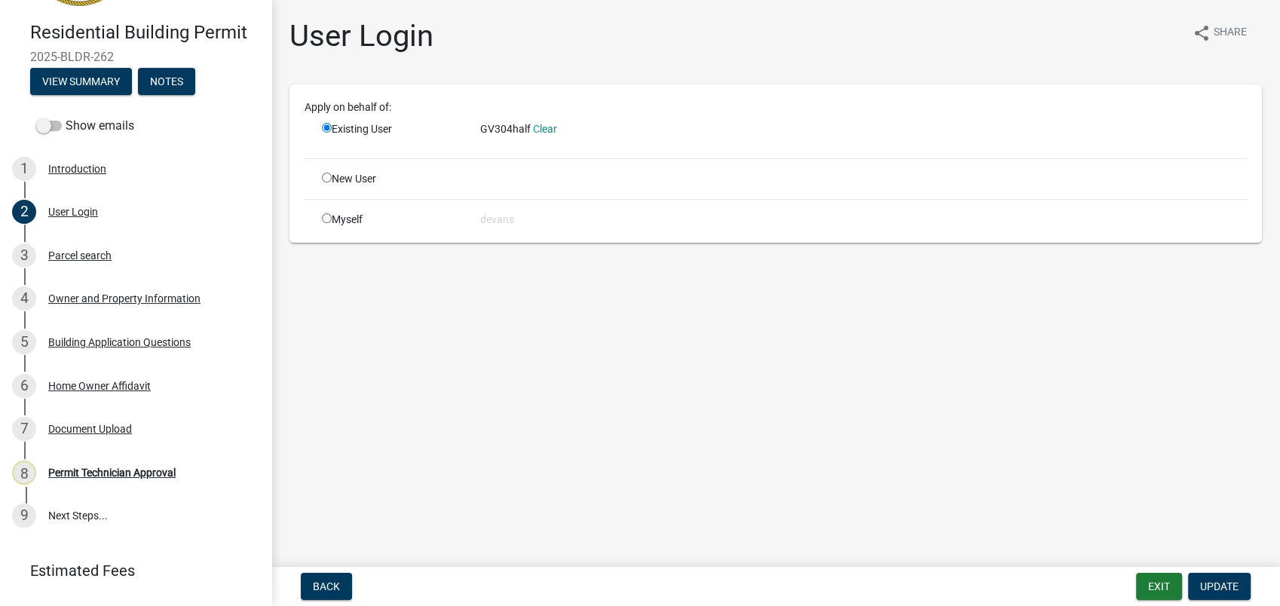
scroll to position [145, 0]
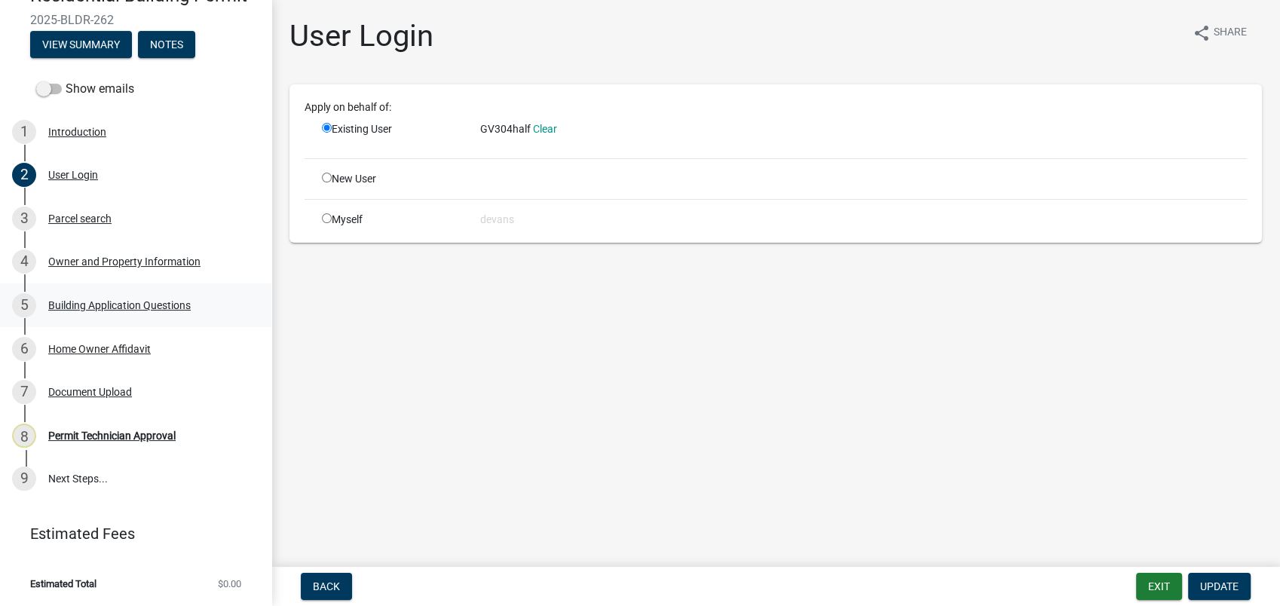
click at [59, 303] on div "Building Application Questions" at bounding box center [119, 305] width 142 height 11
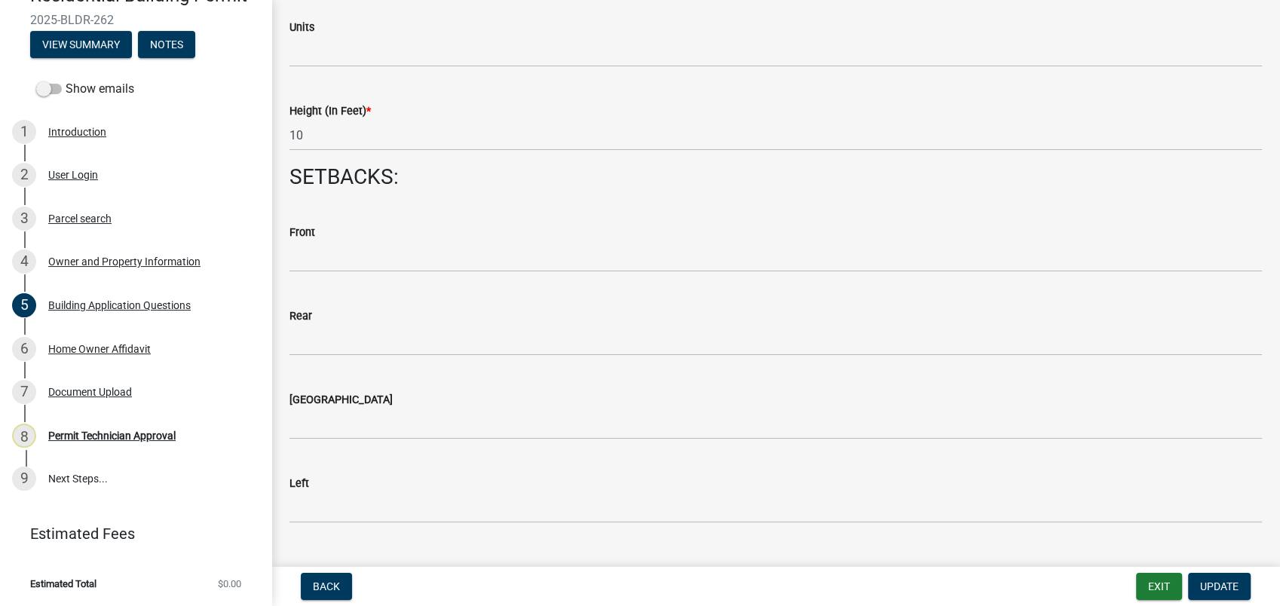
scroll to position [2093, 0]
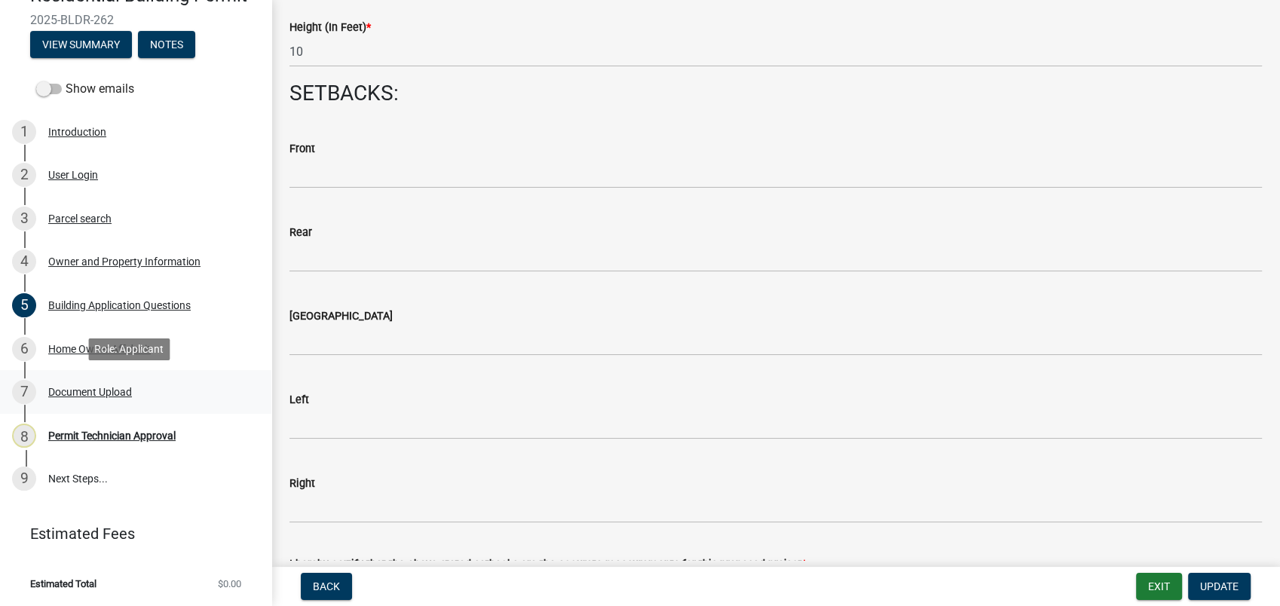
click at [78, 390] on div "Document Upload" at bounding box center [90, 392] width 84 height 11
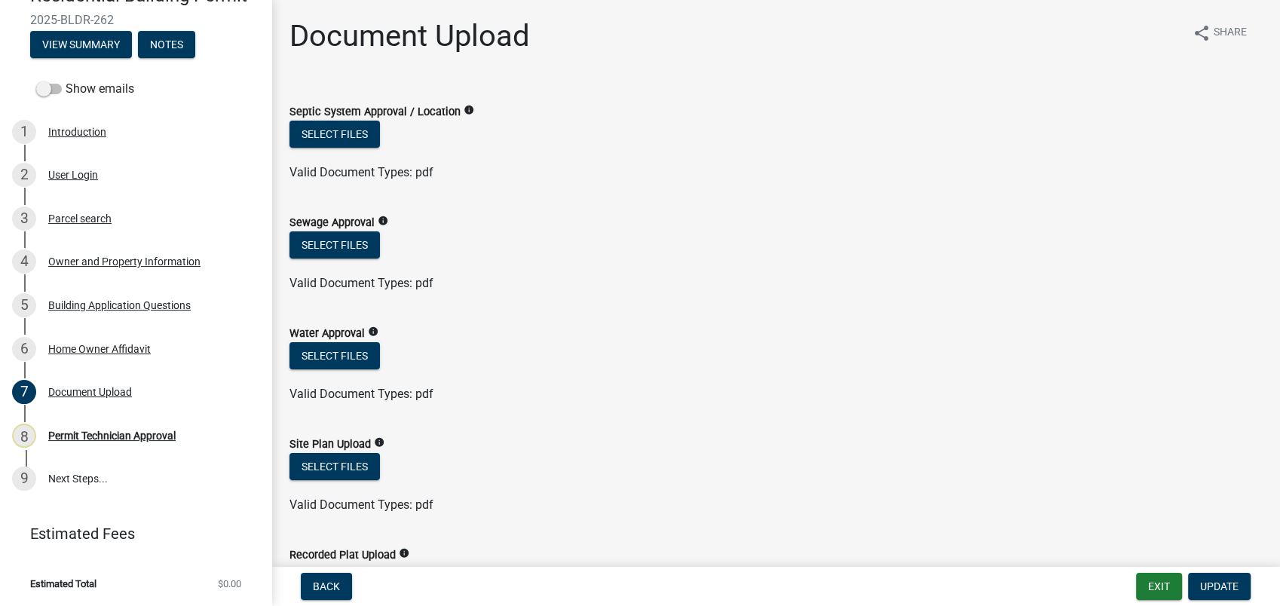
scroll to position [335, 0]
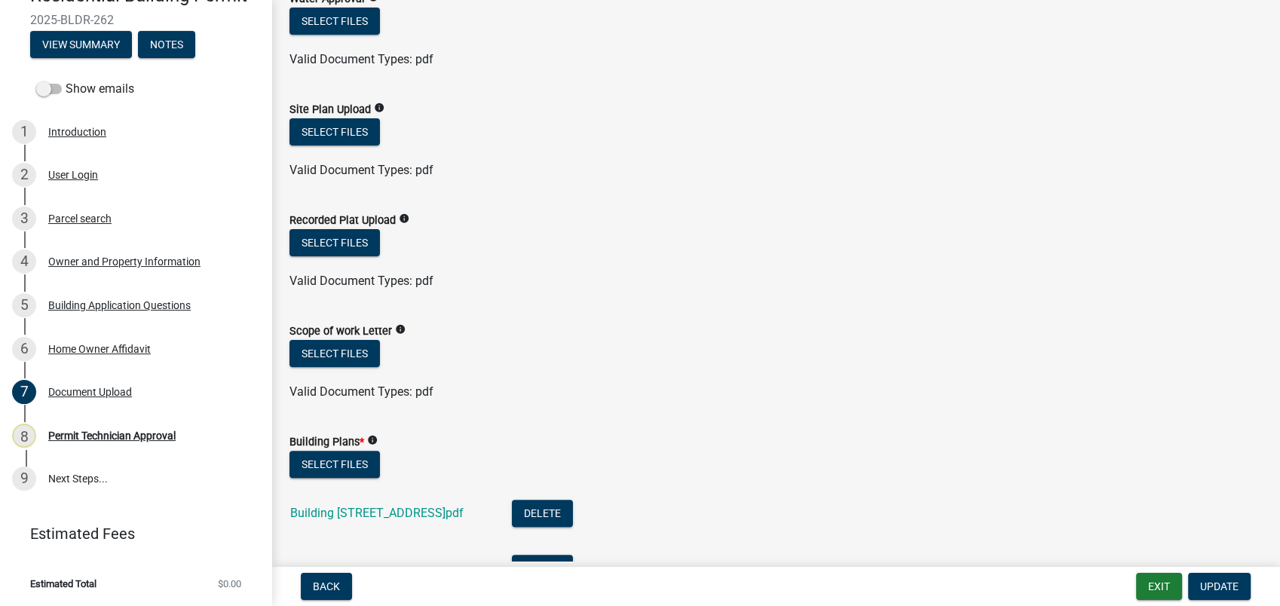
click at [417, 503] on div "Building Plans_909 Crooked Creek Rd.pdf" at bounding box center [388, 515] width 197 height 31
click at [418, 509] on div "Building Plans_909 Crooked Creek Rd.pdf" at bounding box center [388, 515] width 197 height 31
click at [419, 509] on link "Building Plans_909 Crooked Creek Rd.pdf" at bounding box center [376, 513] width 173 height 14
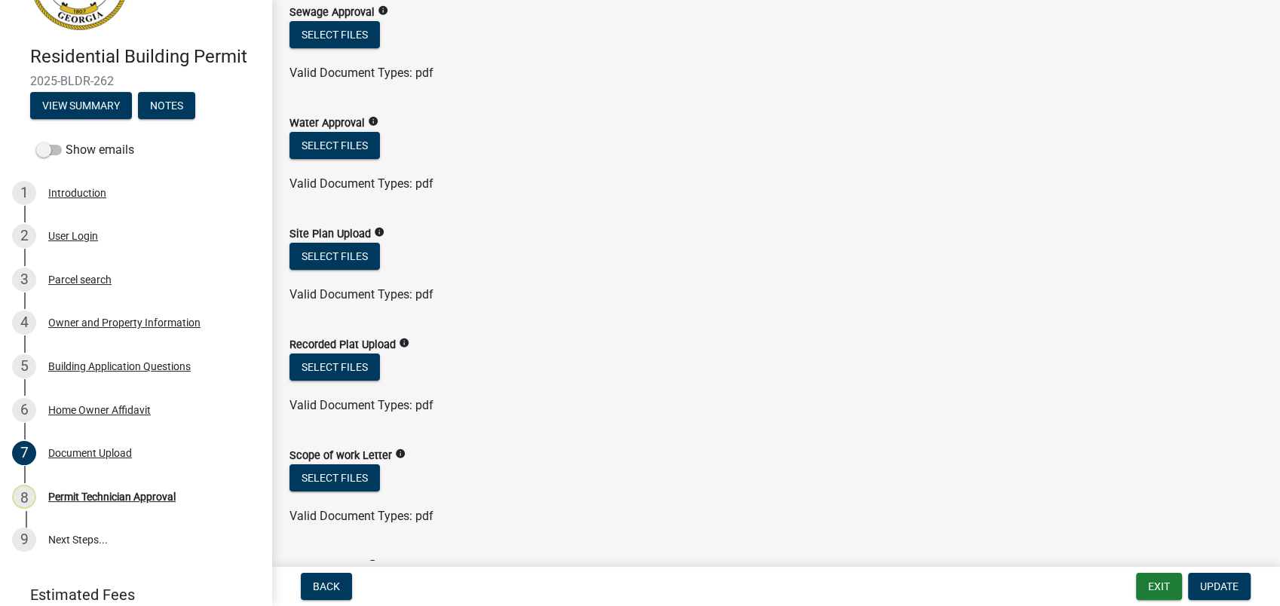
scroll to position [251, 0]
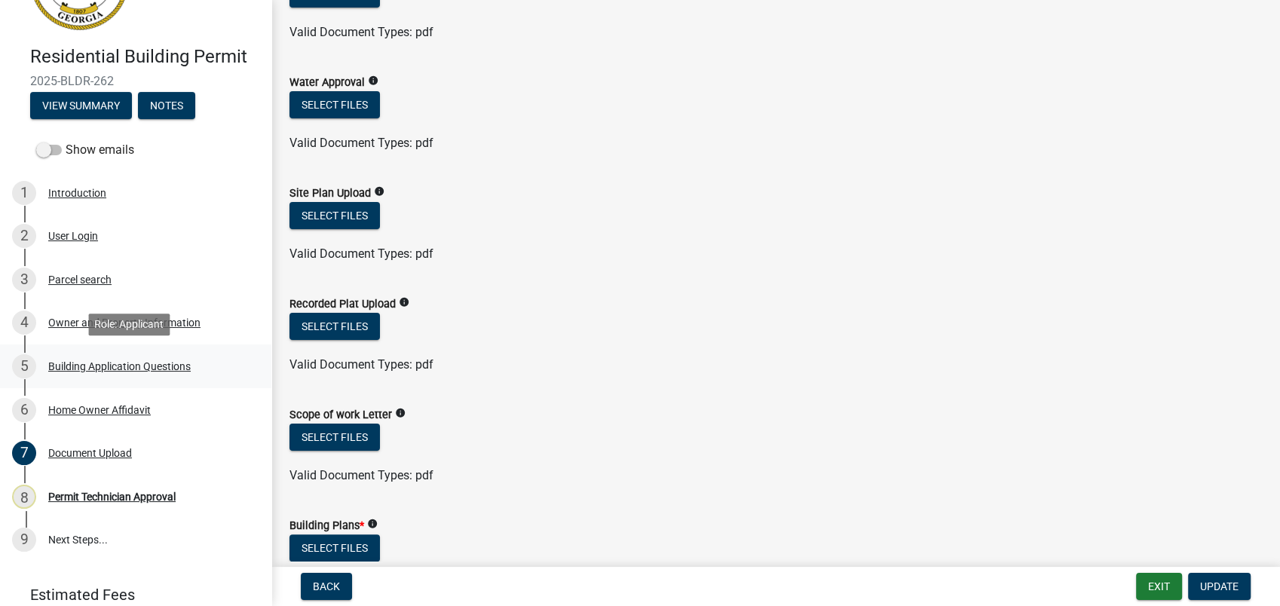
click at [92, 375] on div "5 Building Application Questions" at bounding box center [129, 366] width 235 height 24
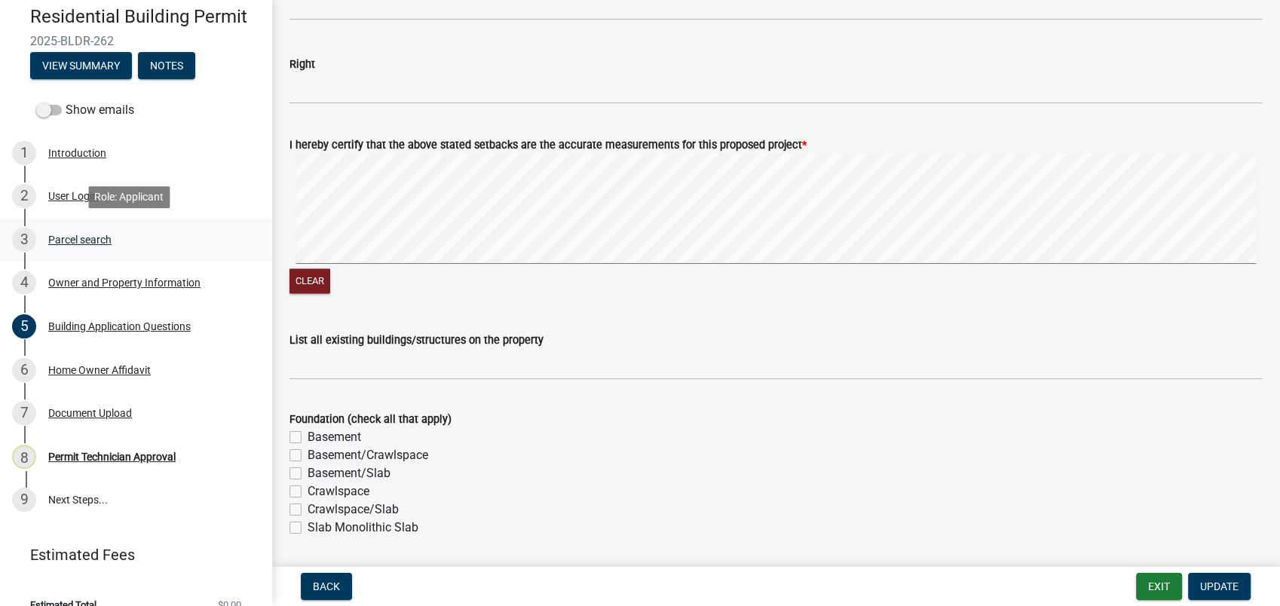
scroll to position [145, 0]
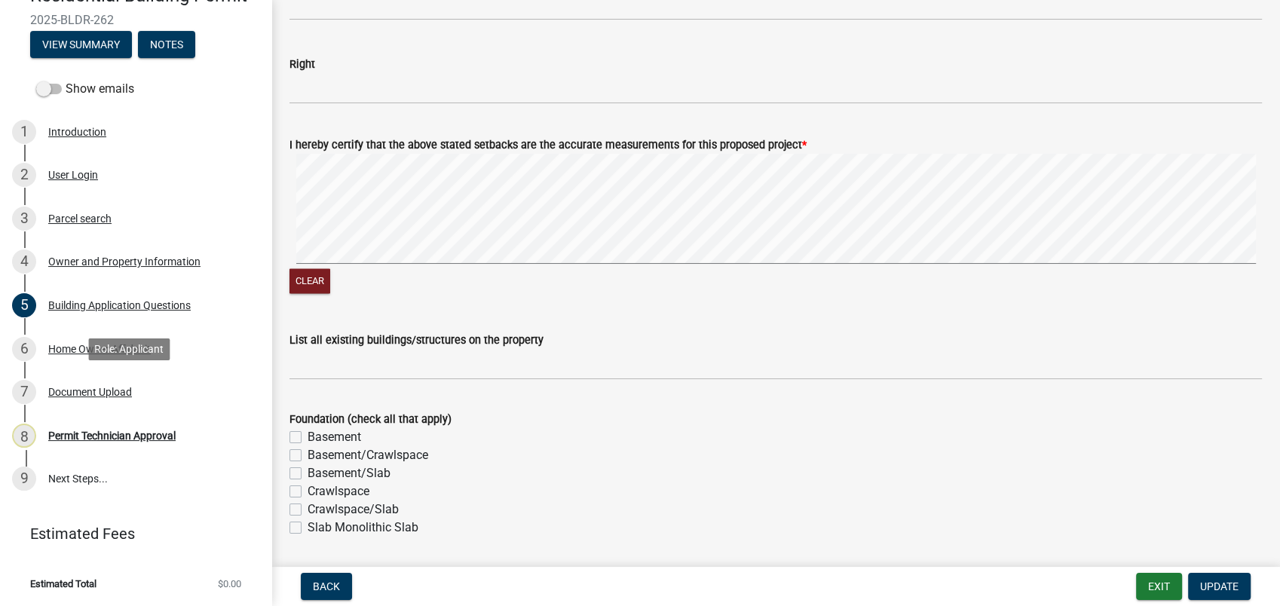
click at [115, 402] on div "7 Document Upload" at bounding box center [129, 392] width 235 height 24
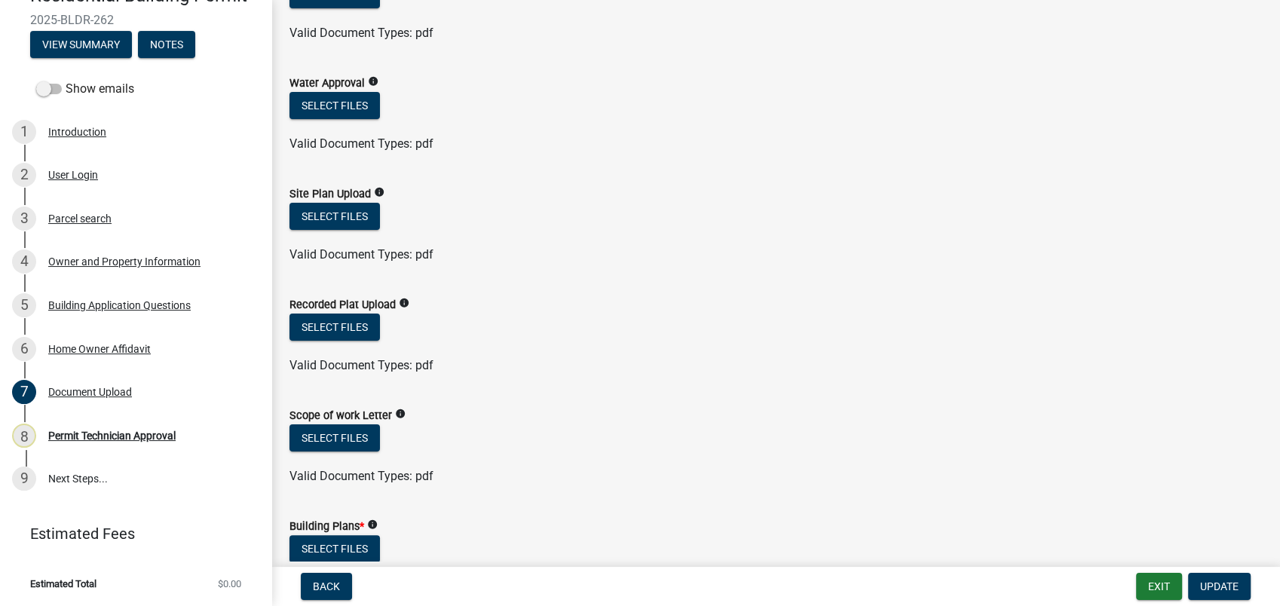
scroll to position [251, 0]
click at [312, 325] on button "Select files" at bounding box center [334, 326] width 90 height 27
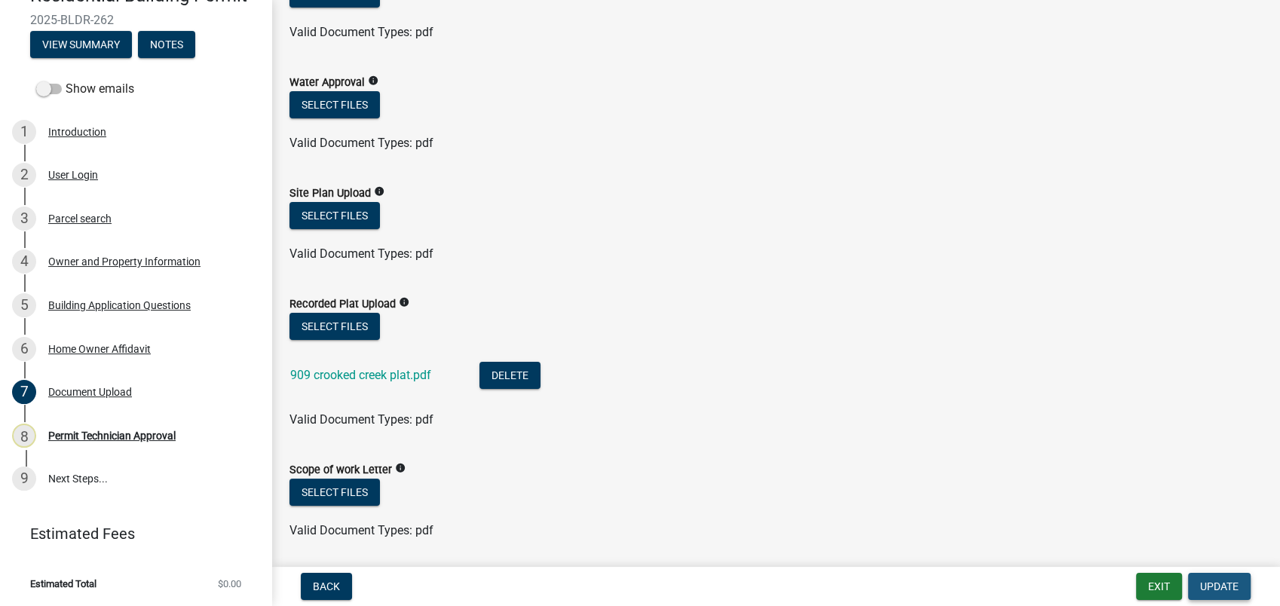
click at [1222, 585] on span "Update" at bounding box center [1219, 586] width 38 height 12
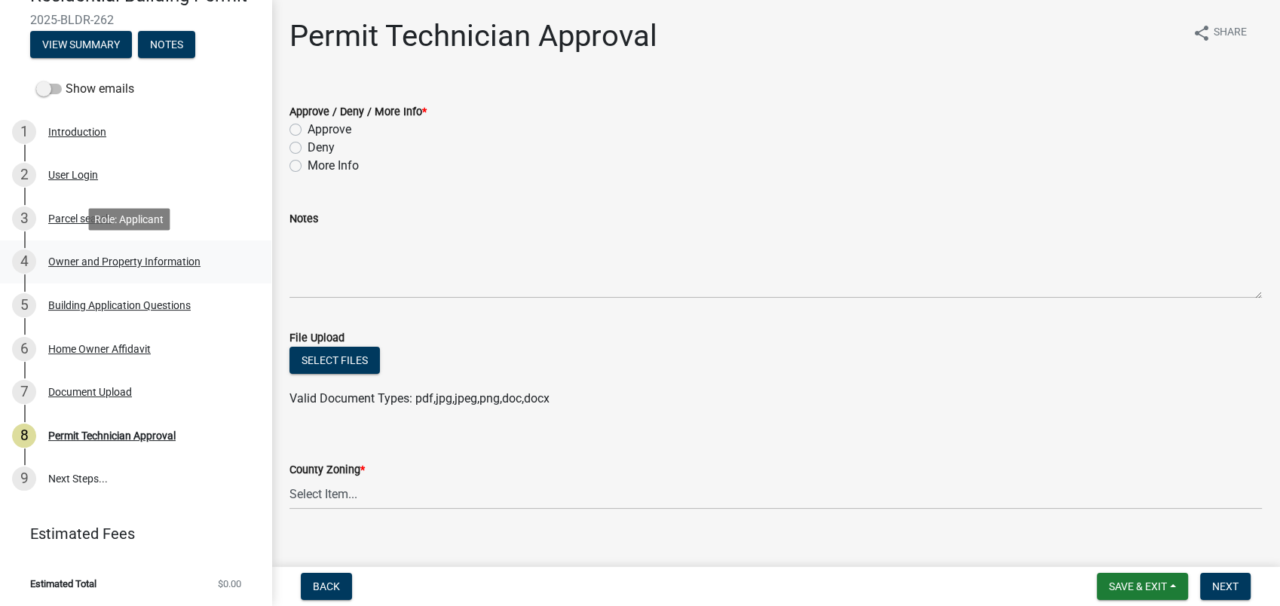
click at [120, 261] on div "Owner and Property Information" at bounding box center [124, 261] width 152 height 11
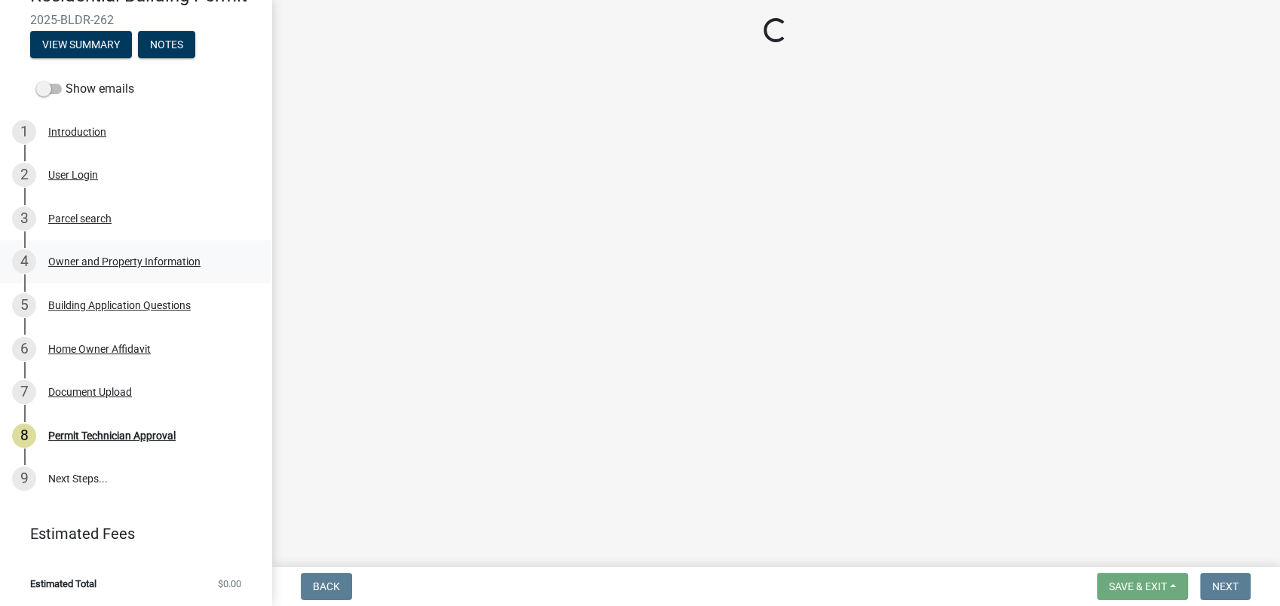
select select "78bfdc44-73ff-456e-a557-d4c99b9c08be"
select select "83394b22-4a11-496c-8e5c-75ade2e72faf"
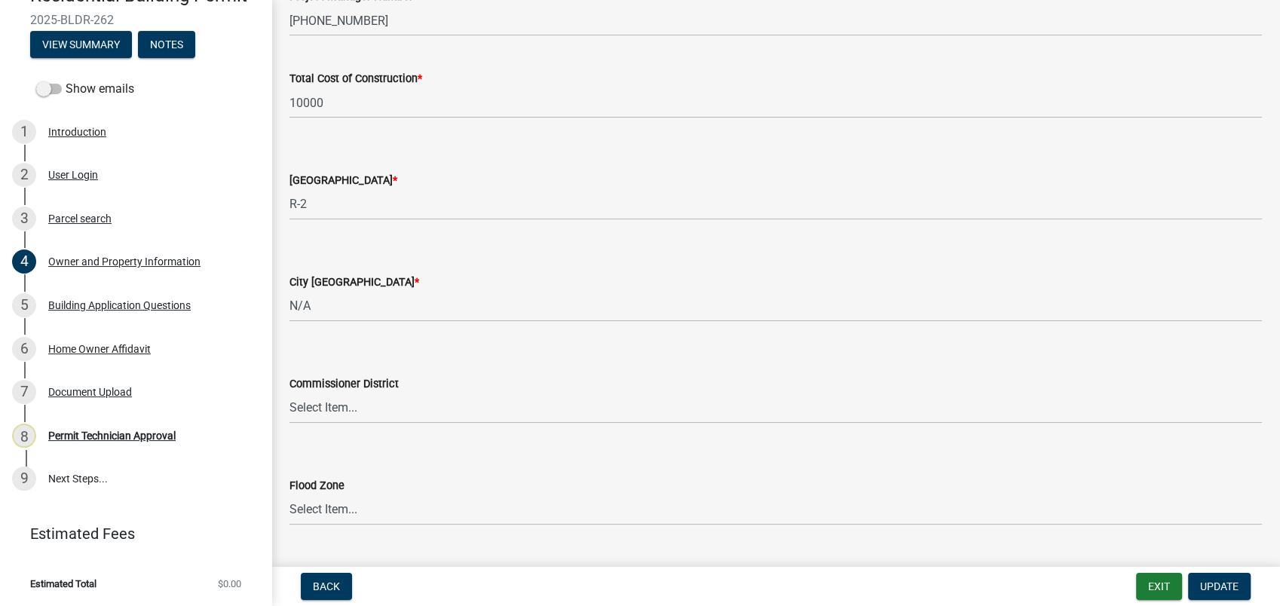
scroll to position [2548, 0]
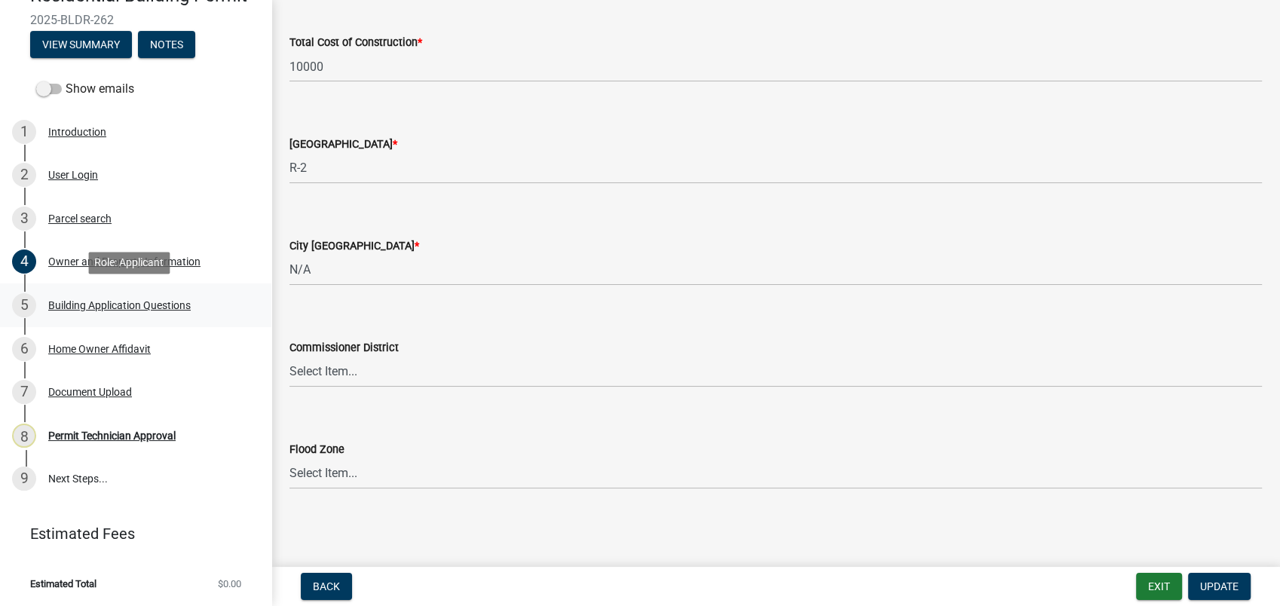
click at [120, 304] on div "Building Application Questions" at bounding box center [119, 305] width 142 height 11
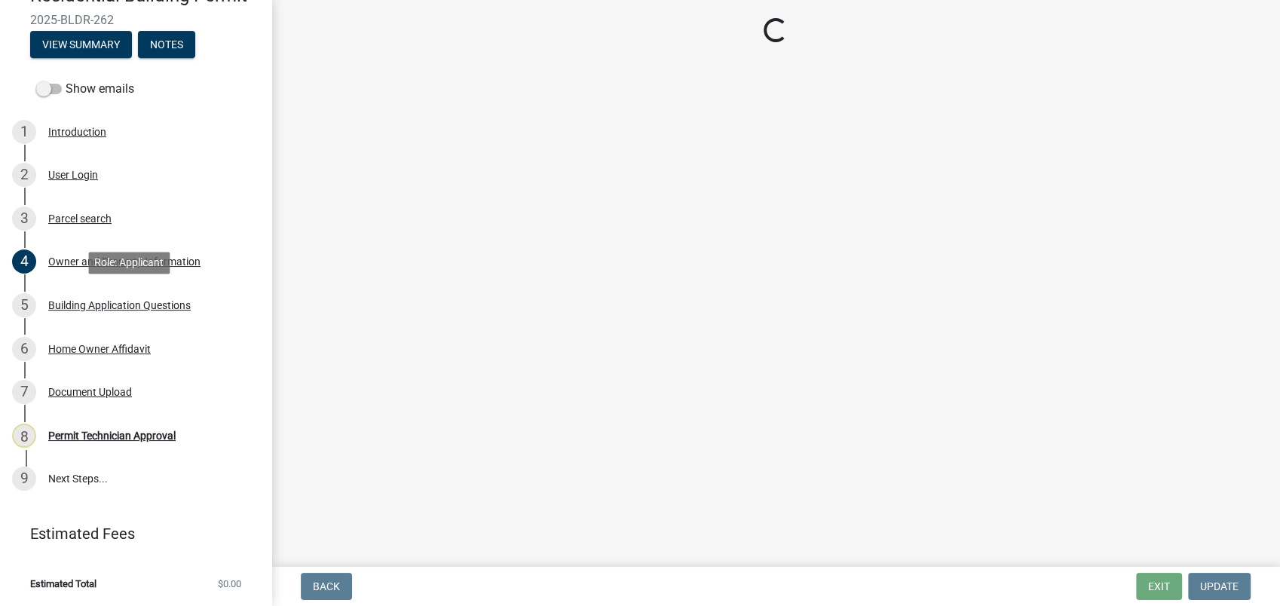
scroll to position [0, 0]
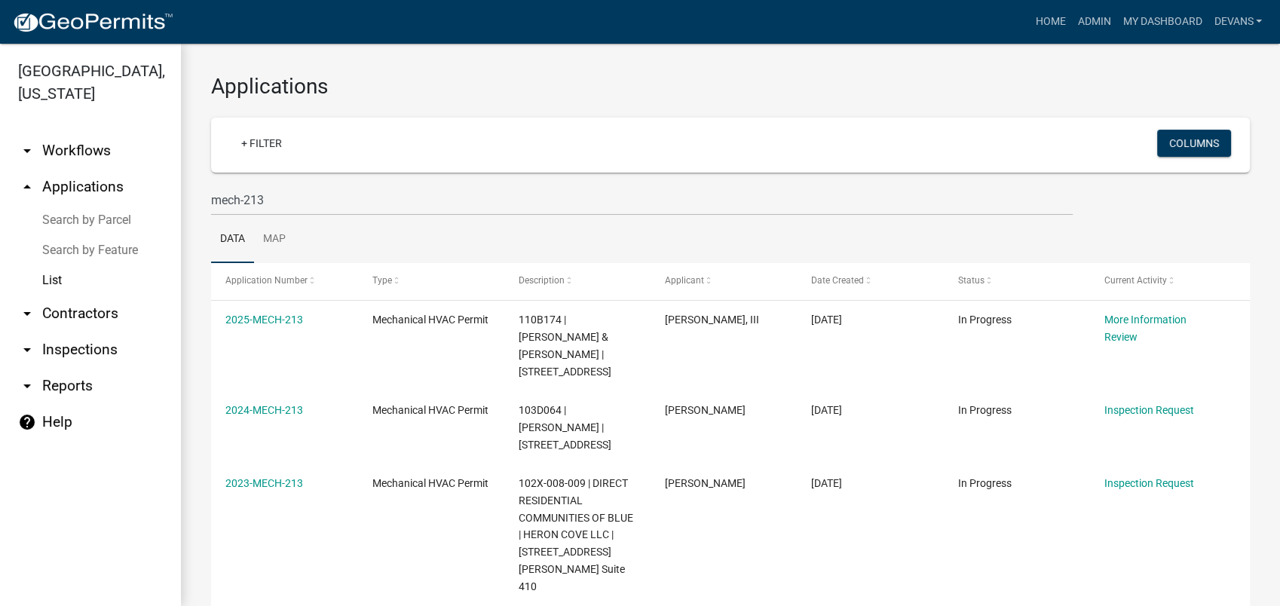
click at [80, 187] on link "arrow_drop_up Applications" at bounding box center [90, 187] width 181 height 36
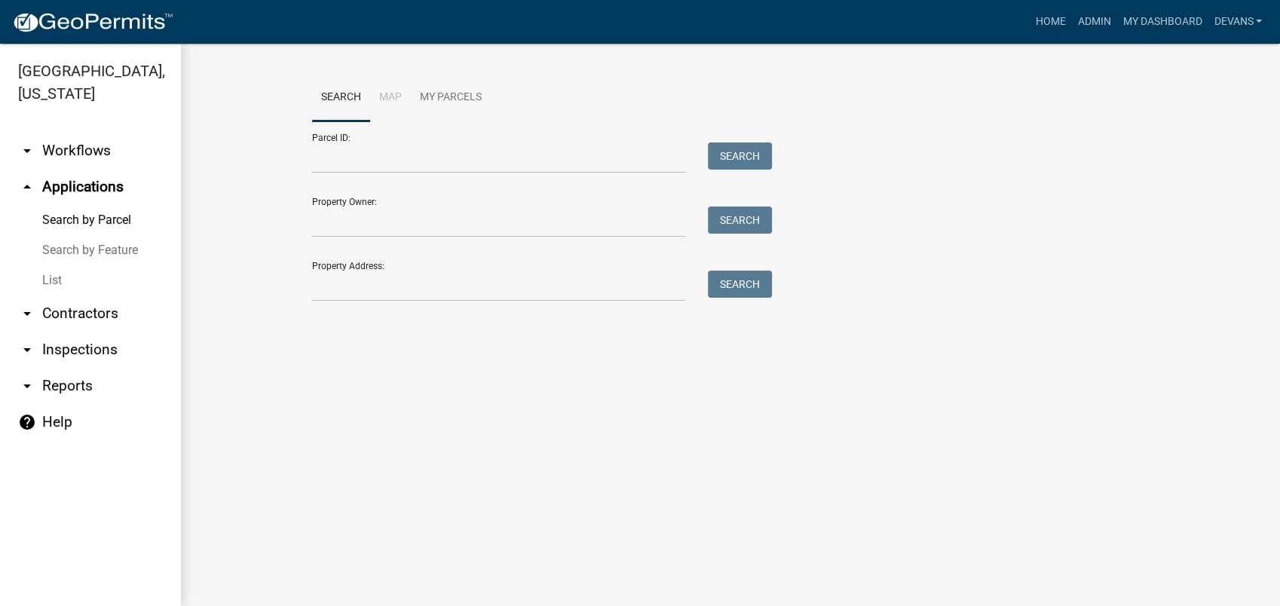
click at [72, 145] on link "arrow_drop_down Workflows" at bounding box center [90, 151] width 181 height 36
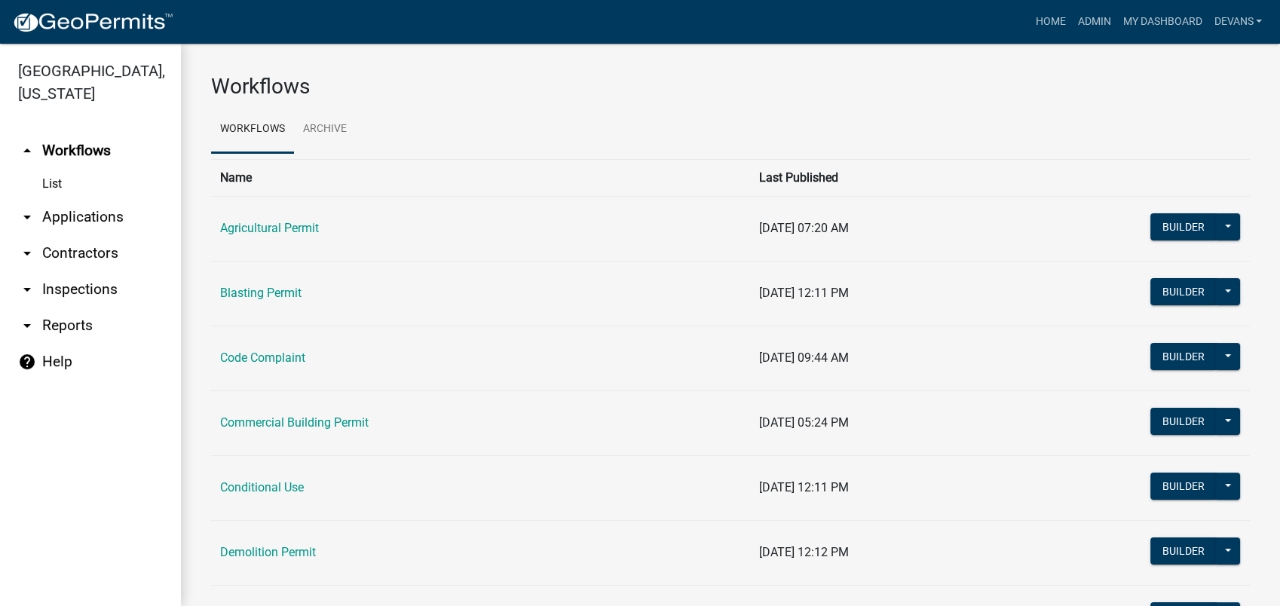
click at [54, 184] on link "List" at bounding box center [90, 184] width 181 height 30
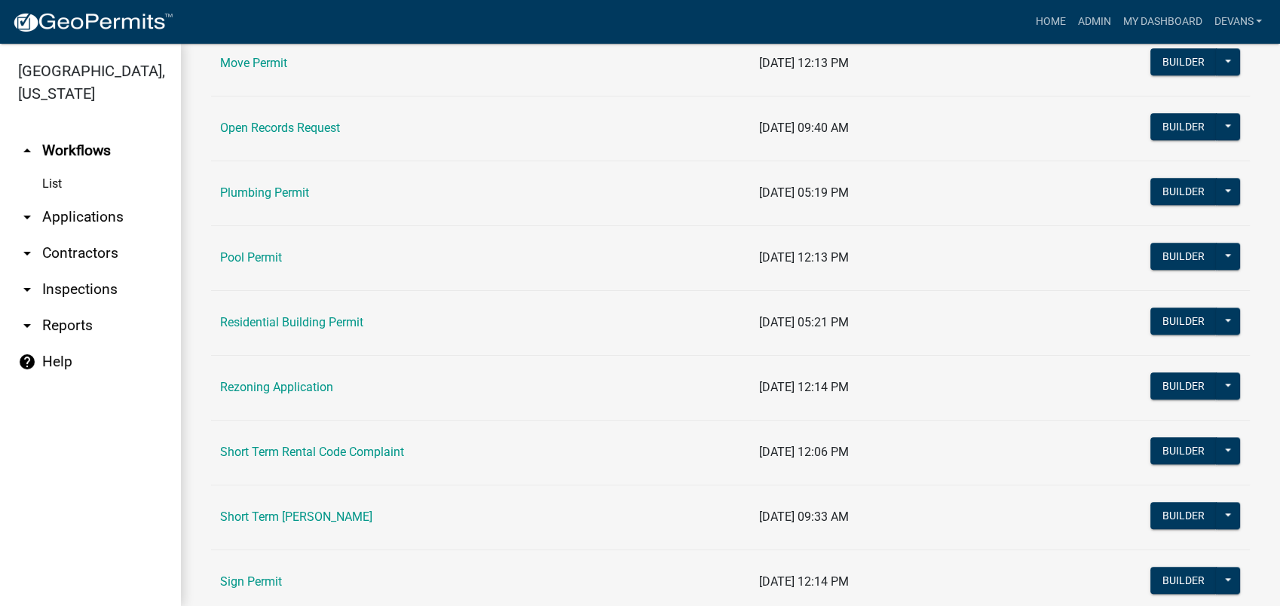
scroll to position [1842, 0]
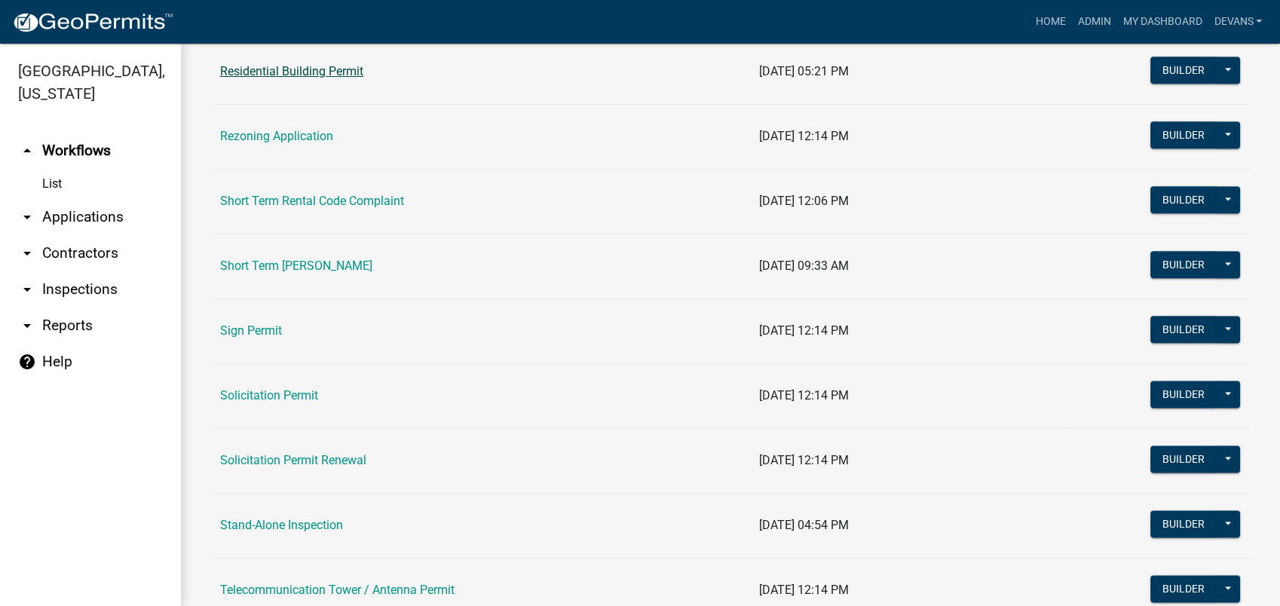
click at [253, 75] on link "Residential Building Permit" at bounding box center [291, 71] width 143 height 14
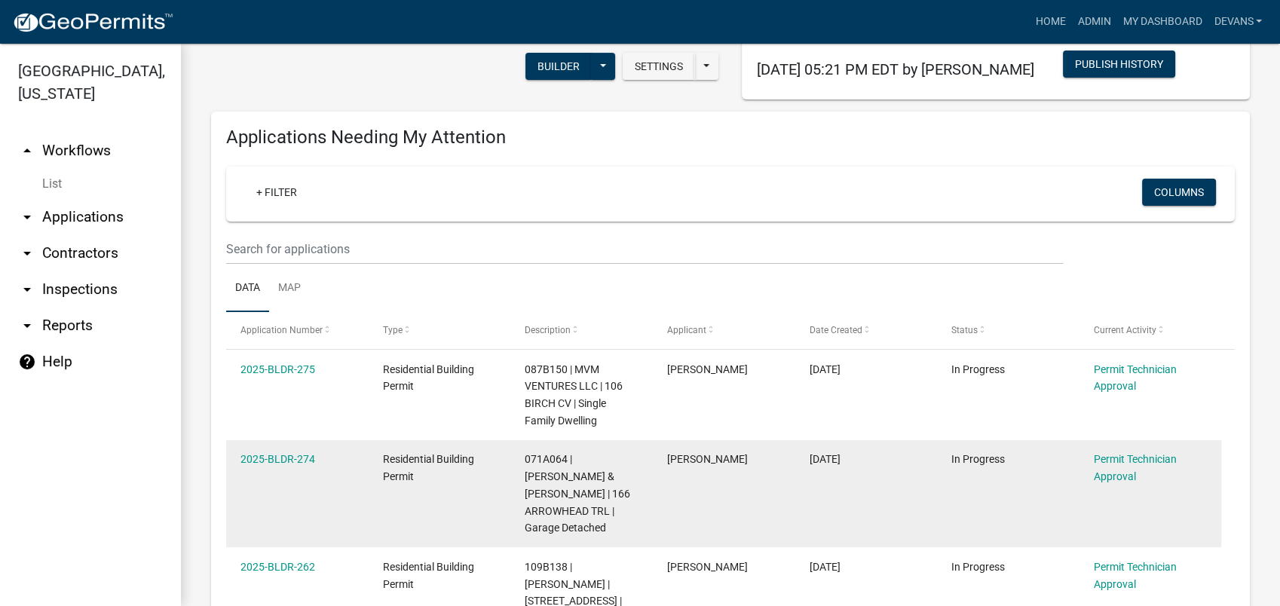
scroll to position [251, 0]
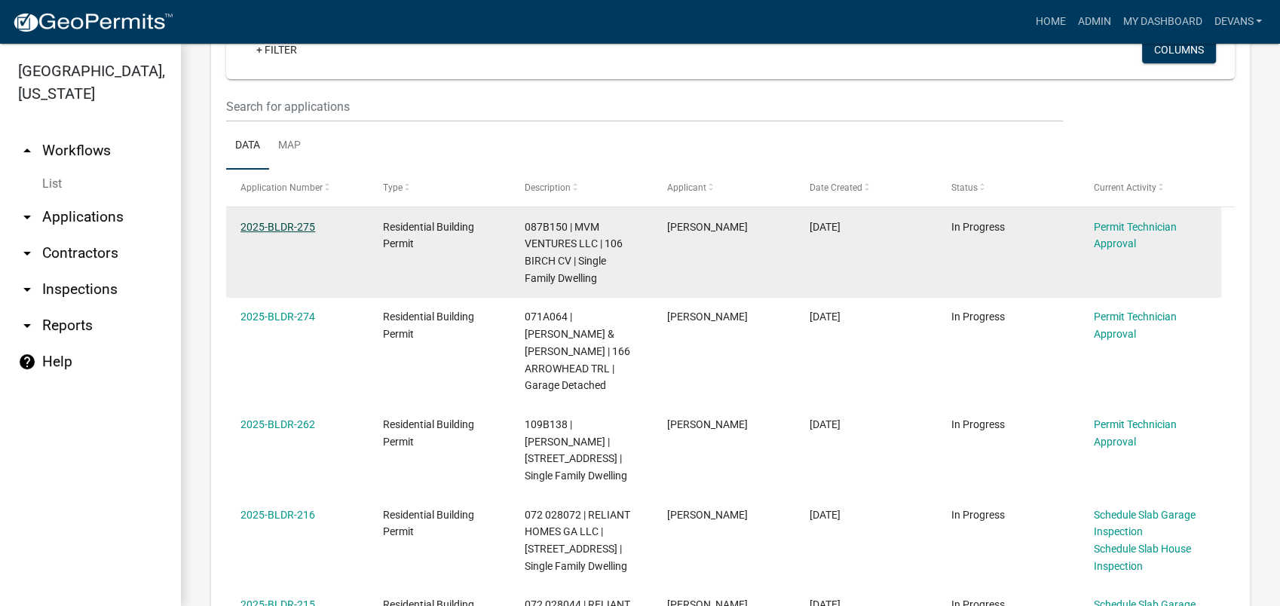
click at [292, 230] on link "2025-BLDR-275" at bounding box center [277, 227] width 75 height 12
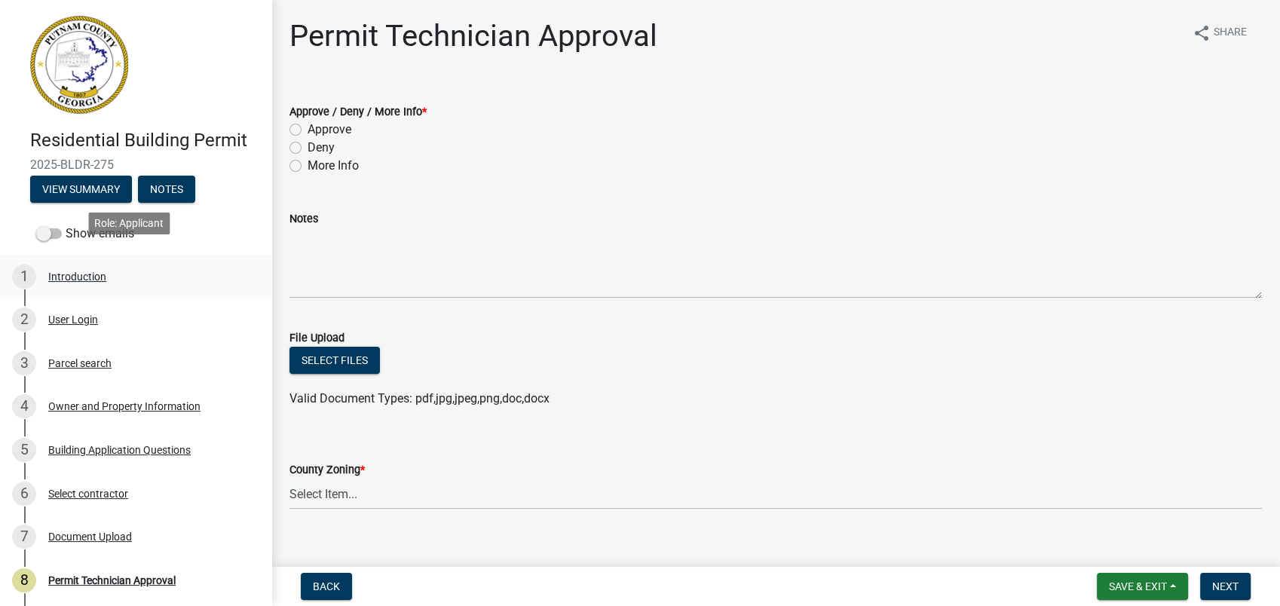
scroll to position [145, 0]
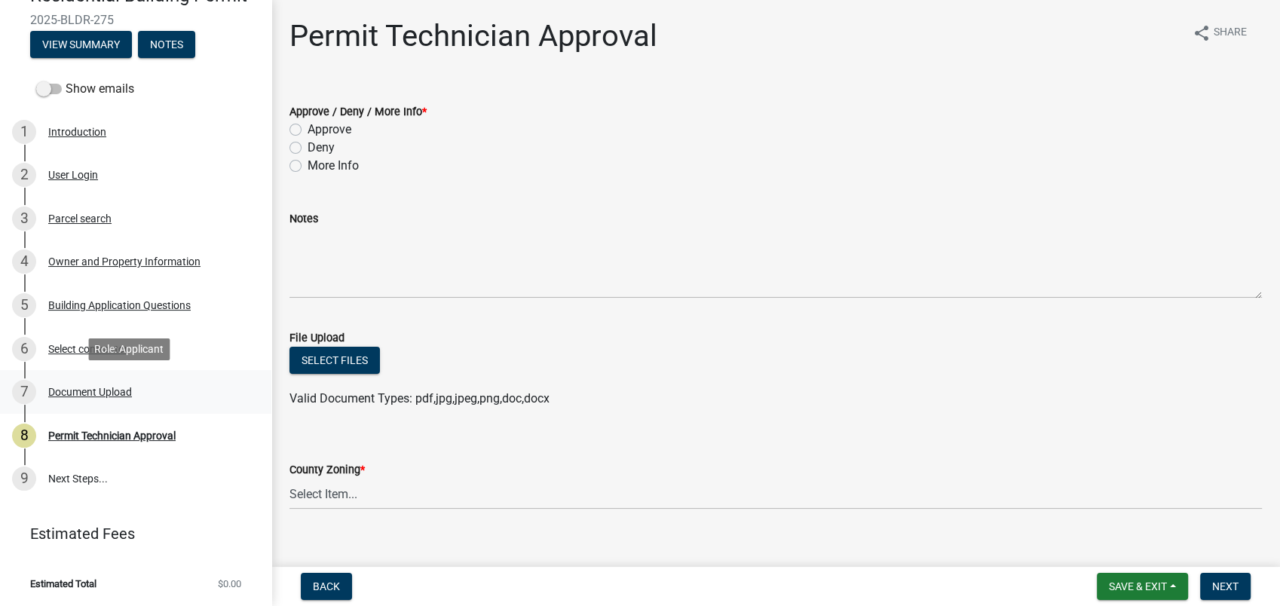
click at [96, 396] on div "Document Upload" at bounding box center [90, 392] width 84 height 11
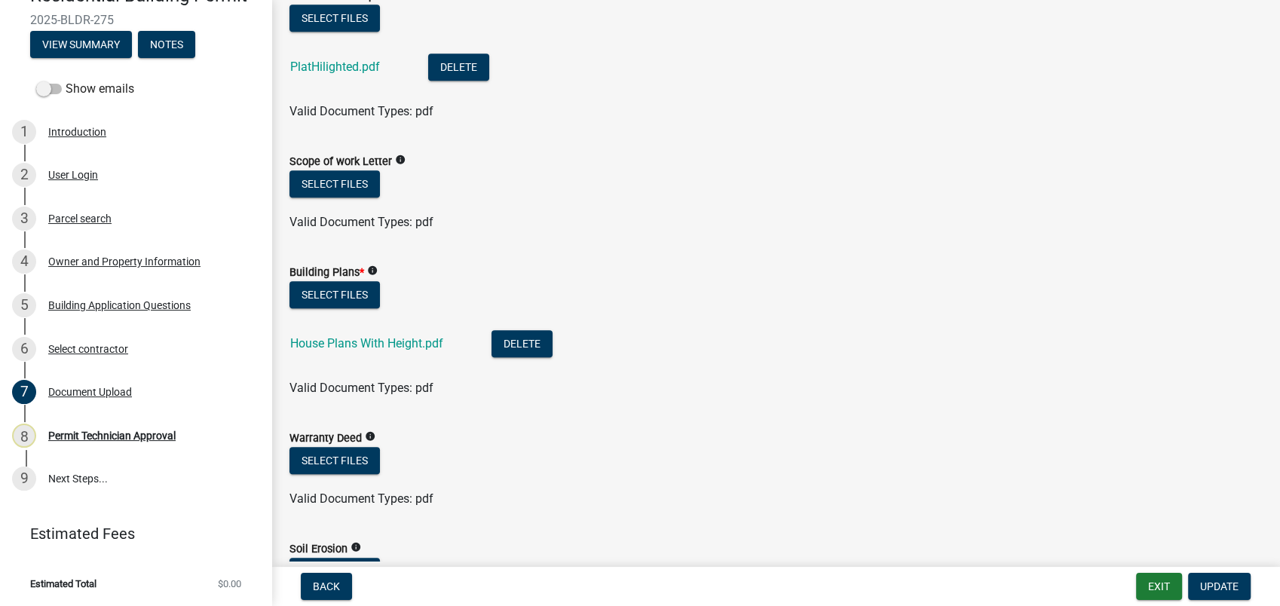
scroll to position [754, 0]
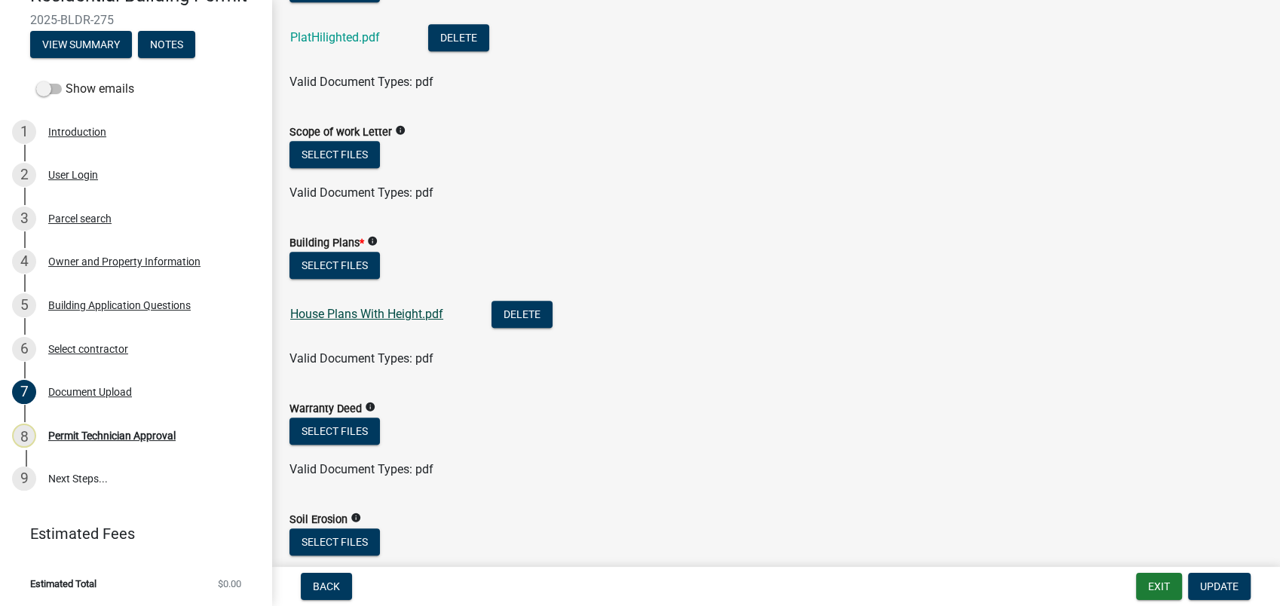
click at [368, 307] on link "House Plans With Height.pdf" at bounding box center [366, 314] width 153 height 14
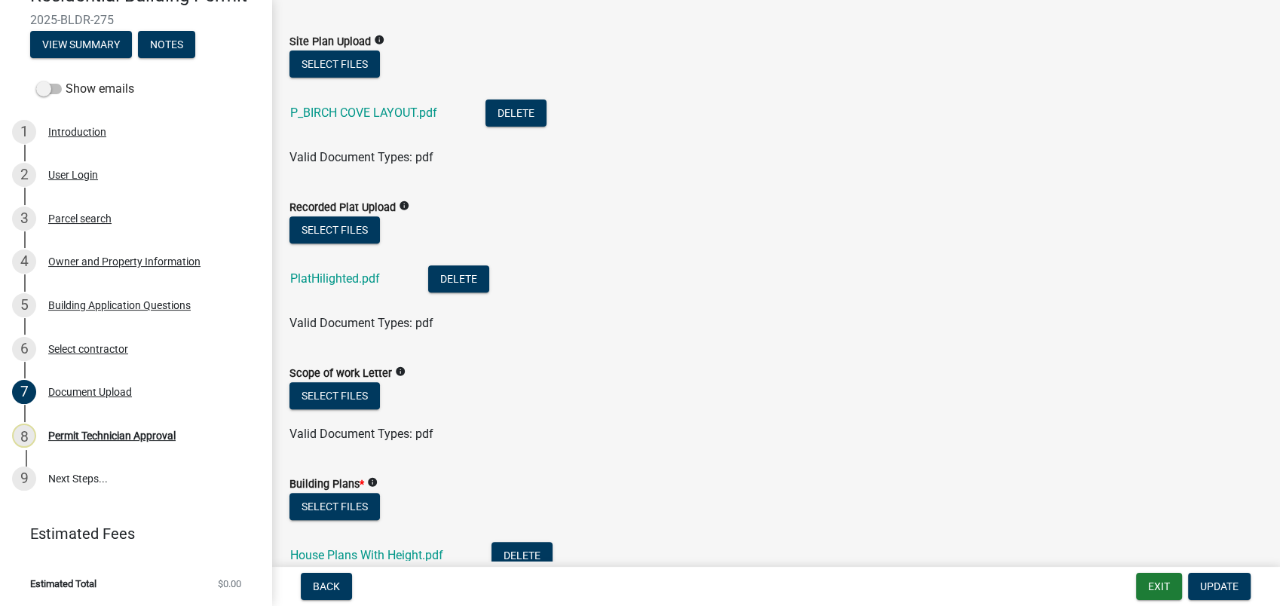
scroll to position [502, 0]
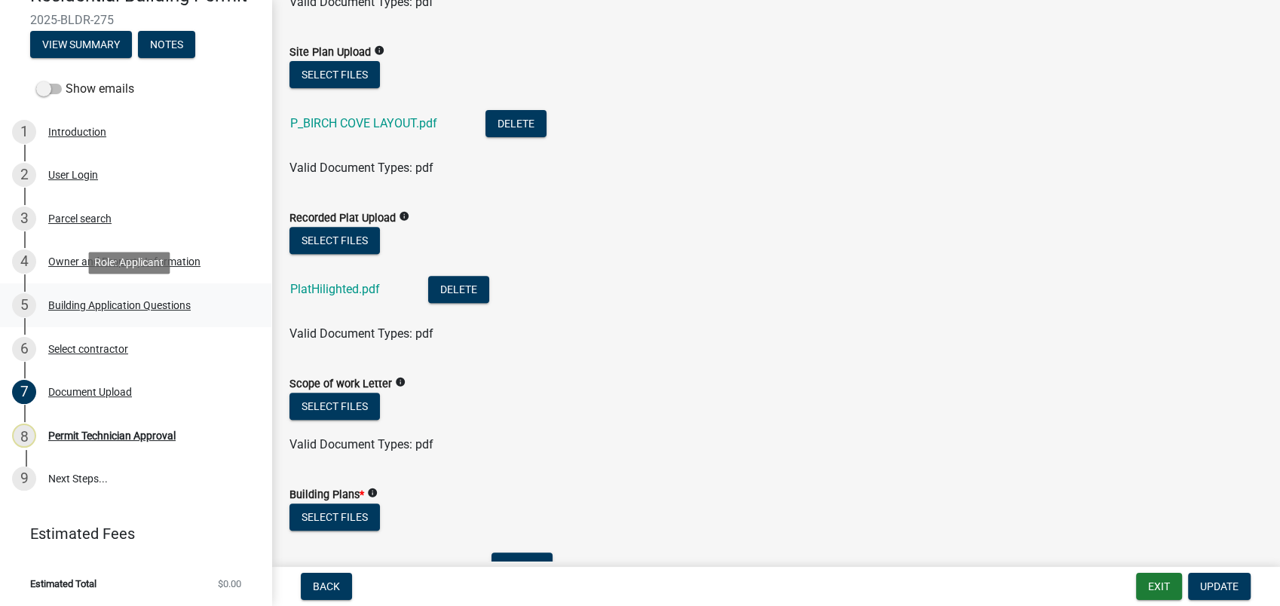
drag, startPoint x: 92, startPoint y: 303, endPoint x: 120, endPoint y: 287, distance: 32.1
click at [93, 303] on div "Building Application Questions" at bounding box center [119, 305] width 142 height 11
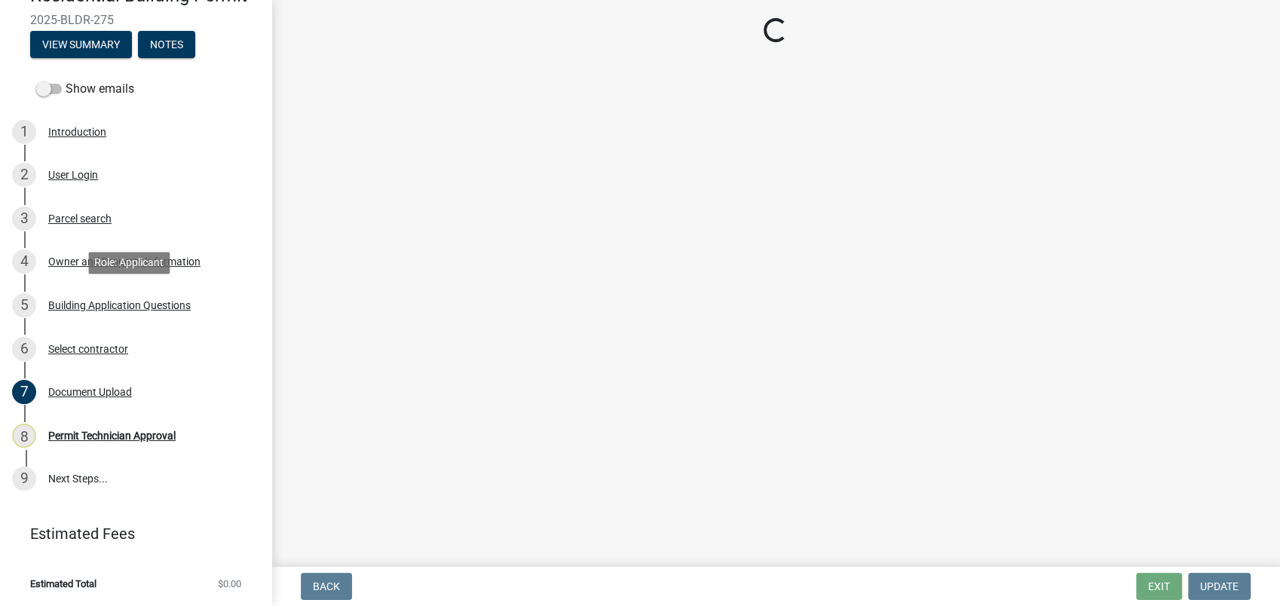
scroll to position [0, 0]
select select "004f4fbb-5e42-4e8e-b1b8-58fc8091e2ba"
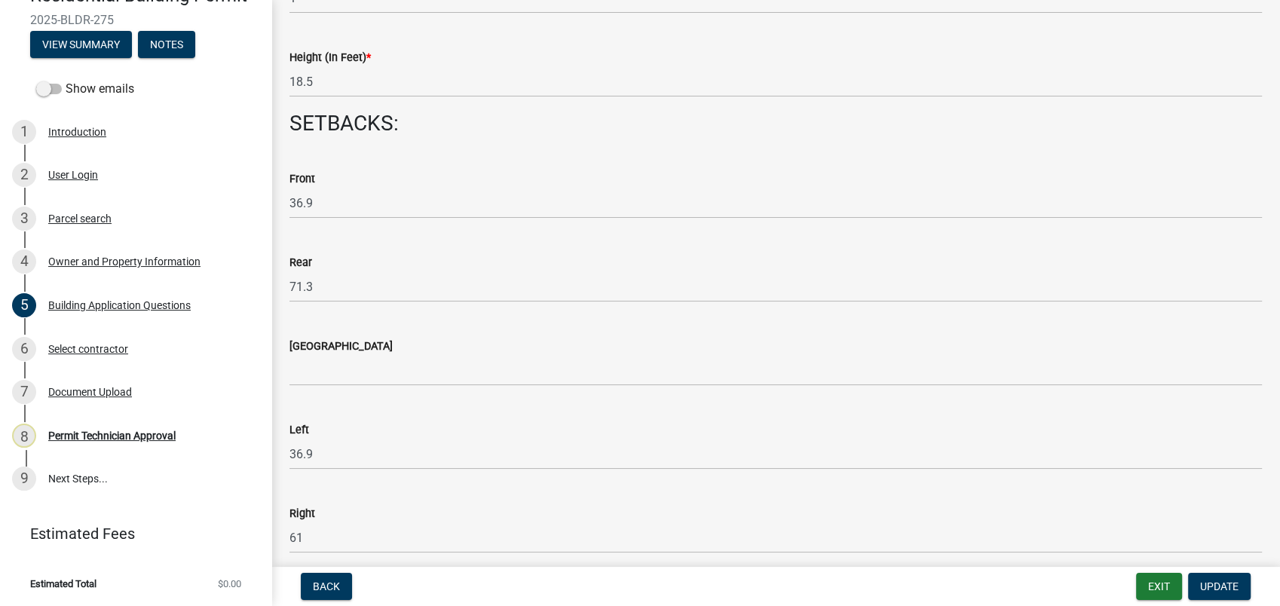
scroll to position [2009, 0]
